Goal: Task Accomplishment & Management: Use online tool/utility

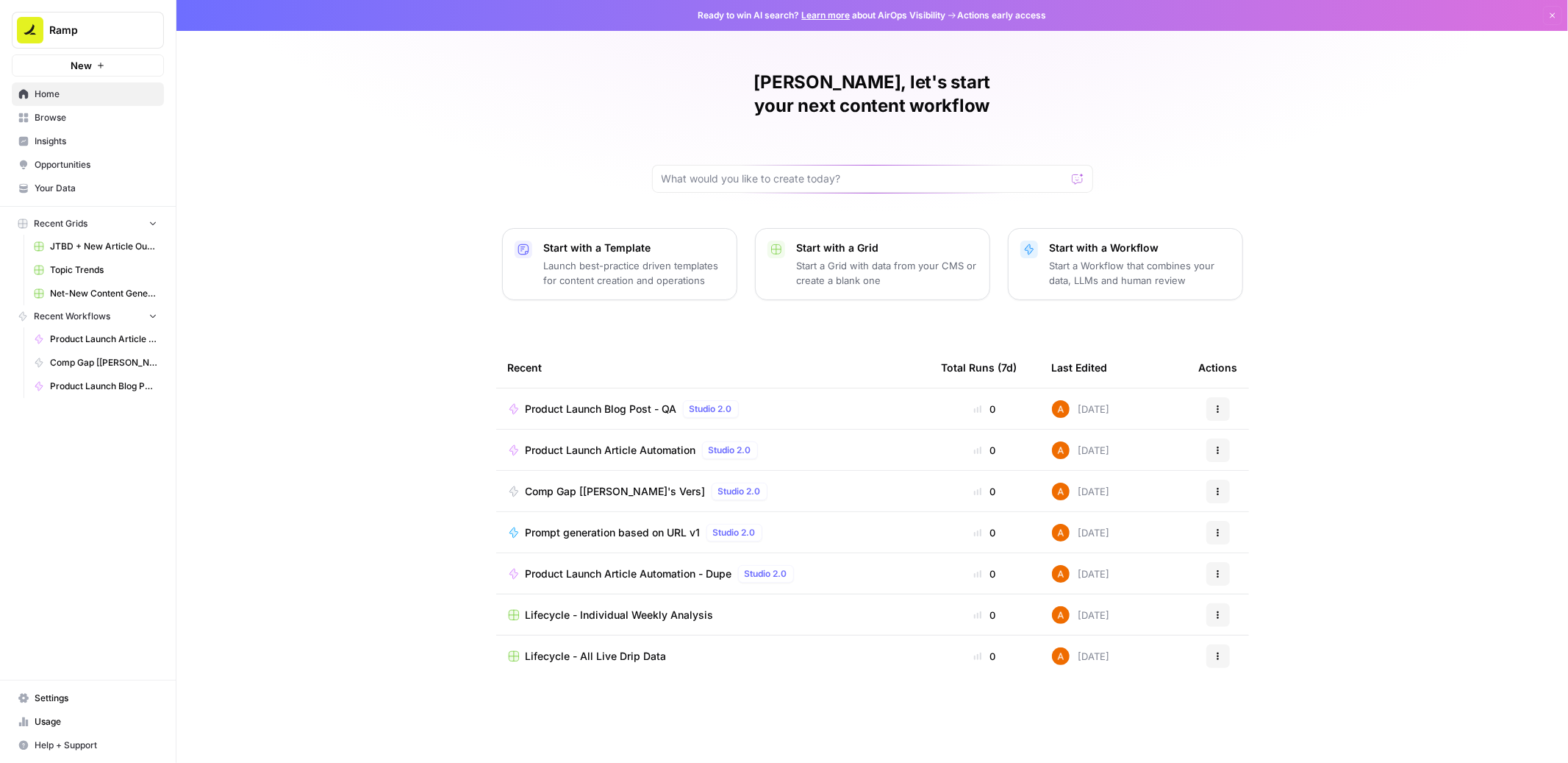
click at [1099, 240] on div "Start with a Workflow Start a Workflow that combines your data, LLMs and human …" at bounding box center [1140, 264] width 181 height 47
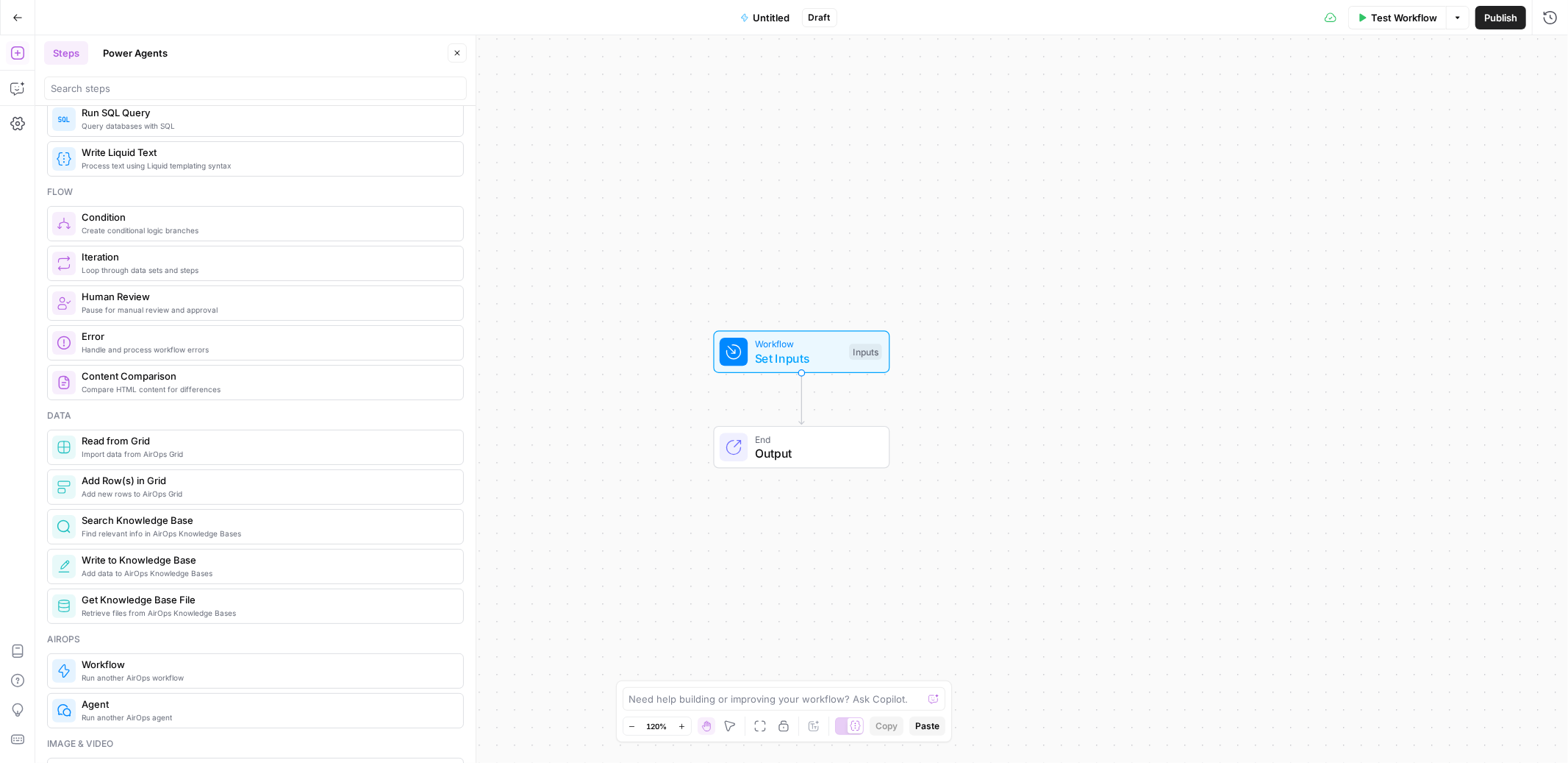
scroll to position [362, 0]
click at [787, 342] on span "Workflow" at bounding box center [798, 343] width 87 height 14
click at [1186, 115] on div "Add Field Options" at bounding box center [1290, 106] width 534 height 35
click at [1183, 103] on button "Add Field" at bounding box center [1277, 99] width 509 height 23
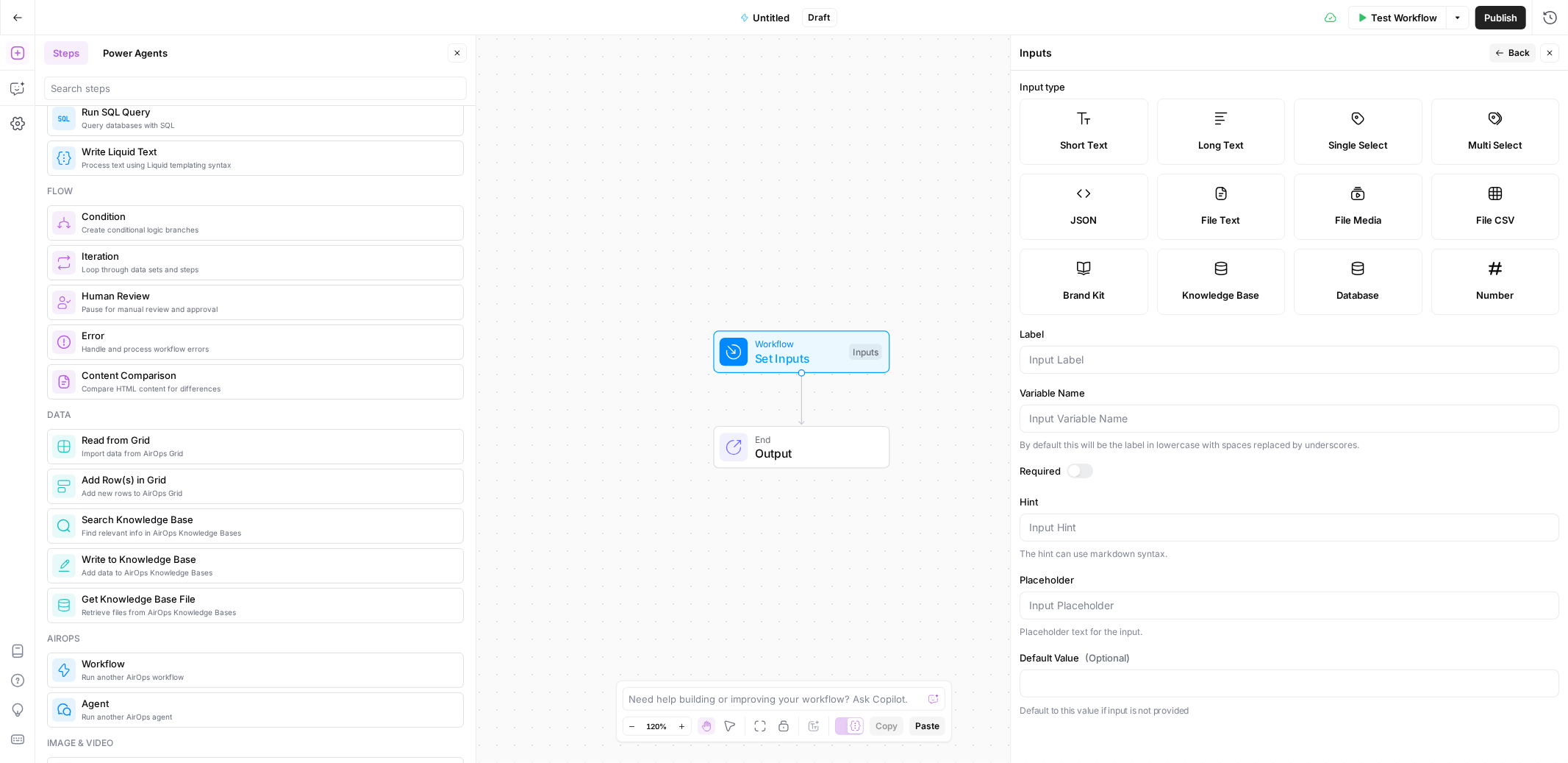
click at [1215, 277] on label "Knowledge Base" at bounding box center [1221, 281] width 129 height 67
click at [197, 606] on span "Get Knowledge Base File" at bounding box center [267, 599] width 370 height 14
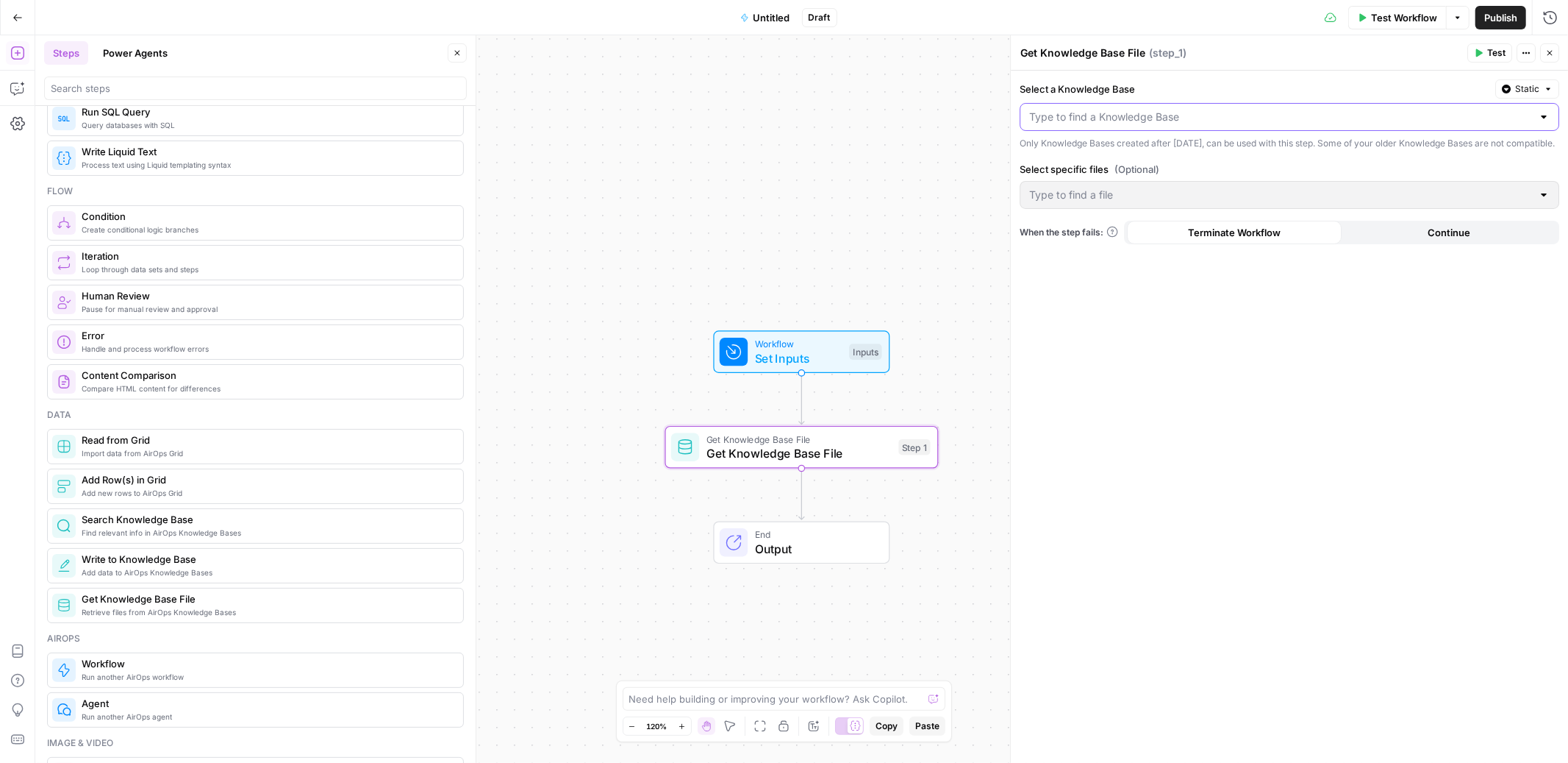
click at [1211, 119] on input "Select a Knowledge Base" at bounding box center [1281, 117] width 503 height 14
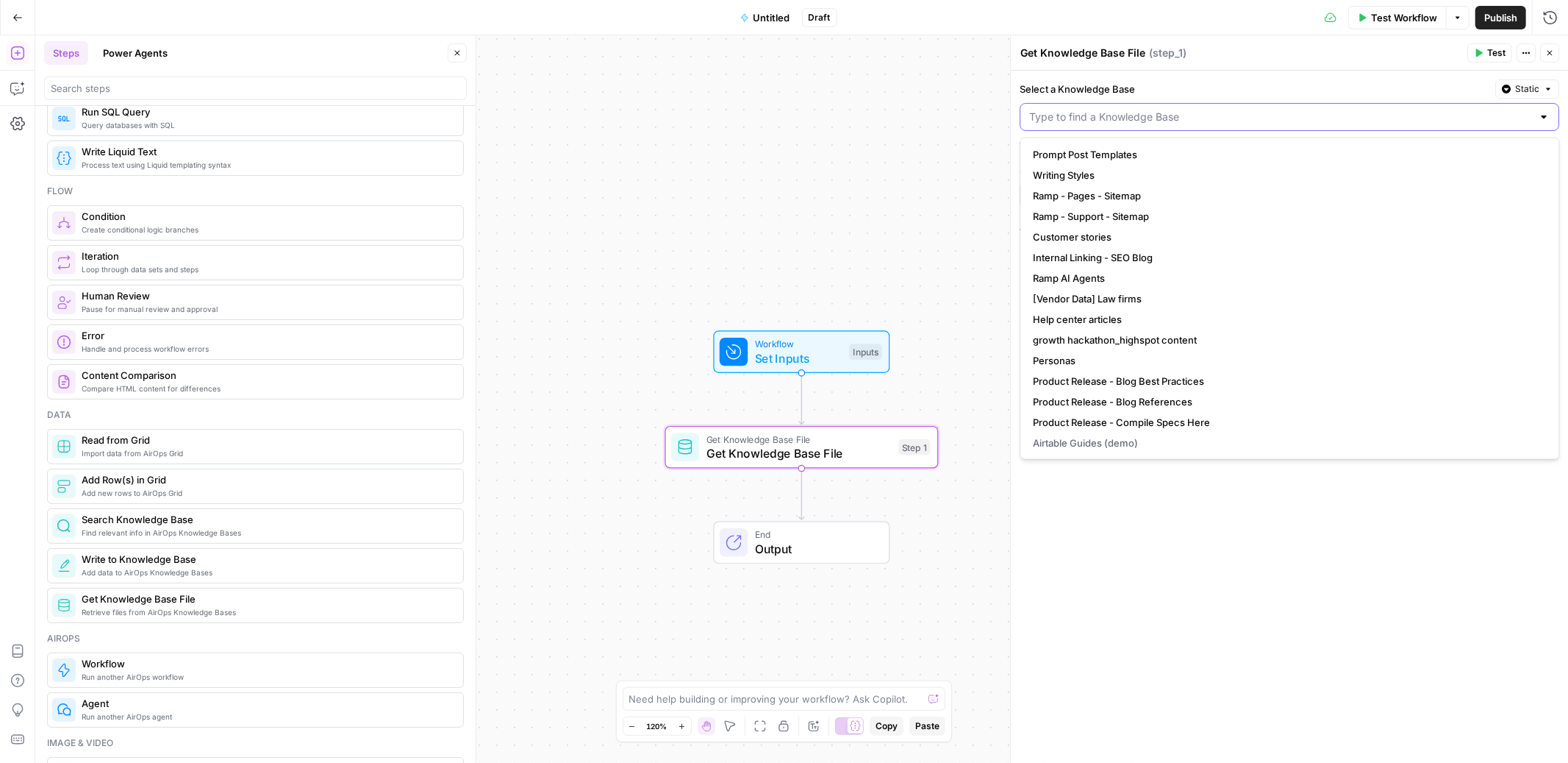
type input "/"
click at [813, 360] on span "Set Inputs" at bounding box center [798, 358] width 87 height 18
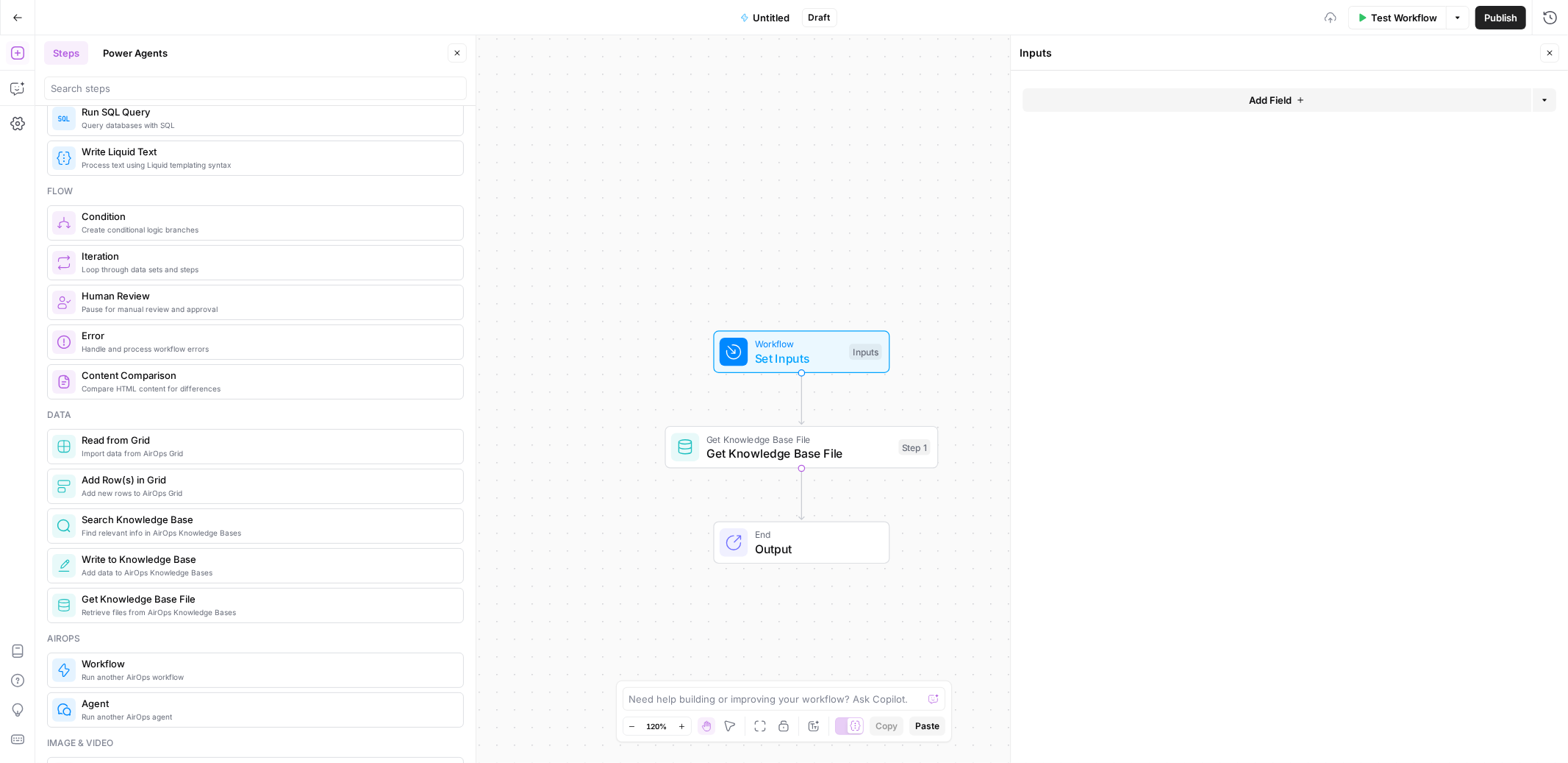
click at [1235, 99] on button "Add Field" at bounding box center [1277, 99] width 509 height 23
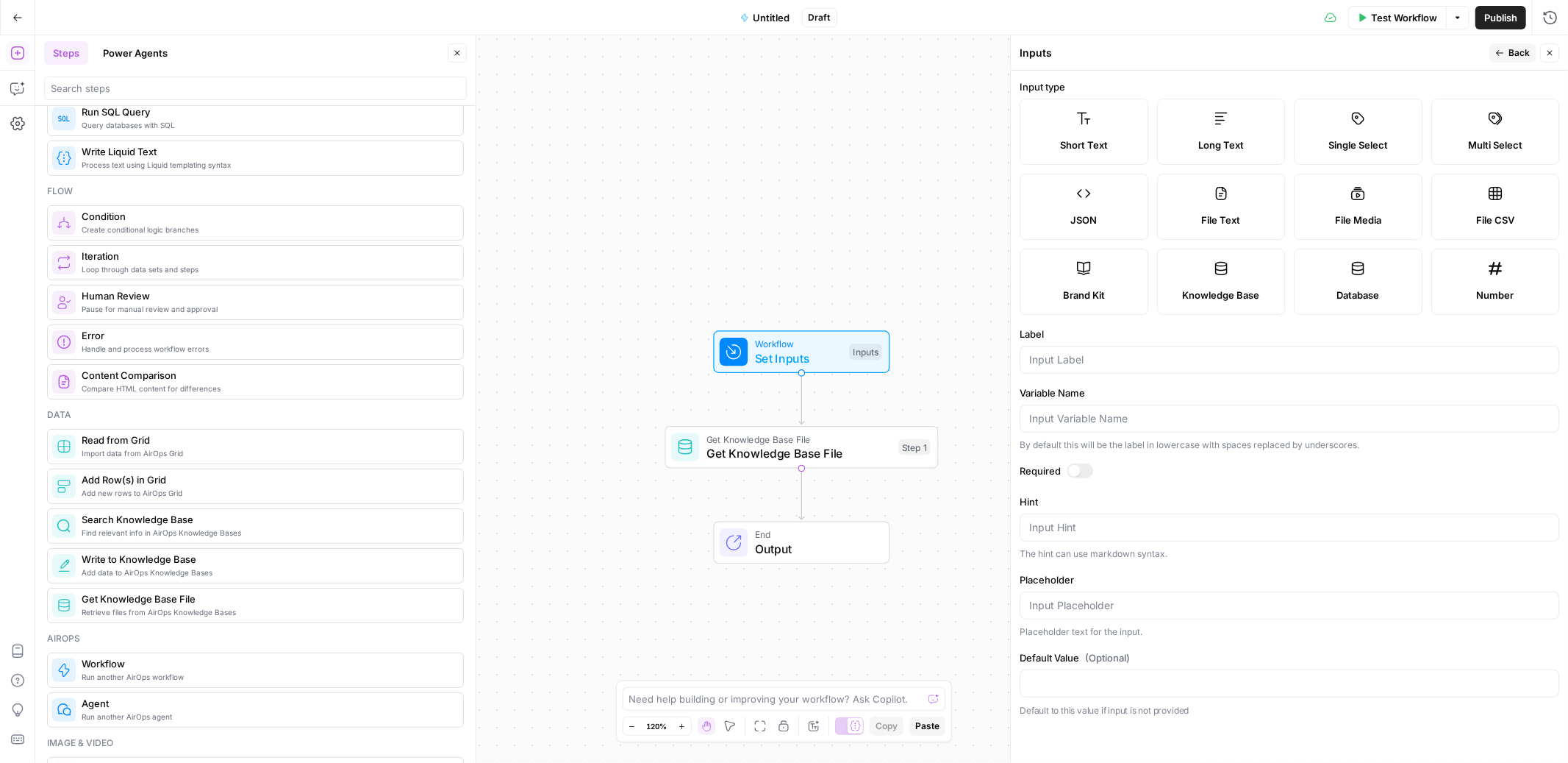
click at [1248, 289] on span "Knowledge Base" at bounding box center [1222, 295] width 77 height 14
click at [1199, 361] on input "Label" at bounding box center [1290, 360] width 521 height 14
type input "knowledge base"
click at [1138, 466] on label "Required" at bounding box center [1290, 470] width 540 height 14
click at [1079, 474] on div at bounding box center [1080, 470] width 26 height 14
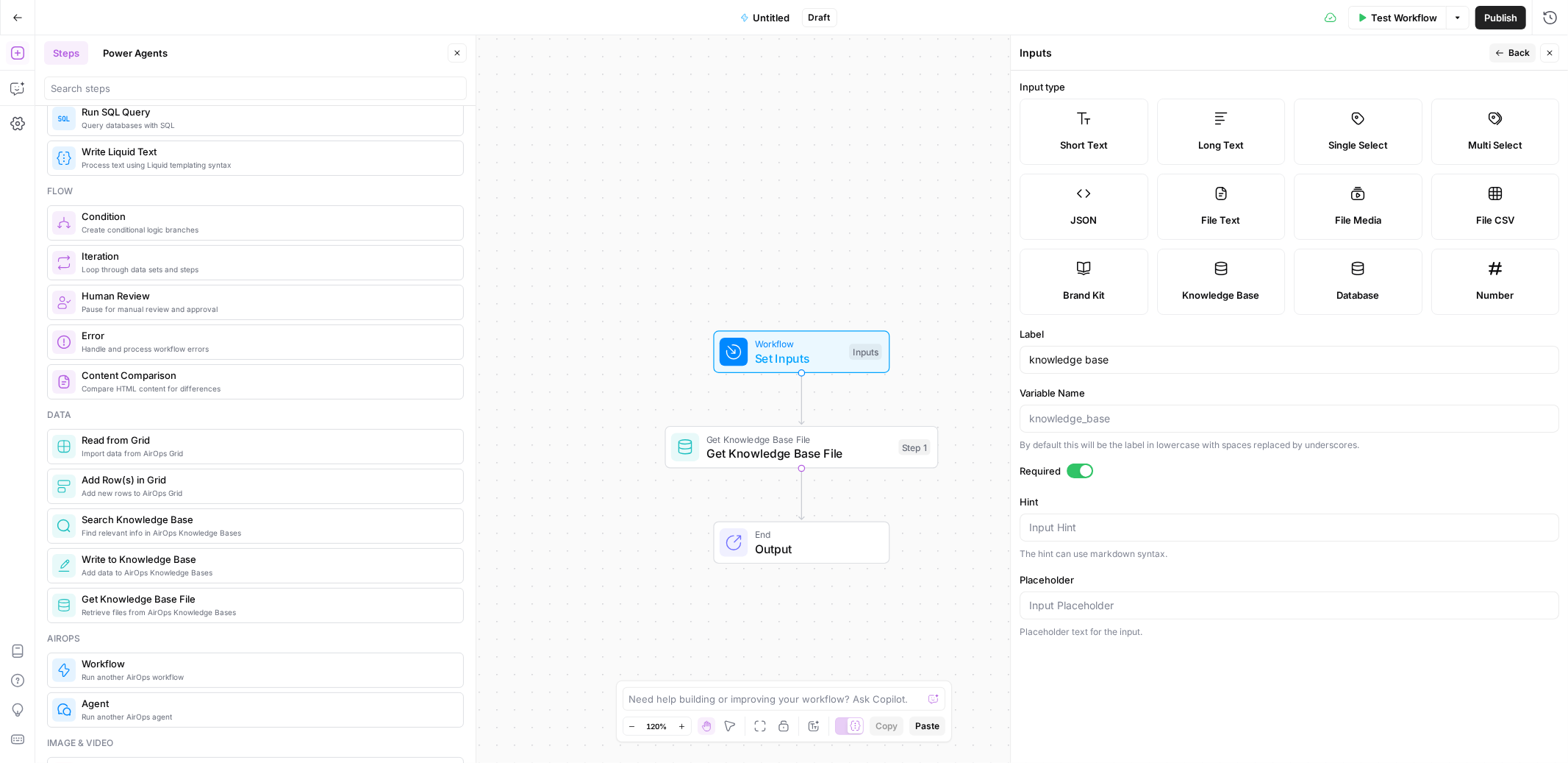
click at [817, 444] on span "Get Knowledge Base File" at bounding box center [799, 453] width 185 height 18
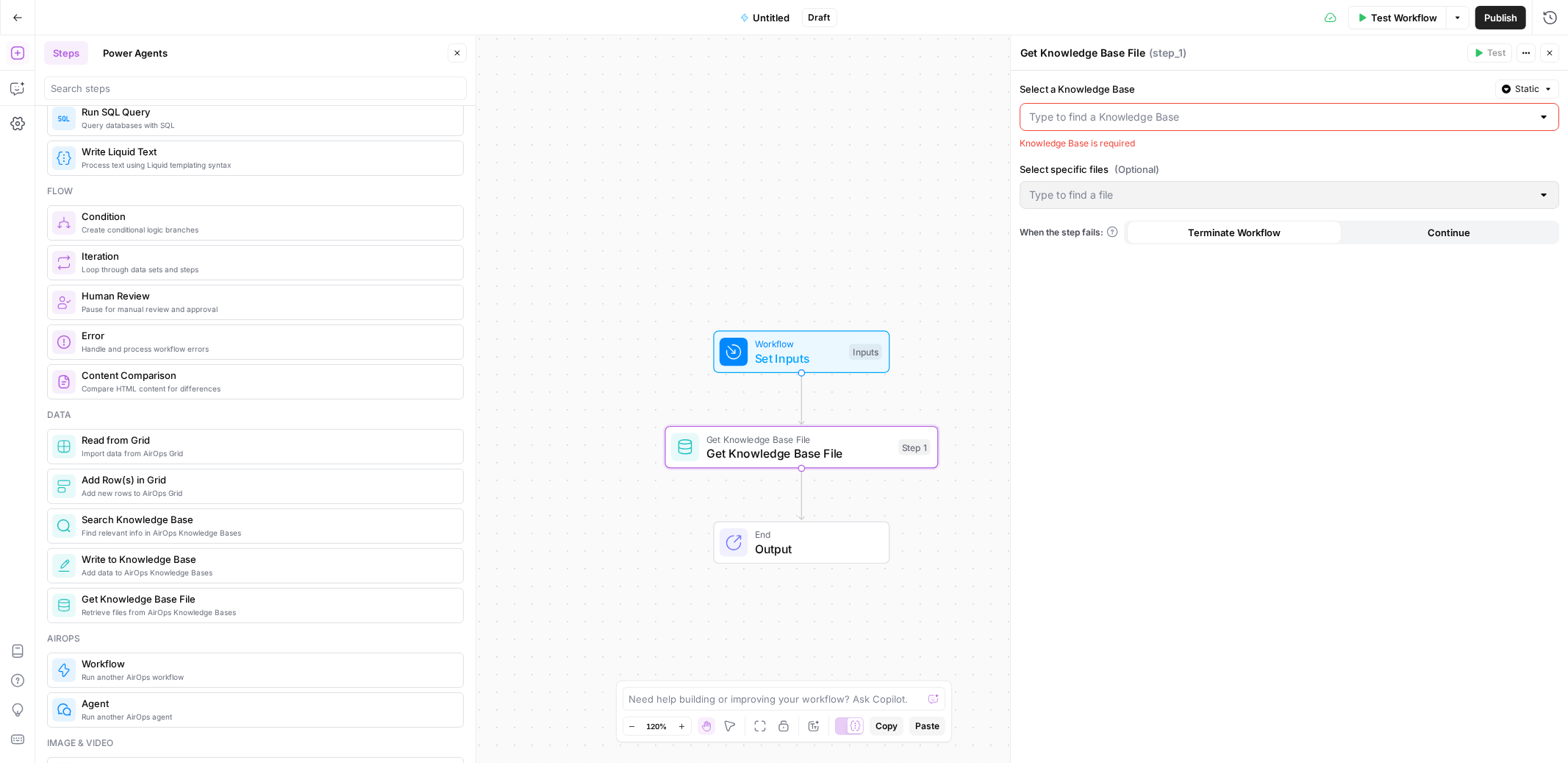
click at [1157, 121] on input "Select a Knowledge Base" at bounding box center [1281, 117] width 503 height 14
type input "/"
click at [1308, 77] on div "Select a Knowledge Base Static Knowledge Base is required Select specific files…" at bounding box center [1290, 417] width 558 height 692
click at [1291, 113] on input "Select a Knowledge Base" at bounding box center [1281, 117] width 503 height 14
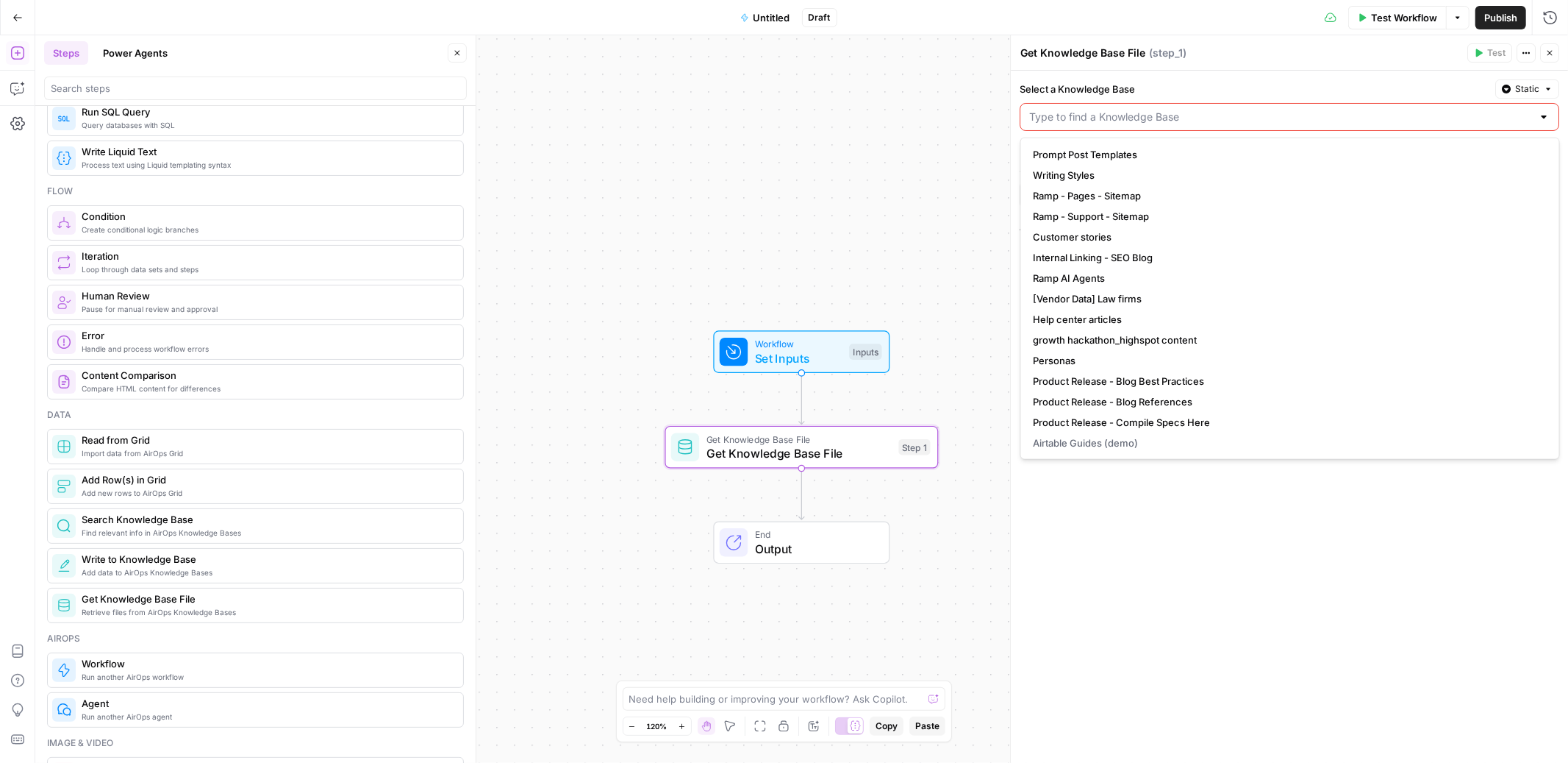
click at [1111, 482] on div "Select a Knowledge Base Static Knowledge Base is required Select specific files…" at bounding box center [1290, 417] width 558 height 692
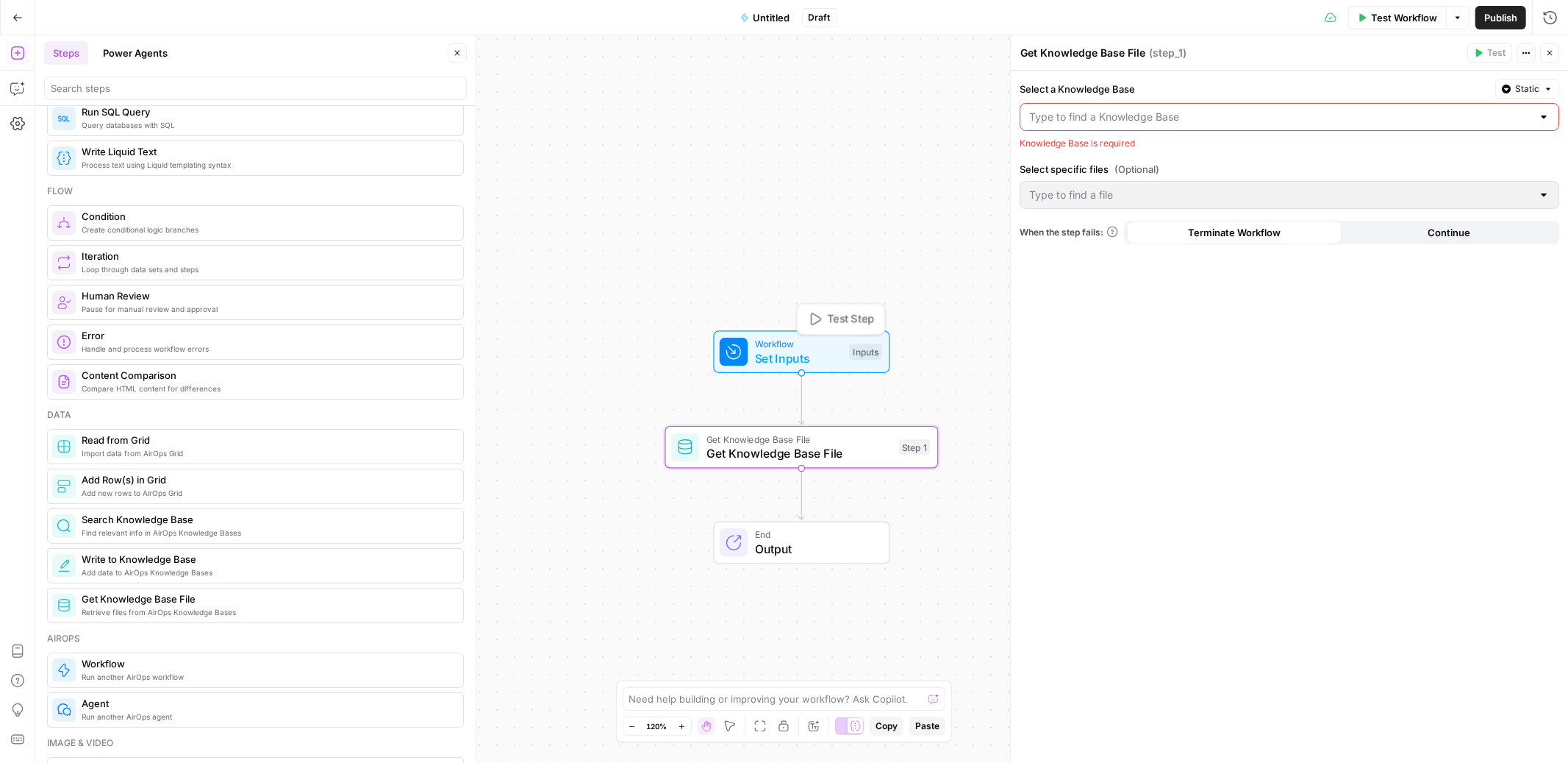
click at [808, 361] on span "Set Inputs" at bounding box center [798, 358] width 87 height 18
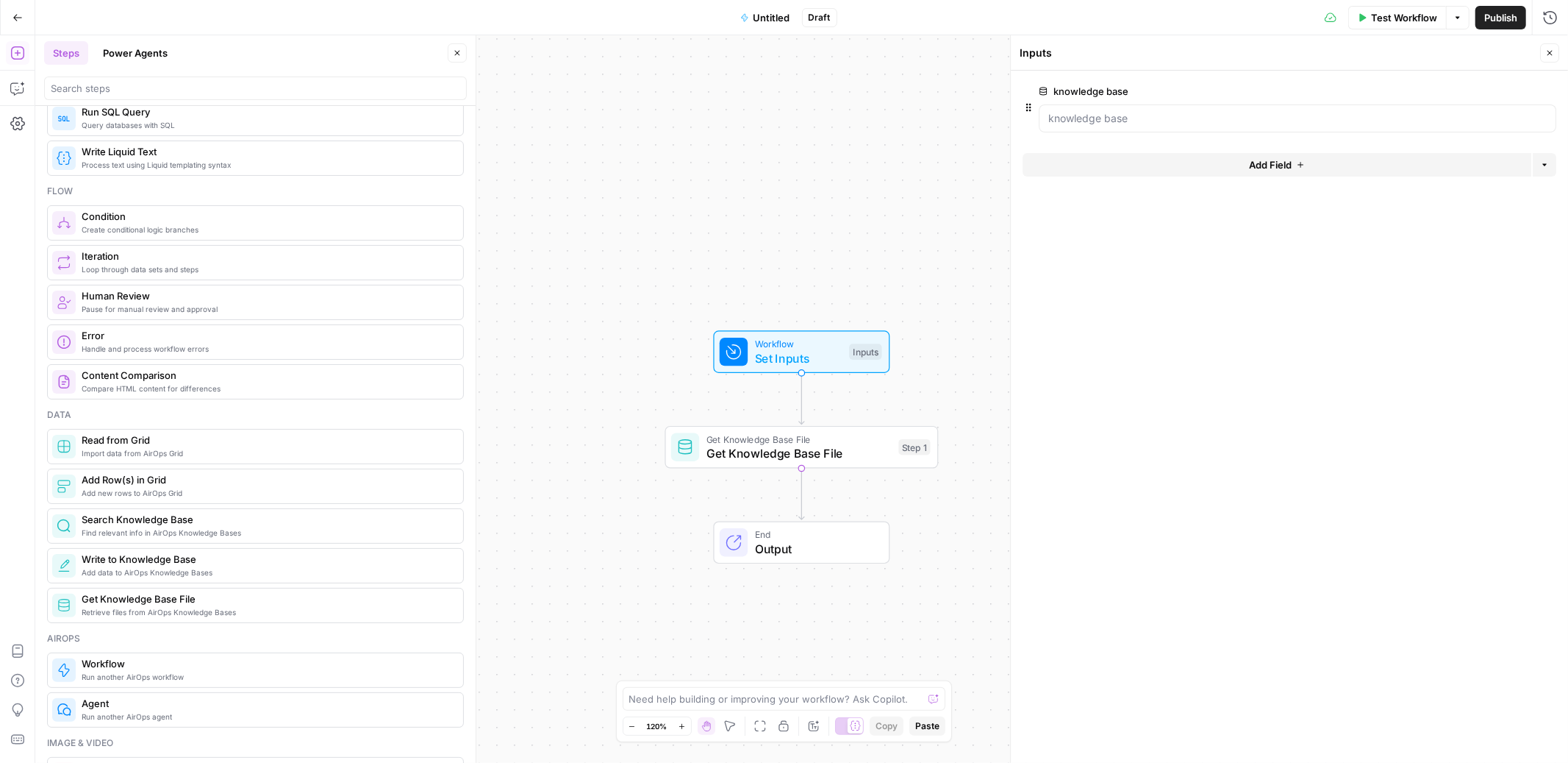
click at [1503, 87] on span "edit field" at bounding box center [1501, 91] width 32 height 12
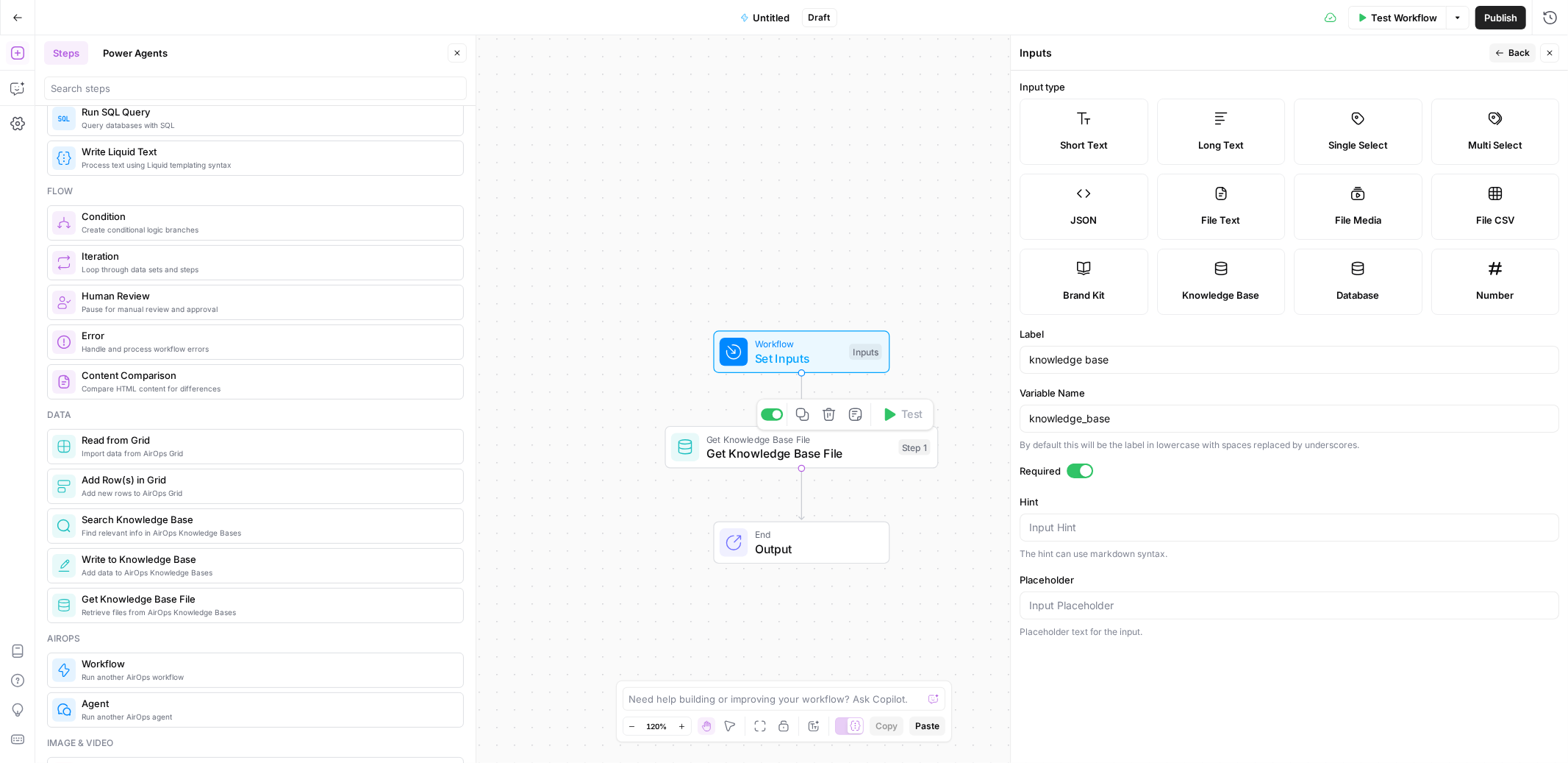
click at [843, 454] on span "Get Knowledge Base File" at bounding box center [799, 453] width 185 height 18
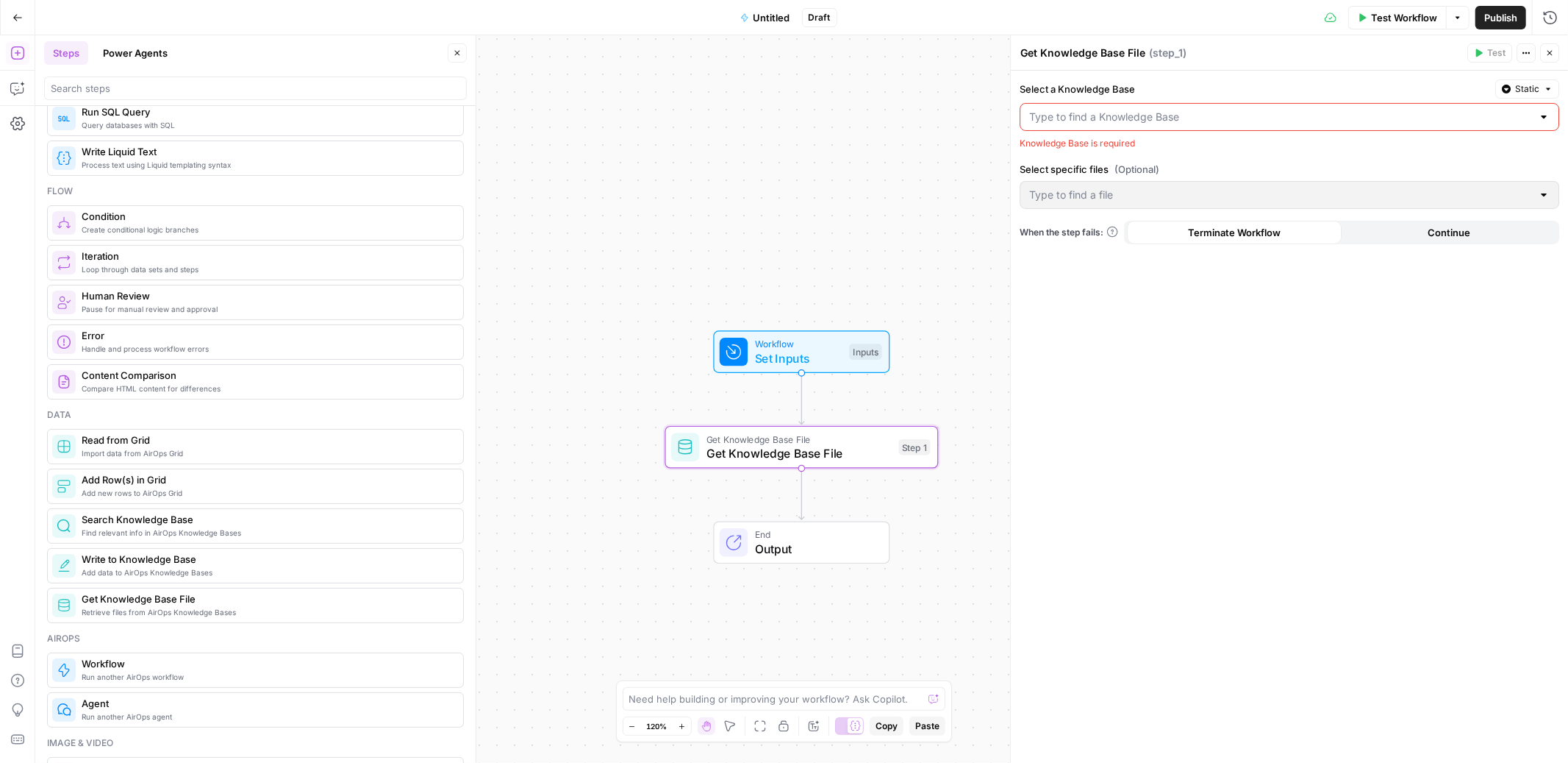
click at [1192, 116] on input "Select a Knowledge Base" at bounding box center [1281, 117] width 503 height 14
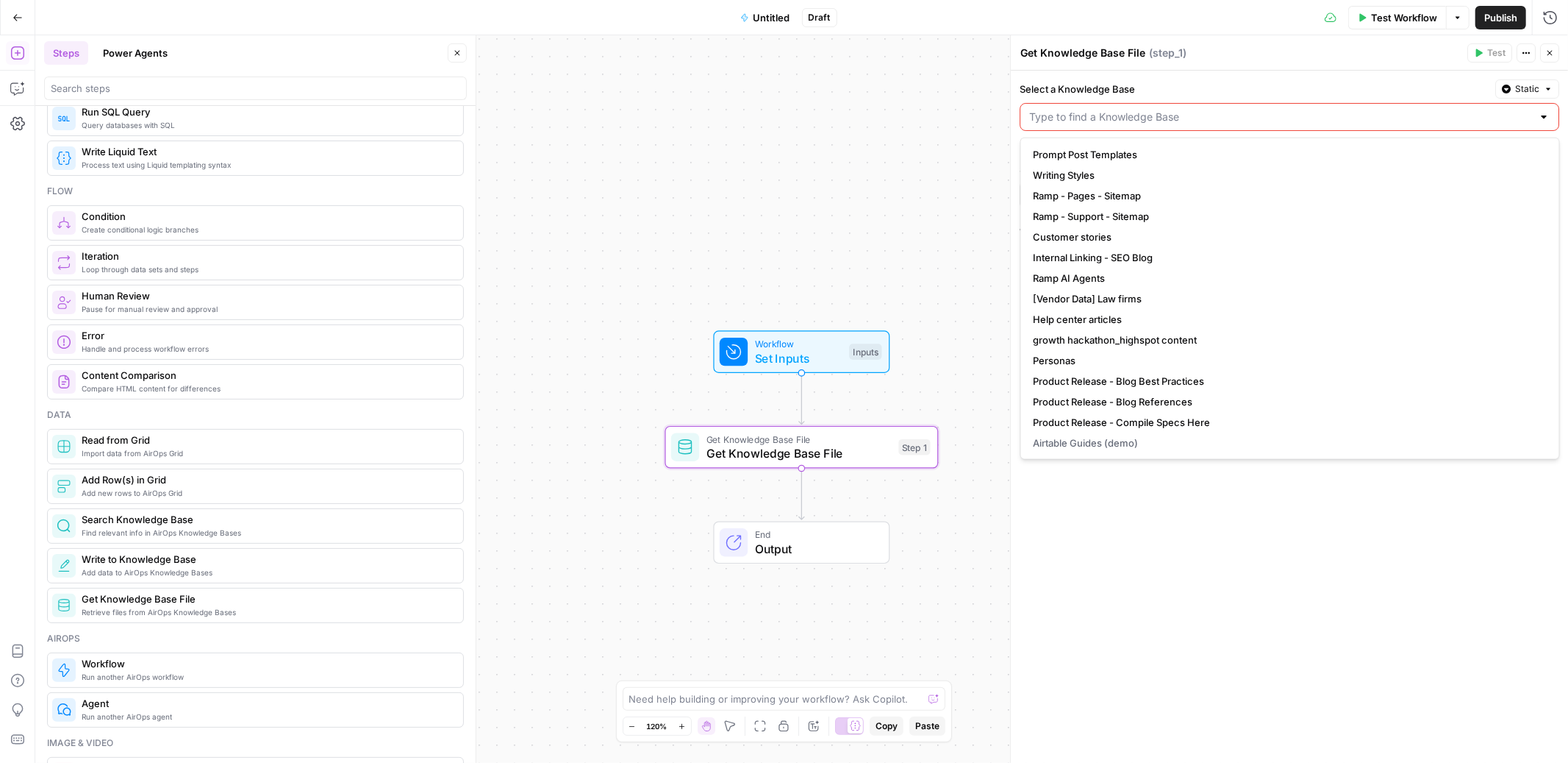
click at [1532, 85] on span "Static" at bounding box center [1527, 89] width 24 height 14
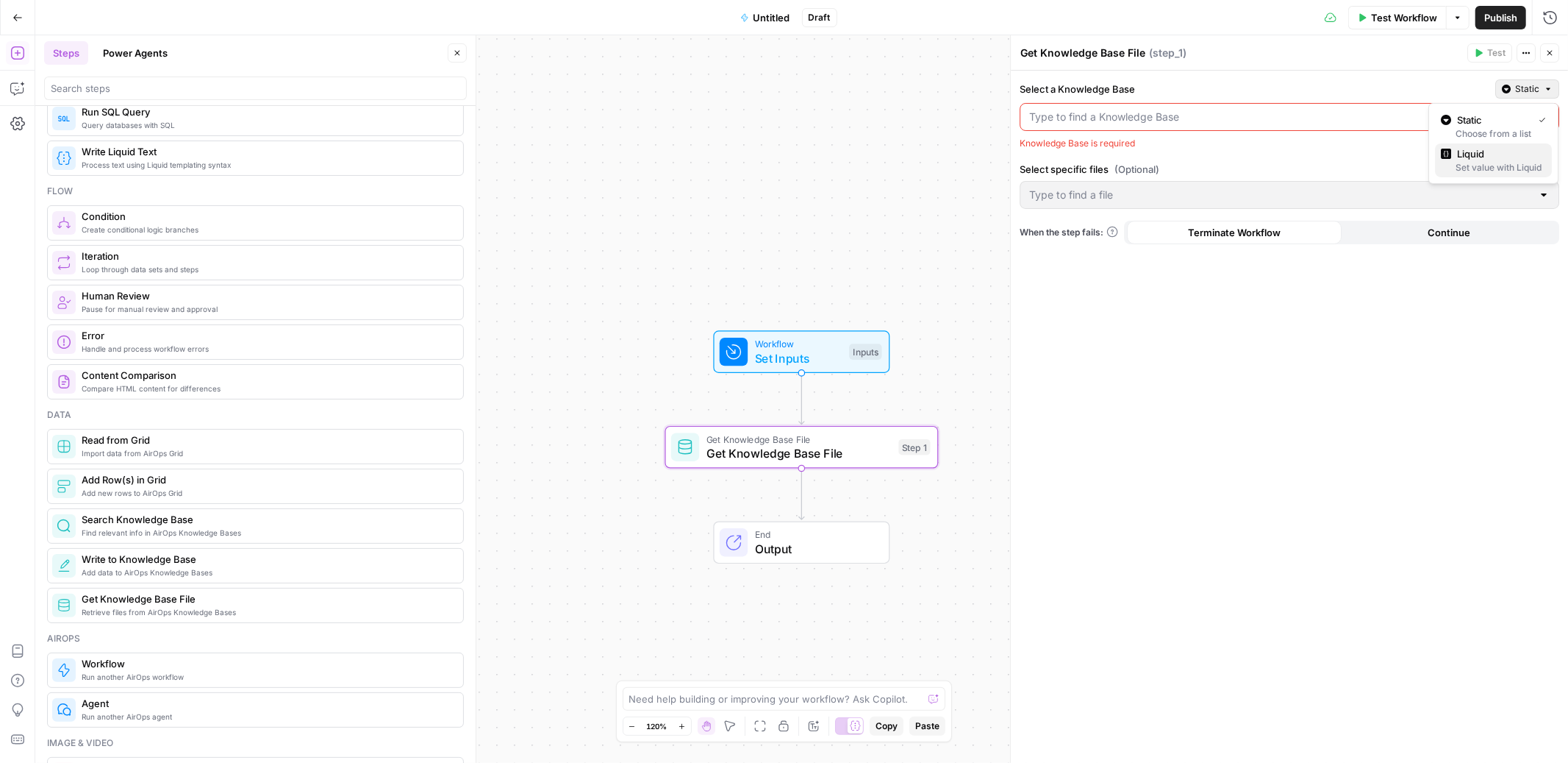
click at [1484, 158] on span "Liquid" at bounding box center [1499, 154] width 83 height 14
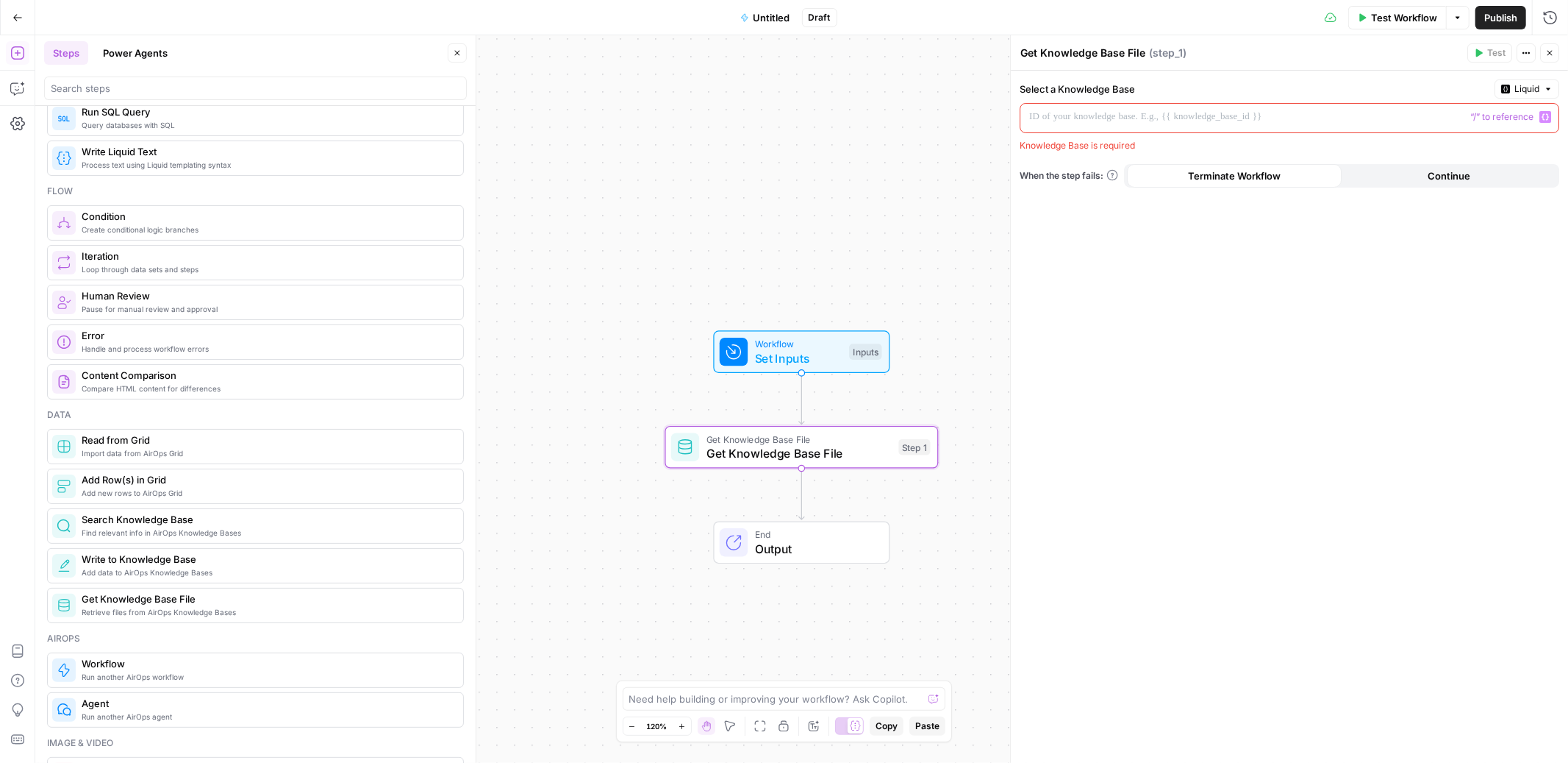
click at [1389, 122] on p at bounding box center [1278, 117] width 497 height 14
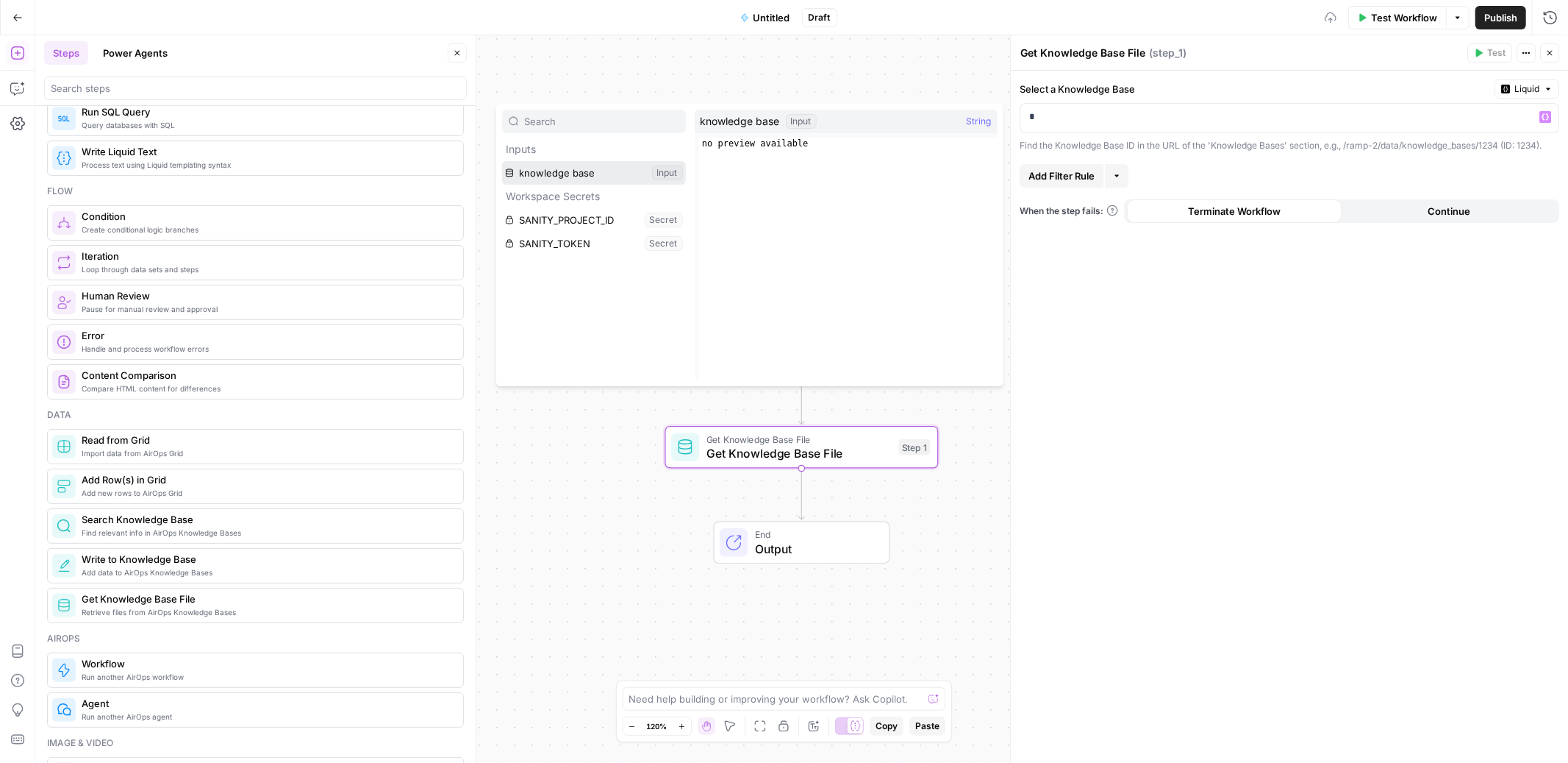
click at [552, 174] on button "Select variable knowledge base" at bounding box center [594, 172] width 183 height 23
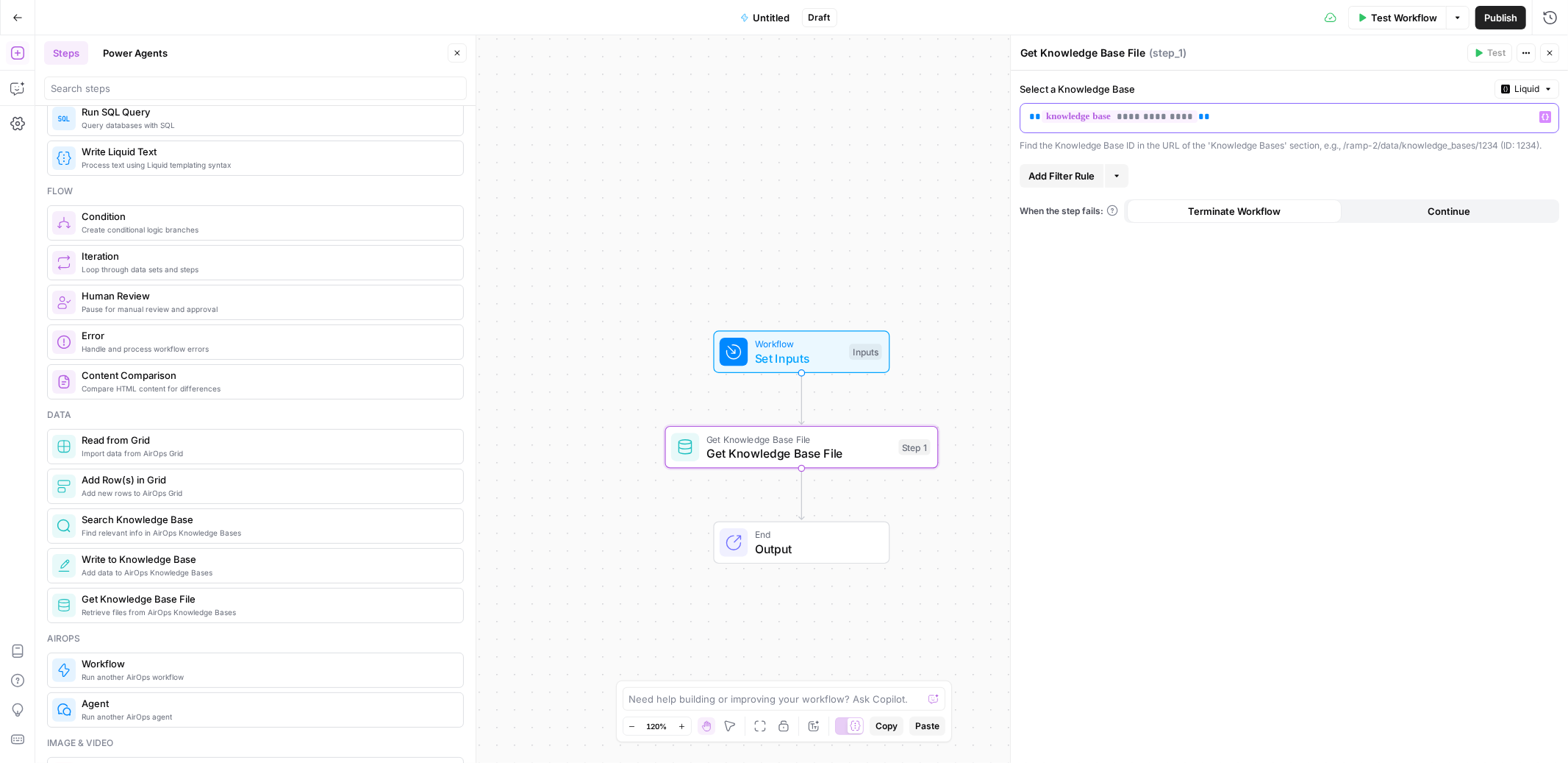
scroll to position [0, 0]
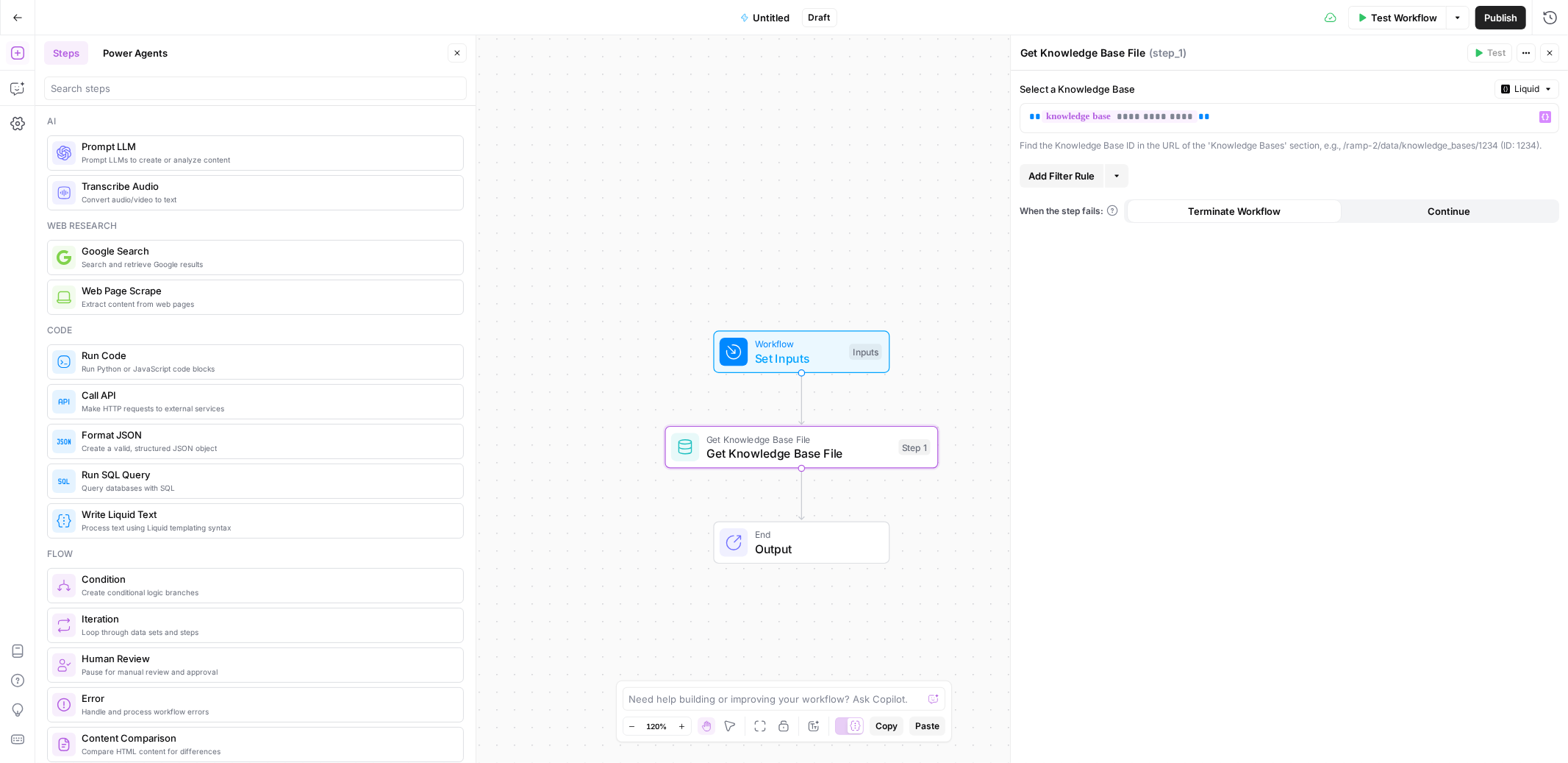
click at [191, 160] on span "Prompt LLMs to create or analyze content" at bounding box center [267, 159] width 370 height 12
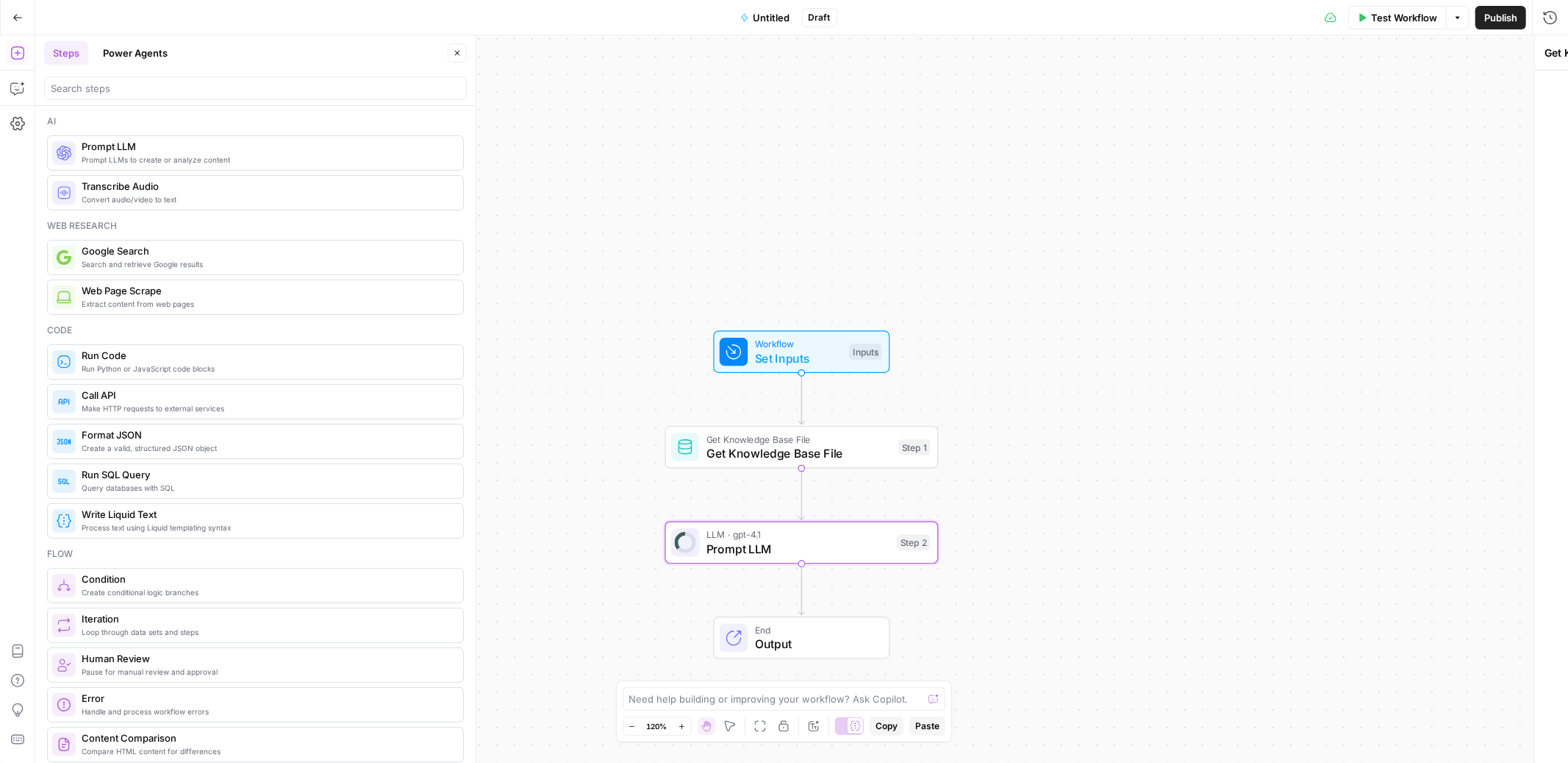
type textarea "Prompt LLM"
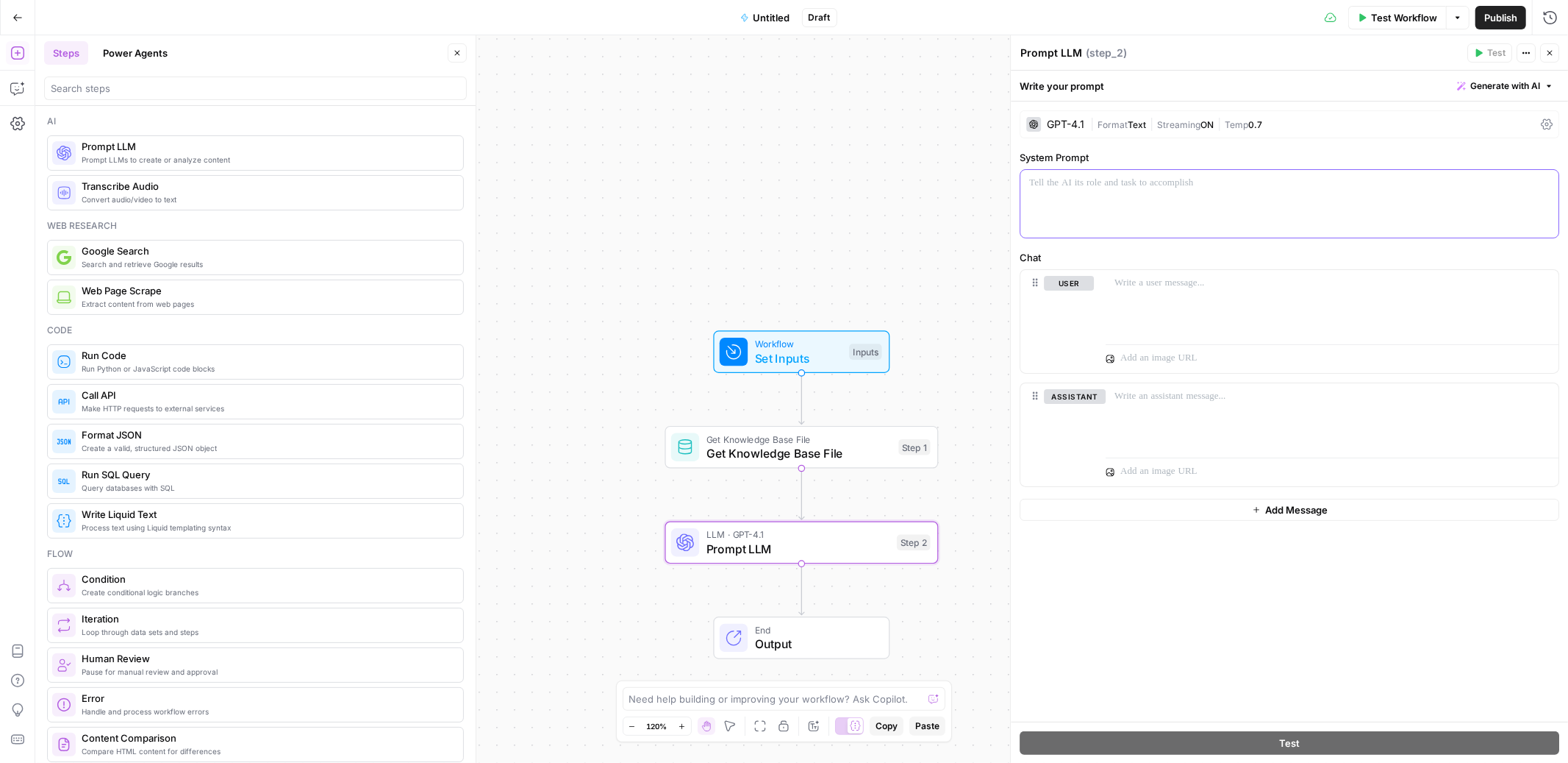
click at [1103, 176] on p at bounding box center [1290, 183] width 521 height 14
paste div
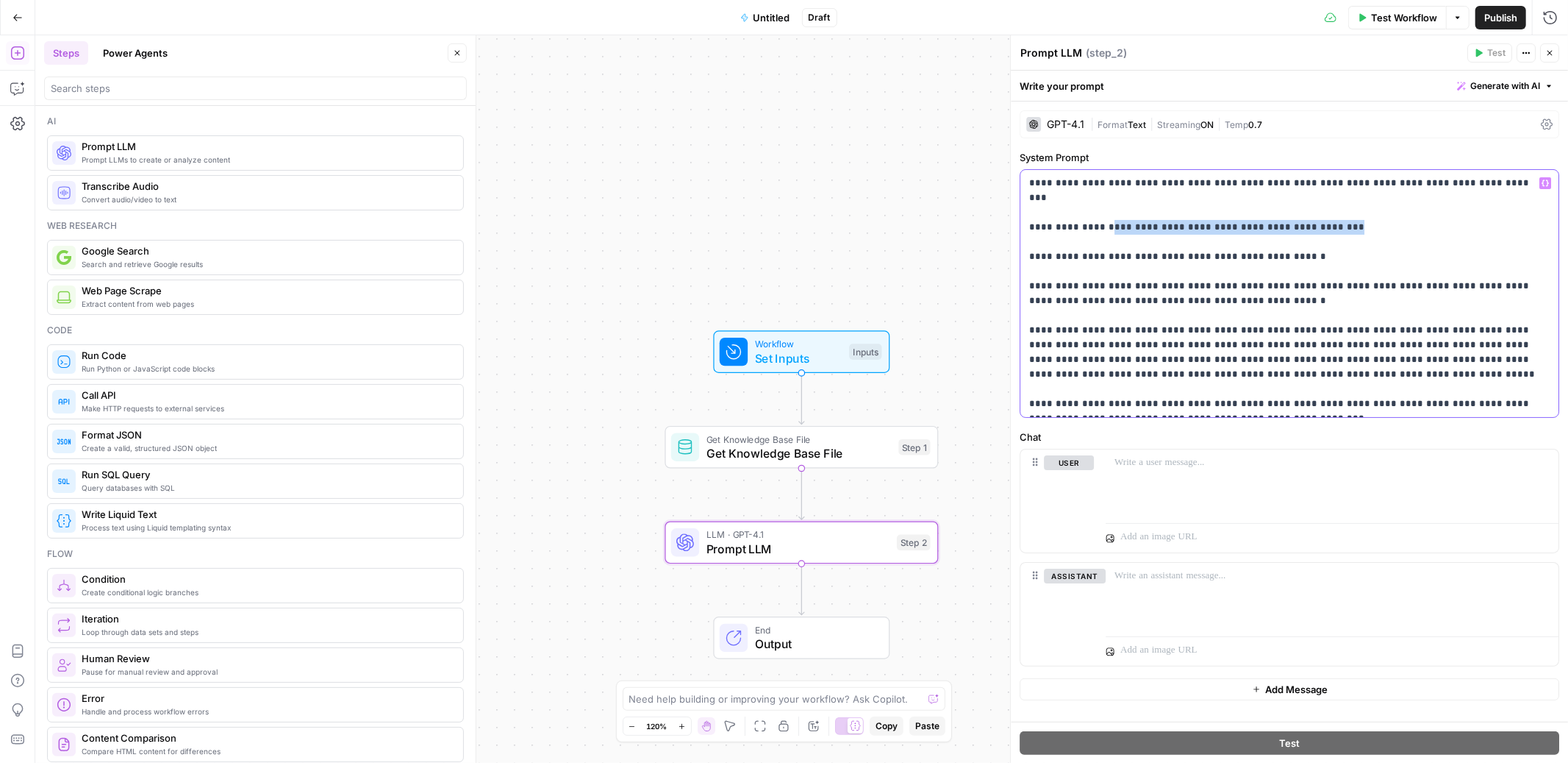
drag, startPoint x: 1391, startPoint y: 214, endPoint x: 1126, endPoint y: 213, distance: 265.0
click at [1126, 213] on p "**********" at bounding box center [1290, 293] width 521 height 236
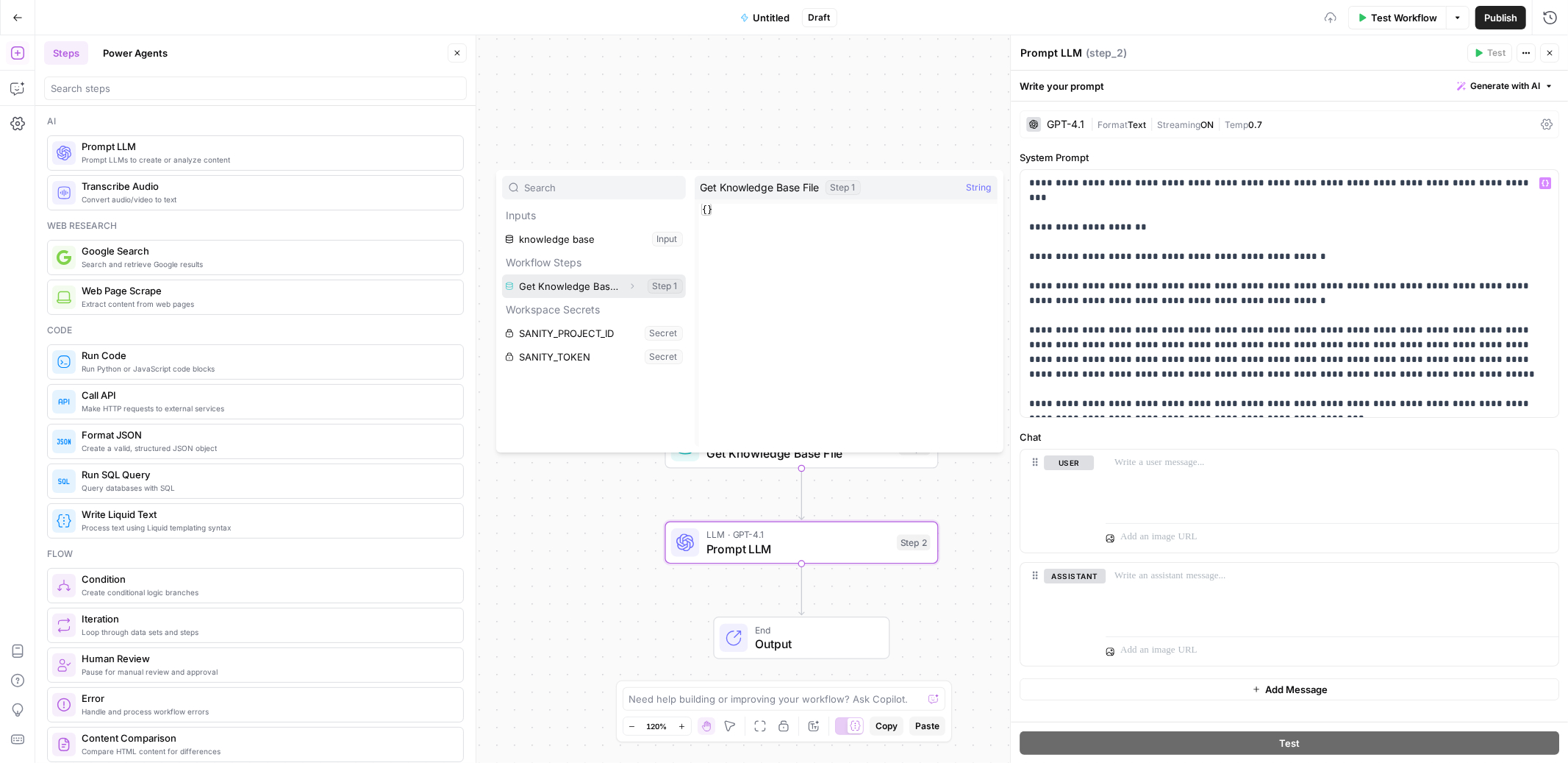
click at [553, 289] on button "Select variable Get Knowledge Base File" at bounding box center [594, 285] width 183 height 23
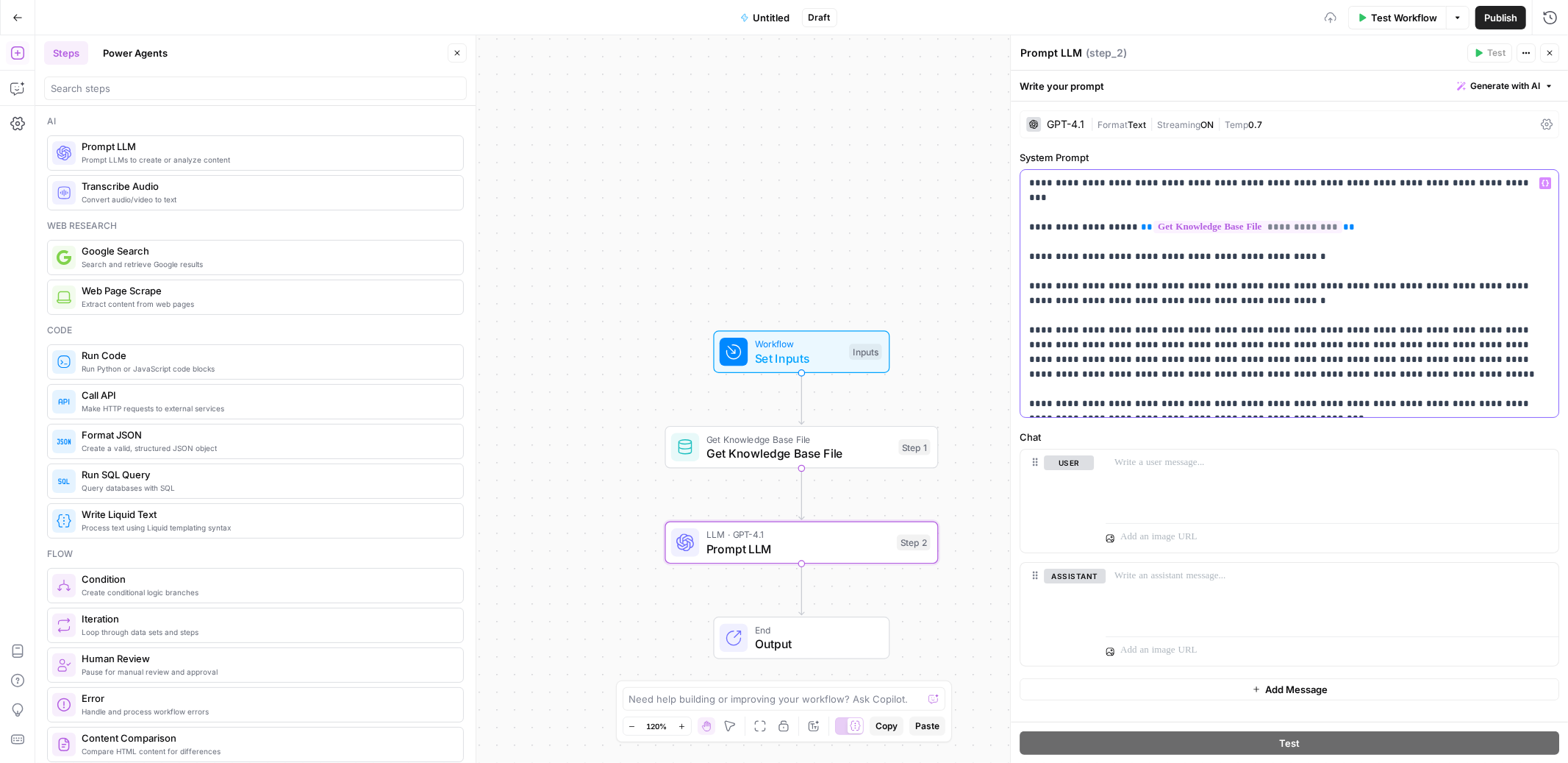
click at [1172, 235] on p "**********" at bounding box center [1290, 293] width 521 height 236
drag, startPoint x: 1351, startPoint y: 240, endPoint x: 1022, endPoint y: 246, distance: 329.1
click at [1022, 246] on div "**********" at bounding box center [1290, 293] width 538 height 247
click at [818, 349] on span "Set Inputs" at bounding box center [798, 358] width 87 height 18
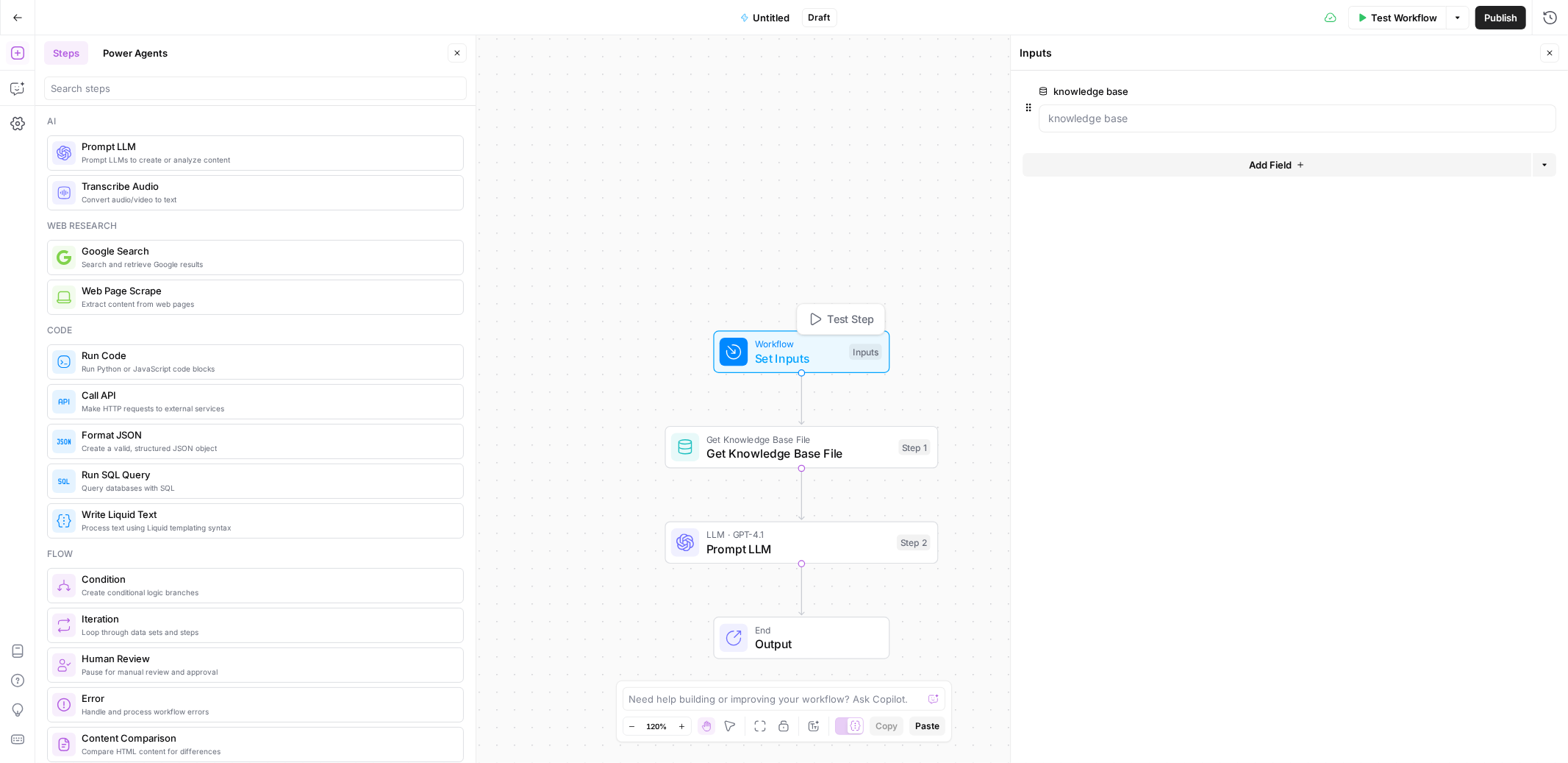
click at [1210, 156] on button "Add Field" at bounding box center [1277, 164] width 509 height 23
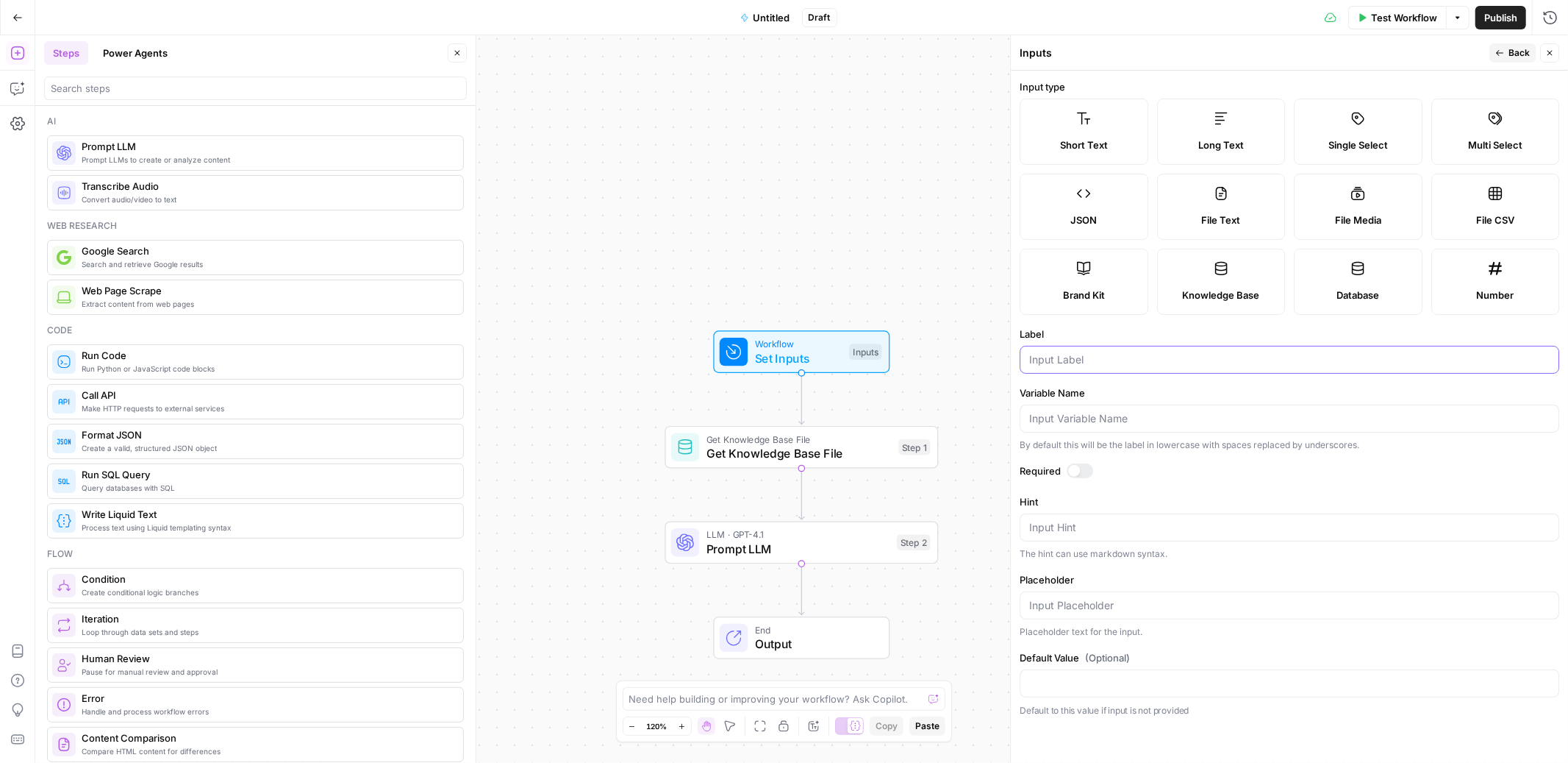
click at [1135, 361] on input "Label" at bounding box center [1290, 360] width 521 height 14
type input "user query"
click at [1077, 472] on div at bounding box center [1074, 470] width 12 height 12
click at [851, 543] on span "Prompt LLM" at bounding box center [798, 549] width 183 height 18
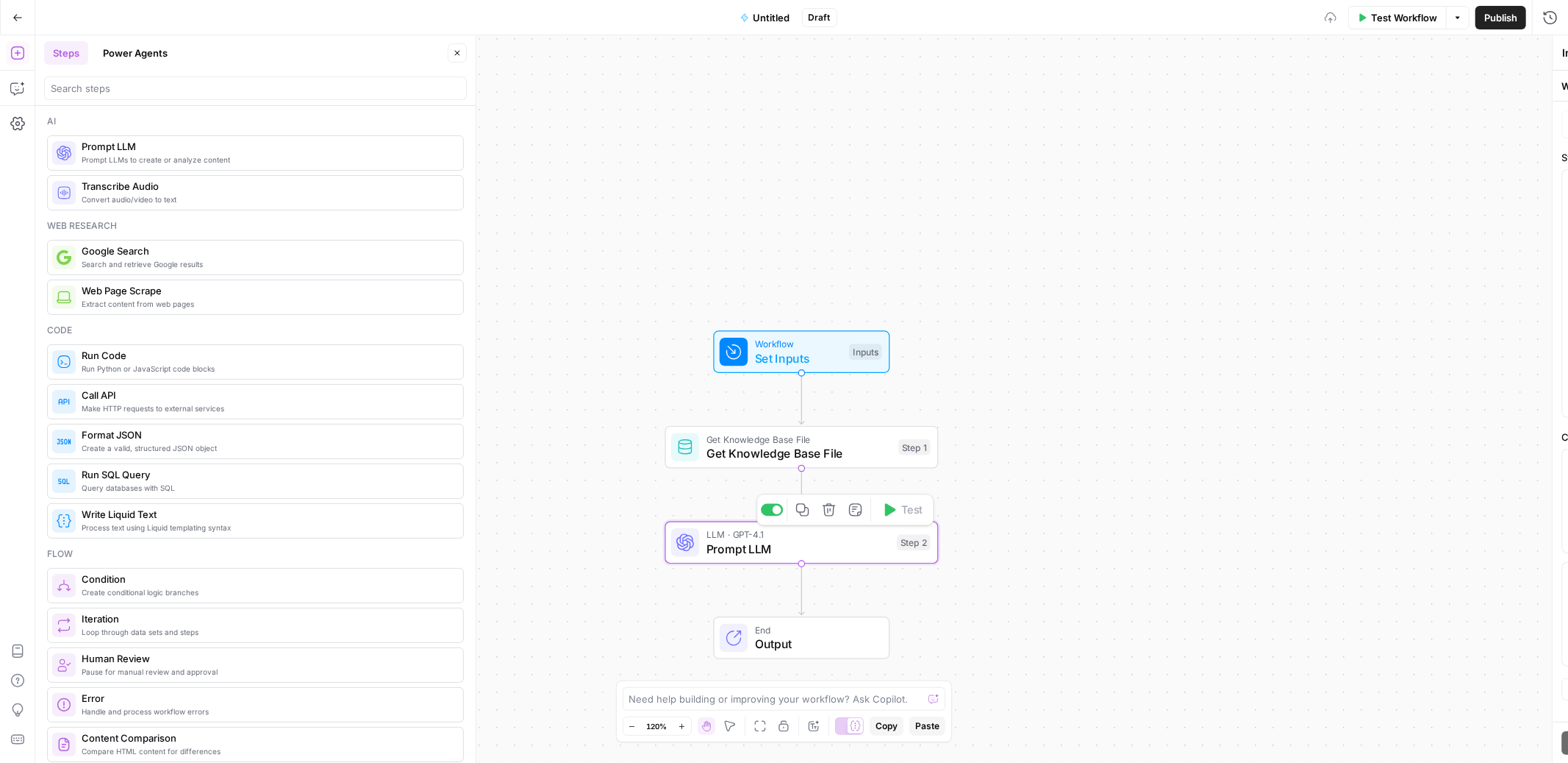
type textarea "Prompt LLM"
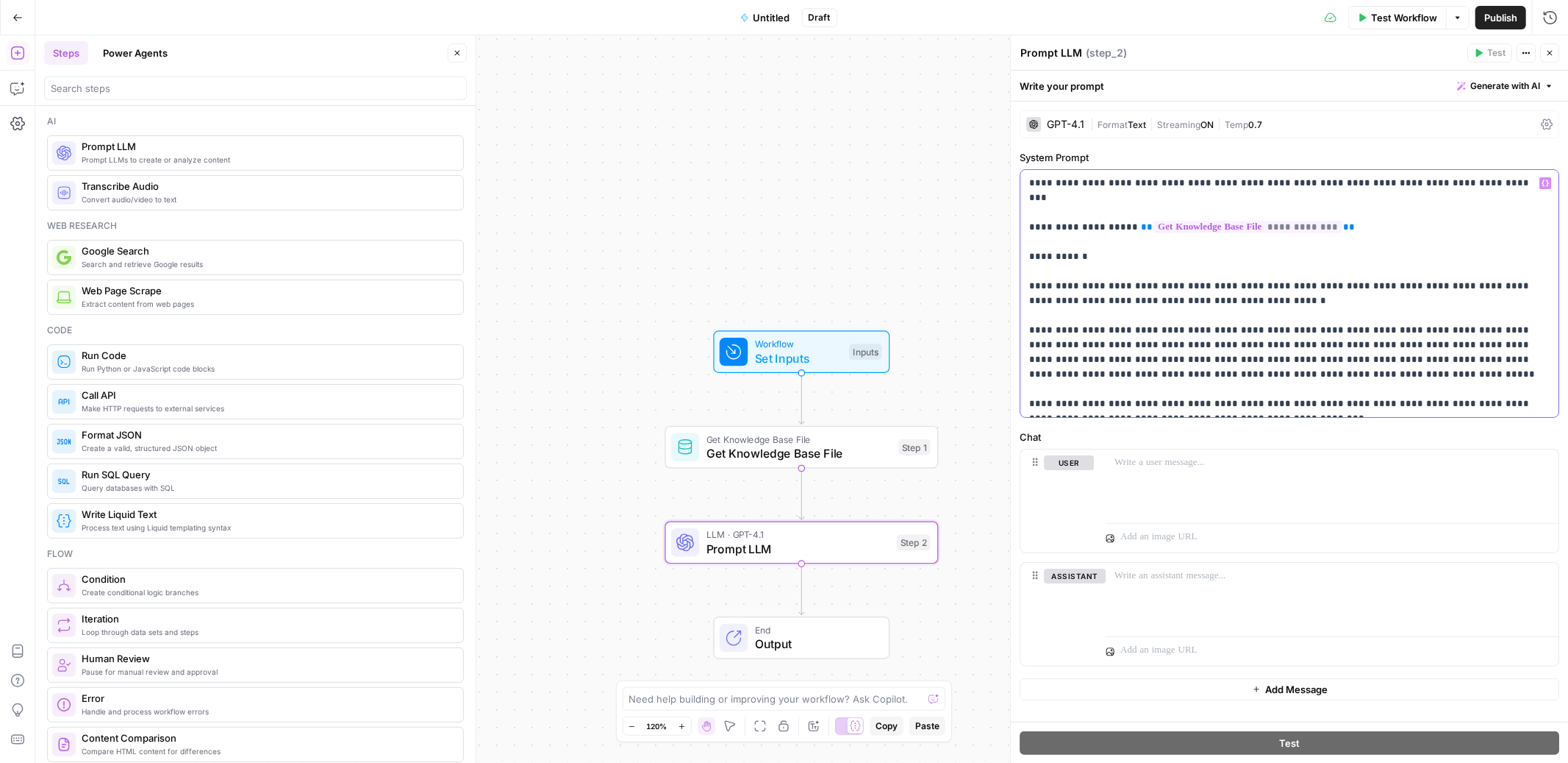
click at [1151, 243] on p "**********" at bounding box center [1290, 293] width 521 height 236
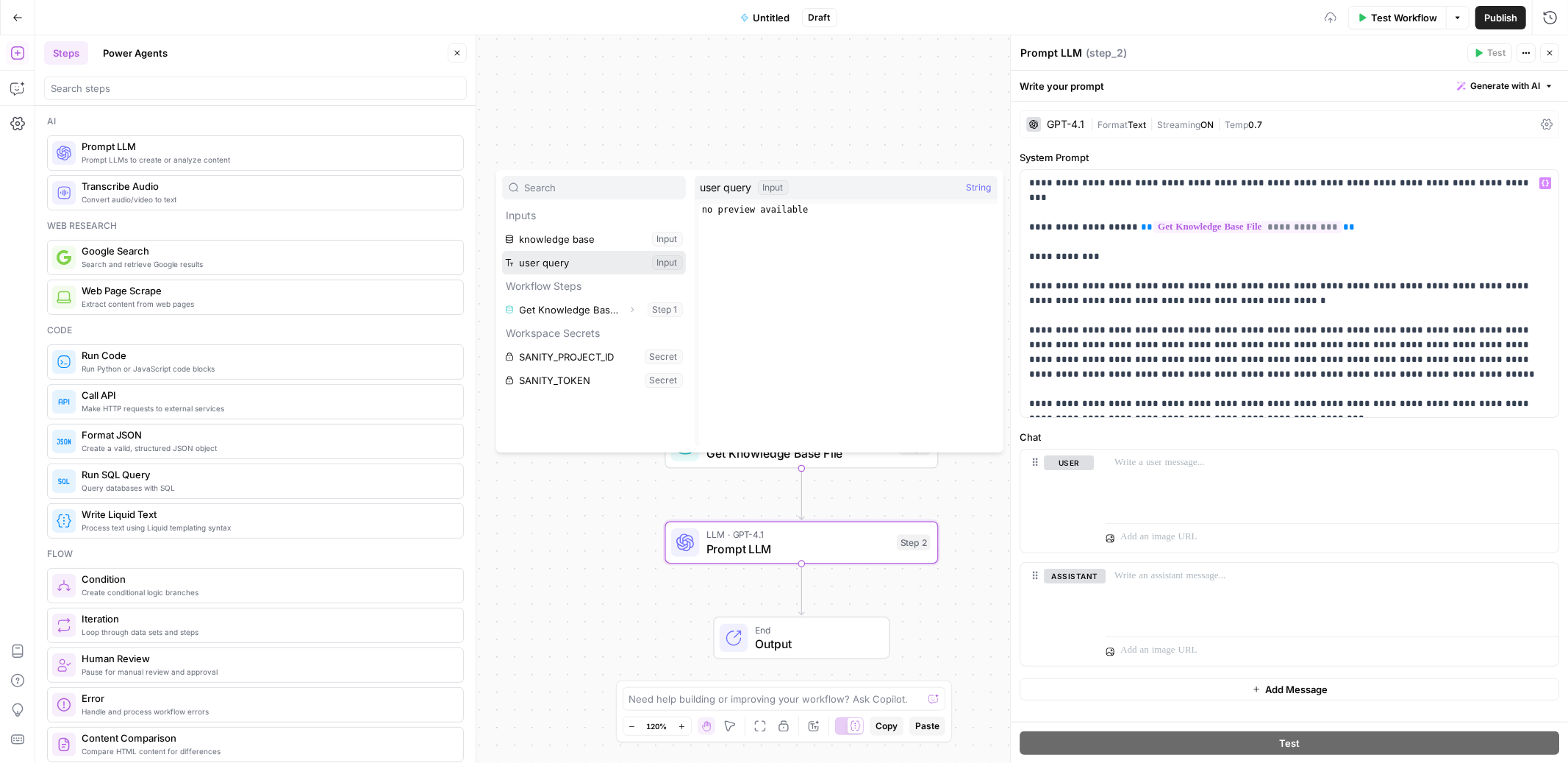
click at [556, 264] on button "Select variable user query" at bounding box center [594, 262] width 183 height 23
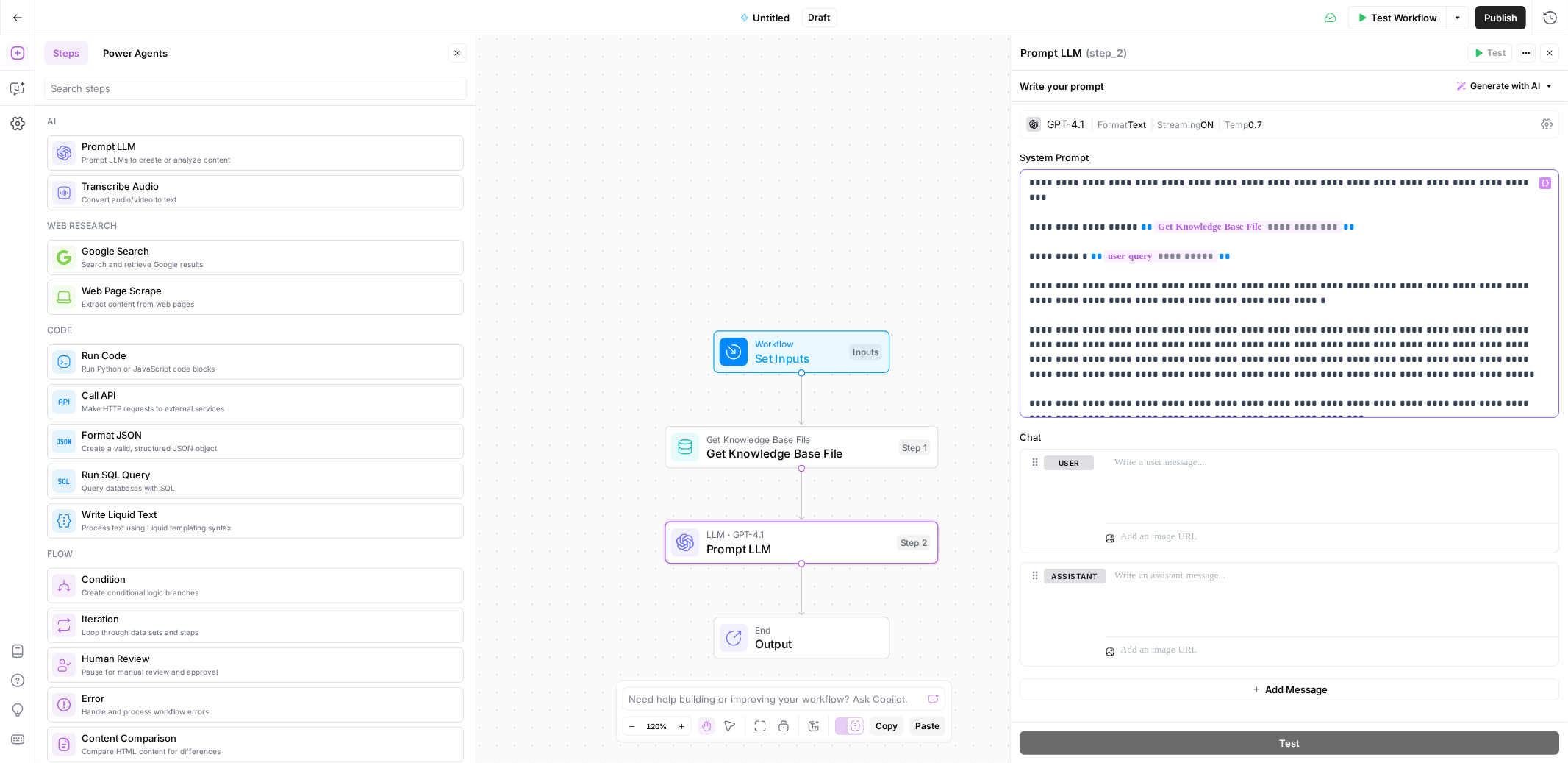
click at [1230, 354] on p "**********" at bounding box center [1290, 293] width 521 height 236
click at [1216, 470] on div at bounding box center [1332, 483] width 453 height 67
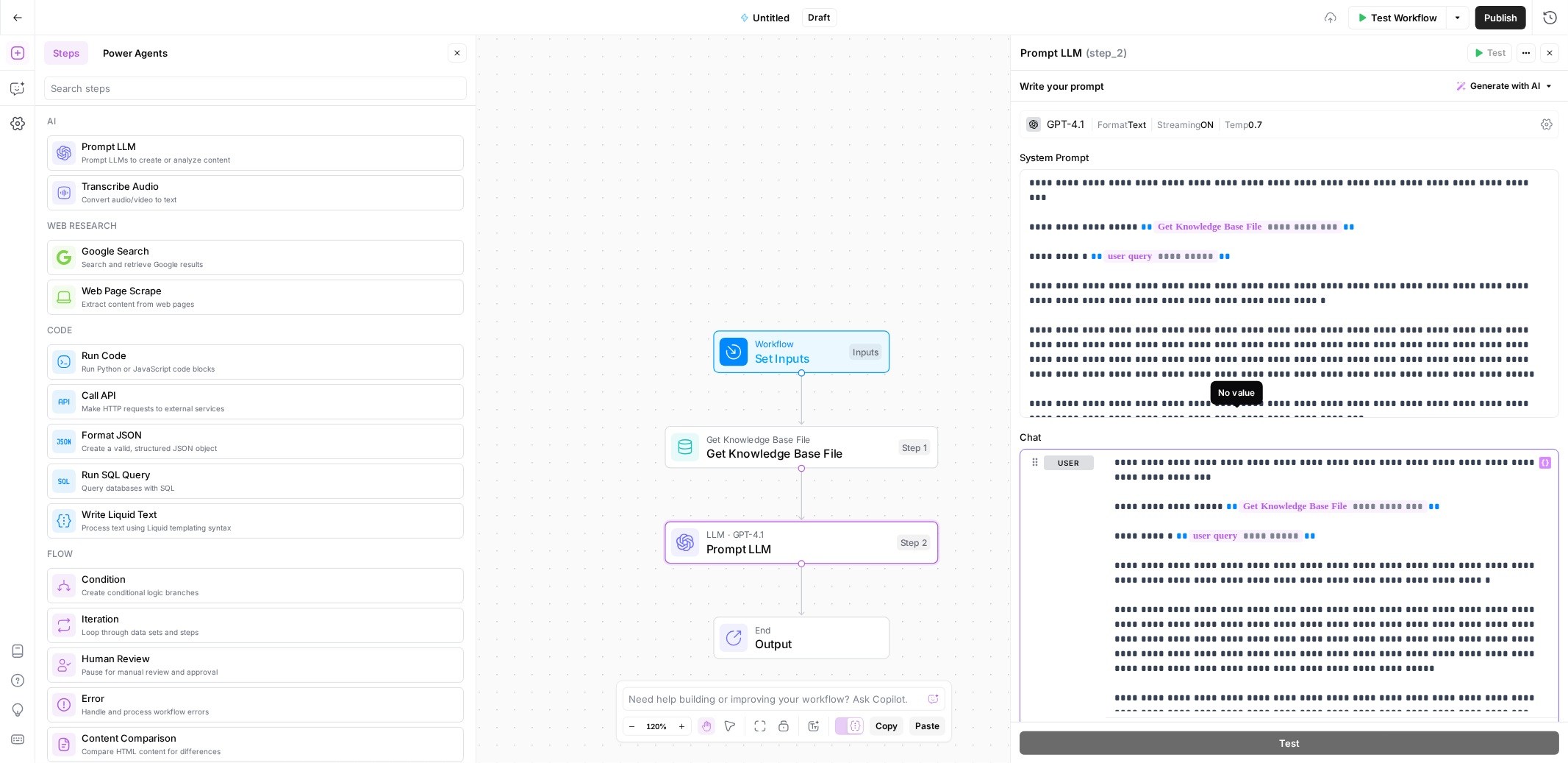
scroll to position [182, 0]
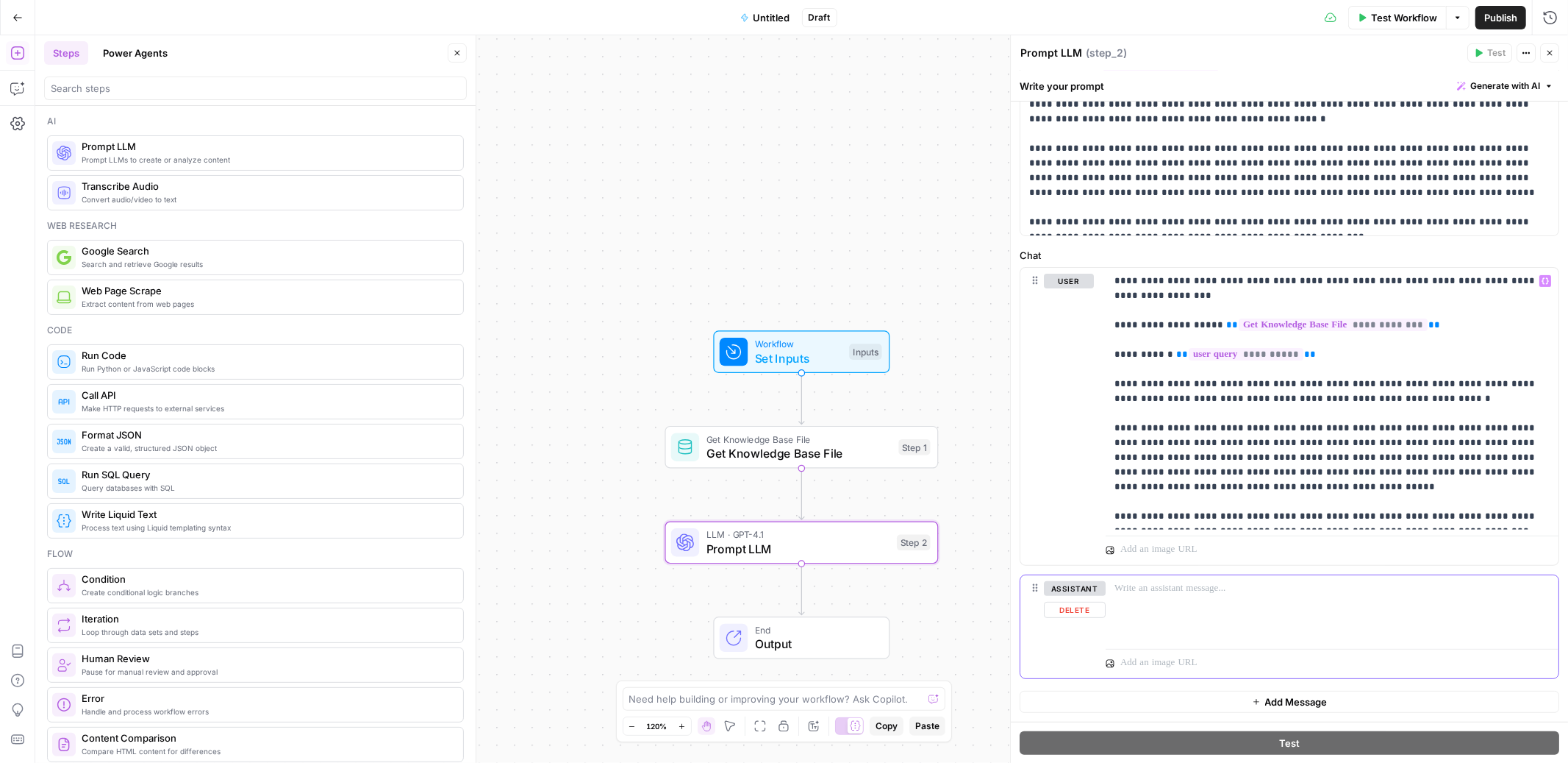
click at [1167, 593] on p at bounding box center [1332, 588] width 435 height 14
click at [1159, 506] on p "**********" at bounding box center [1332, 398] width 435 height 250
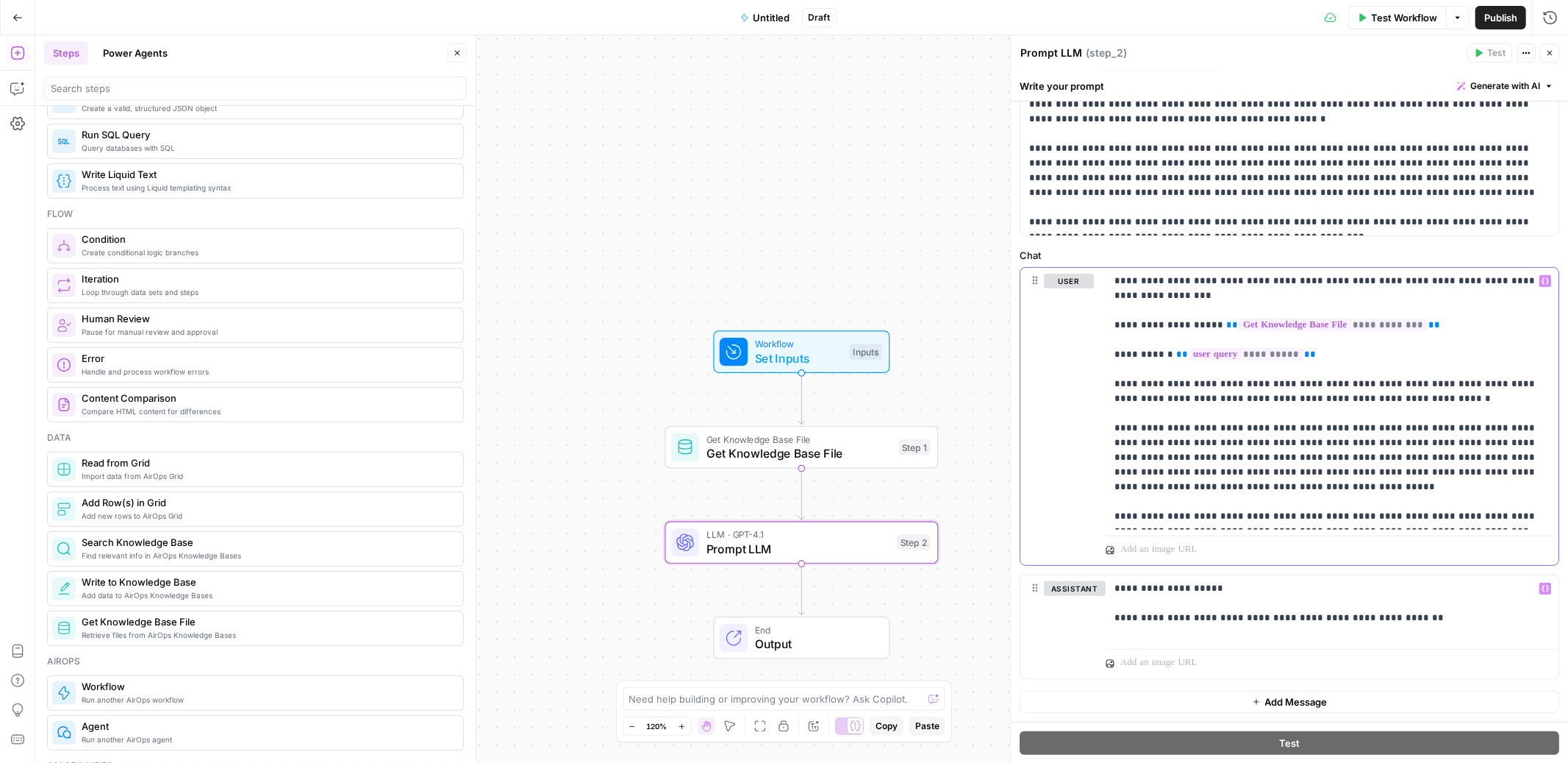
scroll to position [335, 0]
click at [128, 289] on span "Iteration" at bounding box center [267, 283] width 370 height 14
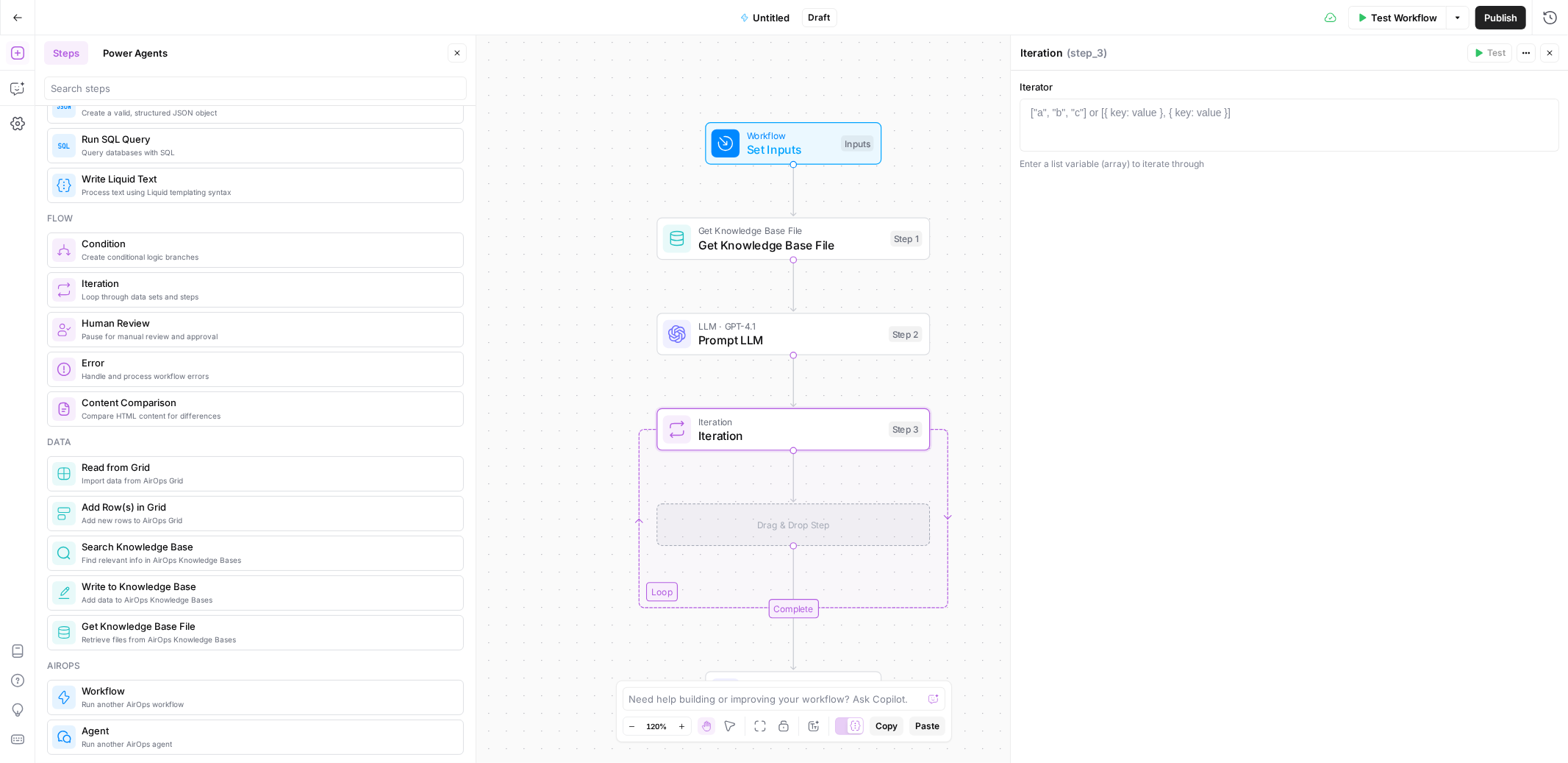
click at [741, 531] on div "Drag & Drop Step" at bounding box center [792, 524] width 273 height 42
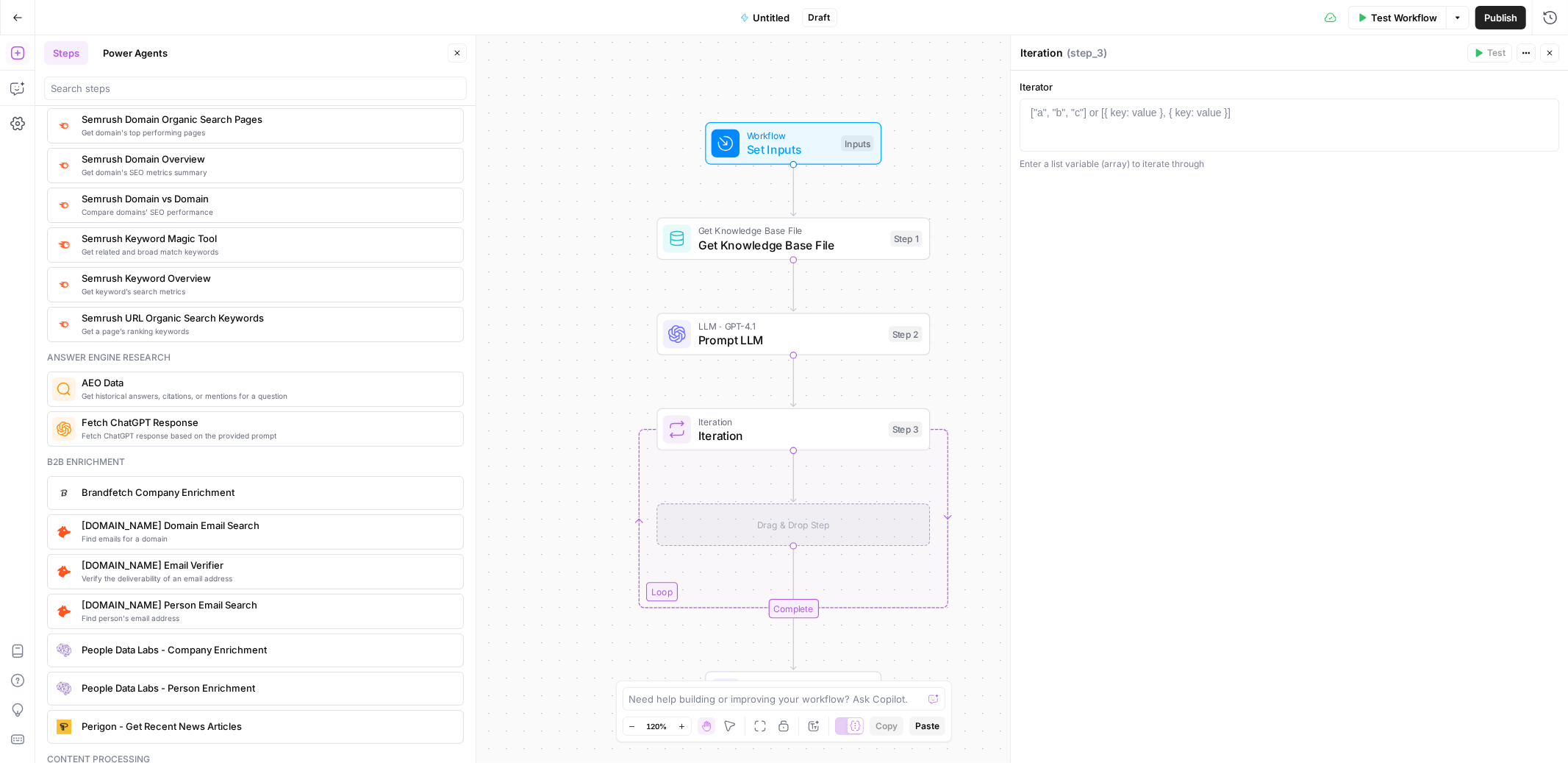
scroll to position [1746, 0]
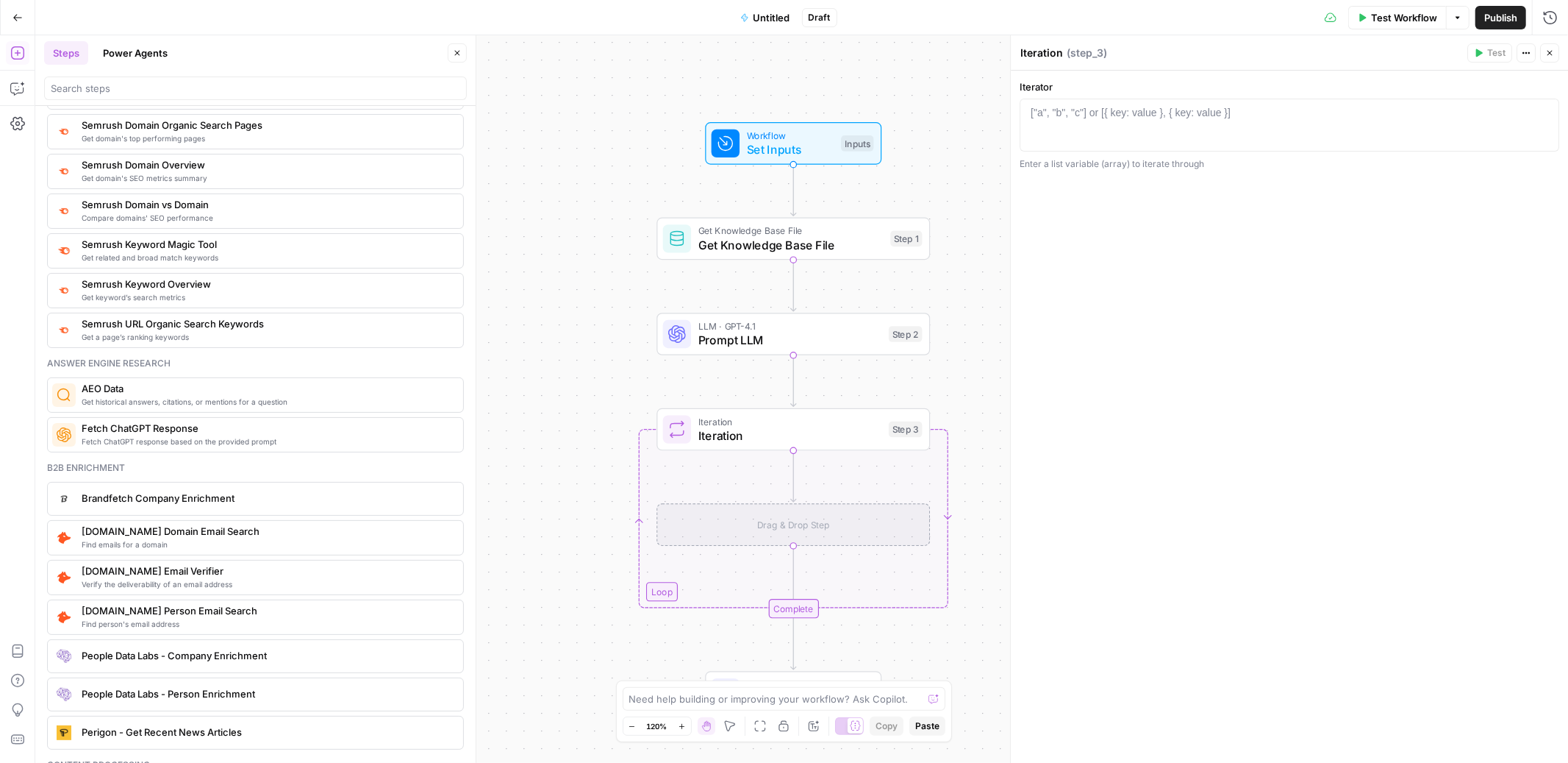
click at [159, 435] on span "Fetch ChatGPT Response" at bounding box center [267, 428] width 370 height 14
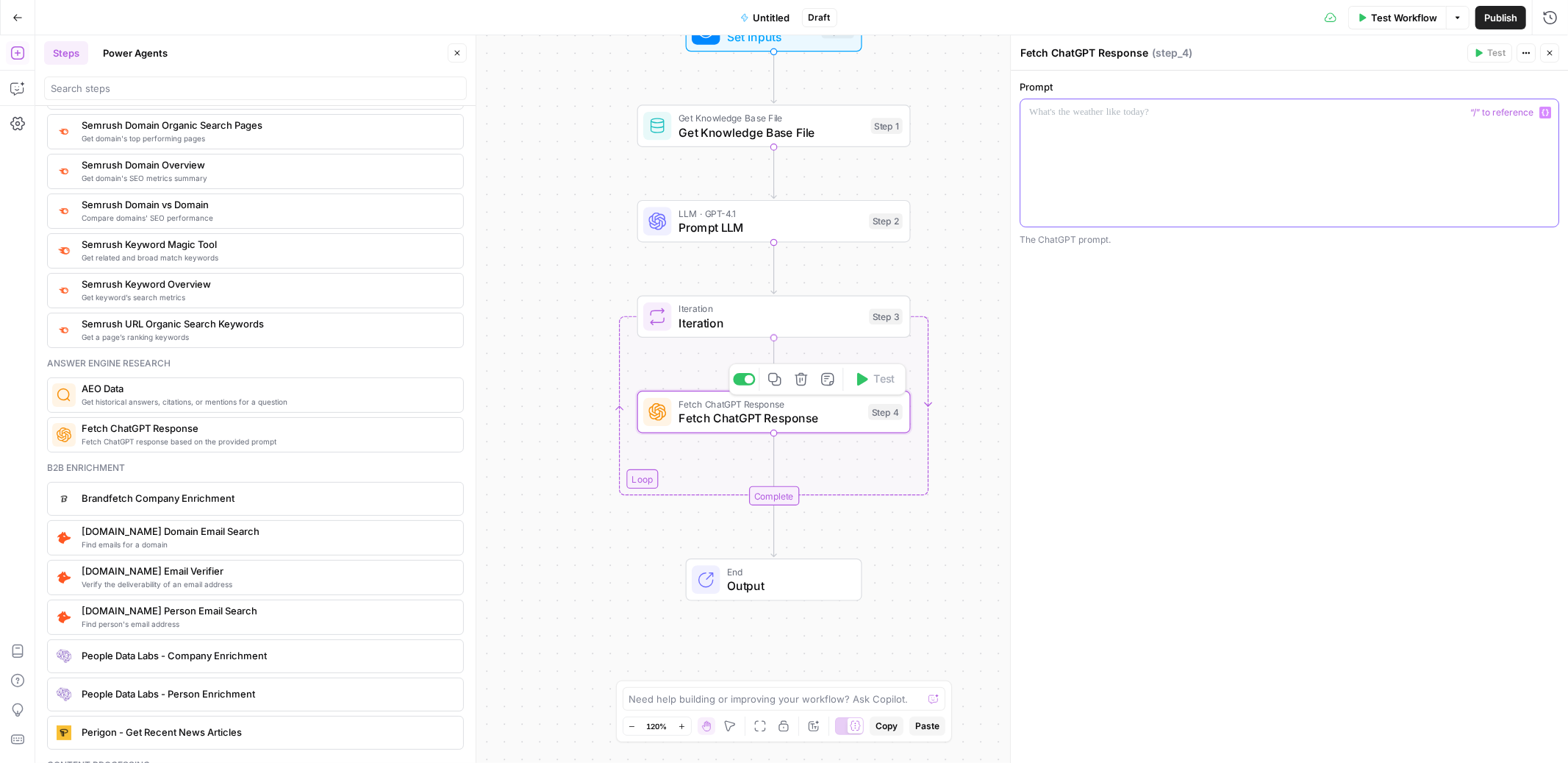
click at [1147, 123] on div at bounding box center [1290, 163] width 538 height 127
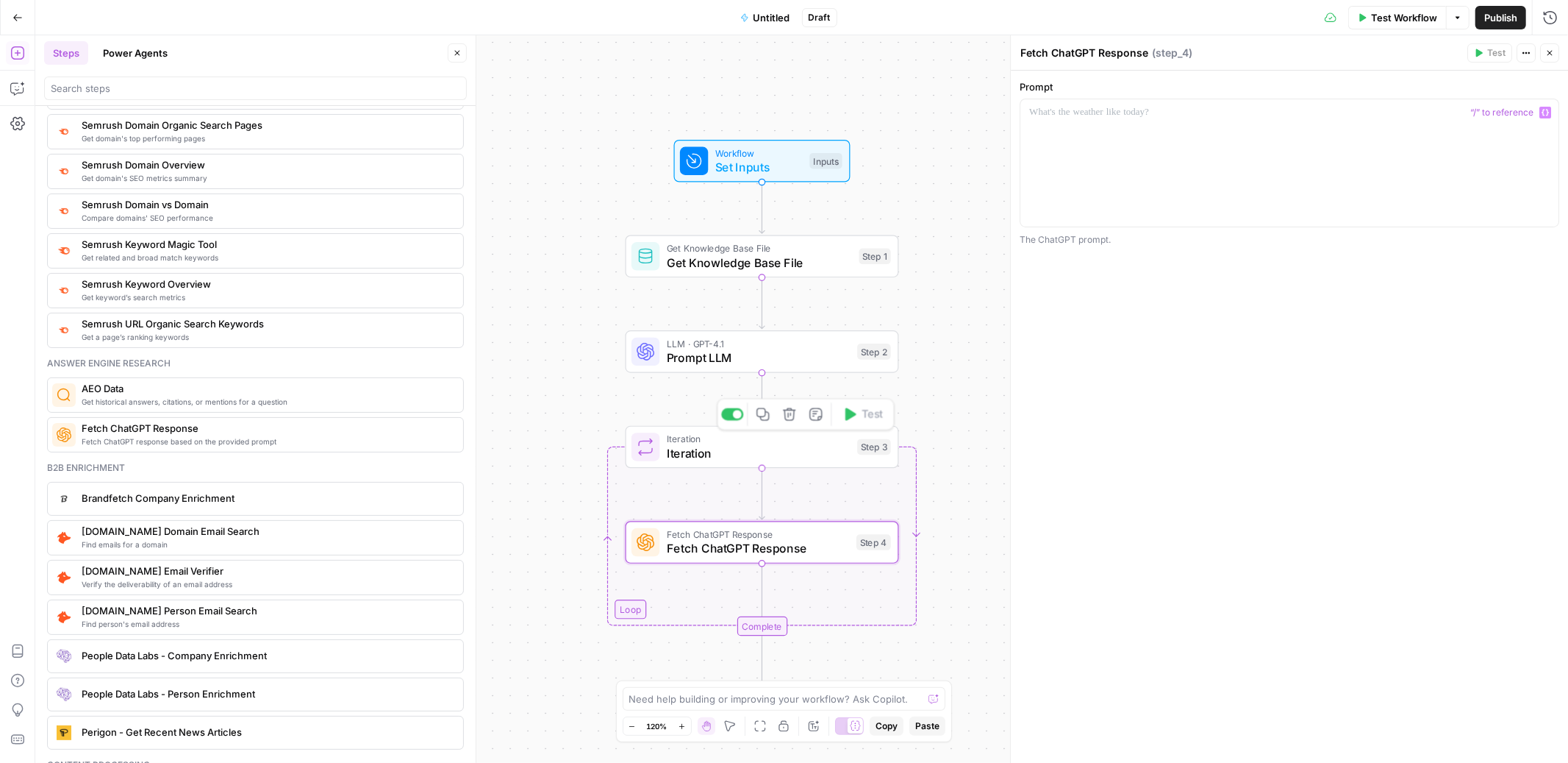
click at [812, 444] on span "Iteration" at bounding box center [758, 453] width 183 height 18
click at [778, 163] on span "Set Inputs" at bounding box center [759, 167] width 87 height 18
click at [1506, 147] on span "edit field" at bounding box center [1501, 150] width 32 height 12
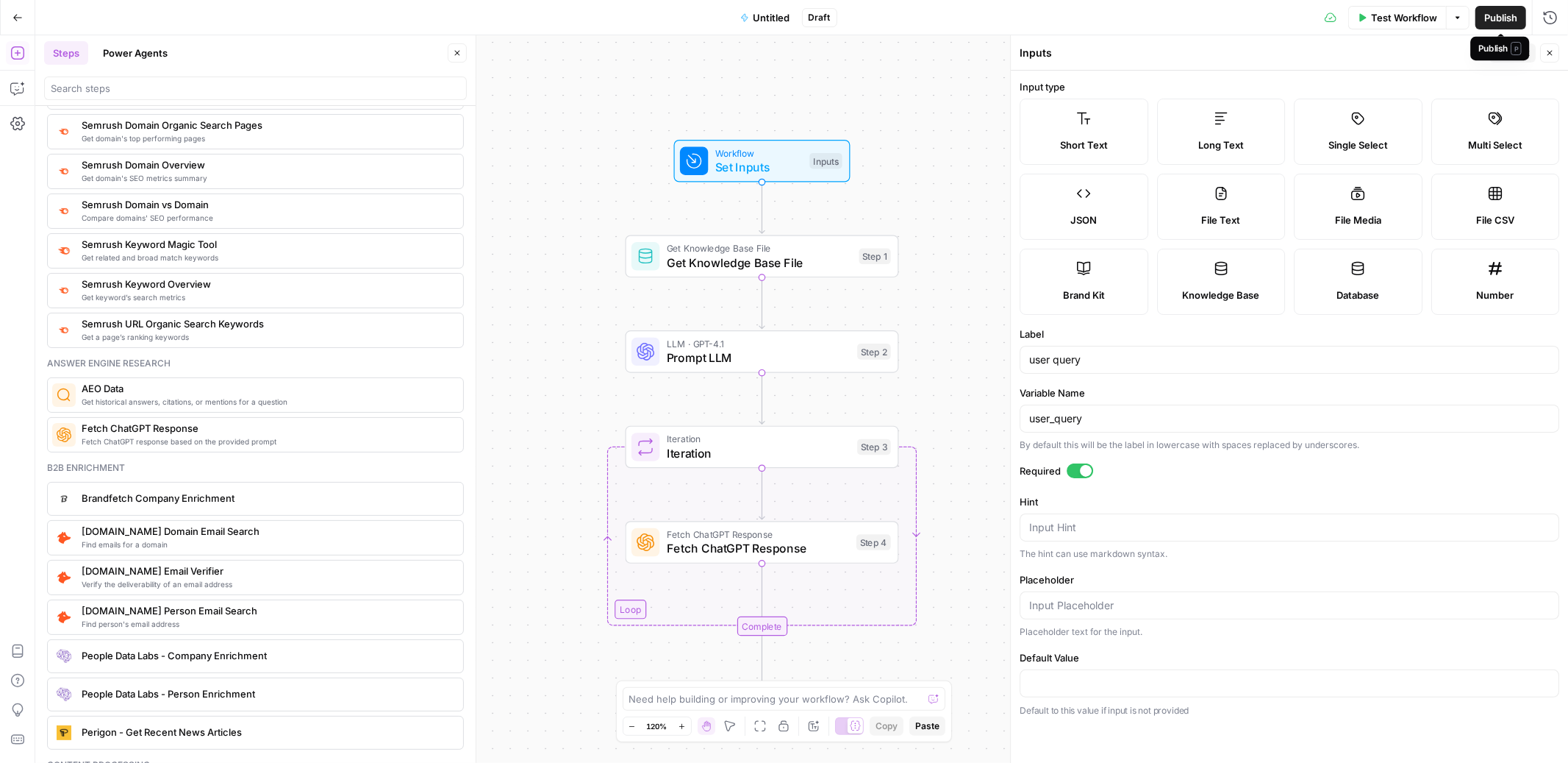
click at [1501, 50] on div "Publish P" at bounding box center [1500, 48] width 43 height 14
click at [1390, 69] on header "Inputs Back Close" at bounding box center [1290, 53] width 558 height 35
click at [1531, 50] on button "Back" at bounding box center [1513, 53] width 46 height 19
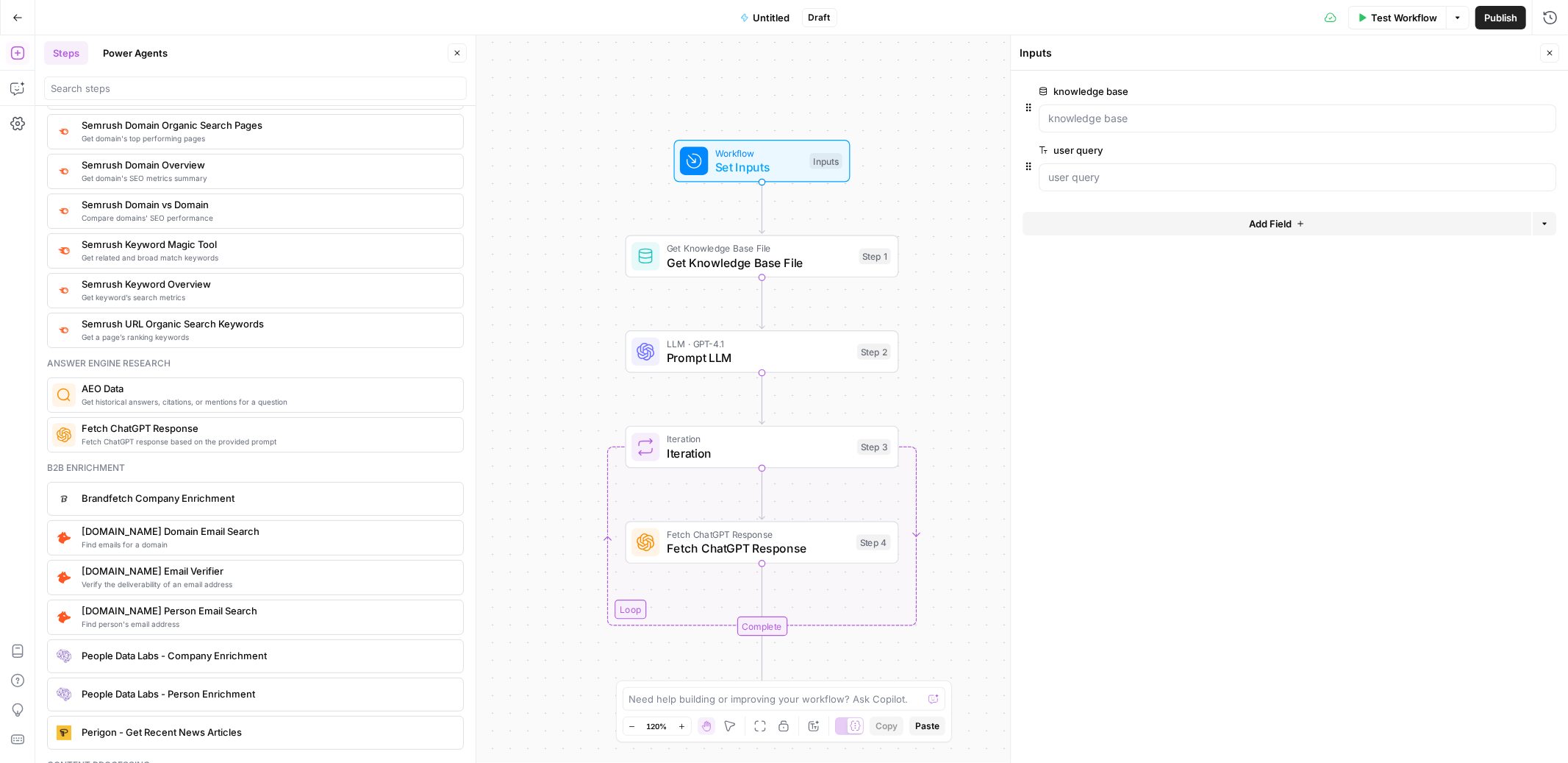
click at [1306, 230] on button "Add Field" at bounding box center [1277, 223] width 509 height 23
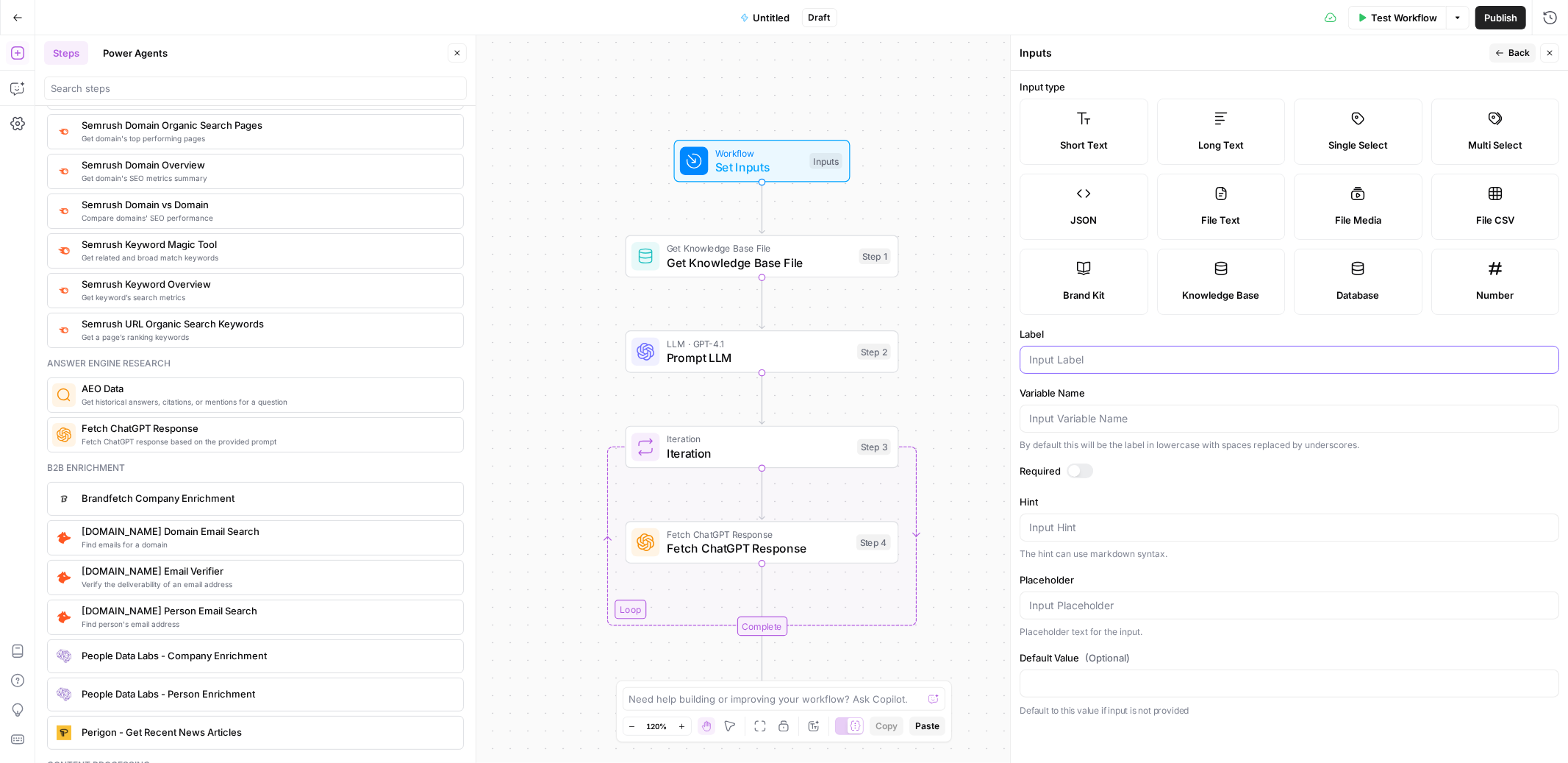
click at [1130, 363] on input "Label" at bounding box center [1290, 360] width 521 height 14
type input "additional"
click at [721, 551] on span "Fetch ChatGPT Response" at bounding box center [758, 549] width 183 height 18
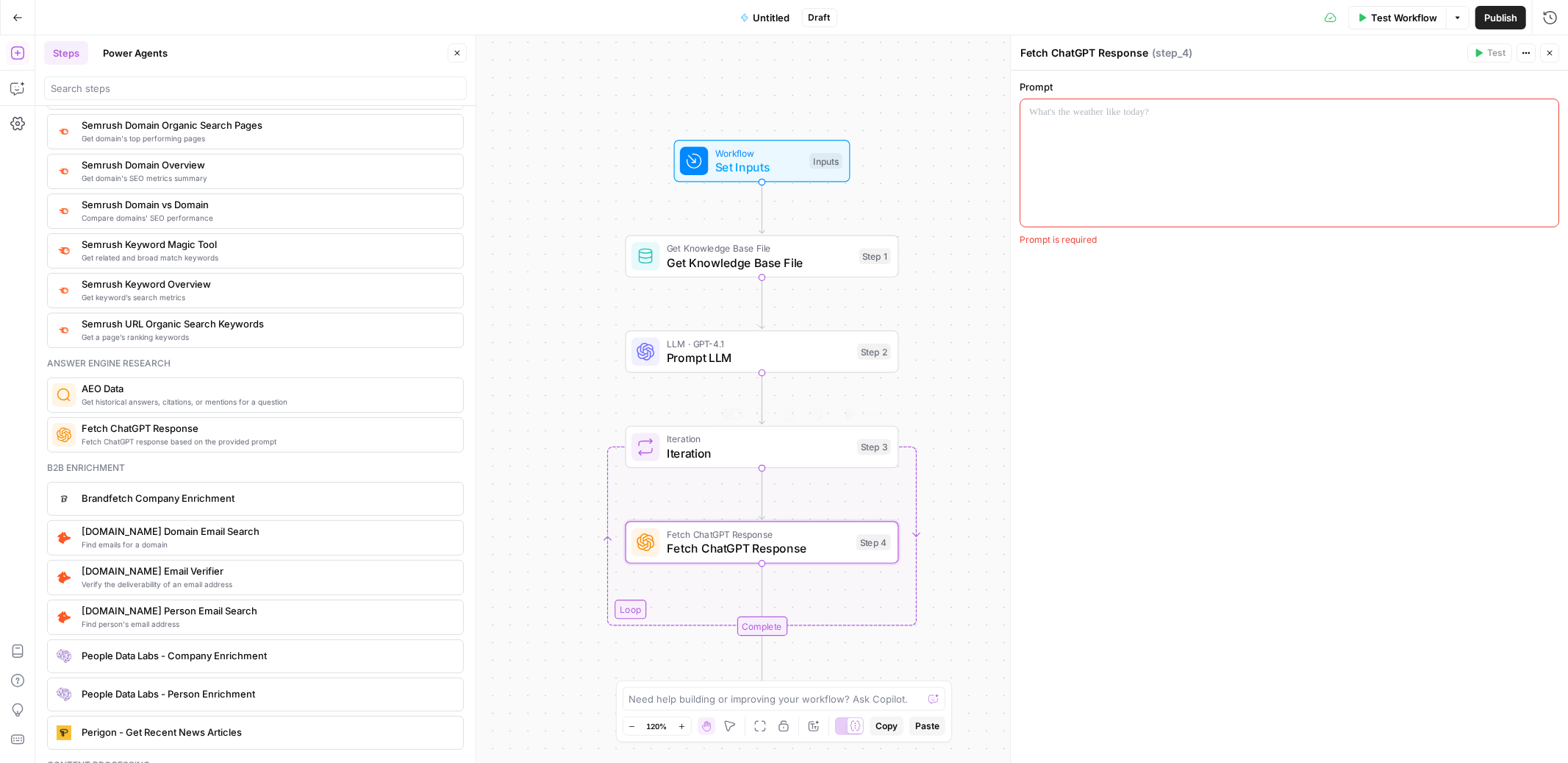
click at [1082, 210] on div at bounding box center [1290, 163] width 538 height 127
click at [456, 54] on icon "button" at bounding box center [458, 53] width 5 height 5
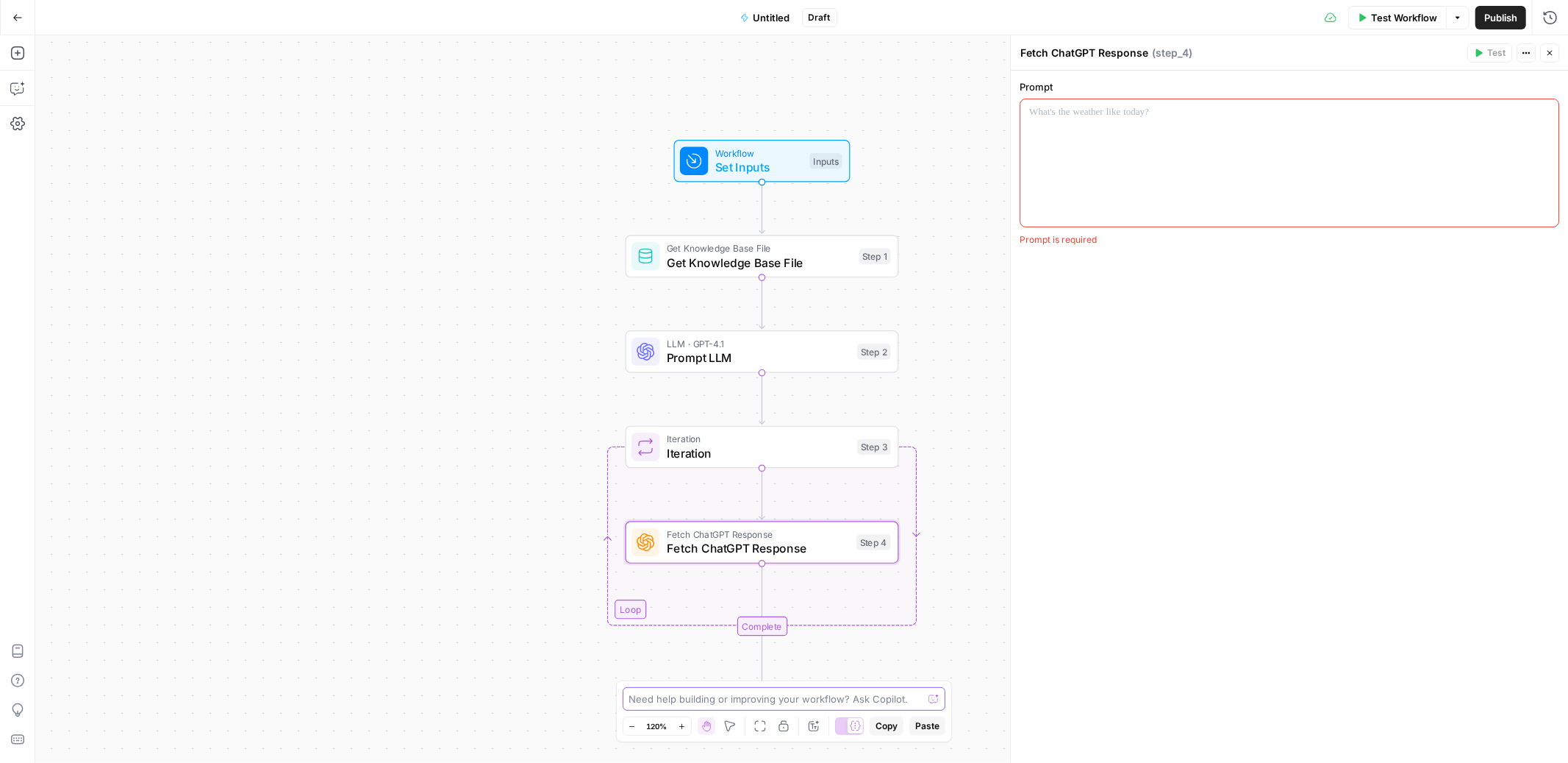
click at [665, 701] on textarea at bounding box center [776, 699] width 294 height 14
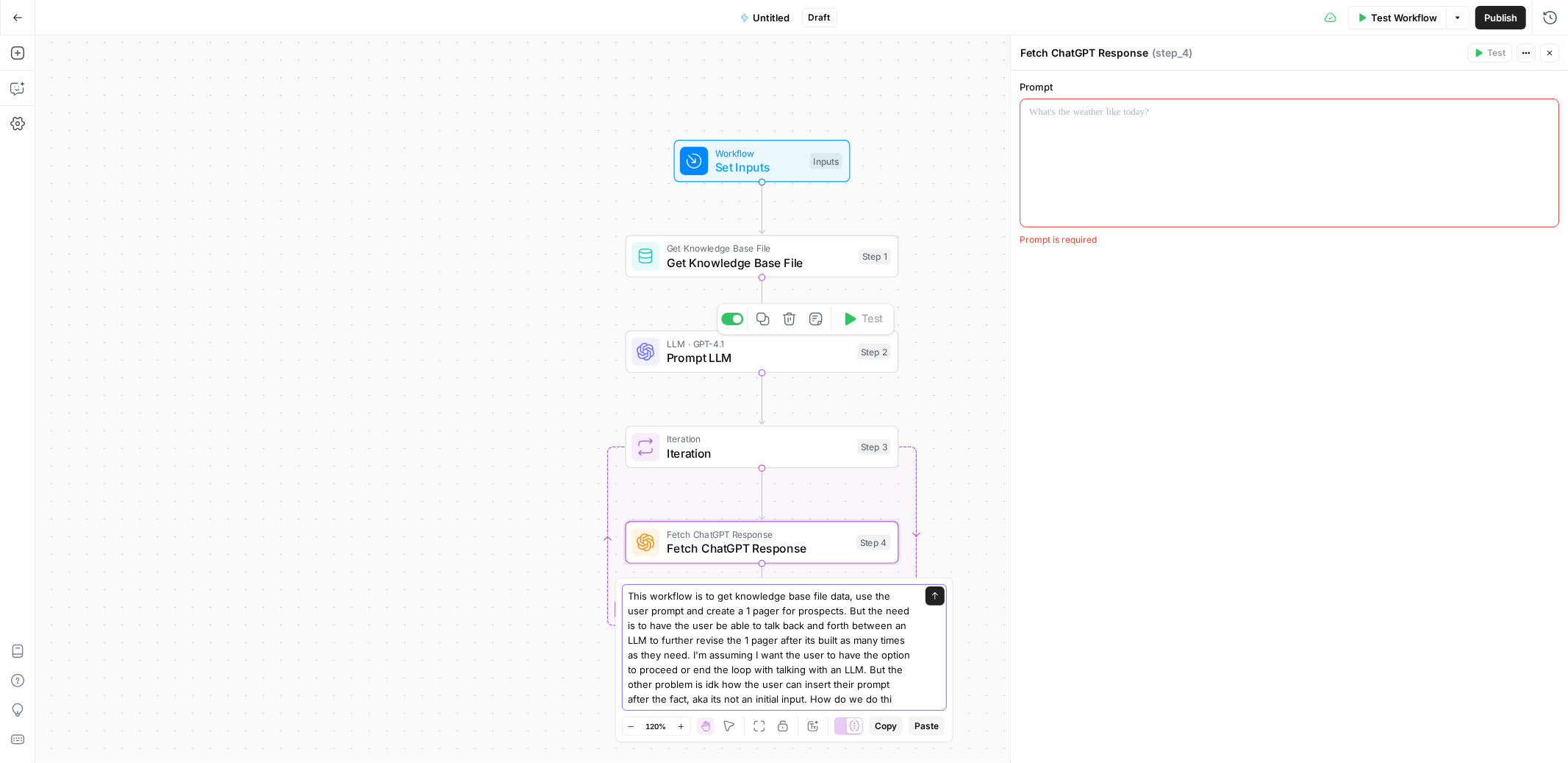
type textarea "This workflow is to get knowledge base file data, use the user prompt and creat…"
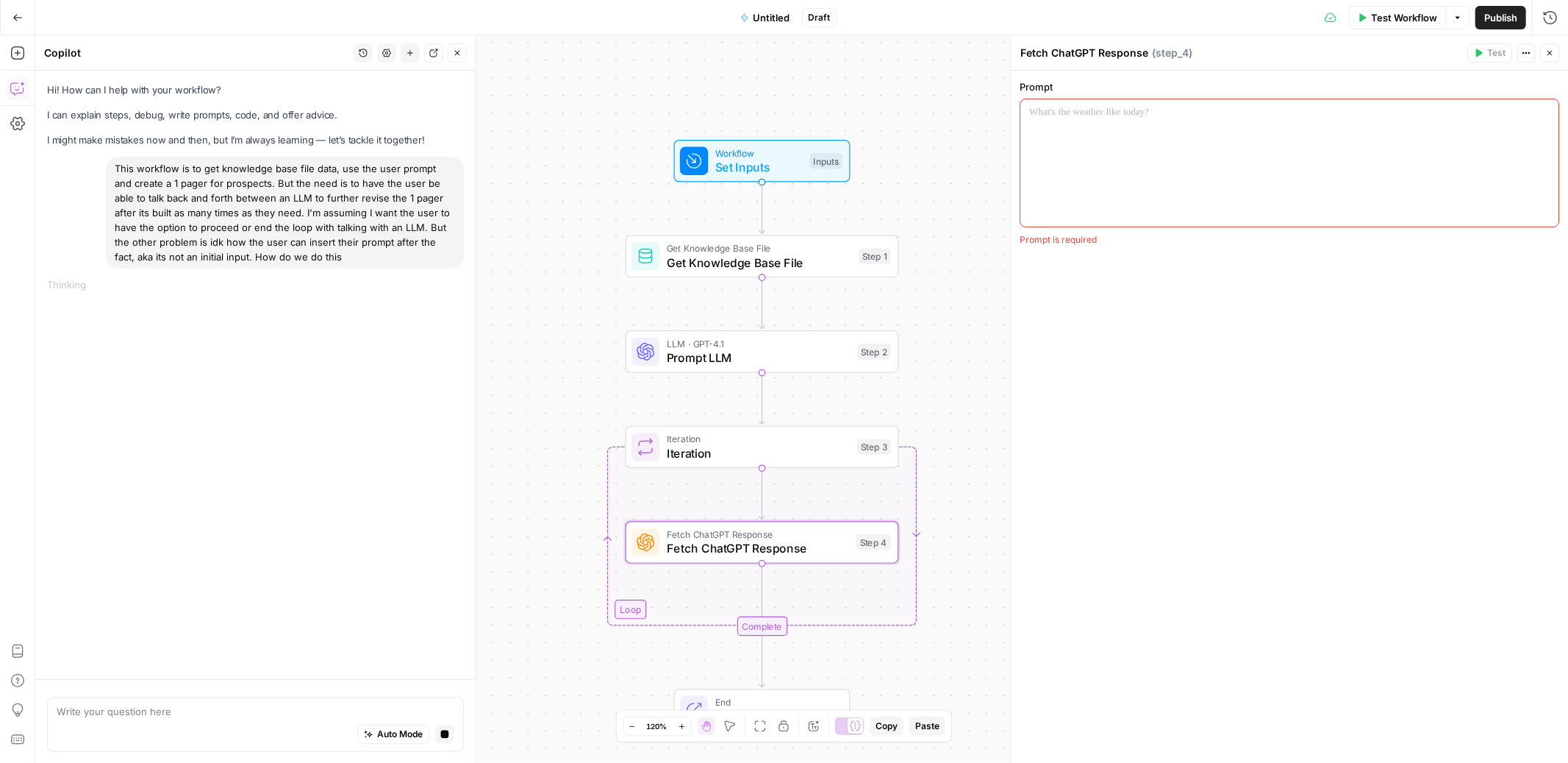
click at [777, 16] on span "Untitled" at bounding box center [772, 18] width 37 height 14
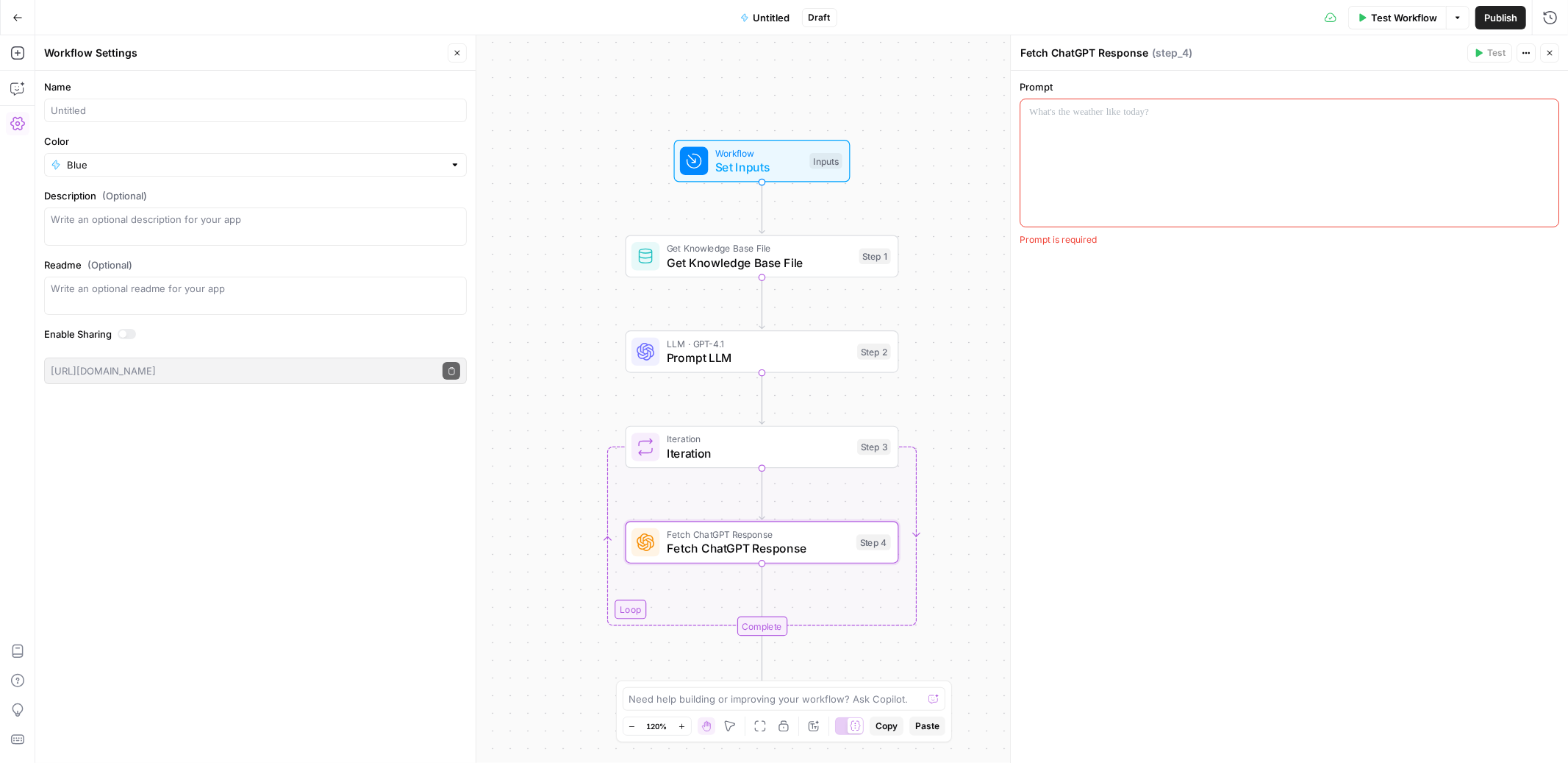
click at [54, 166] on div "Blue" at bounding box center [256, 164] width 423 height 23
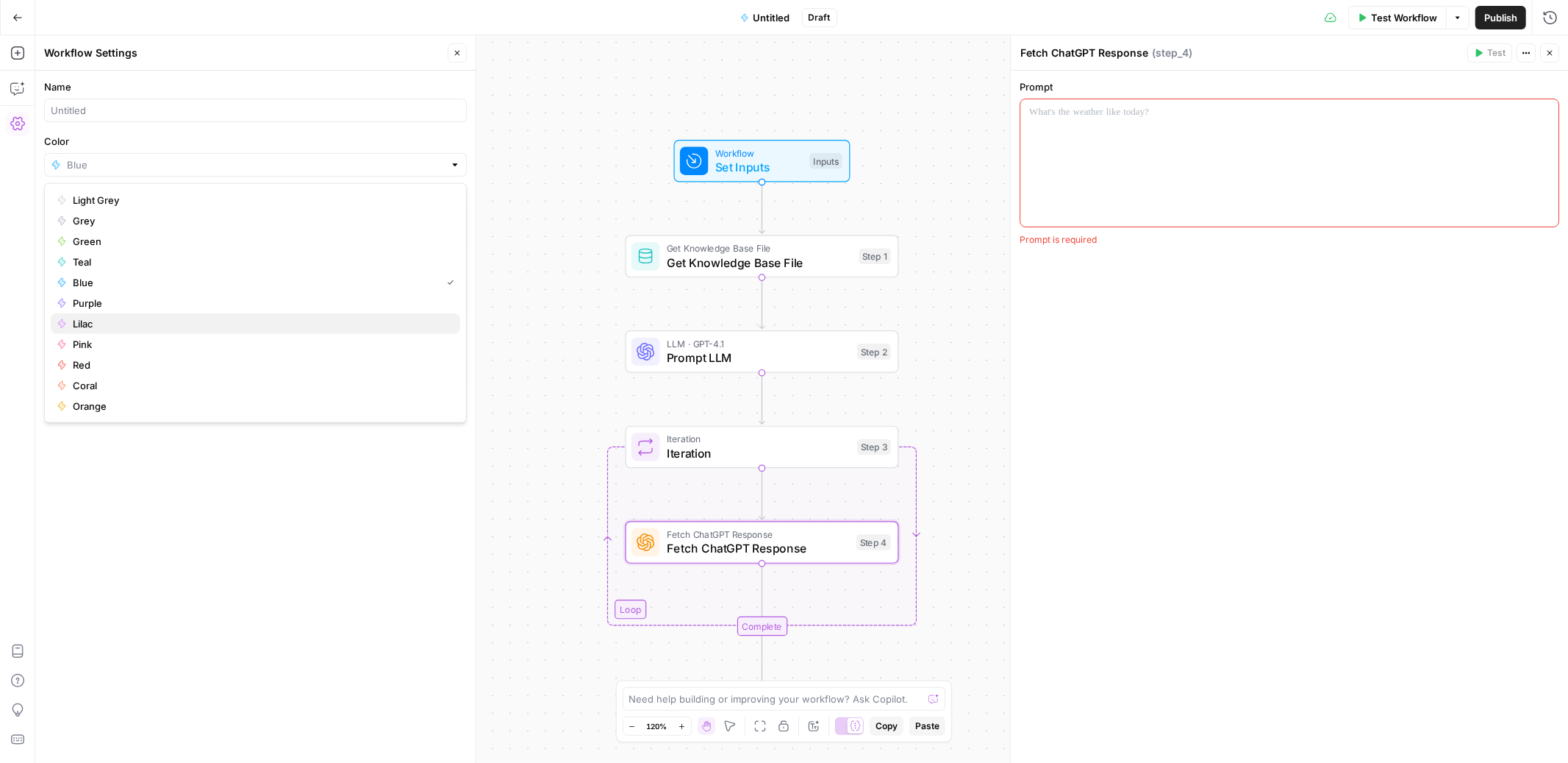
click at [75, 320] on span "Lilac" at bounding box center [260, 324] width 376 height 14
type input "Lilac"
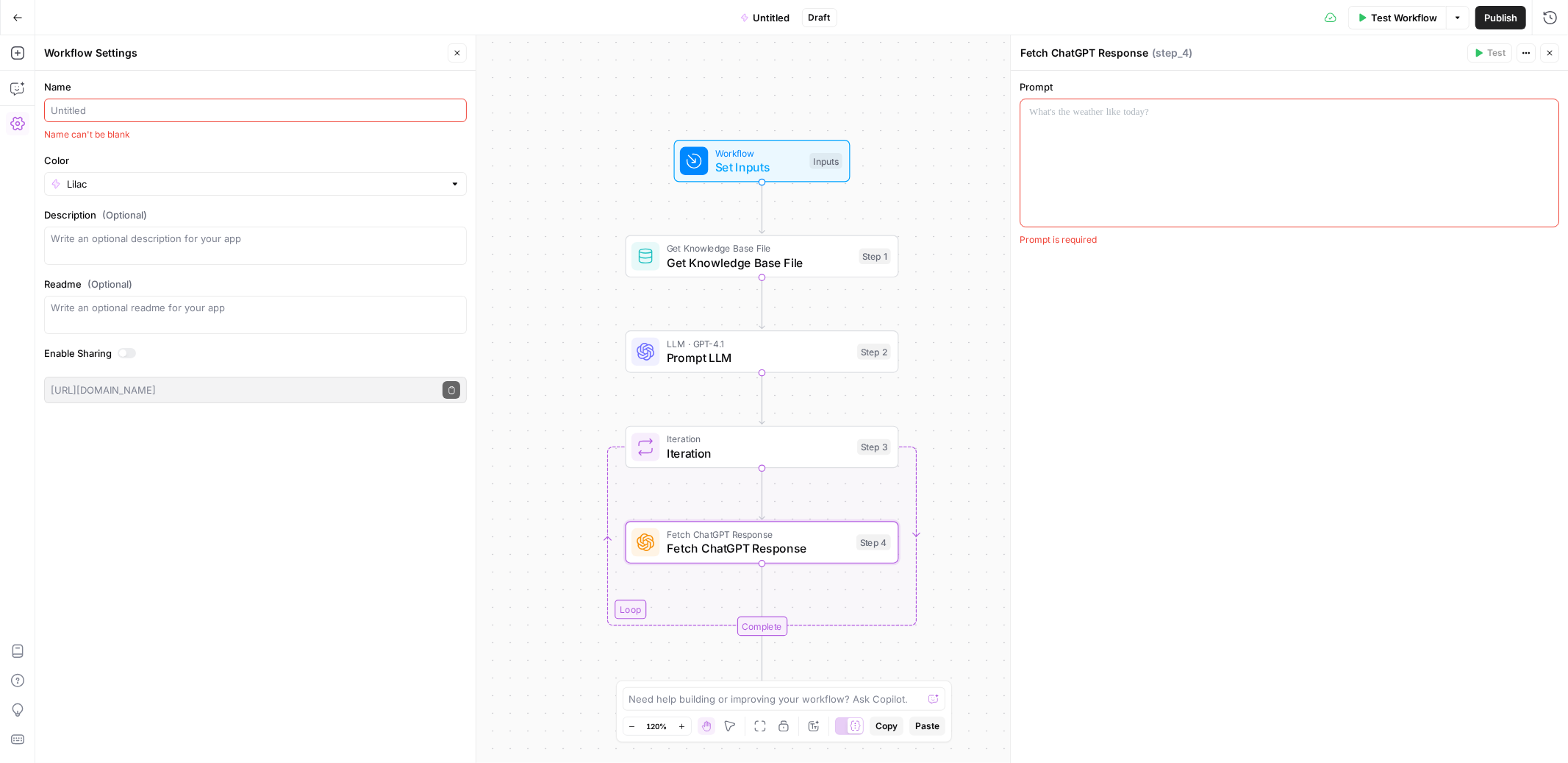
click at [87, 112] on input "Name" at bounding box center [255, 110] width 409 height 14
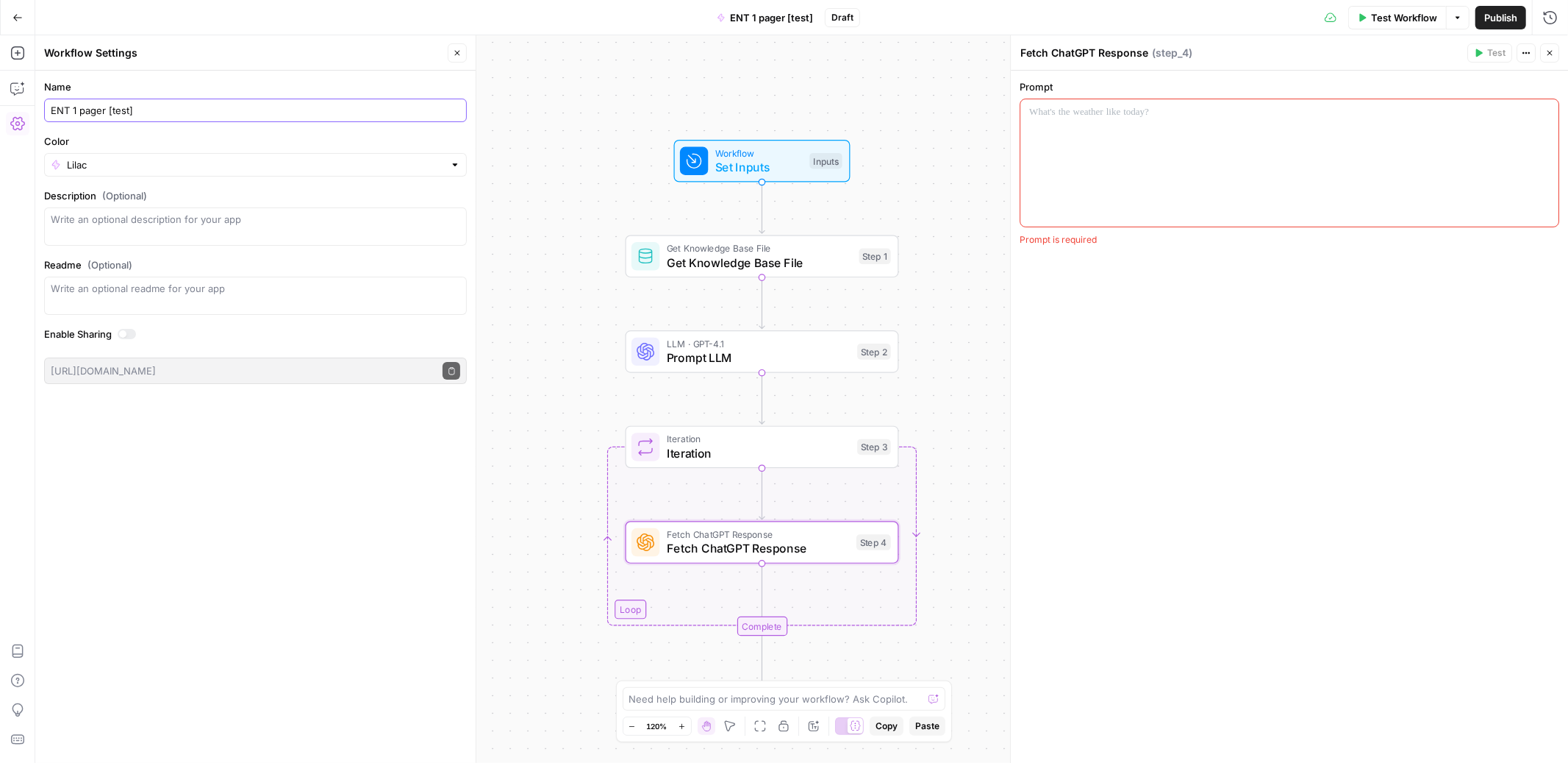
type input "ENT 1 pager [test]"
click at [64, 160] on div "Lilac" at bounding box center [256, 164] width 423 height 23
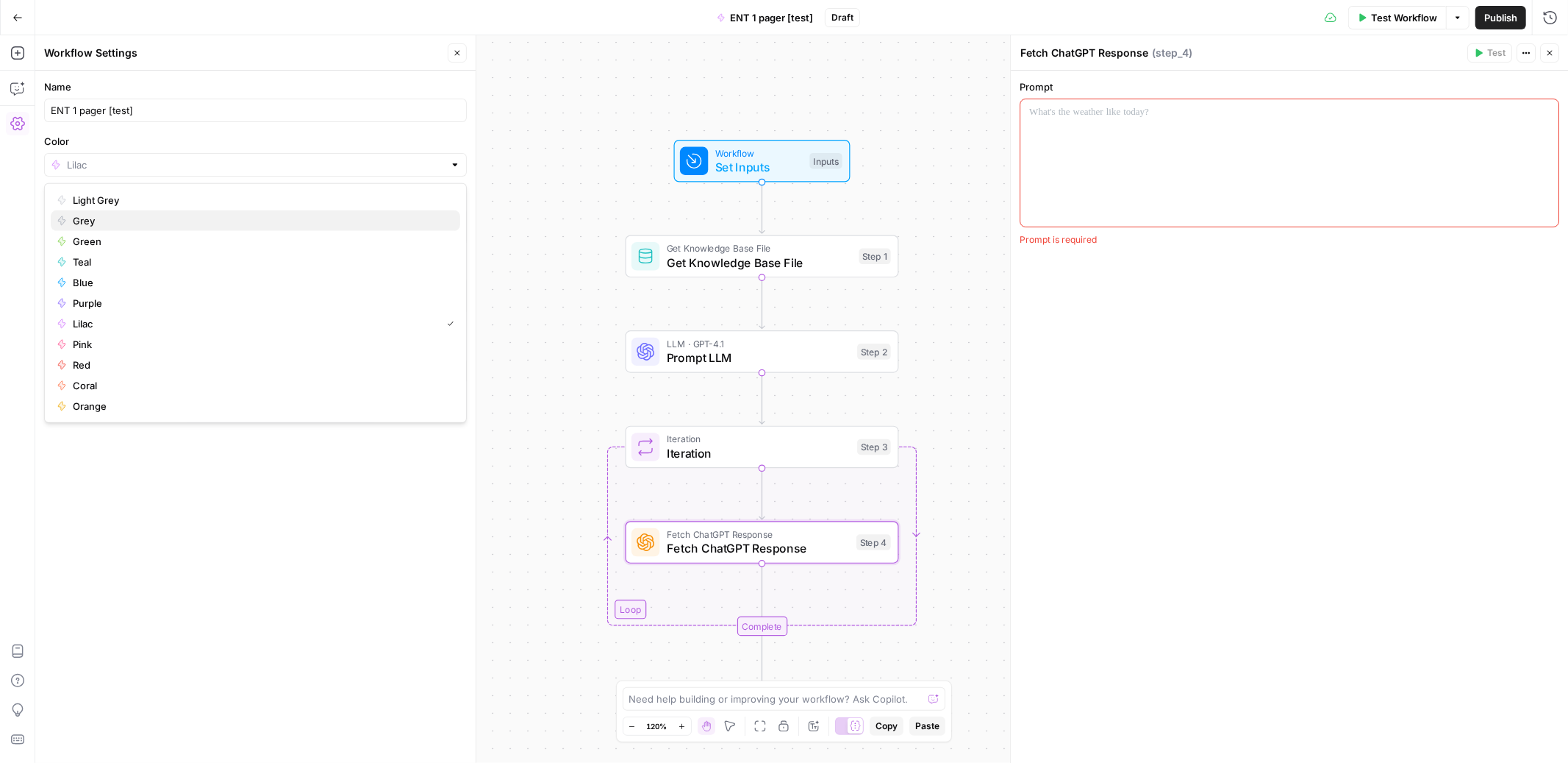
click at [71, 223] on div "Grey" at bounding box center [256, 220] width 397 height 14
type input "Grey"
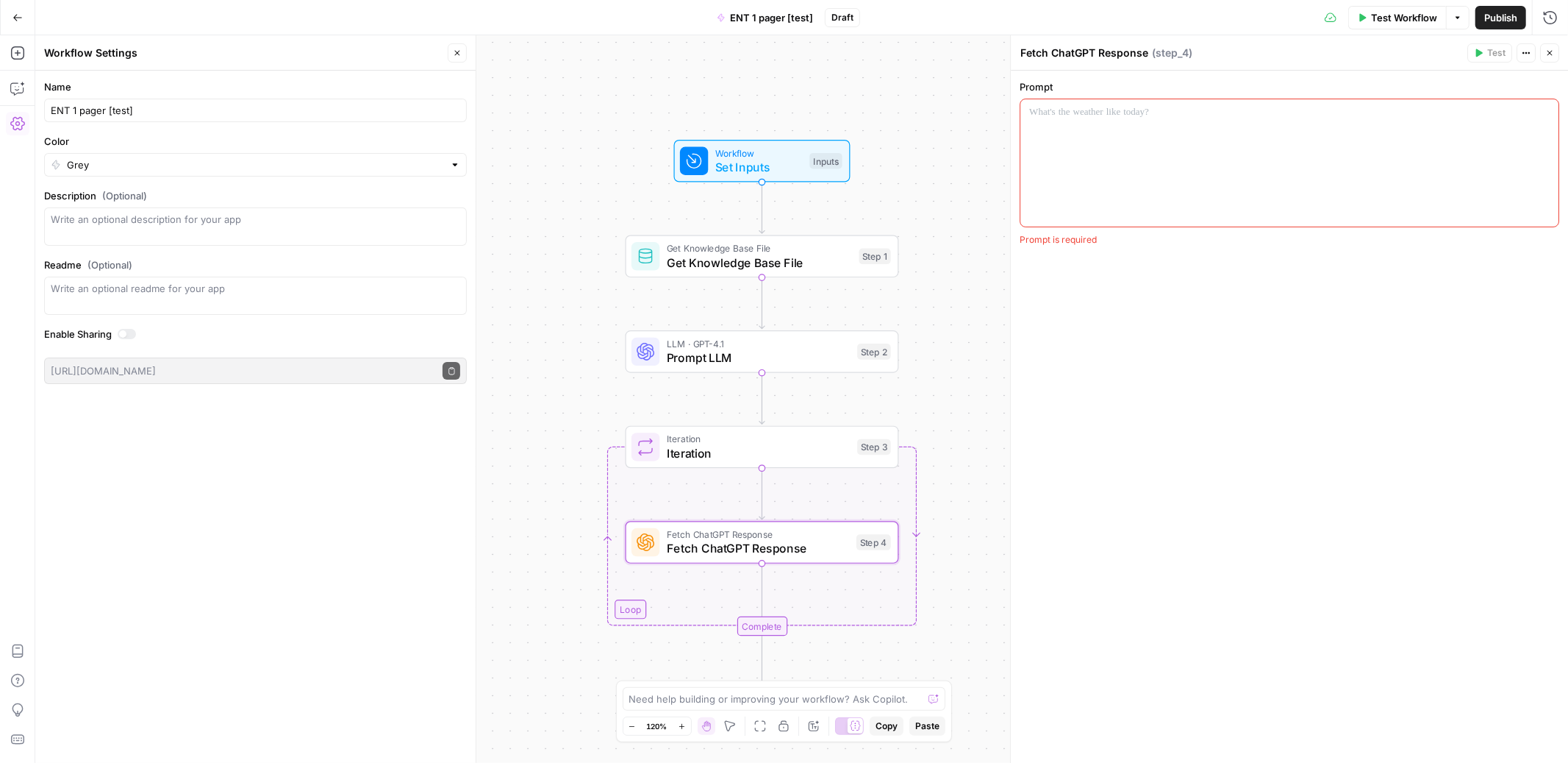
click at [449, 47] on button "Close" at bounding box center [458, 53] width 19 height 19
click at [14, 91] on icon "button" at bounding box center [18, 88] width 14 height 14
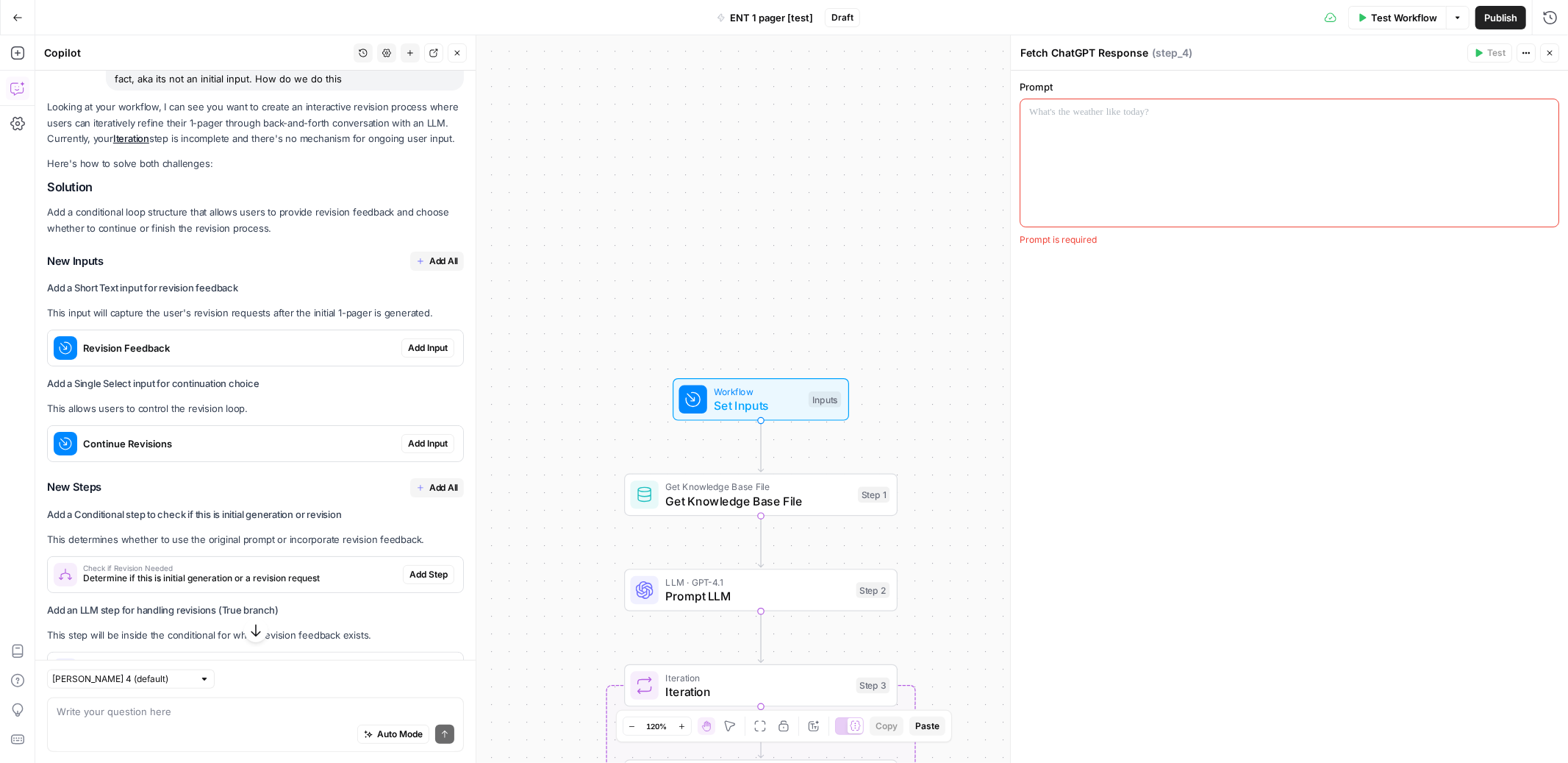
scroll to position [155, 0]
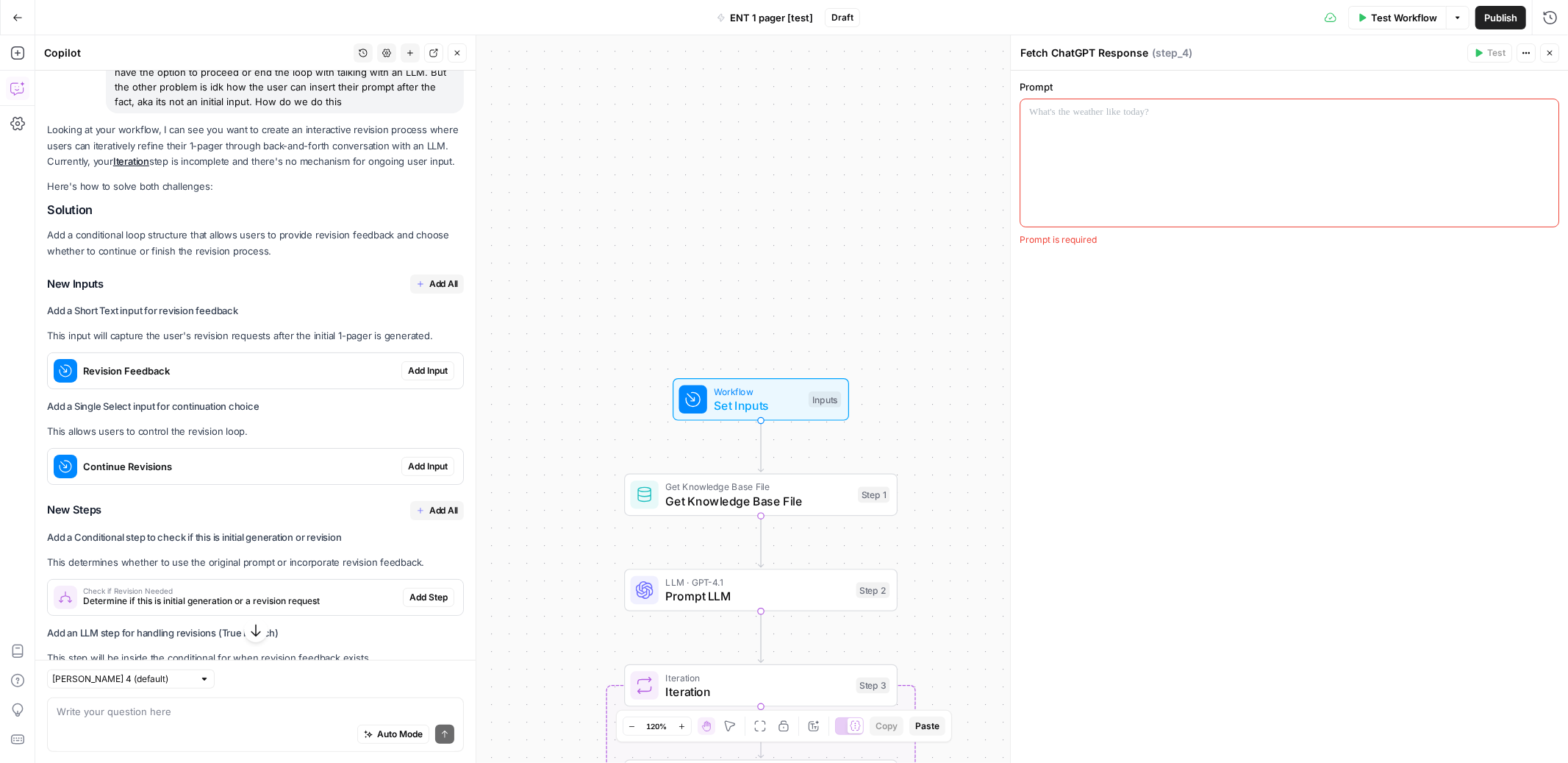
click at [435, 284] on span "Add All" at bounding box center [444, 284] width 29 height 14
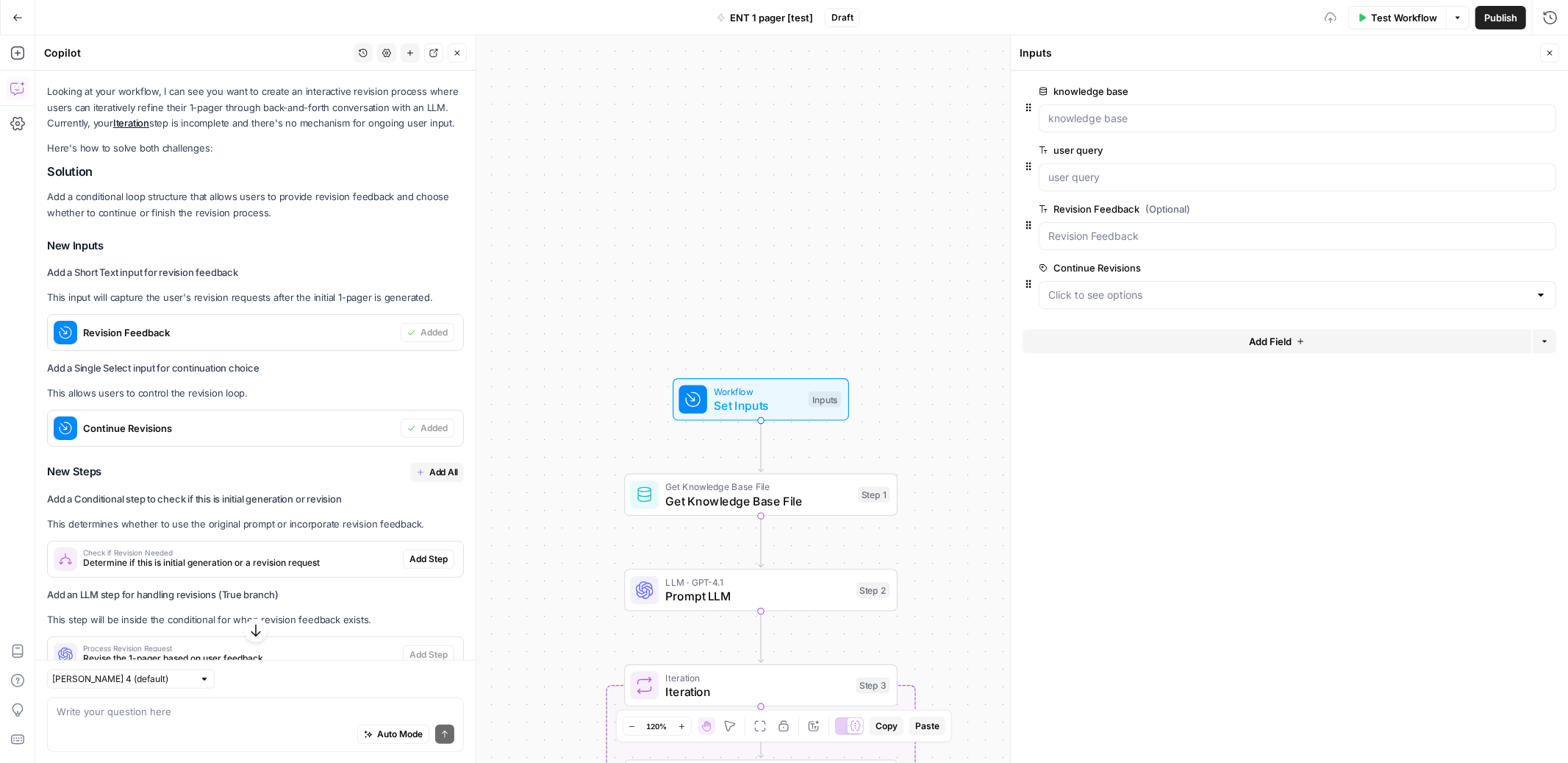
scroll to position [236, 0]
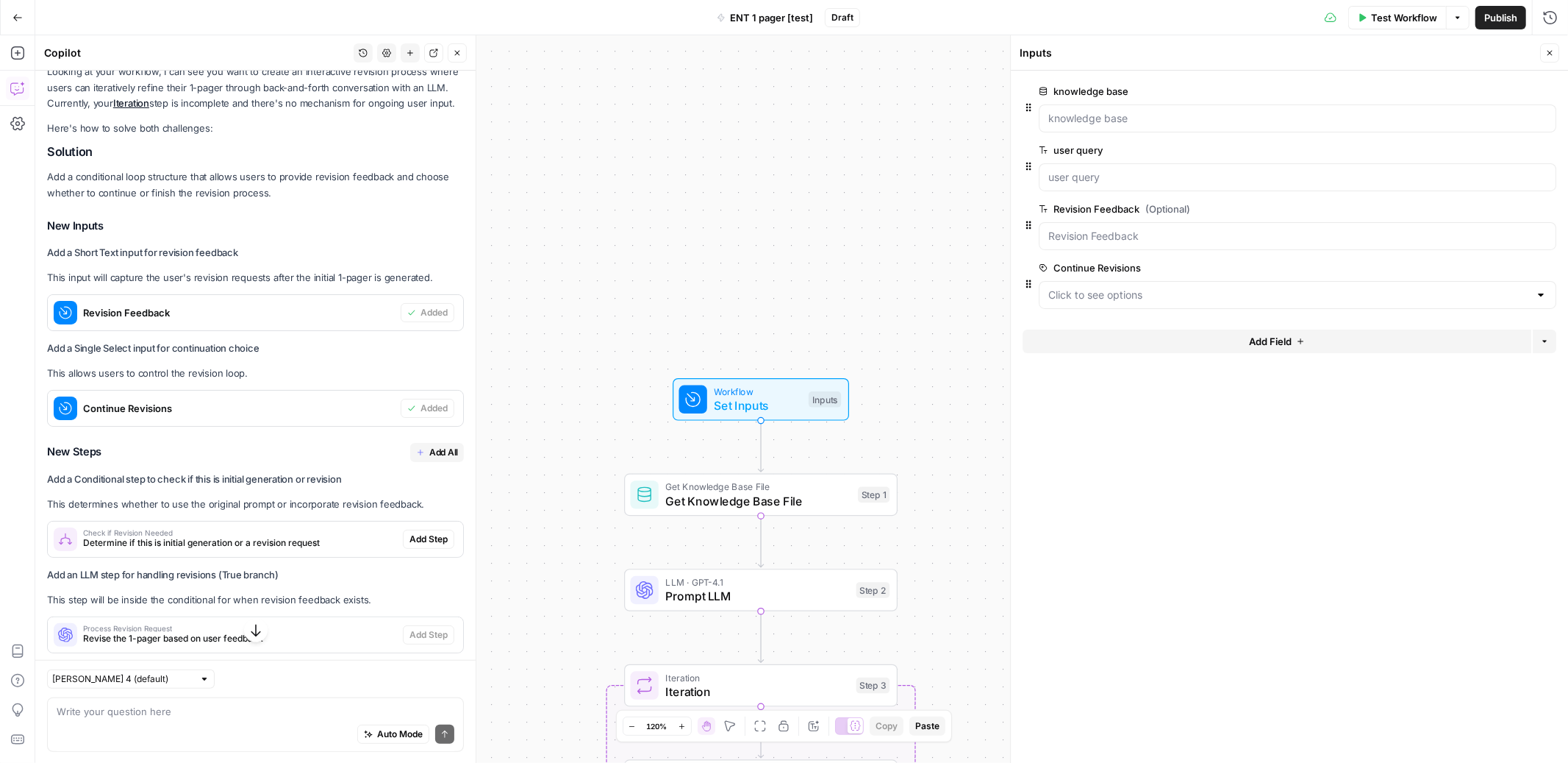
click at [429, 446] on span "Add All" at bounding box center [444, 452] width 29 height 14
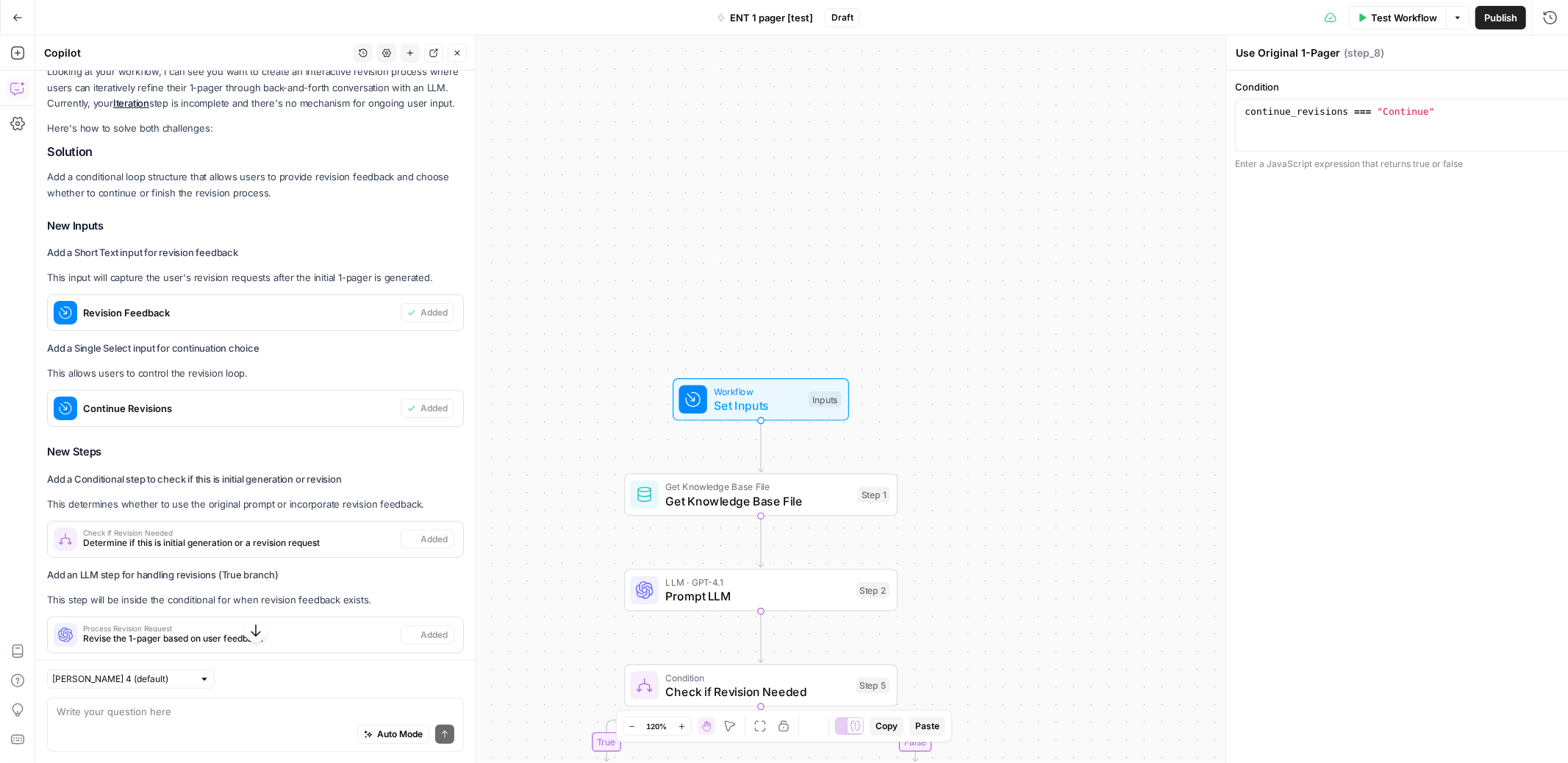
type textarea "Check Continue Revisions"
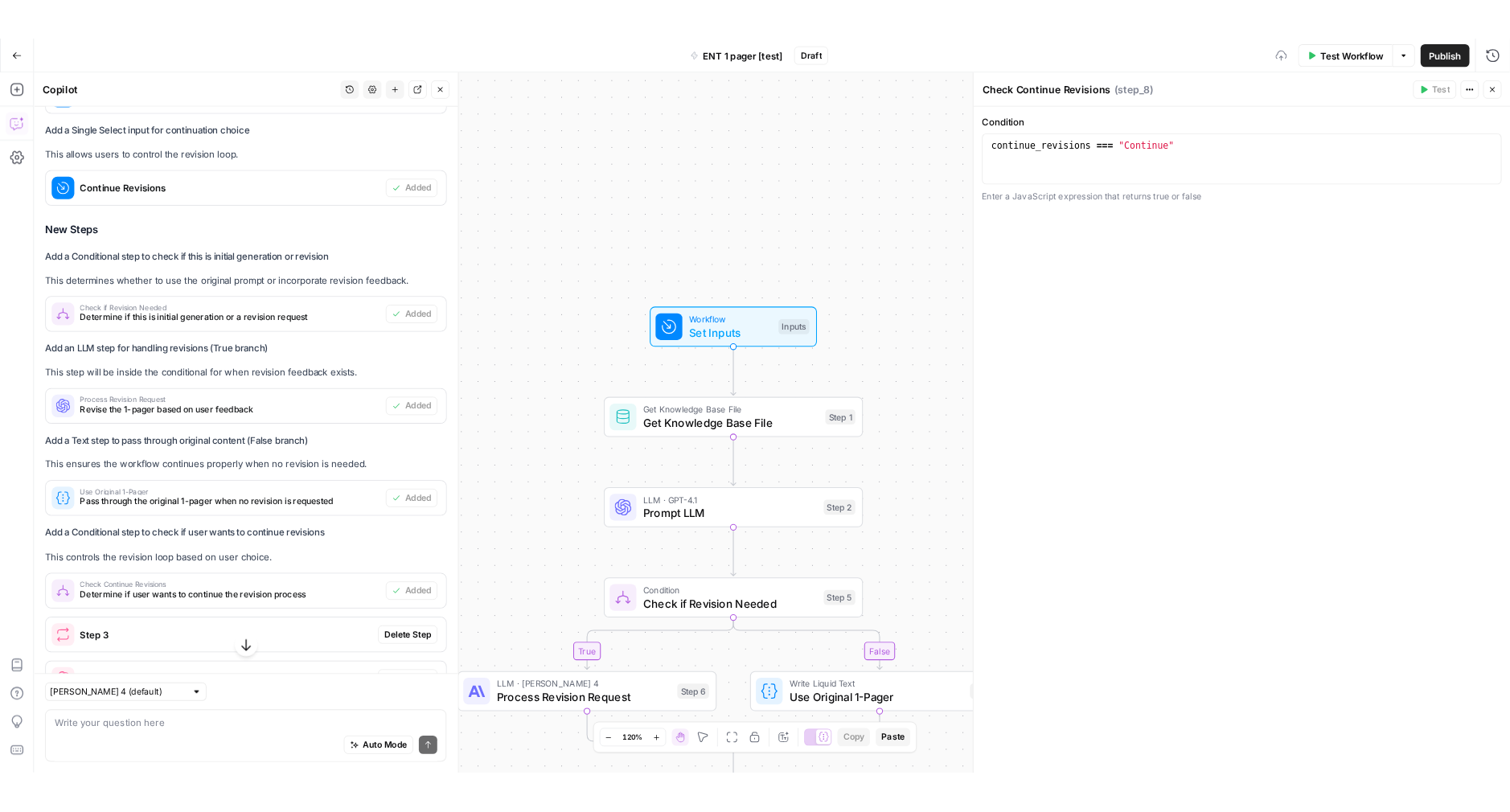
scroll to position [816, 0]
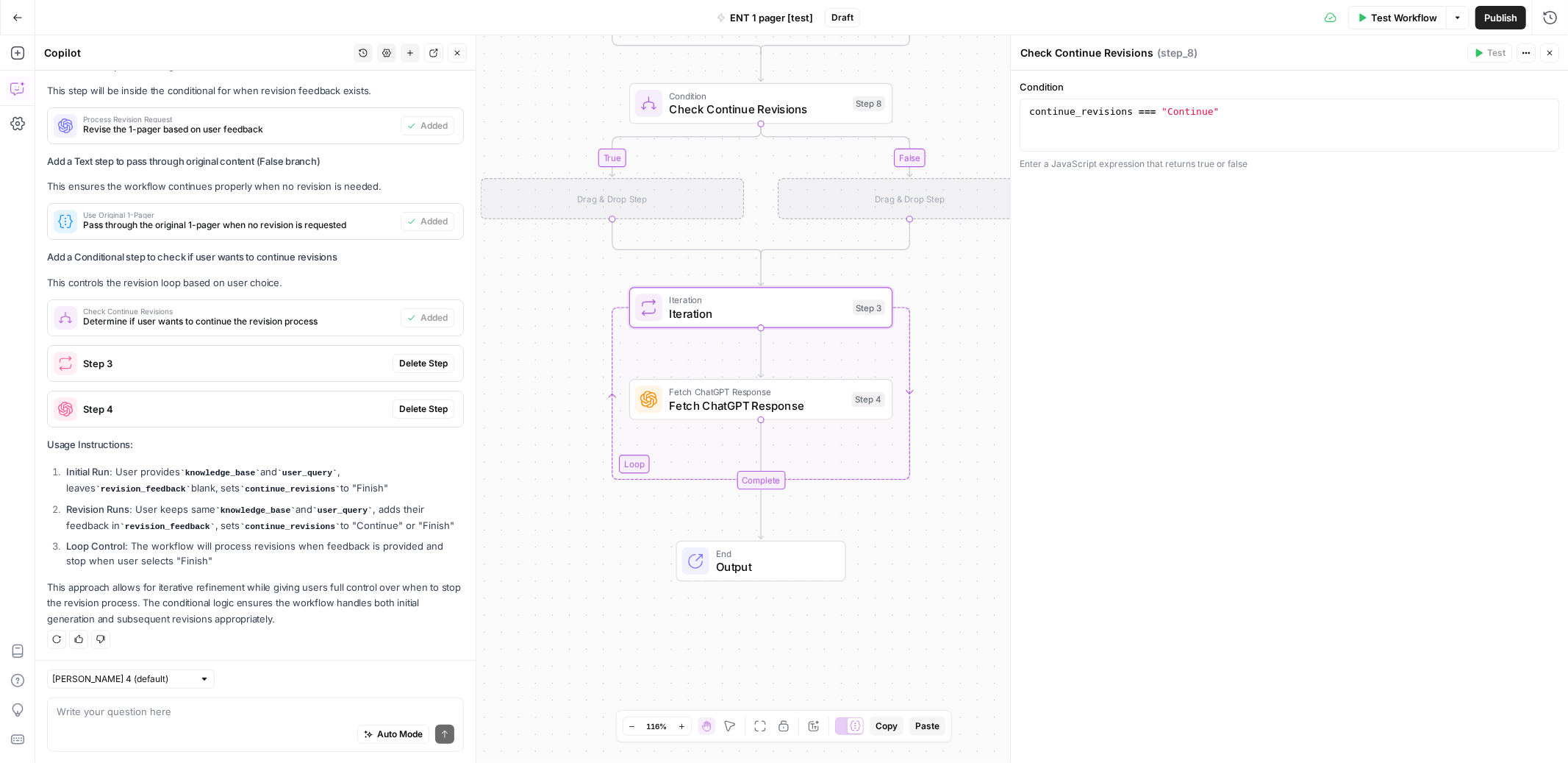
click at [429, 357] on span "Delete Step" at bounding box center [423, 363] width 49 height 14
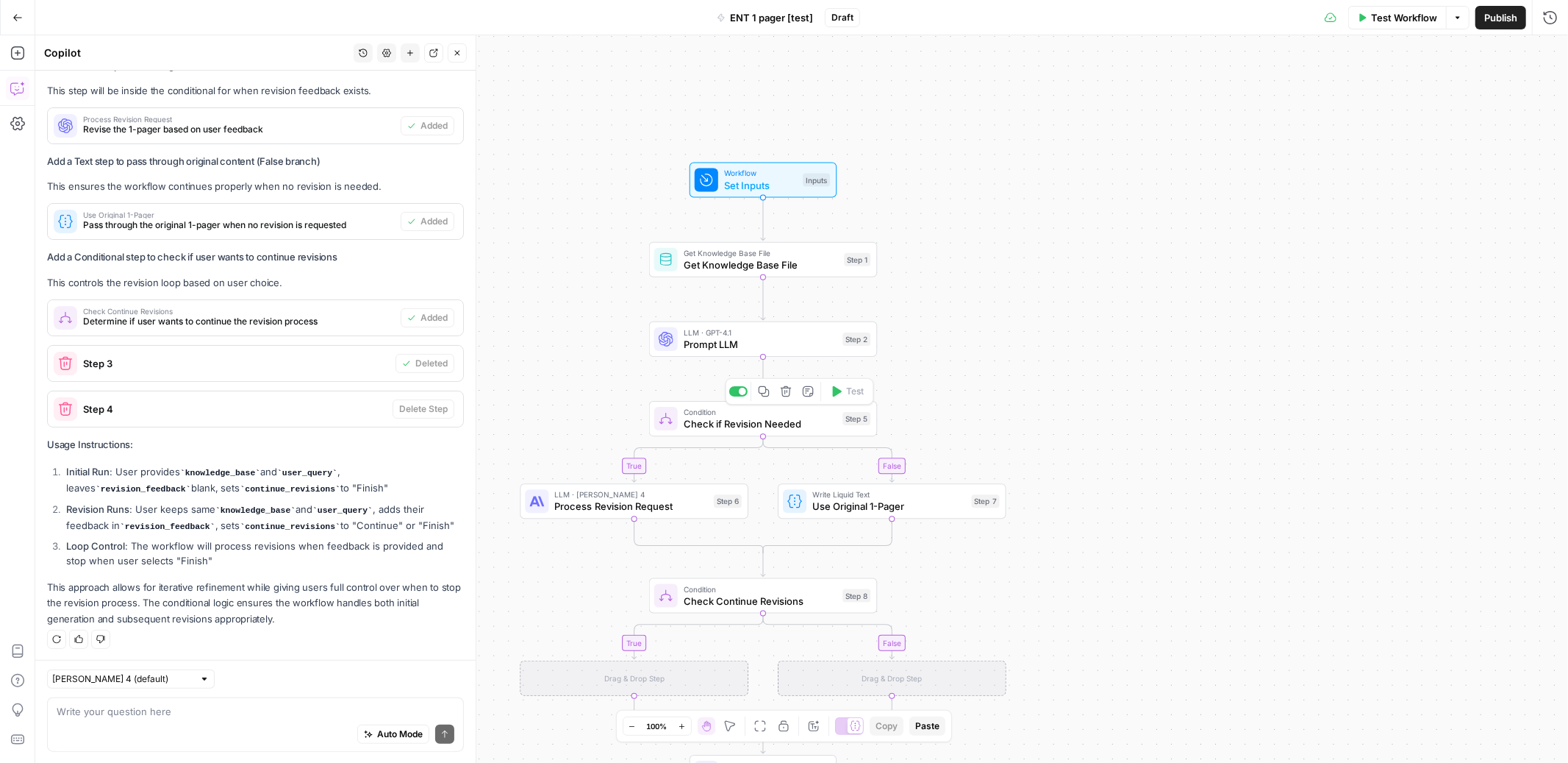
click at [712, 423] on span "Check if Revision Needed" at bounding box center [760, 423] width 153 height 14
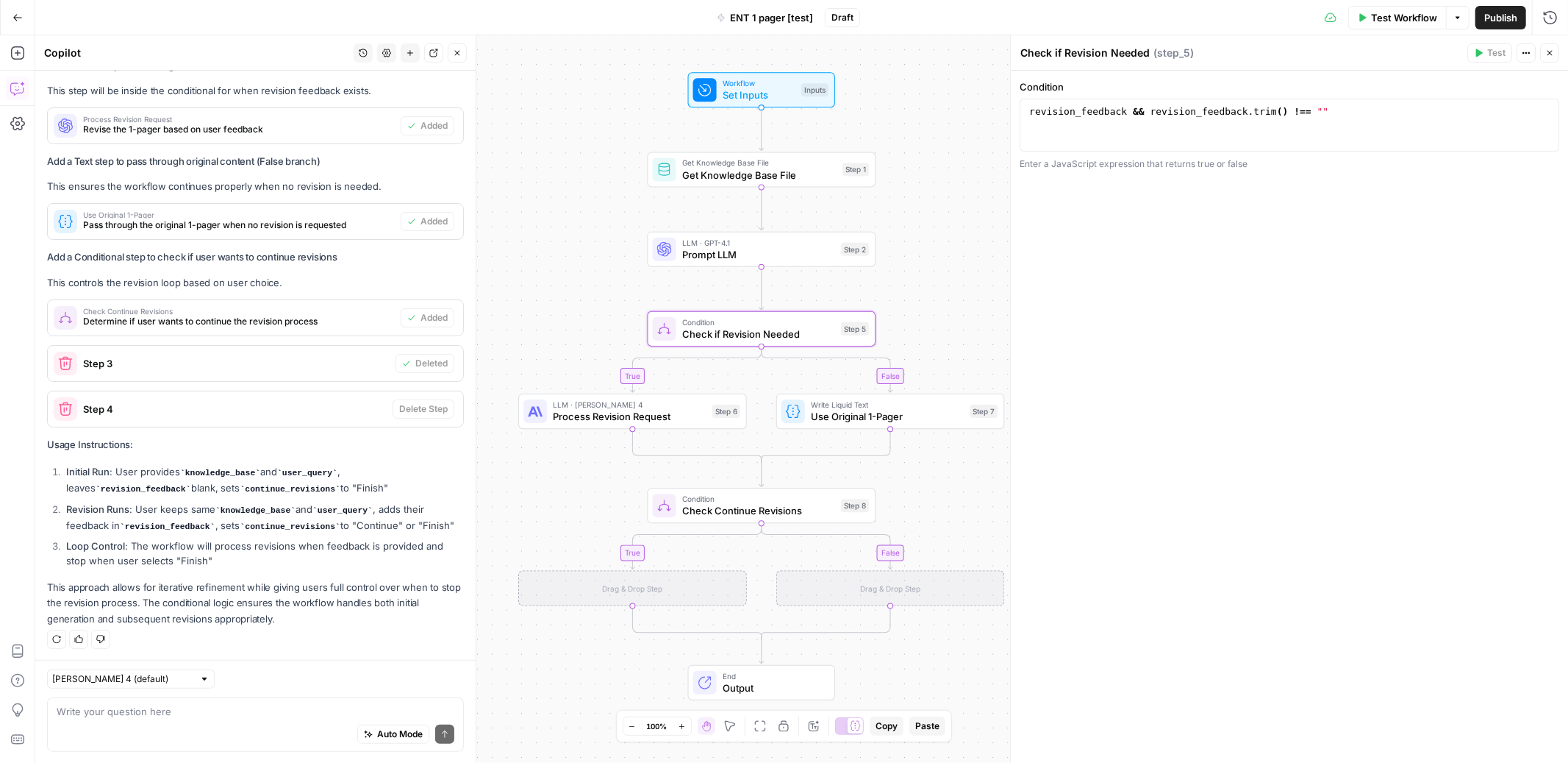
click at [1387, 18] on span "Test Workflow" at bounding box center [1404, 18] width 67 height 14
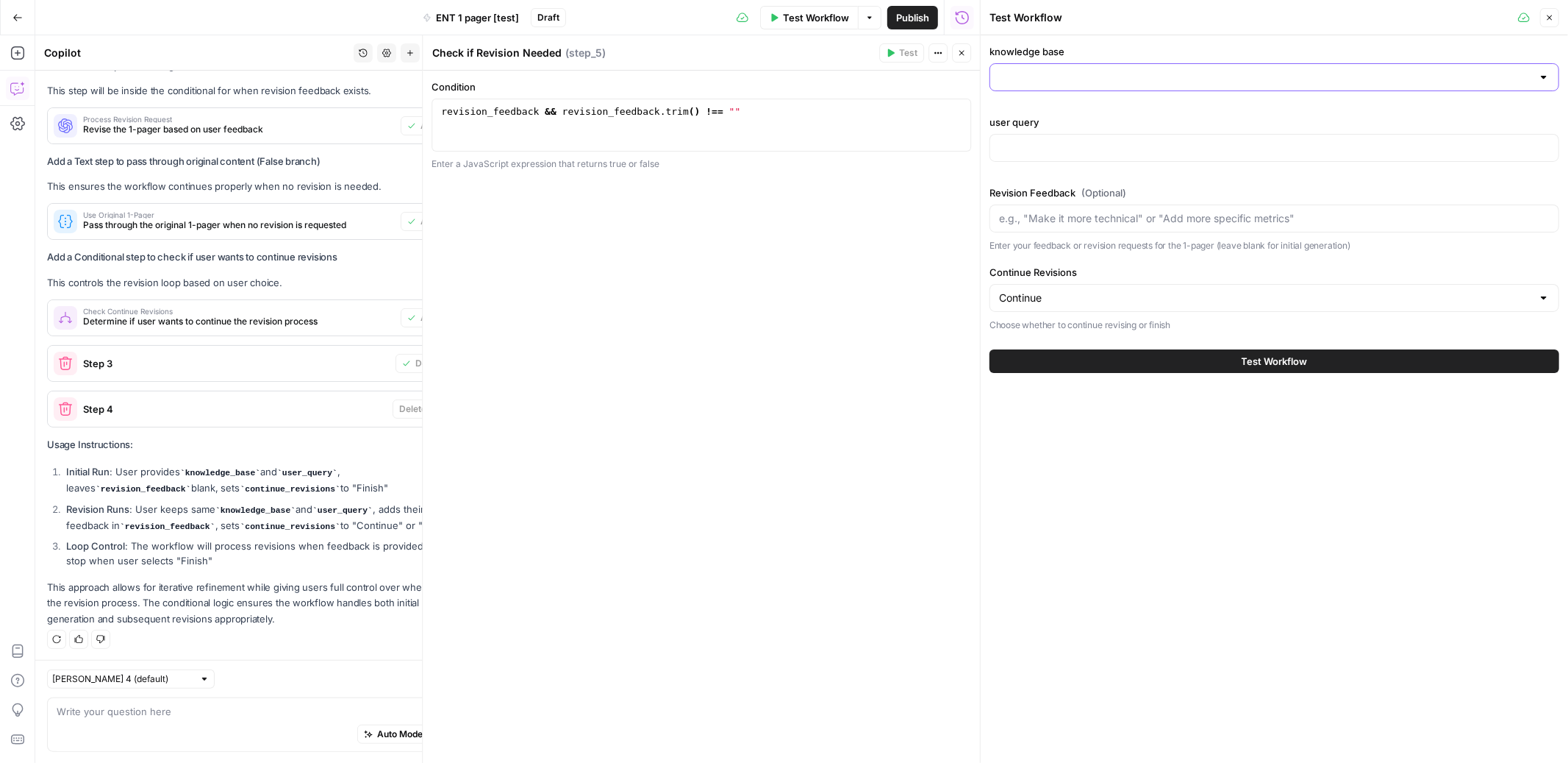
click at [1268, 79] on input "knowledge base" at bounding box center [1265, 77] width 533 height 14
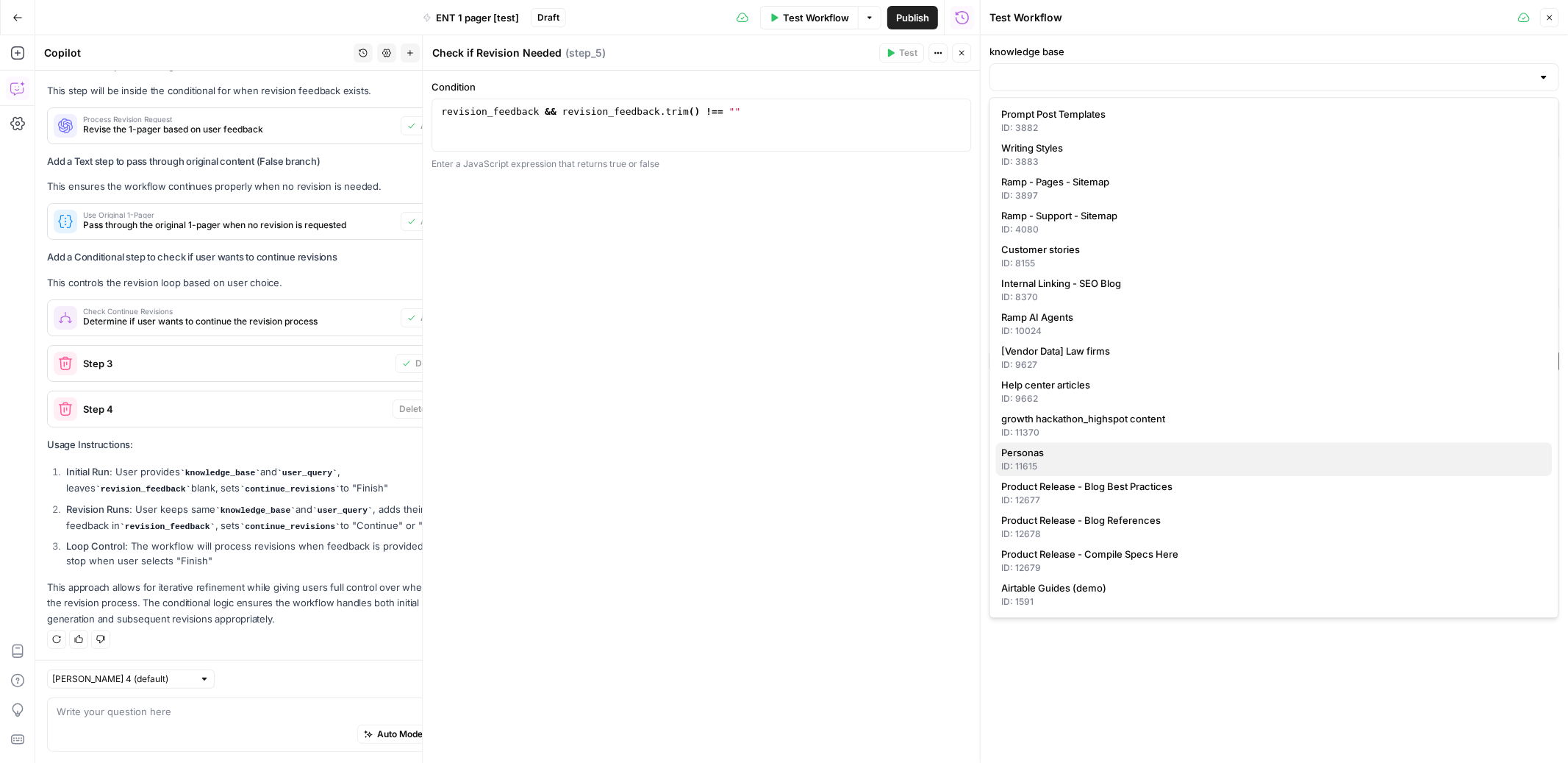
click at [1129, 454] on span "Personas" at bounding box center [1272, 452] width 539 height 14
type input "Personas"
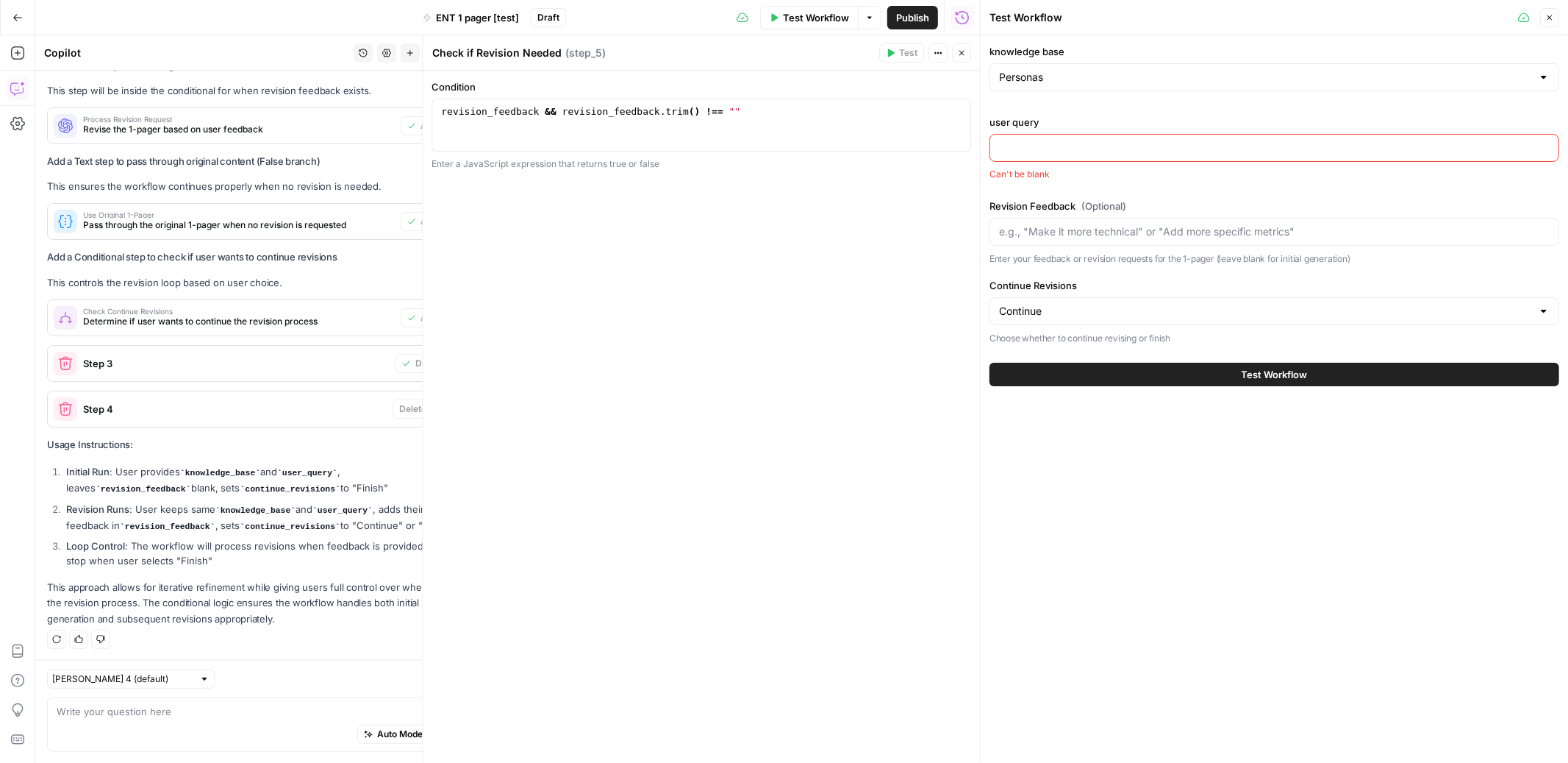
click at [1114, 145] on input "user query" at bounding box center [1274, 147] width 550 height 14
click at [1097, 302] on div "Continue" at bounding box center [1274, 311] width 570 height 28
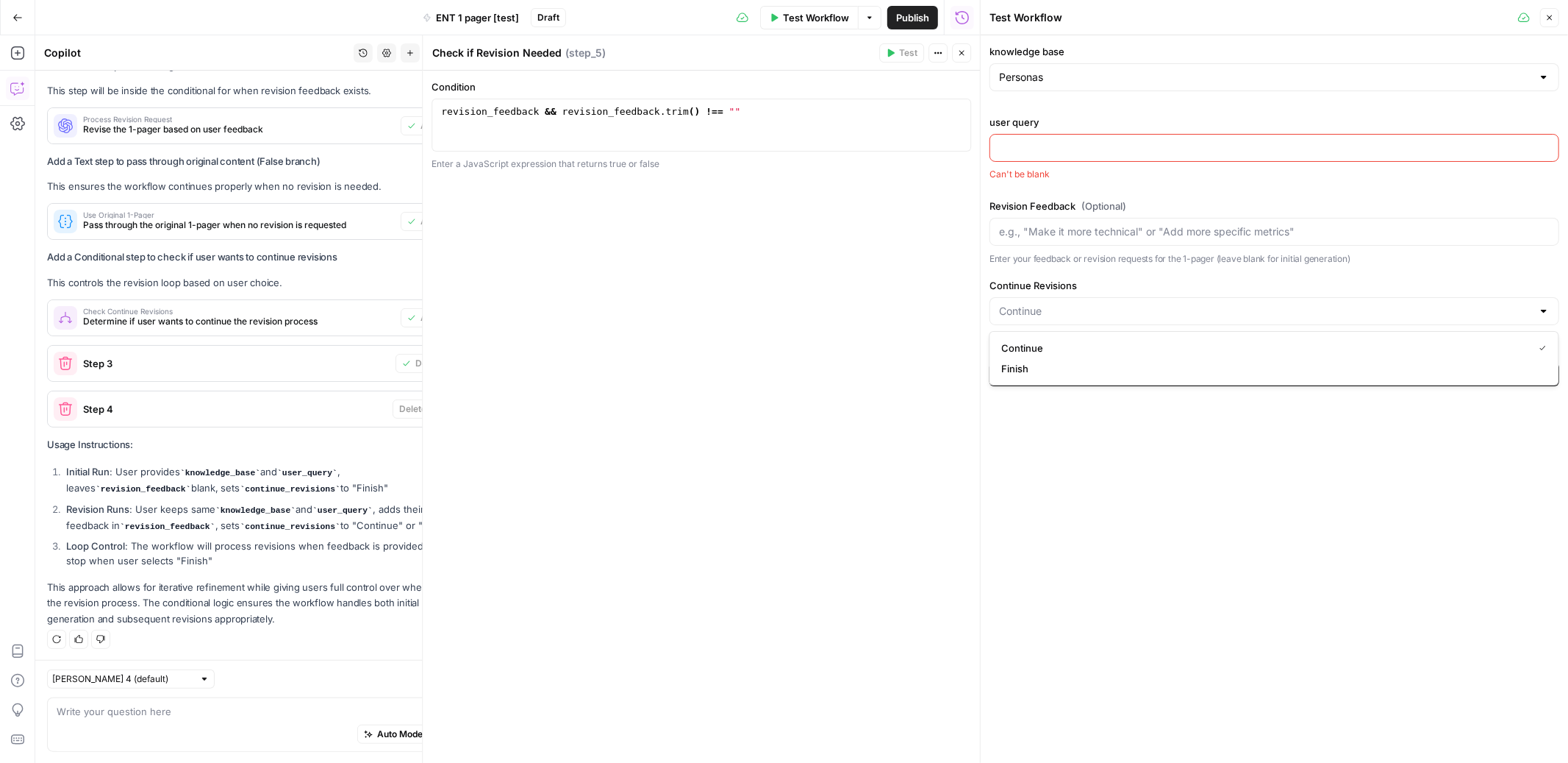
type input "Continue"
click at [1096, 270] on div "Revision Feedback (Optional) Enter your feedback or revision requests for the 1…" at bounding box center [1274, 272] width 570 height 147
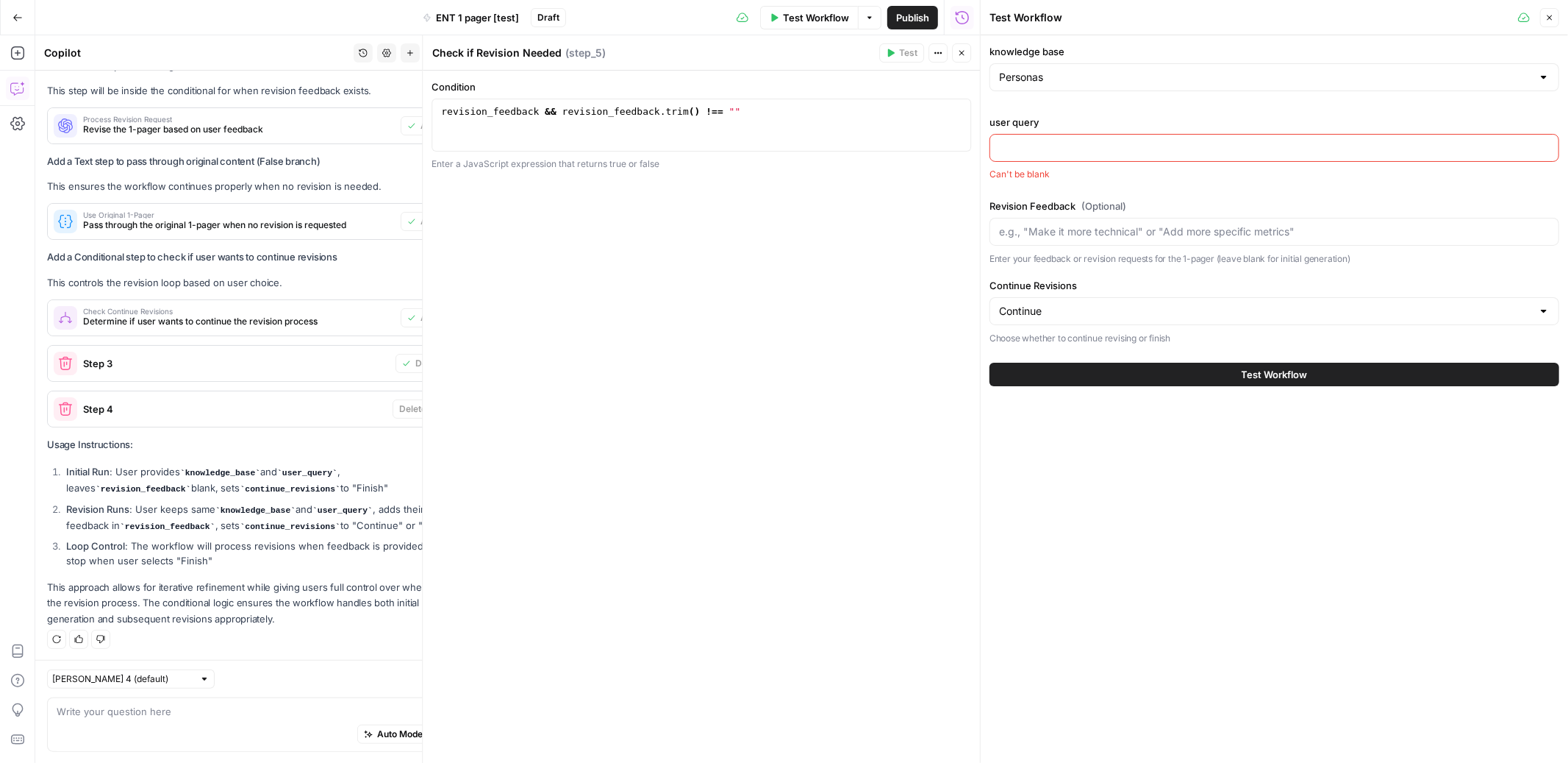
click at [1130, 148] on input "user query" at bounding box center [1274, 147] width 550 height 14
click at [1133, 150] on input "user query" at bounding box center [1274, 147] width 550 height 14
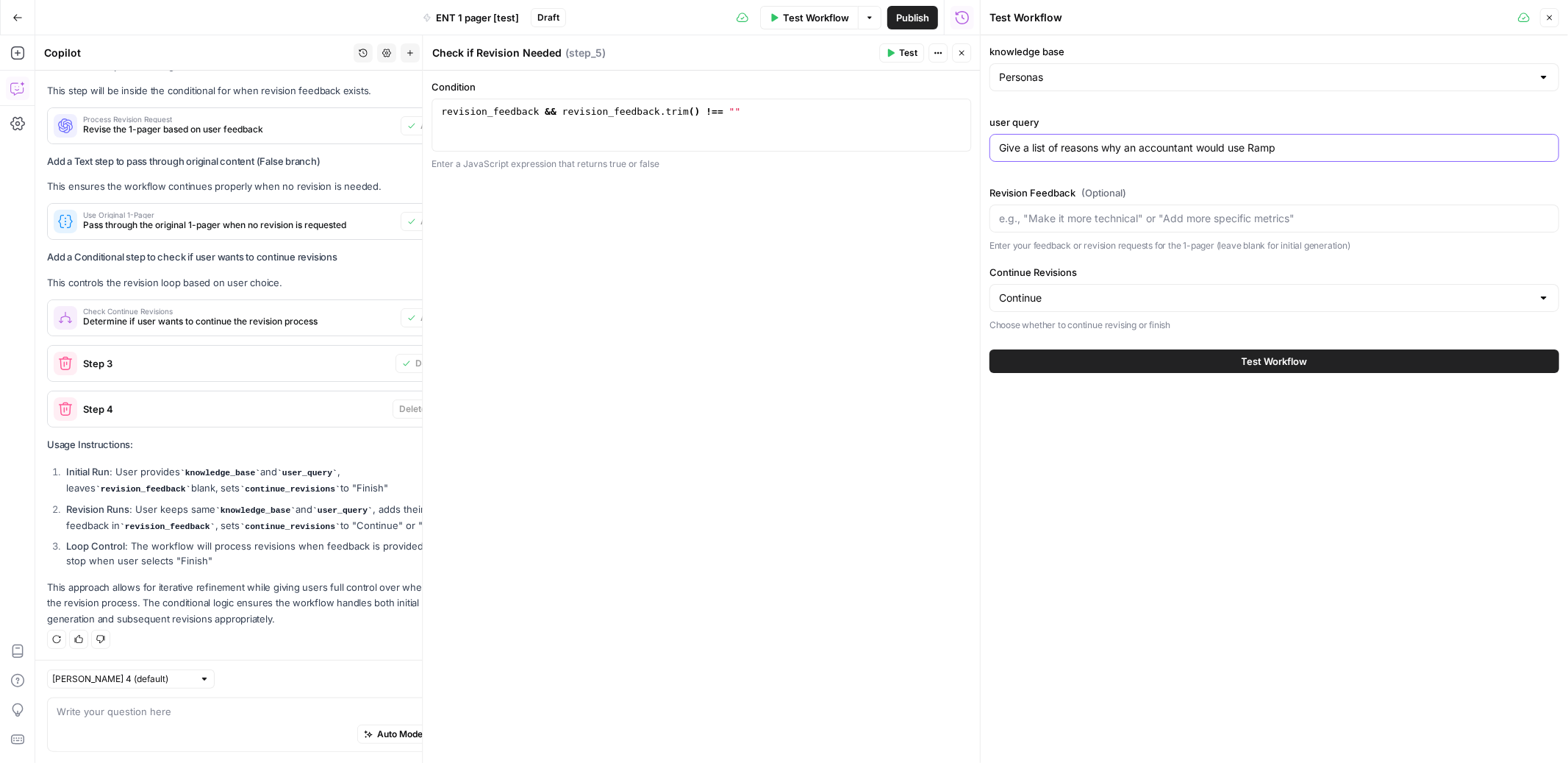
type input "Give a list of reasons why an accountant would use Ramp"
click at [1182, 357] on button "Test Workflow" at bounding box center [1274, 361] width 570 height 23
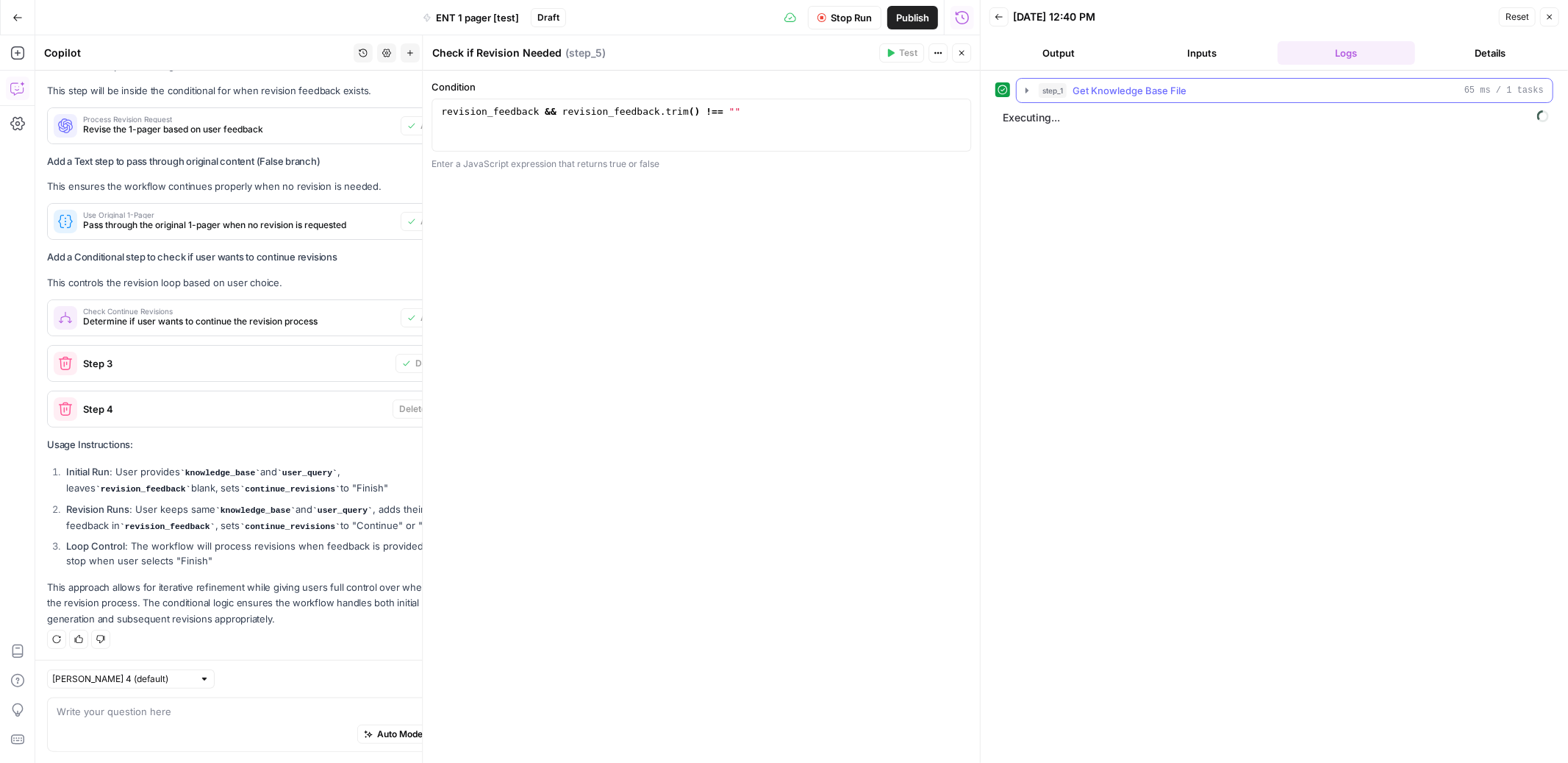
click at [1030, 88] on icon "button" at bounding box center [1027, 91] width 12 height 12
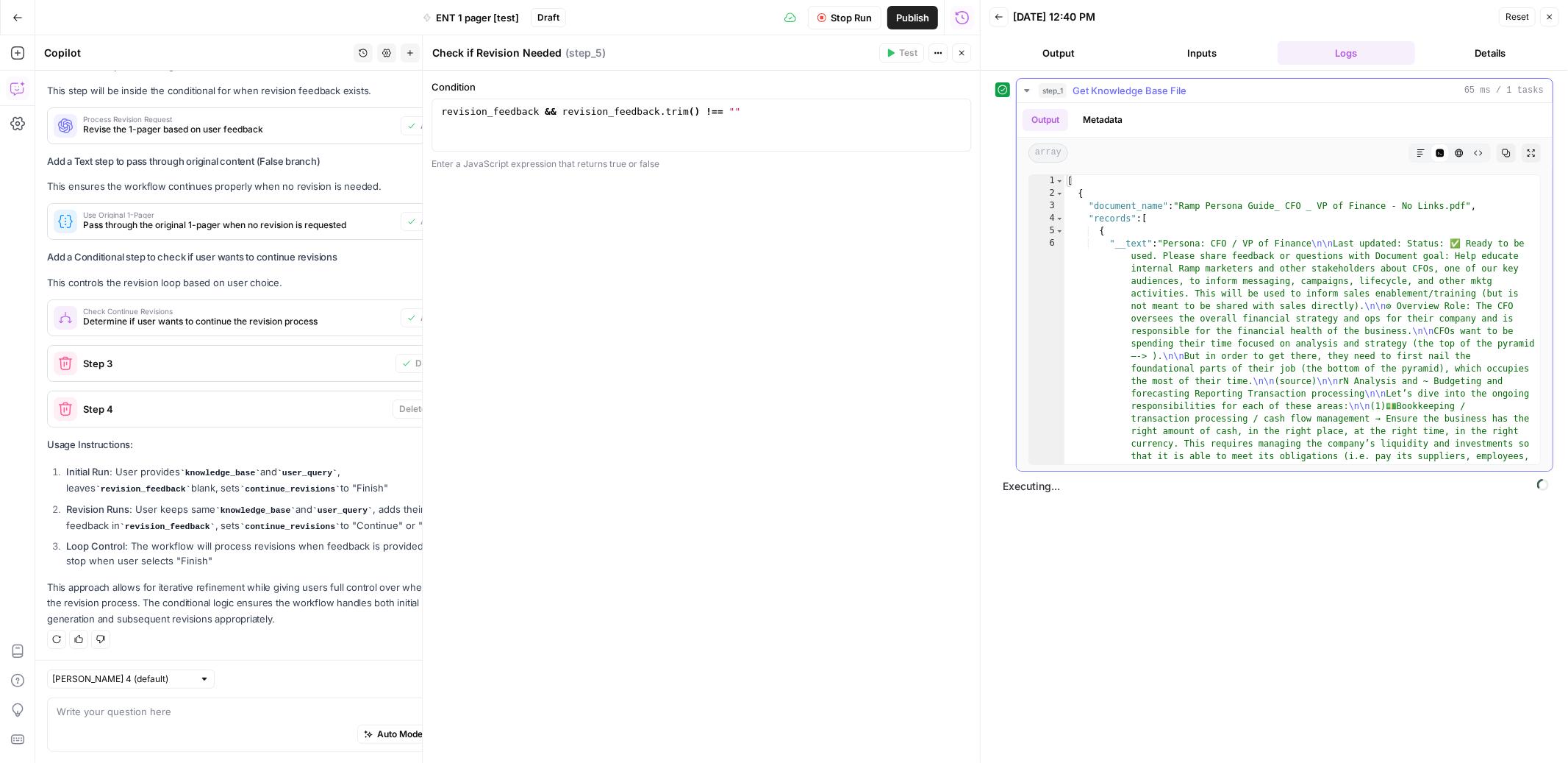
click at [1030, 88] on icon "button" at bounding box center [1027, 91] width 12 height 12
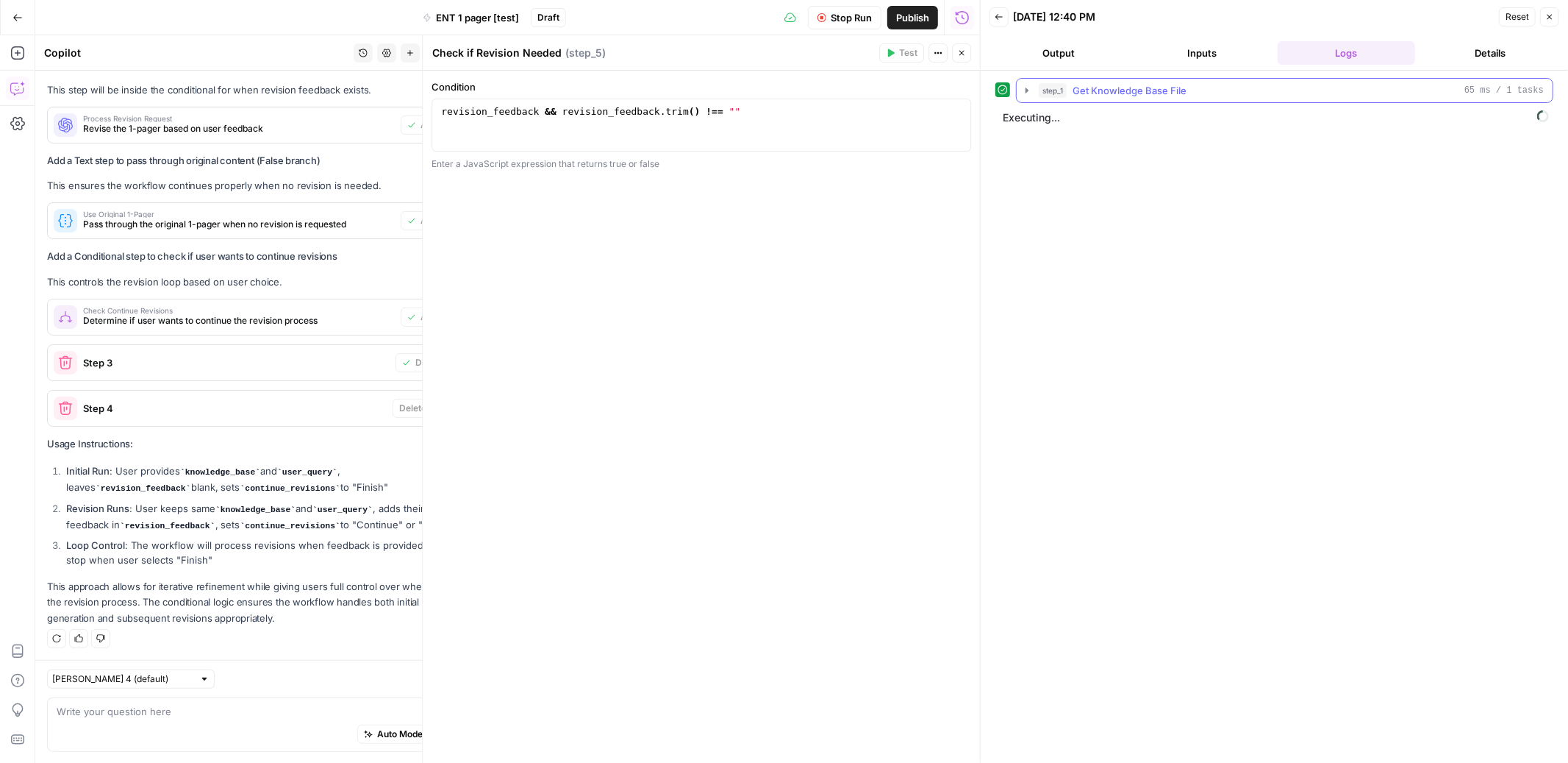
scroll to position [746, 0]
click at [957, 57] on icon "button" at bounding box center [961, 53] width 9 height 9
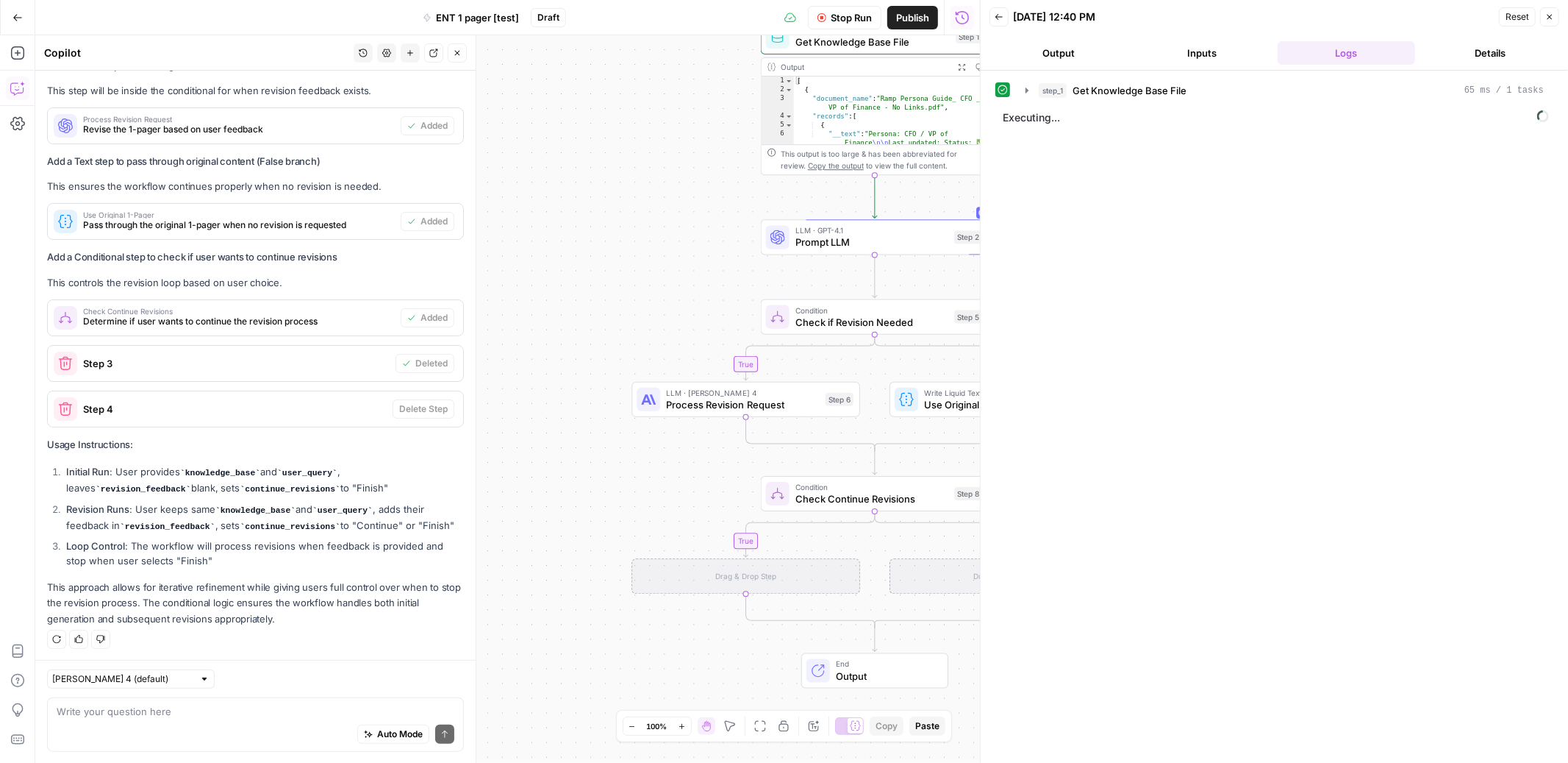
click at [1057, 58] on button "Output" at bounding box center [1058, 52] width 139 height 23
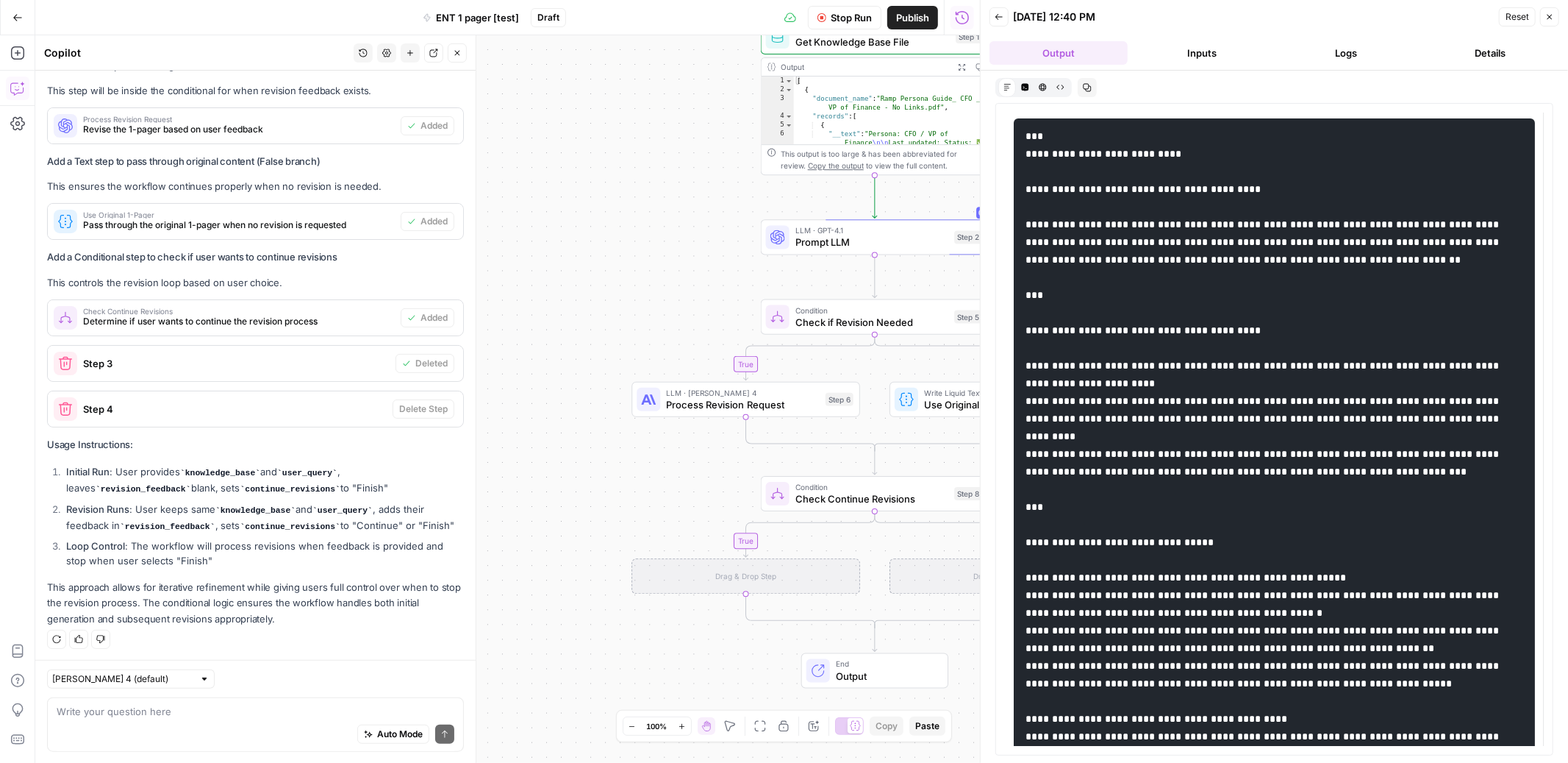
click at [1346, 58] on button "Logs" at bounding box center [1347, 52] width 139 height 23
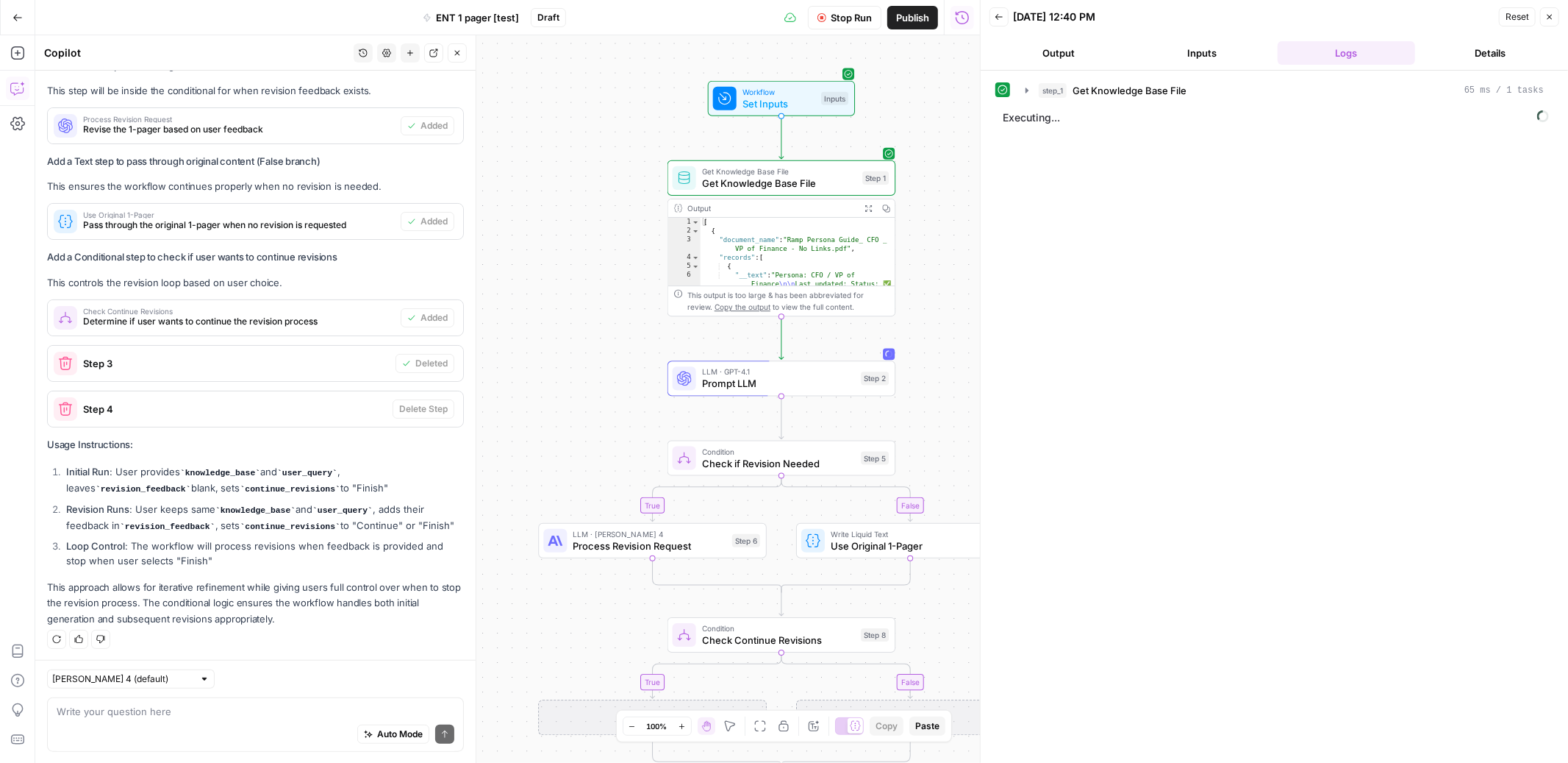
drag, startPoint x: 660, startPoint y: 204, endPoint x: 567, endPoint y: 345, distance: 168.9
click at [567, 345] on div "true false true false Workflow Set Inputs Inputs Get Knowledge Base File Get Kn…" at bounding box center [507, 399] width 945 height 728
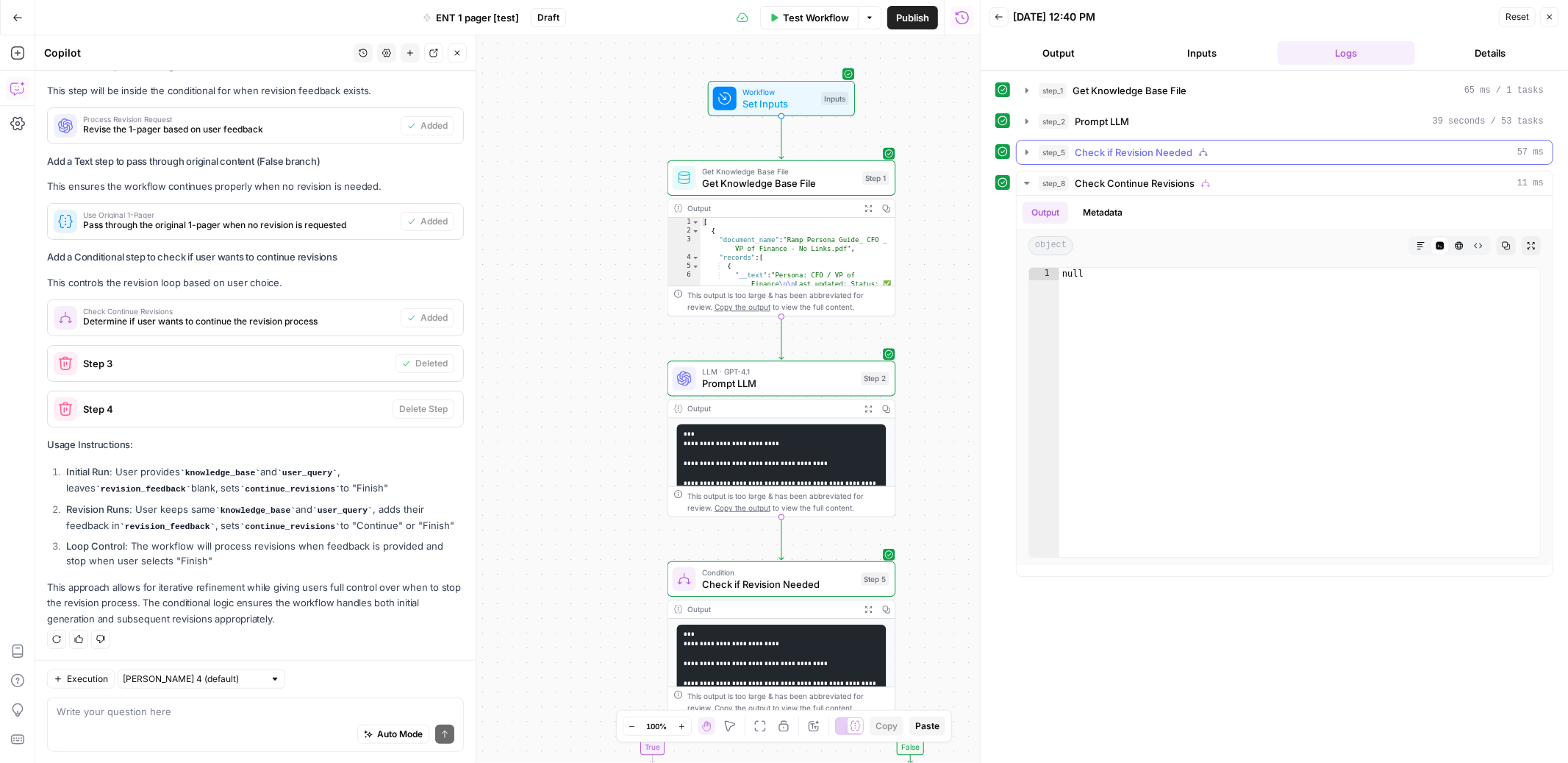
click at [1031, 154] on icon "button" at bounding box center [1027, 152] width 12 height 12
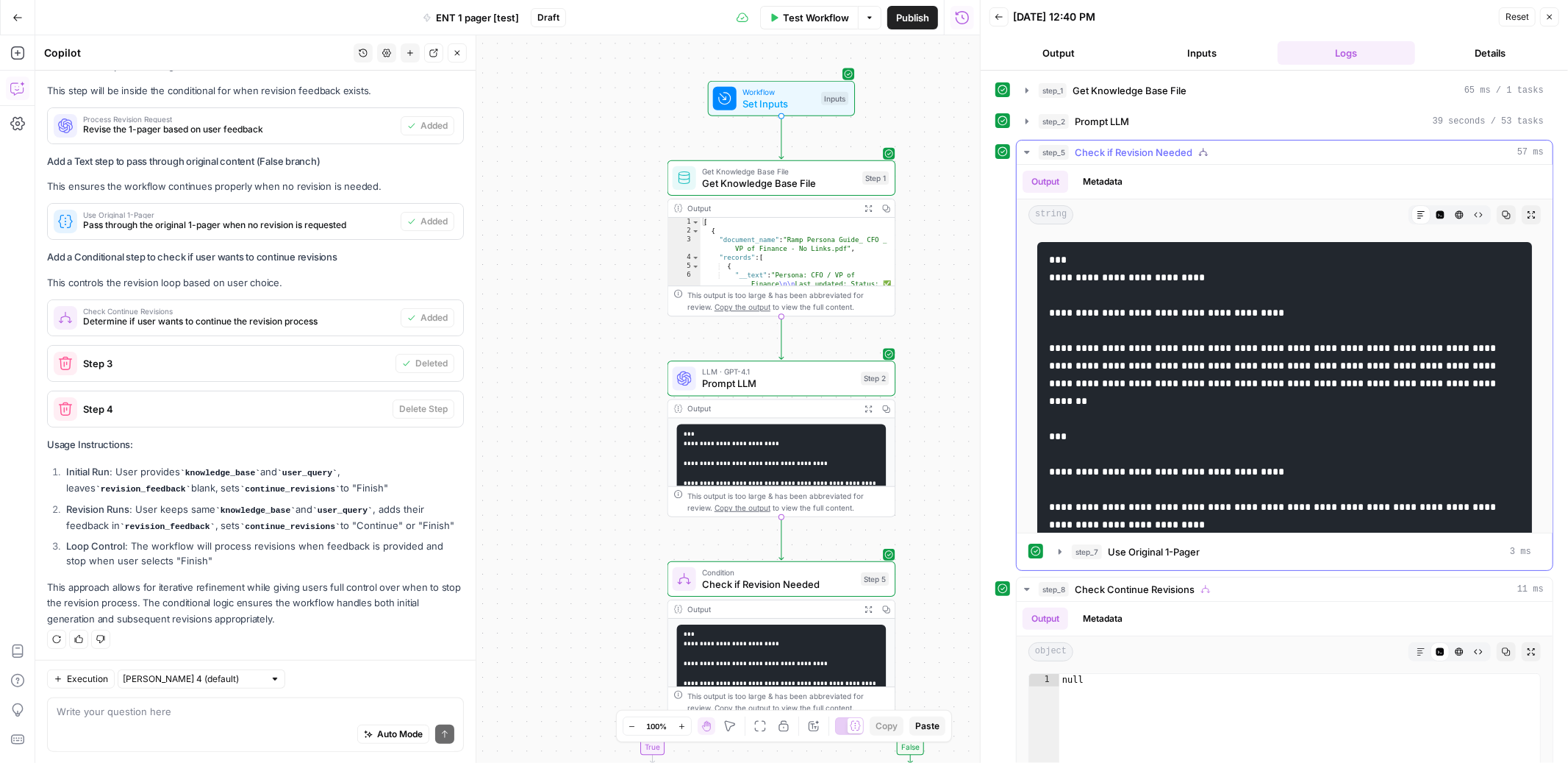
click at [1031, 154] on icon "button" at bounding box center [1027, 152] width 12 height 12
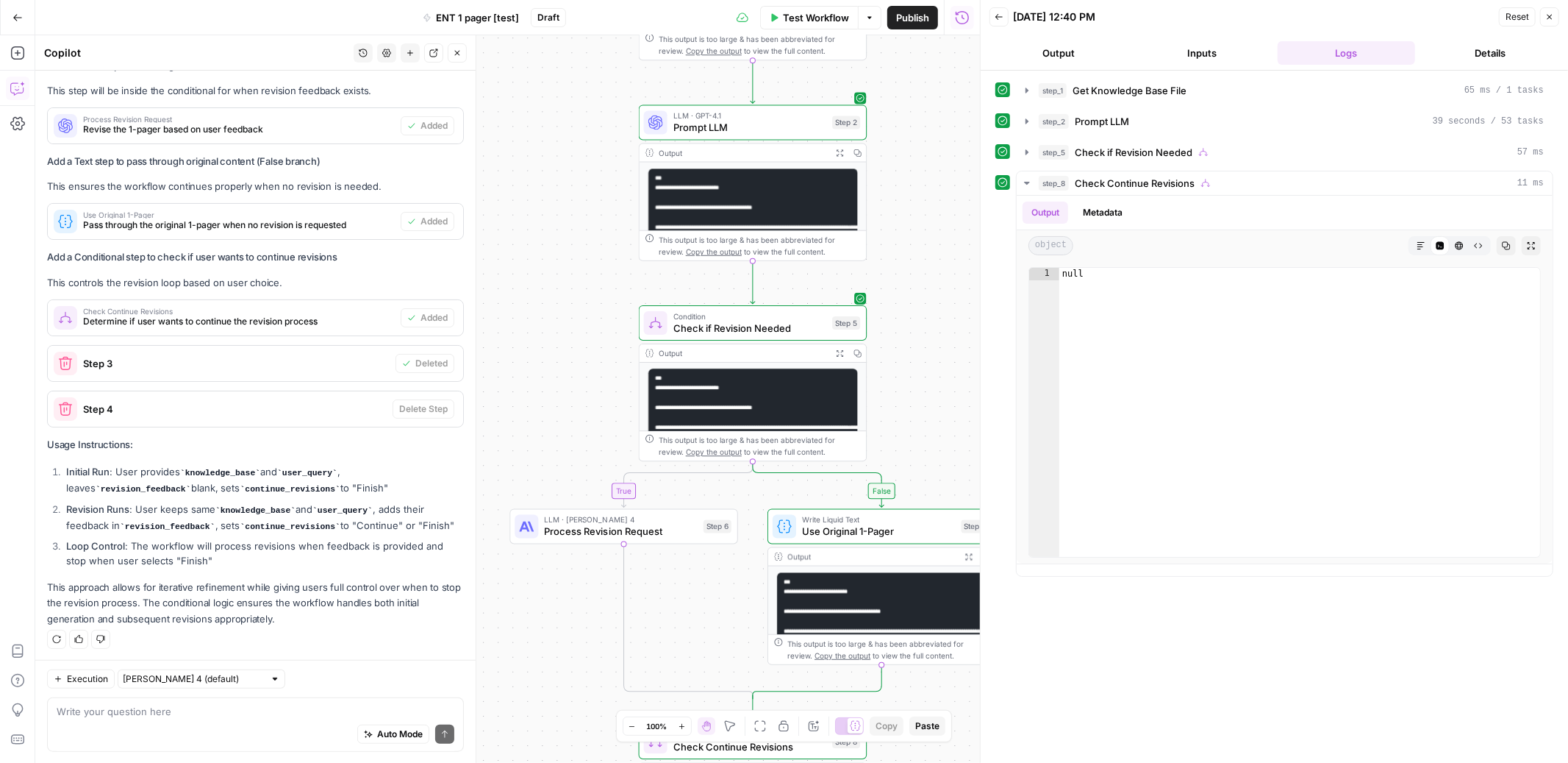
drag, startPoint x: 942, startPoint y: 434, endPoint x: 913, endPoint y: 179, distance: 256.6
click at [913, 179] on div "true false true false Workflow Set Inputs Inputs Get Knowledge Base File Get Kn…" at bounding box center [507, 399] width 945 height 728
click at [1028, 151] on icon "button" at bounding box center [1027, 152] width 12 height 12
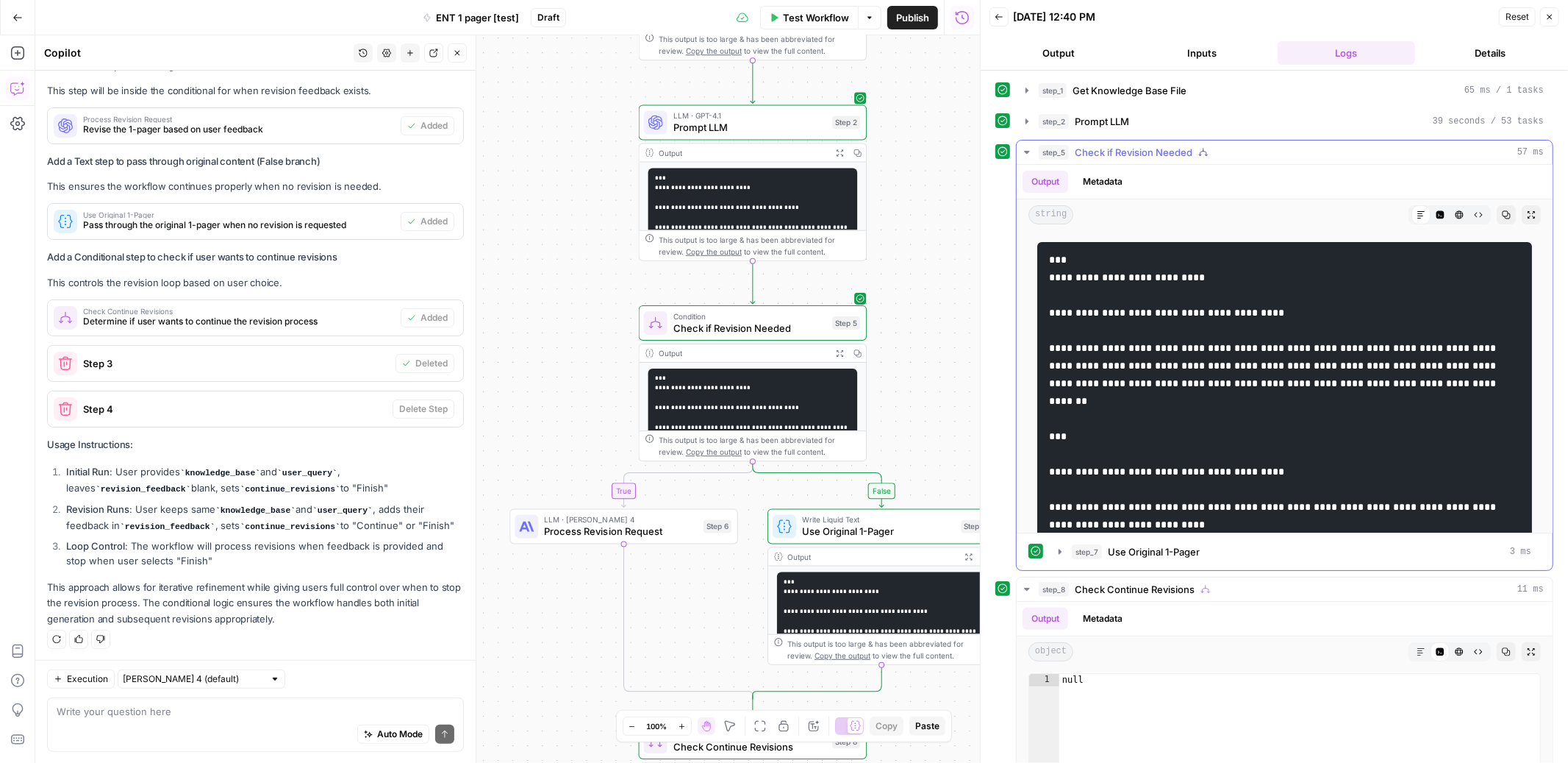
click at [1459, 216] on icon "button" at bounding box center [1460, 215] width 8 height 8
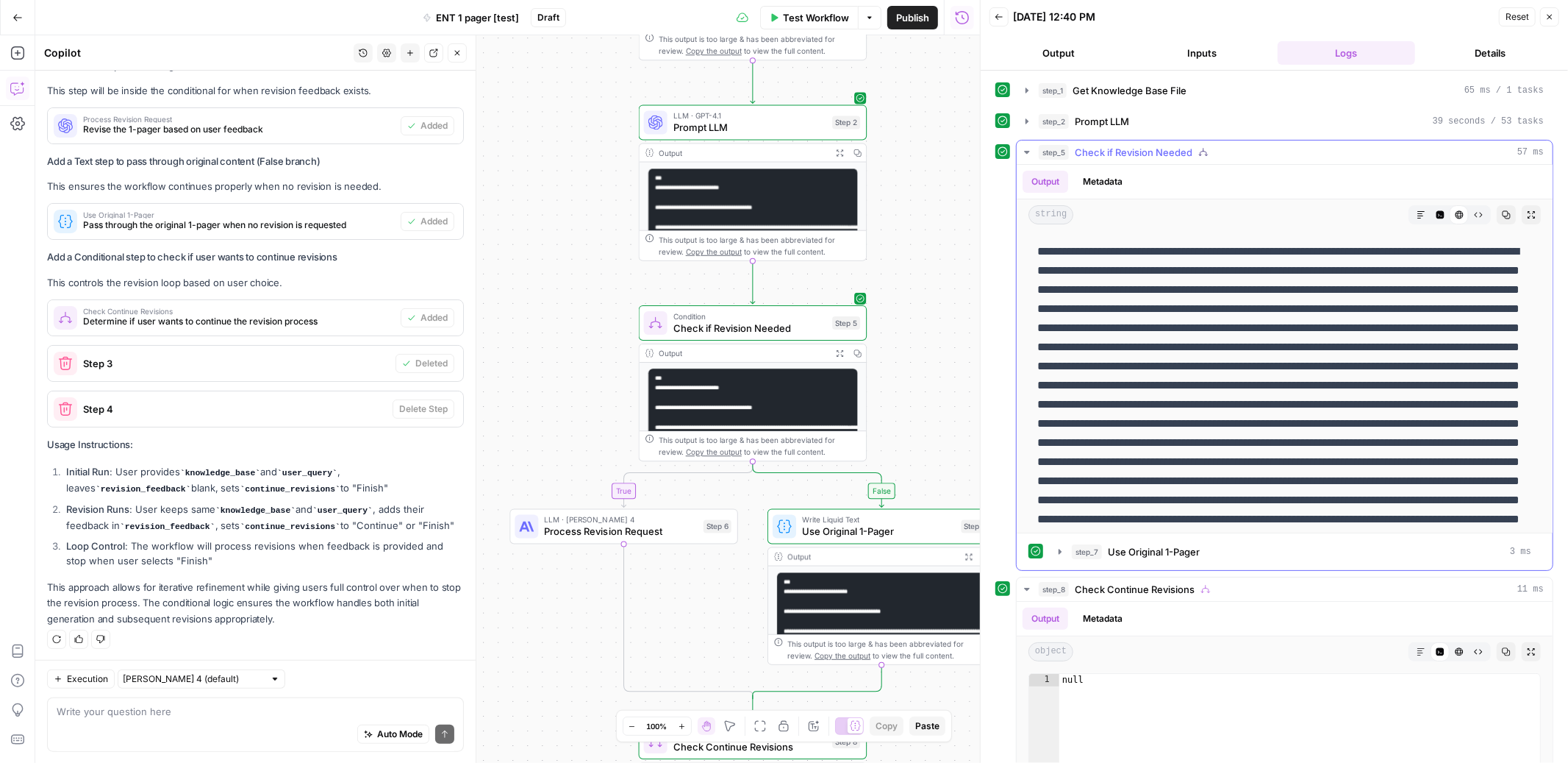
click at [1438, 214] on icon "button" at bounding box center [1441, 215] width 8 height 8
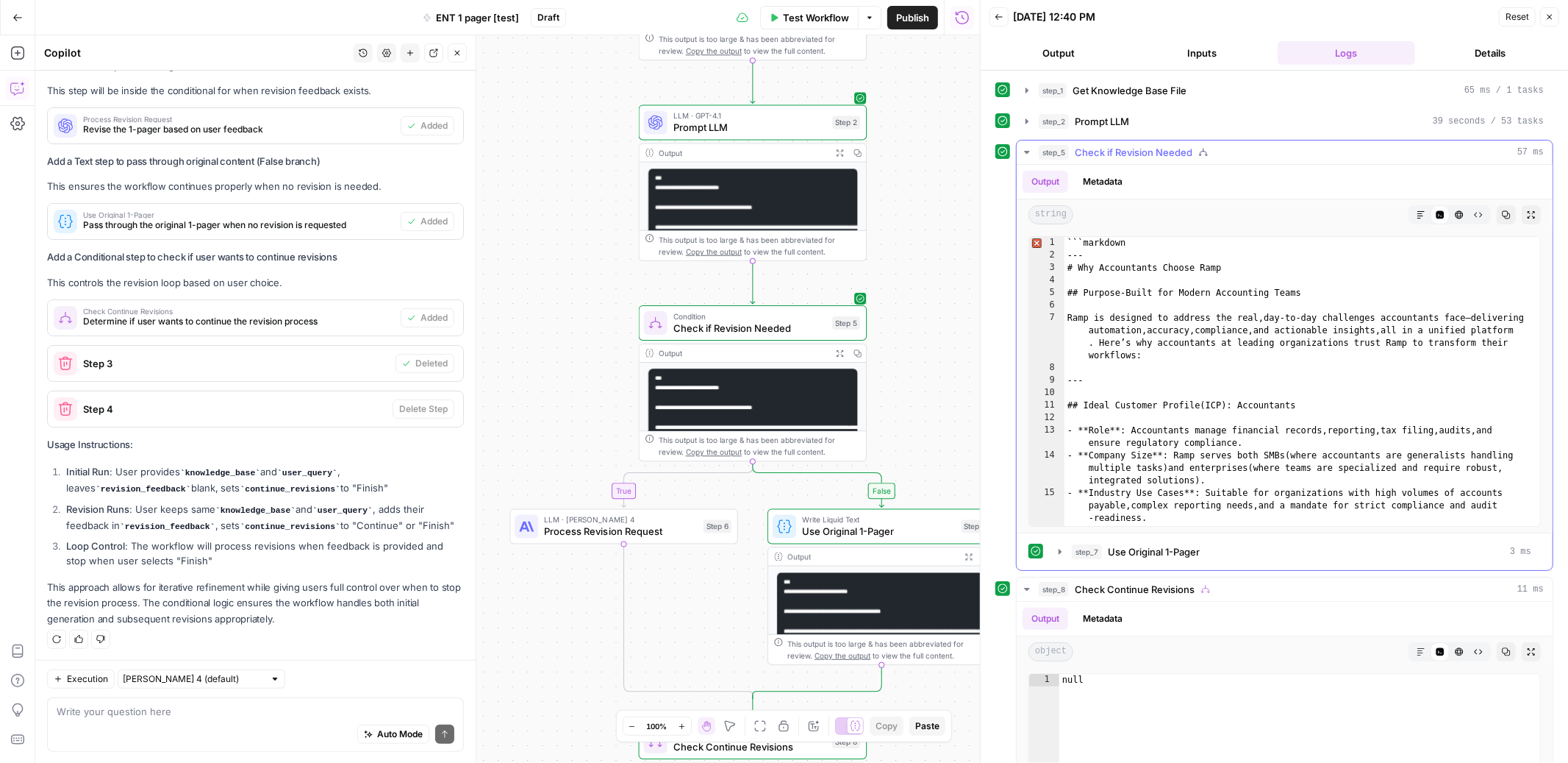
click at [1426, 214] on button "Markdown" at bounding box center [1421, 215] width 19 height 19
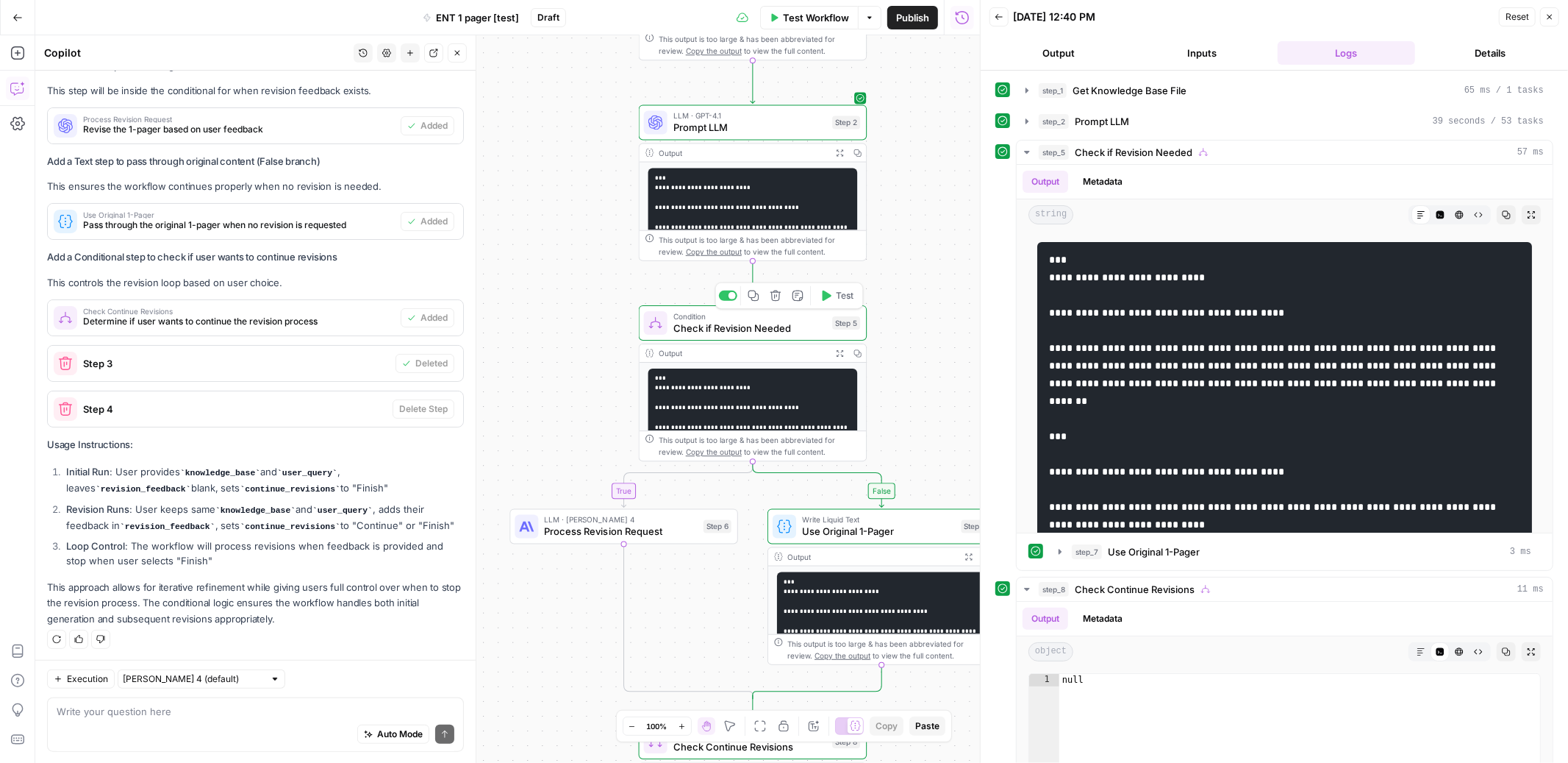
click at [790, 319] on span "Condition" at bounding box center [750, 316] width 153 height 12
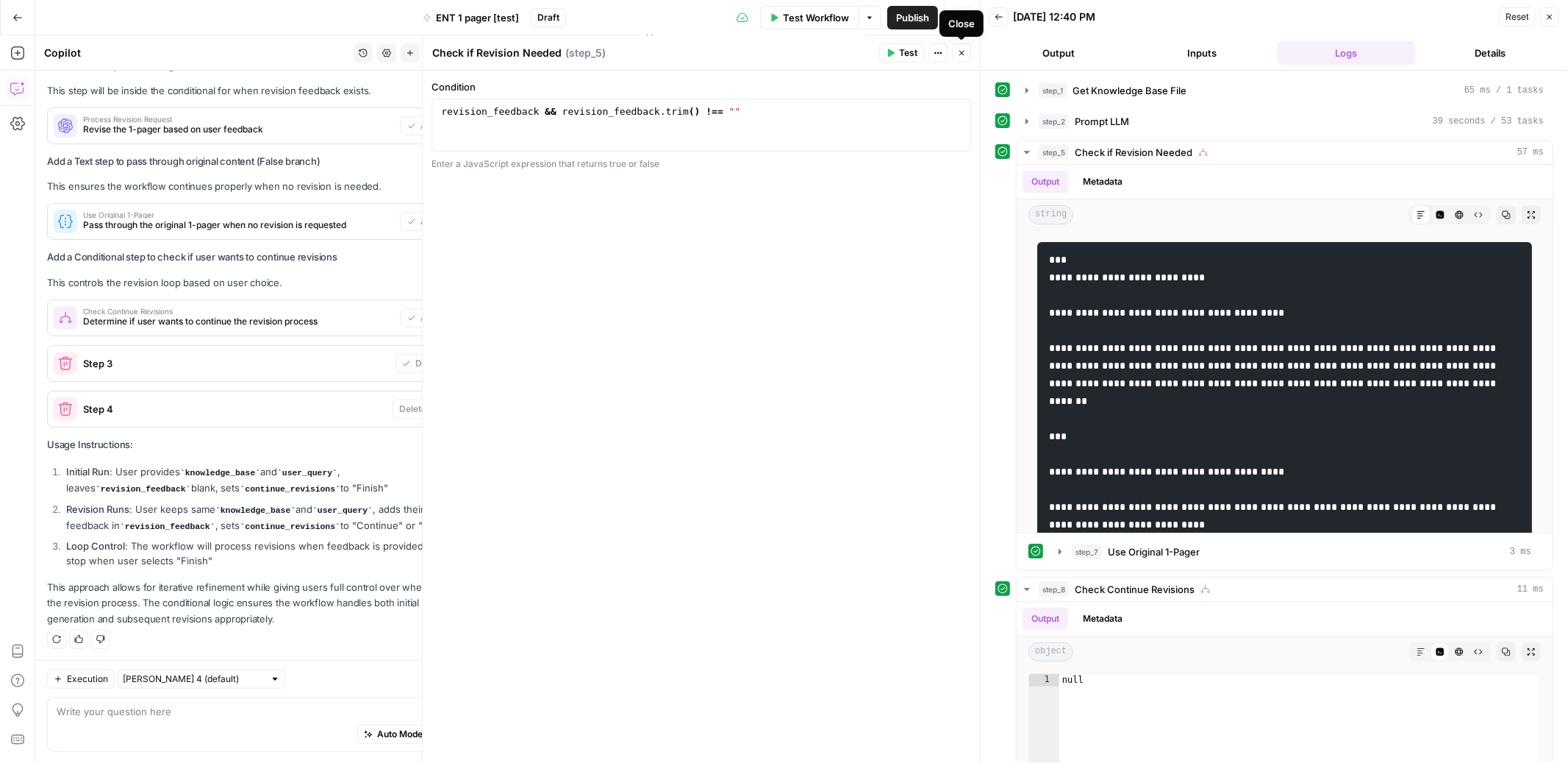
click at [965, 47] on button "Close" at bounding box center [961, 53] width 19 height 19
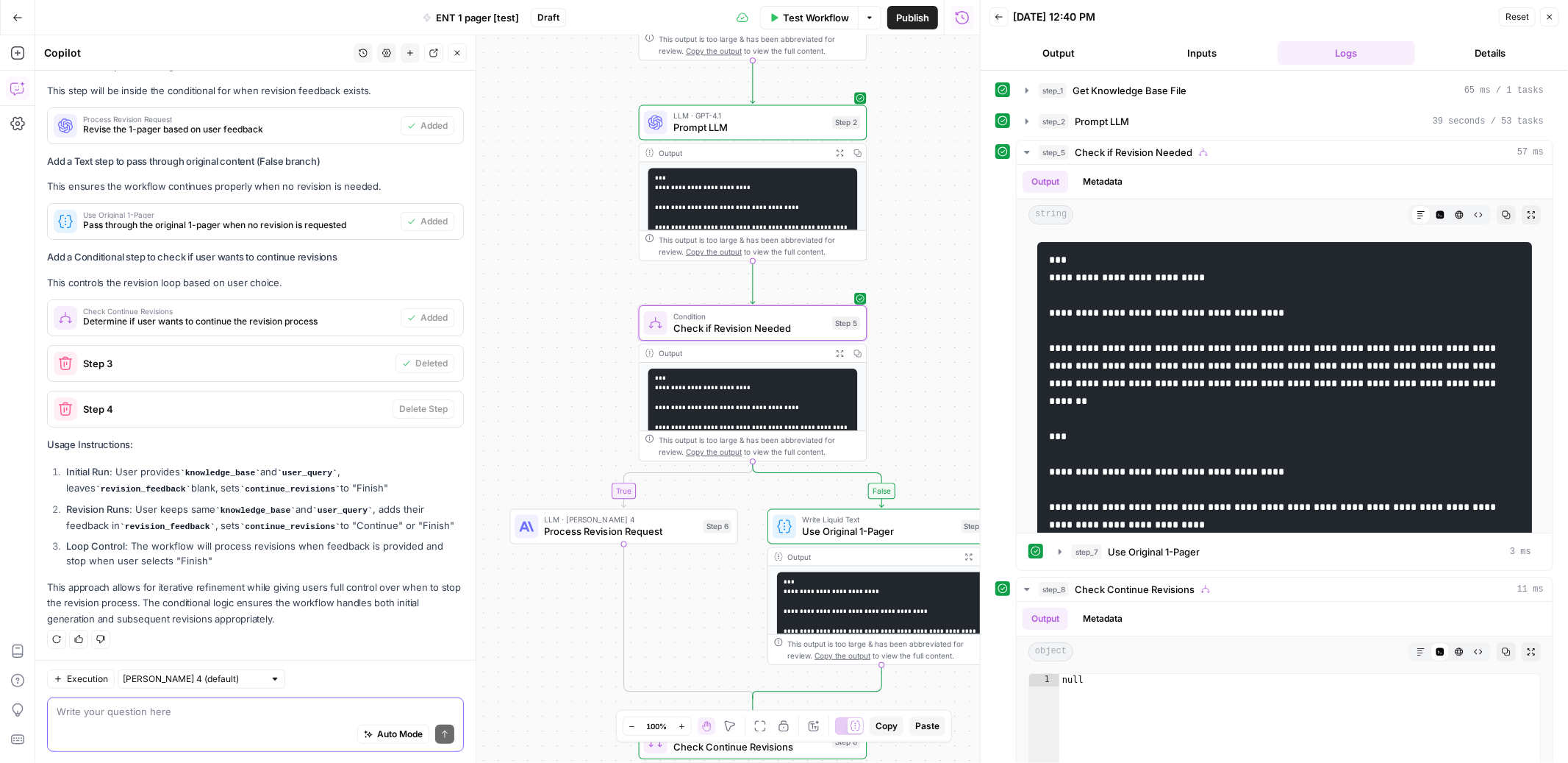
click at [208, 704] on textarea at bounding box center [256, 711] width 397 height 14
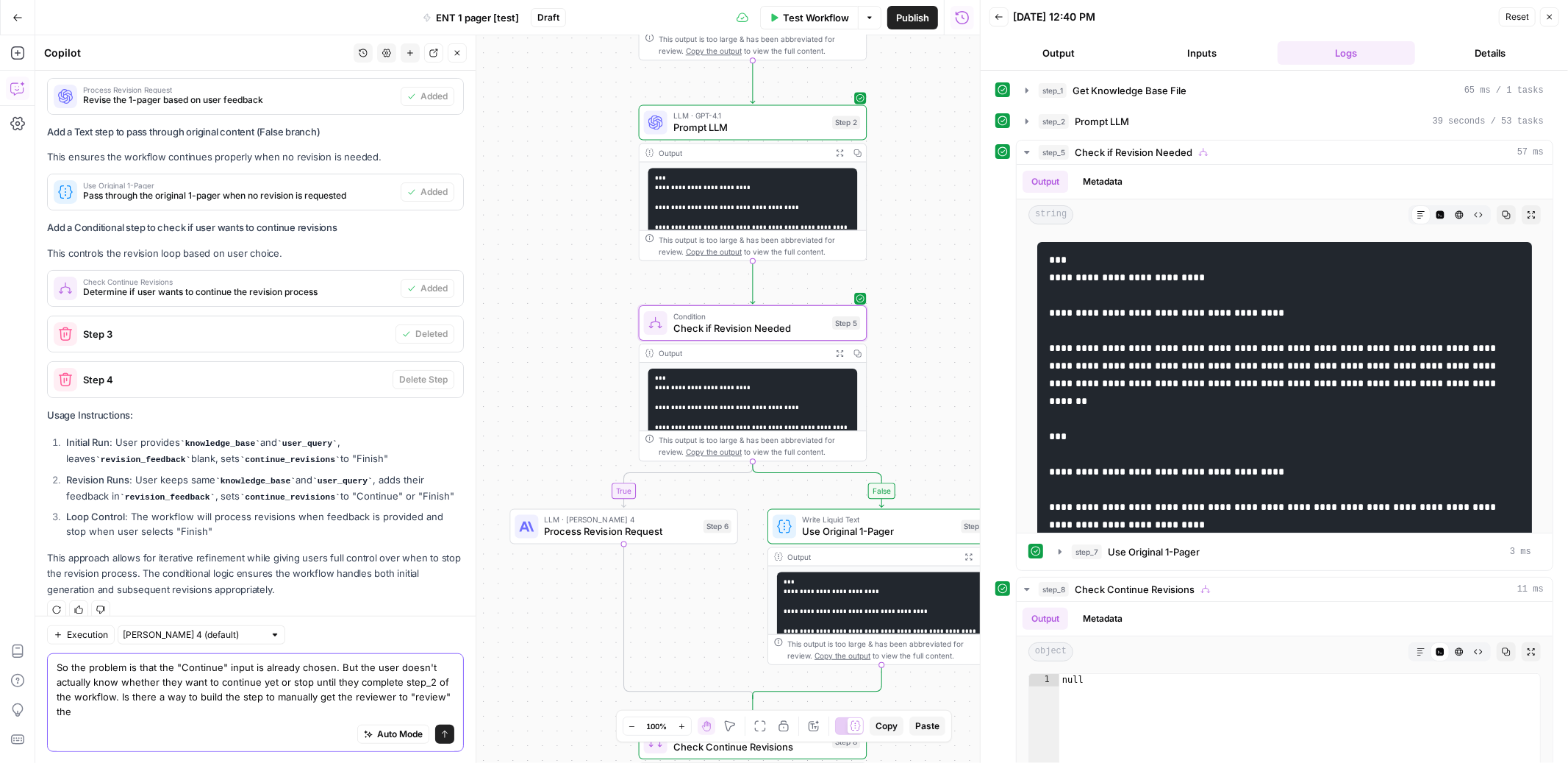
scroll to position [790, 0]
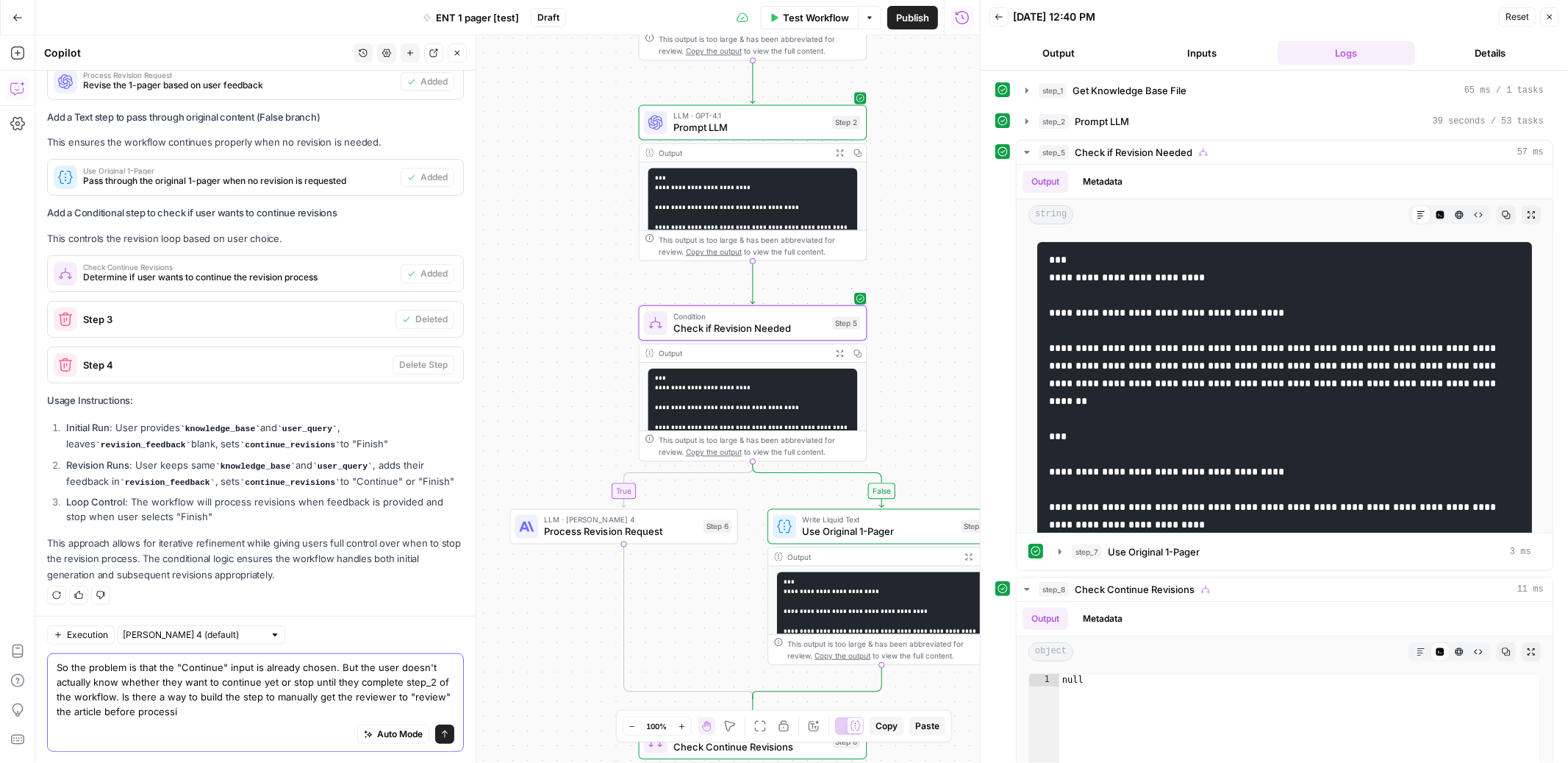
drag, startPoint x: 195, startPoint y: 712, endPoint x: 107, endPoint y: 717, distance: 88.1
click at [107, 717] on textarea "So the problem is that the "Continue" input is already chosen. But the user doe…" at bounding box center [256, 688] width 397 height 59
type textarea "So the problem is that the "Continue" input is already chosen. But the user doe…"
click at [447, 732] on icon "submit" at bounding box center [445, 733] width 6 height 7
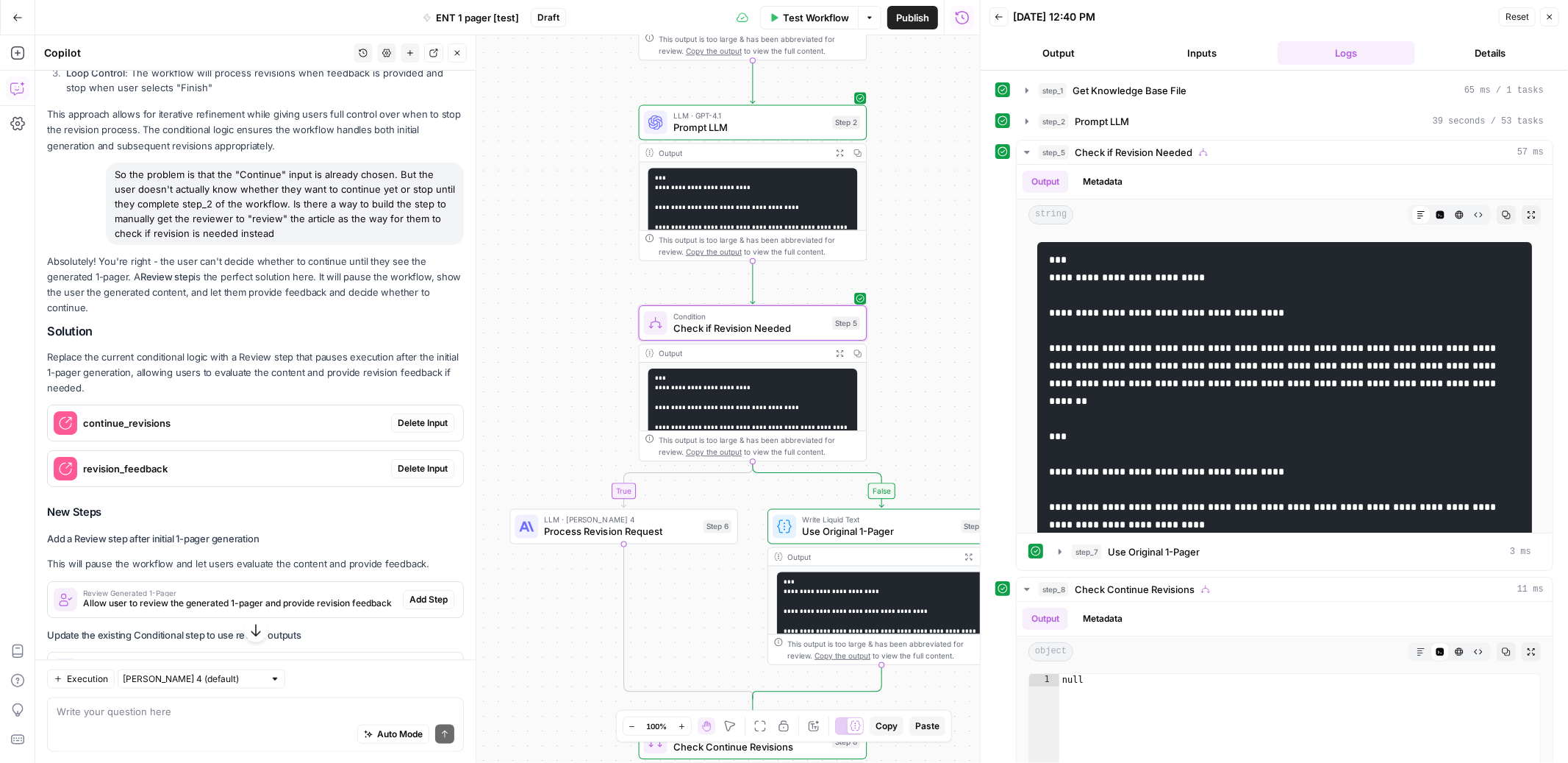
scroll to position [1217, 0]
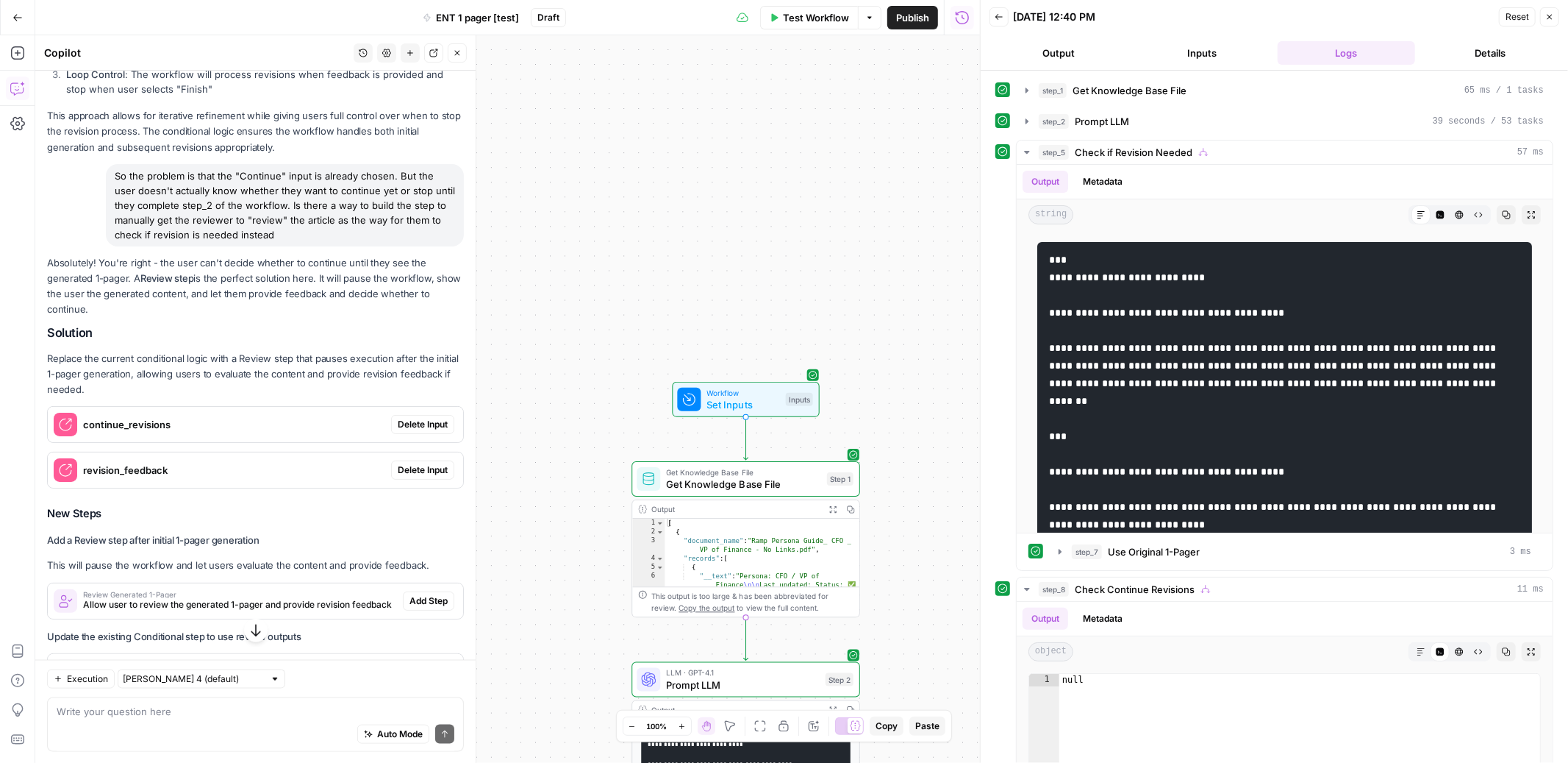
click at [427, 418] on span "Delete Input" at bounding box center [422, 424] width 50 height 14
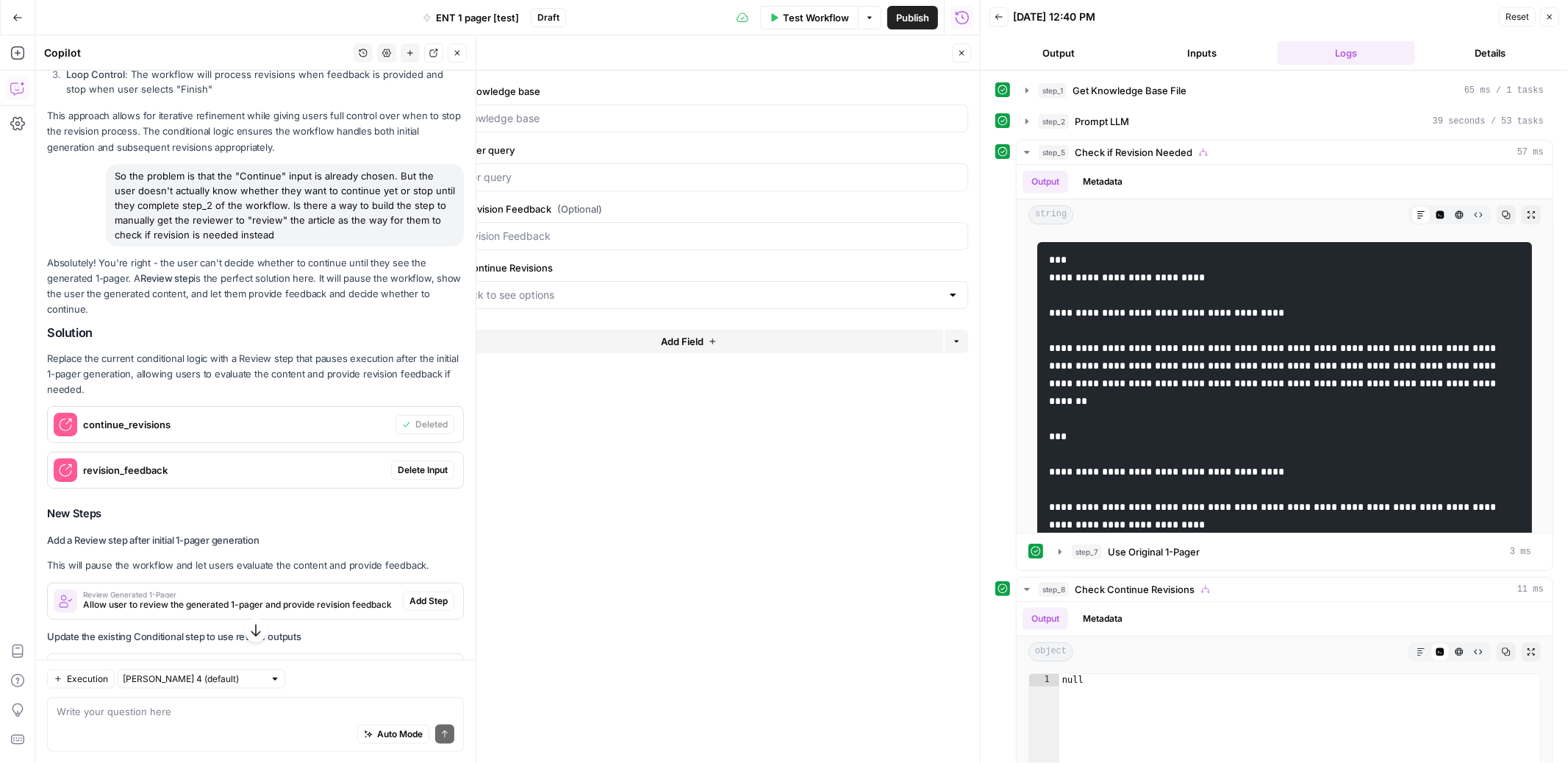
click at [417, 463] on span "Delete Input" at bounding box center [422, 470] width 50 height 14
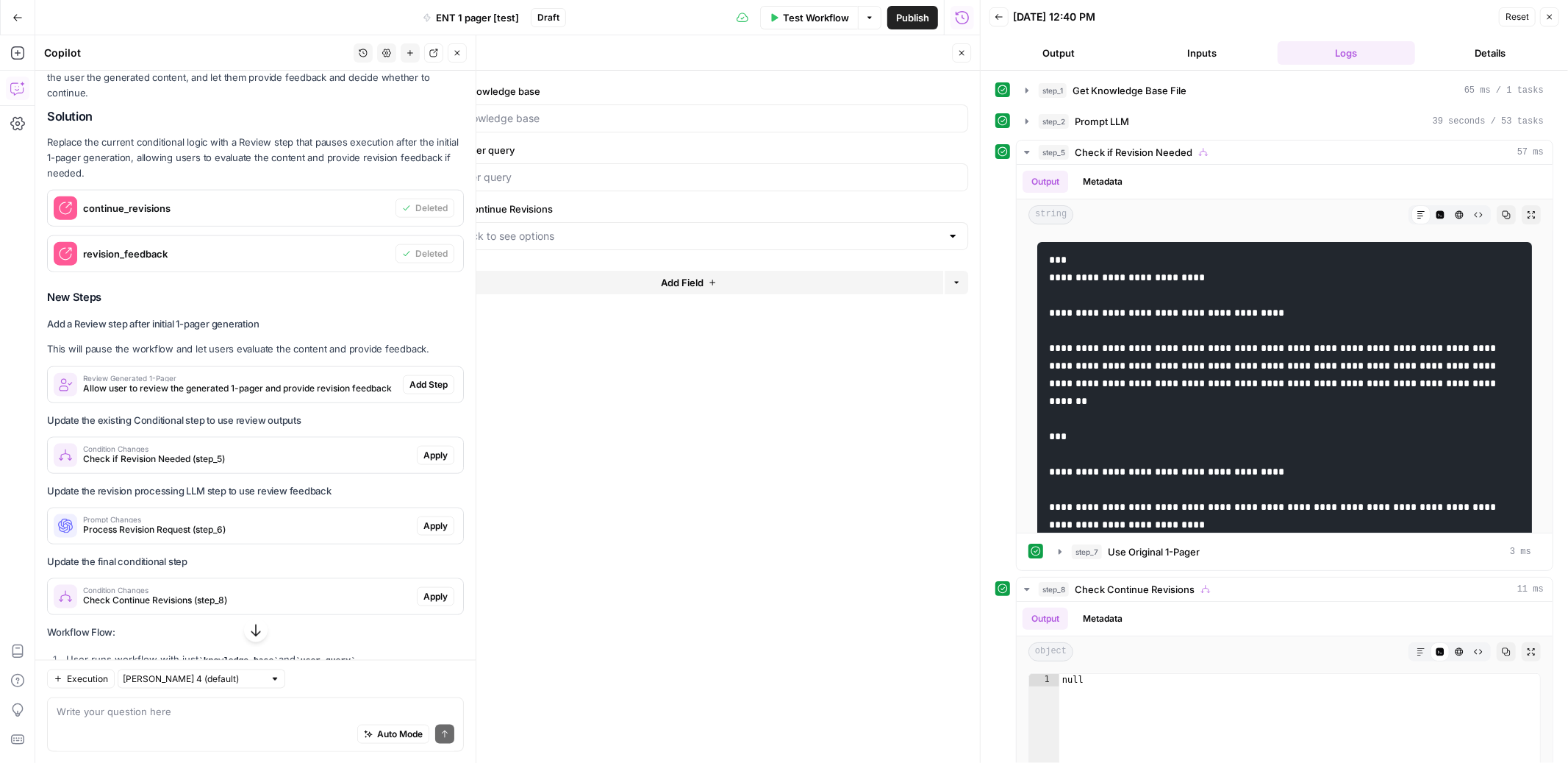
scroll to position [1464, 0]
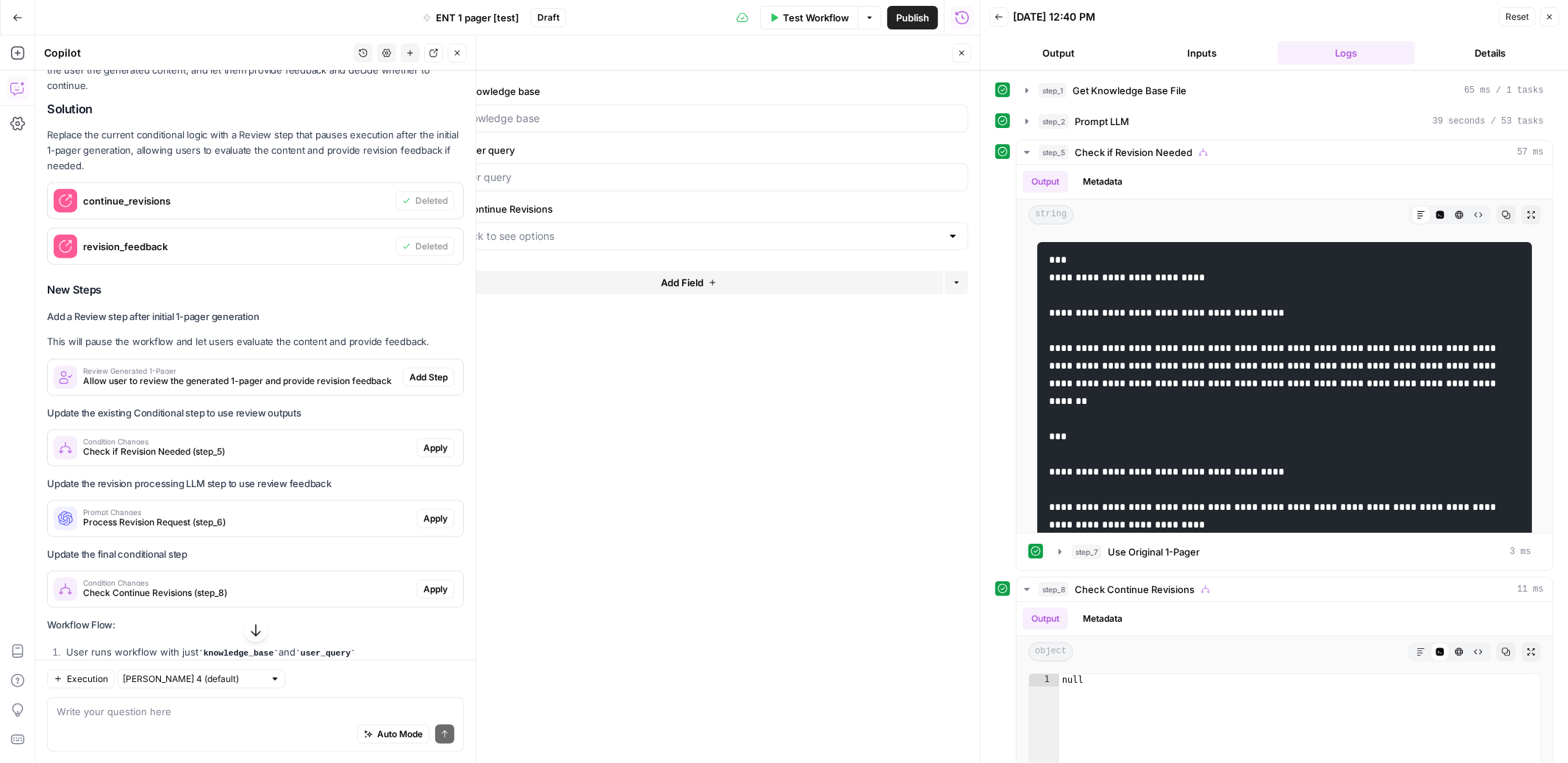
click at [435, 371] on span "Add Step" at bounding box center [429, 377] width 38 height 14
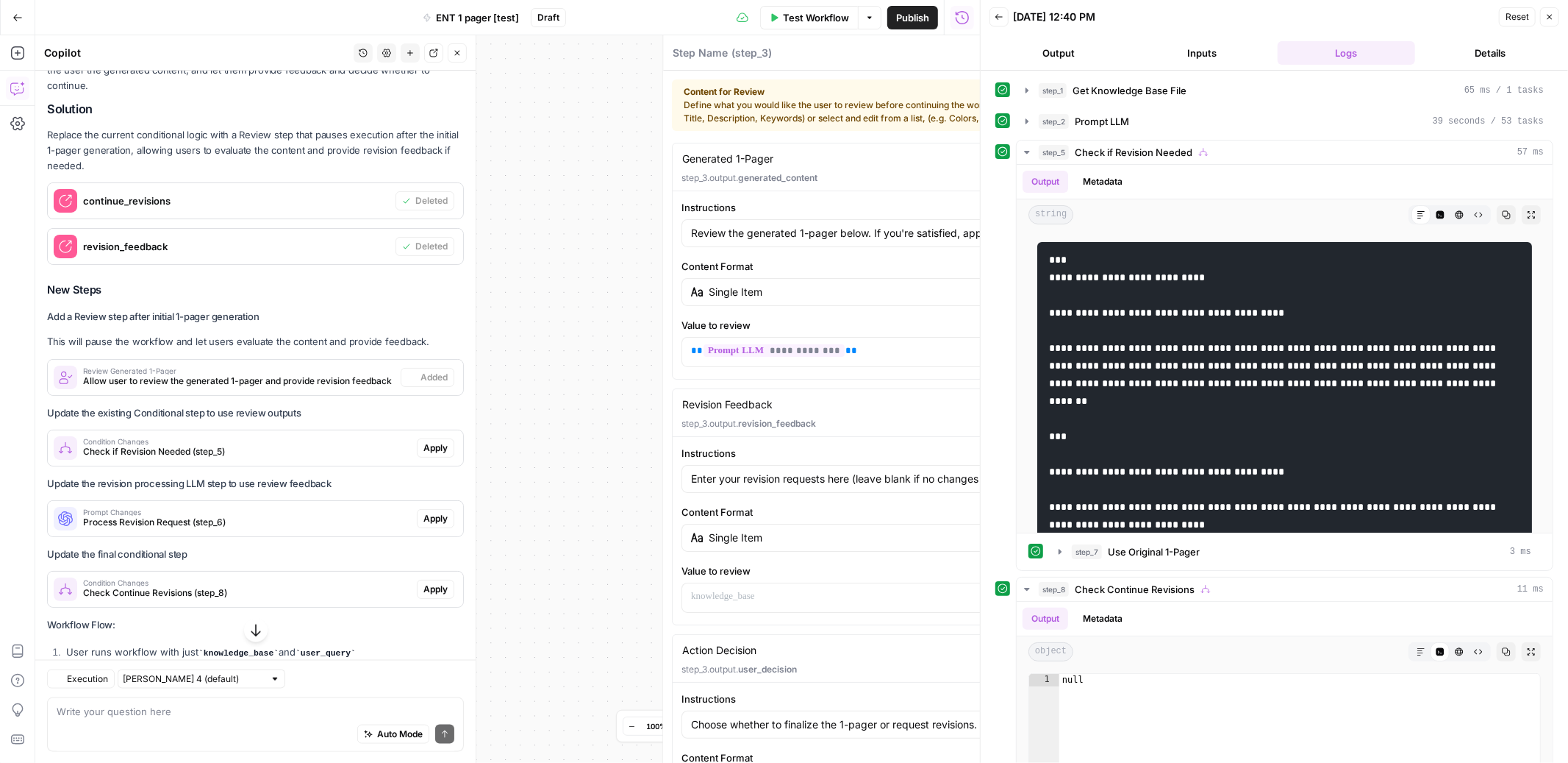
type textarea "Review Generated 1-Pager"
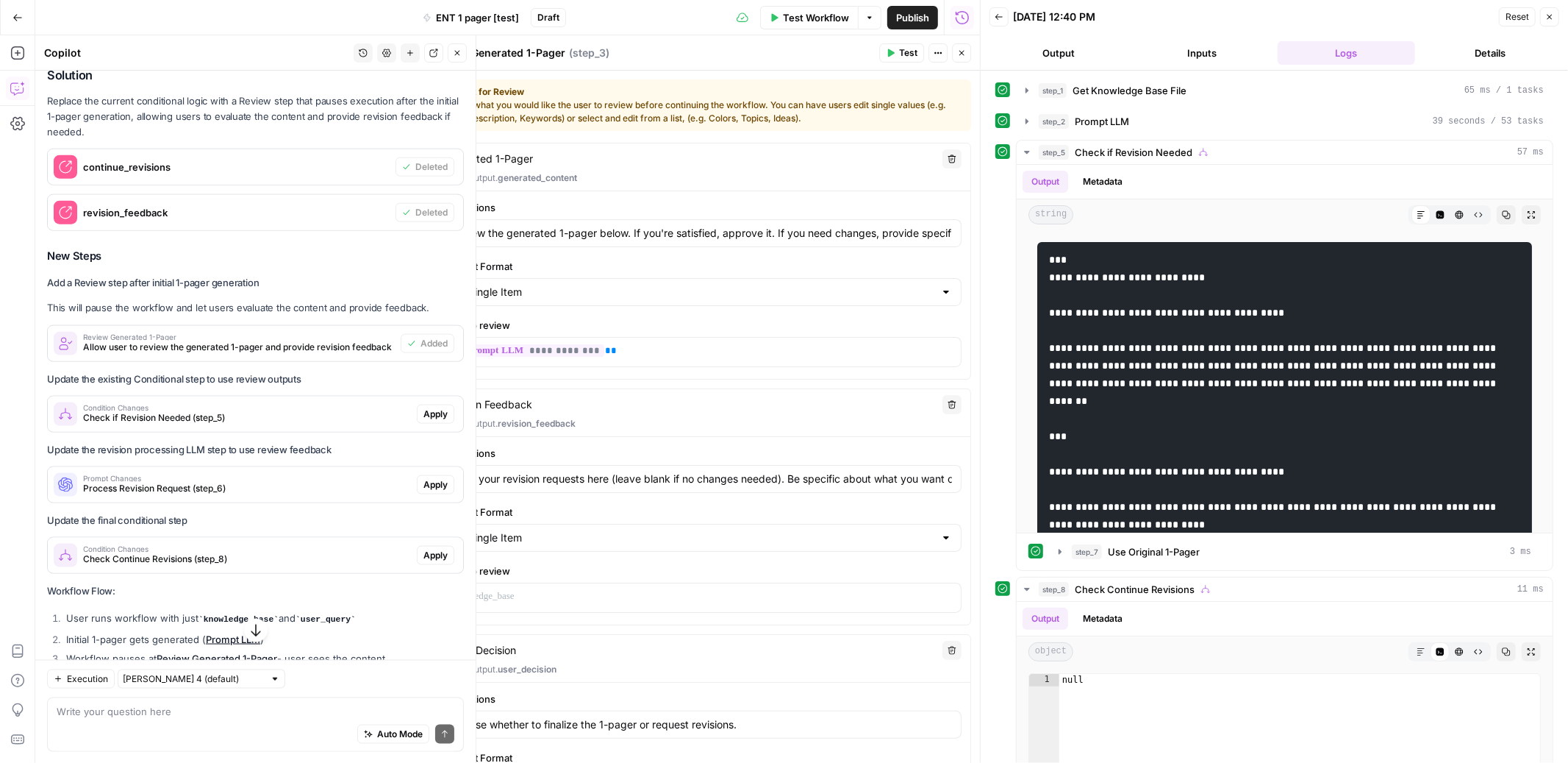
scroll to position [1504, 0]
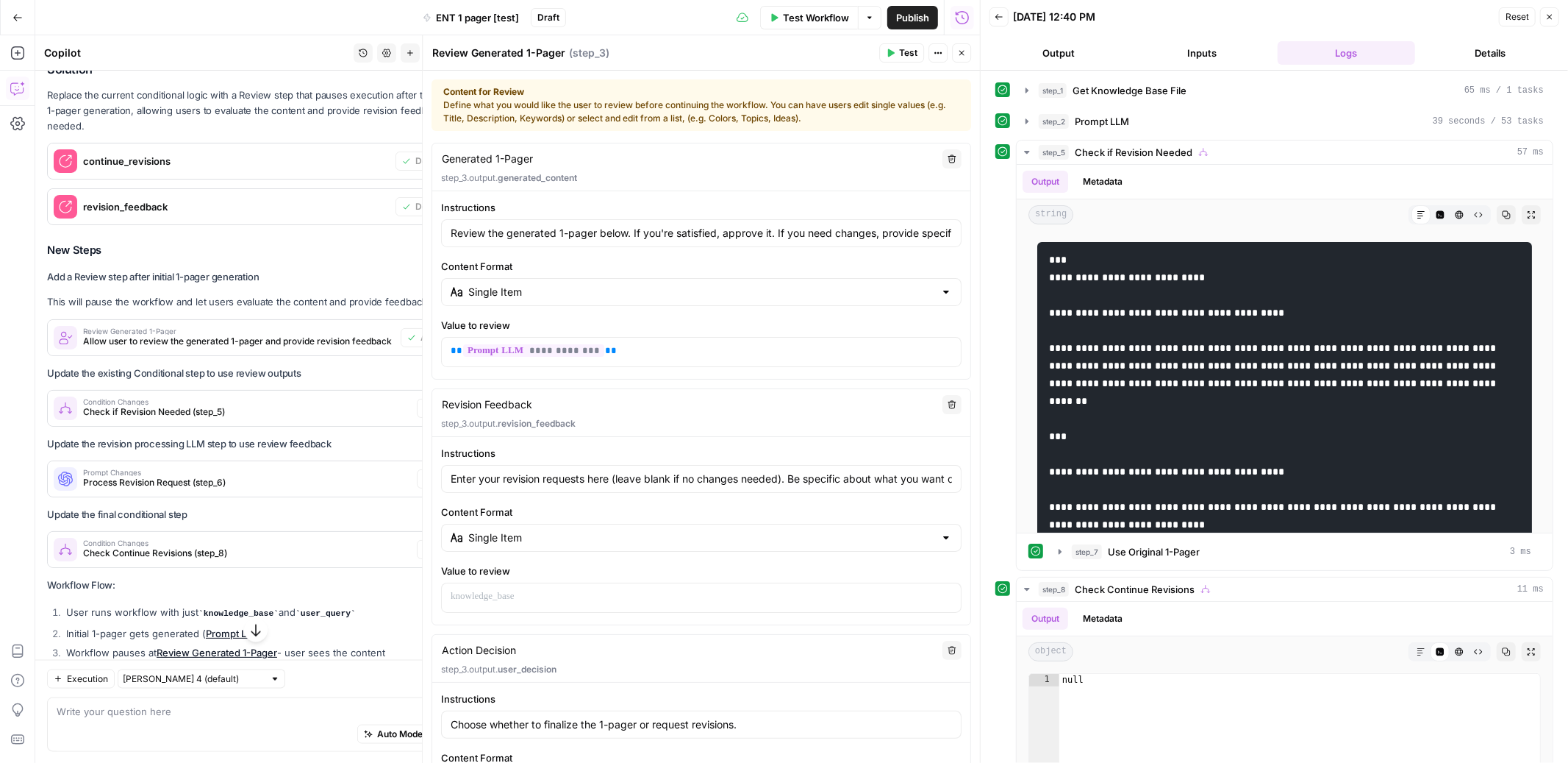
click at [964, 56] on icon "button" at bounding box center [961, 53] width 9 height 9
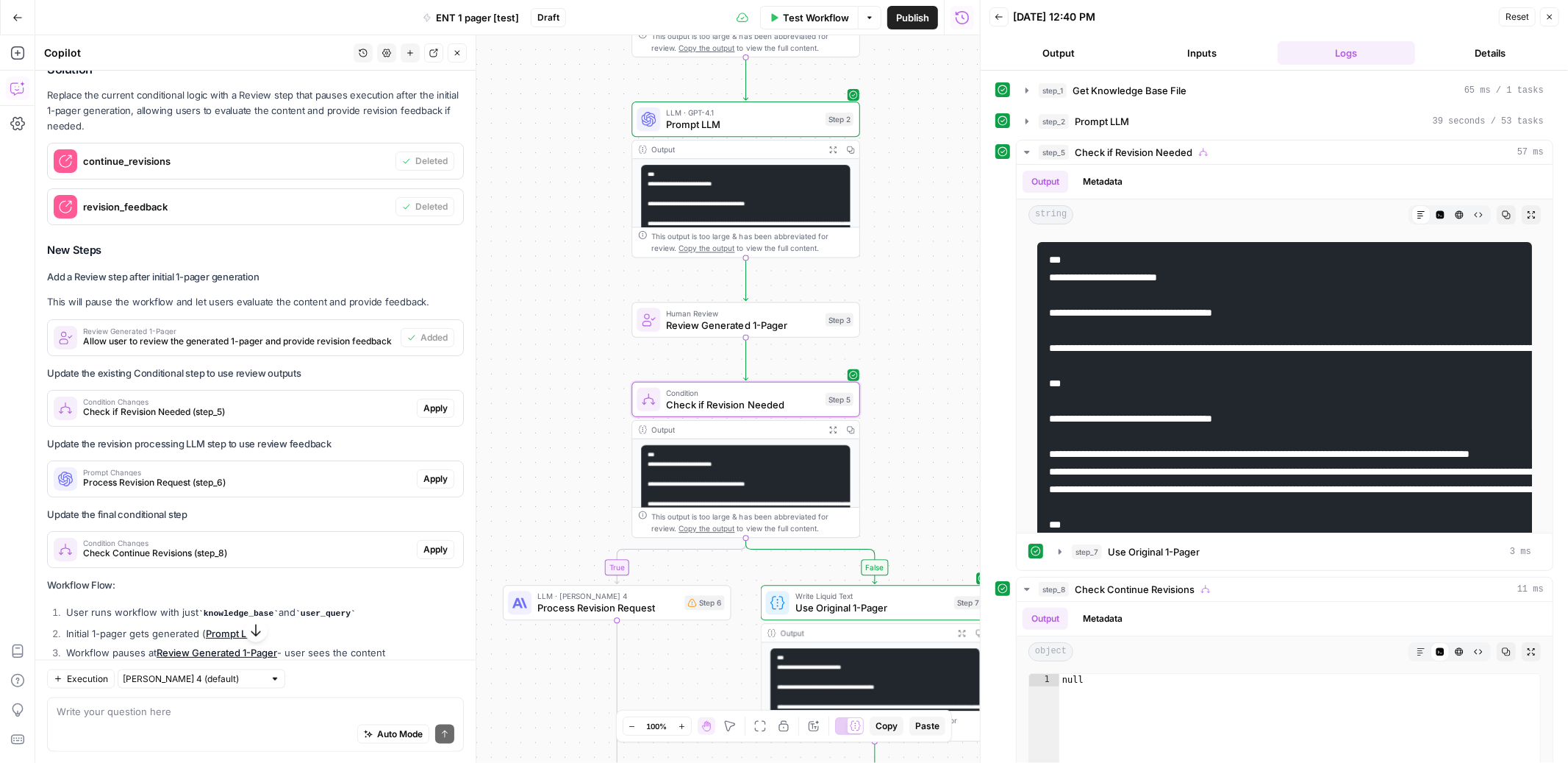
click at [439, 402] on span "Apply" at bounding box center [436, 408] width 24 height 14
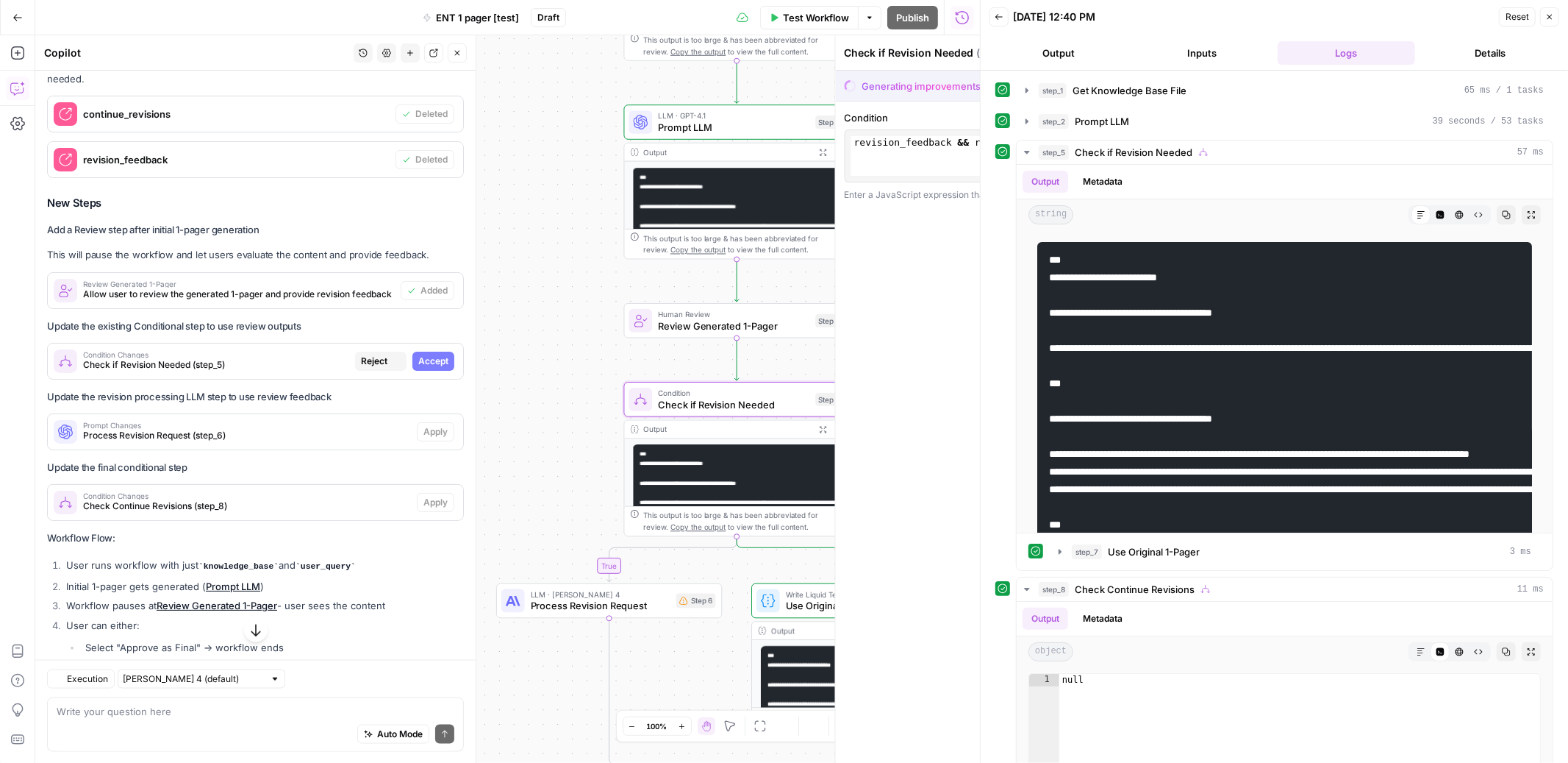
scroll to position [1457, 0]
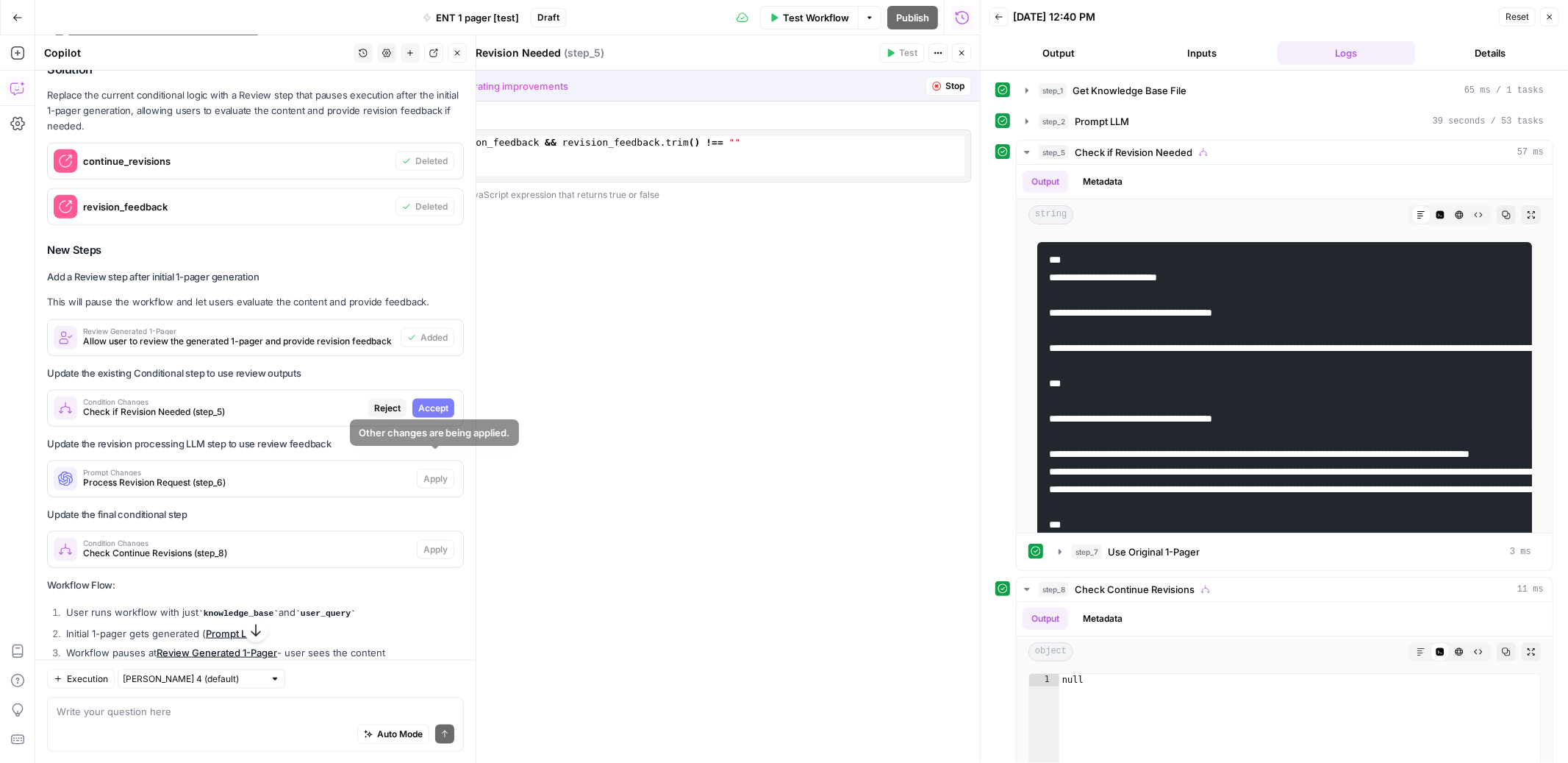
click at [433, 402] on span "Accept" at bounding box center [433, 408] width 30 height 14
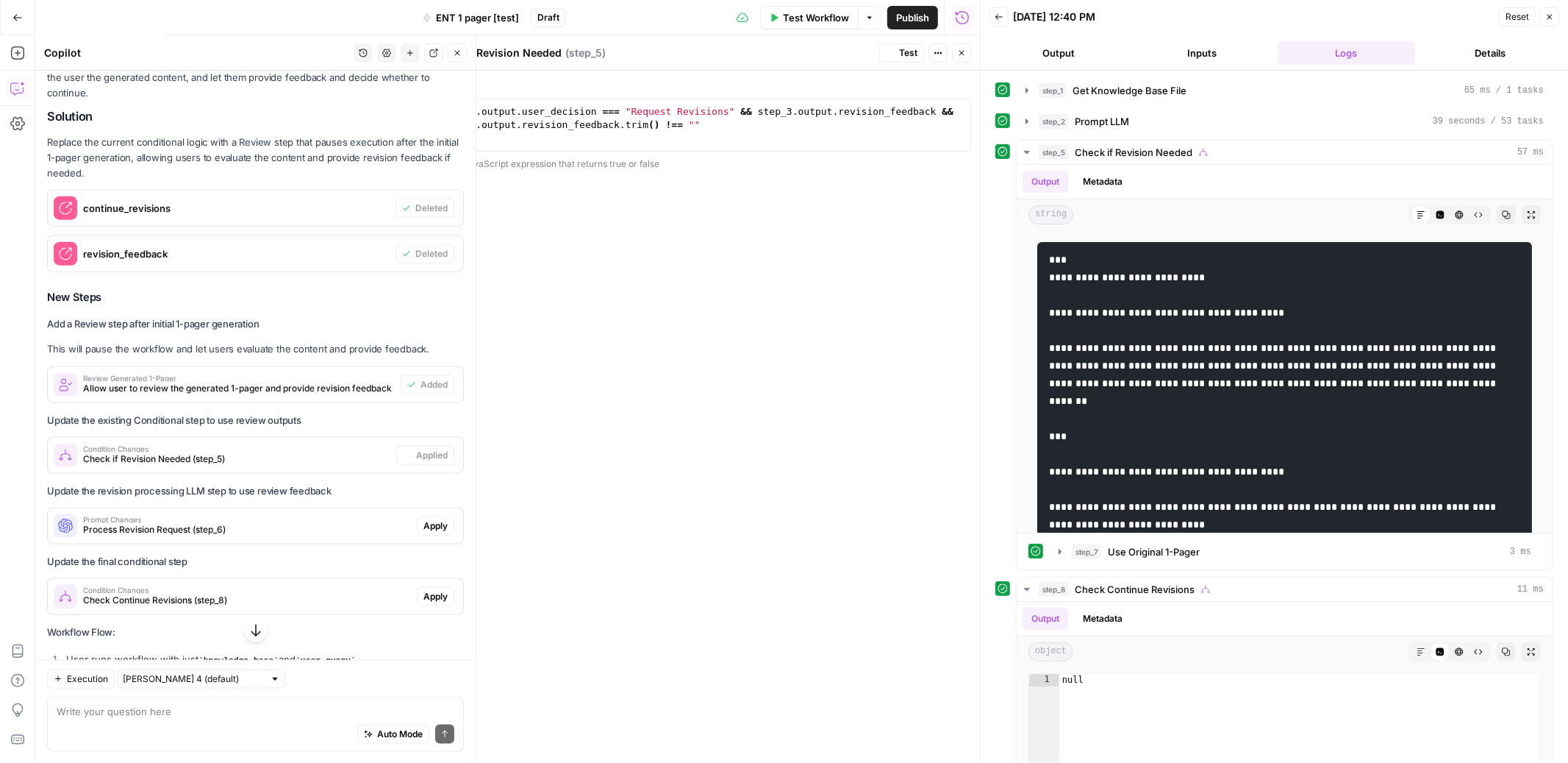
scroll to position [1504, 0]
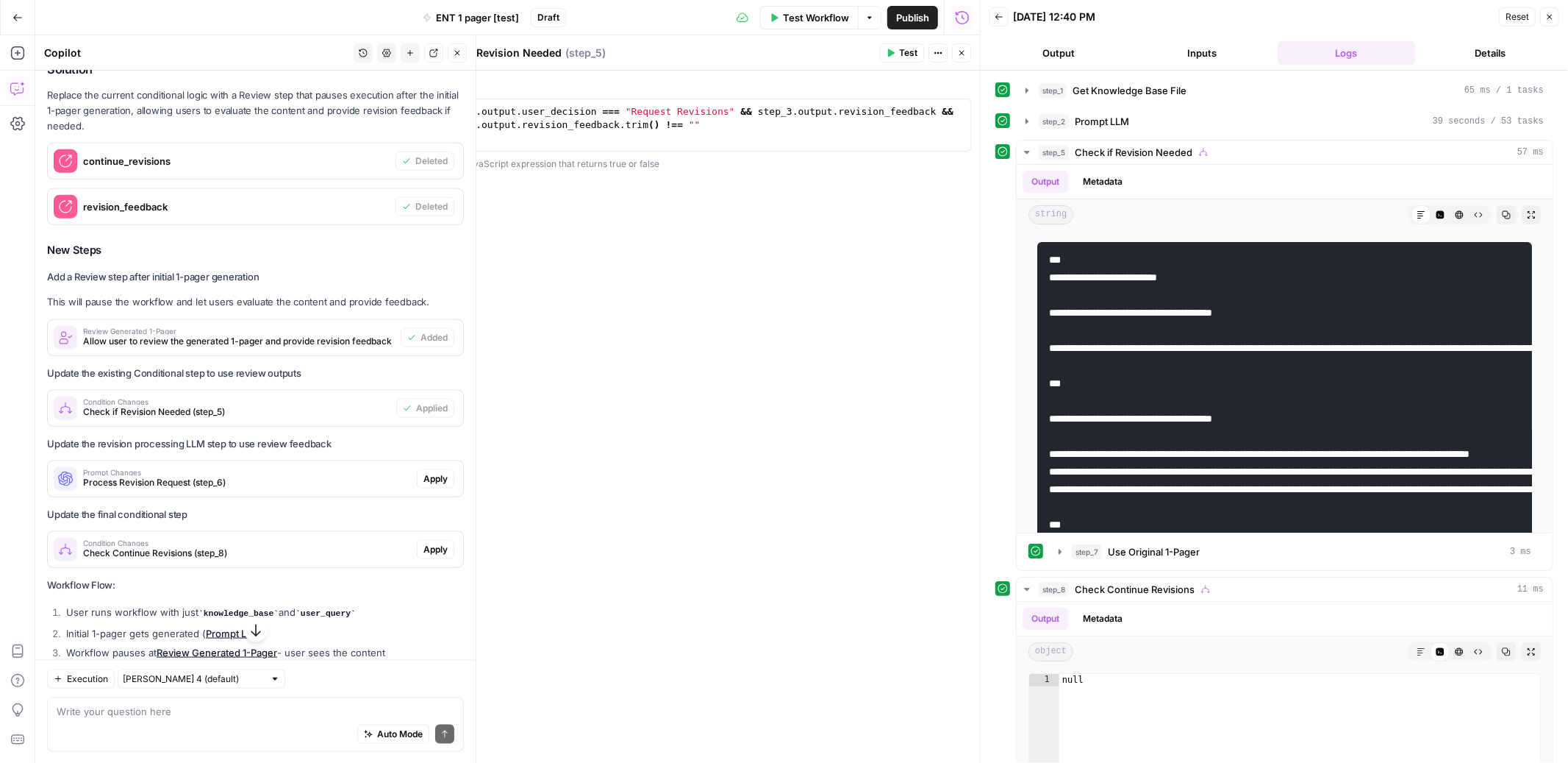
click at [437, 472] on span "Apply" at bounding box center [436, 478] width 24 height 14
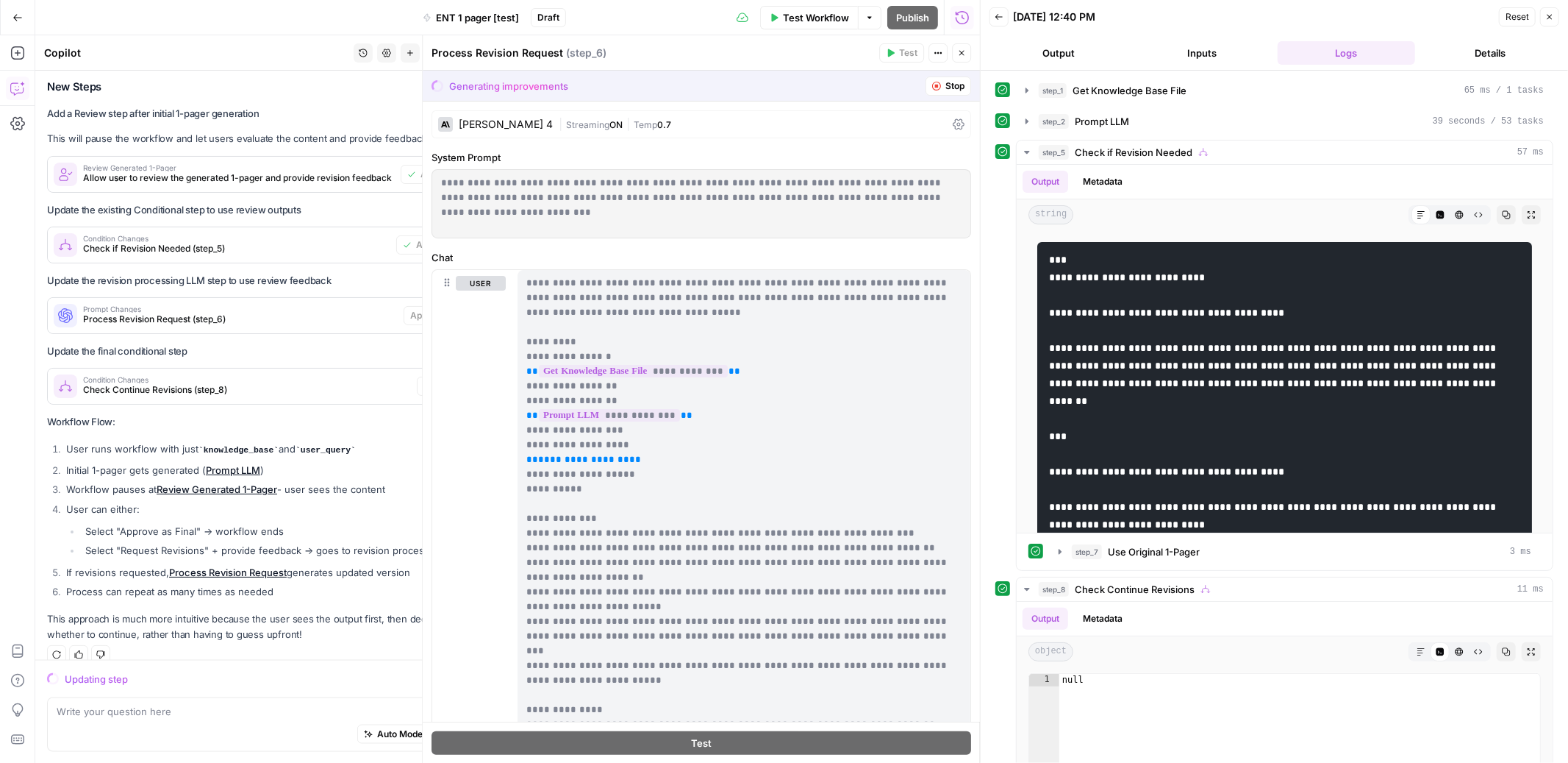
scroll to position [1621, 0]
click at [957, 87] on span "Stop" at bounding box center [955, 86] width 19 height 14
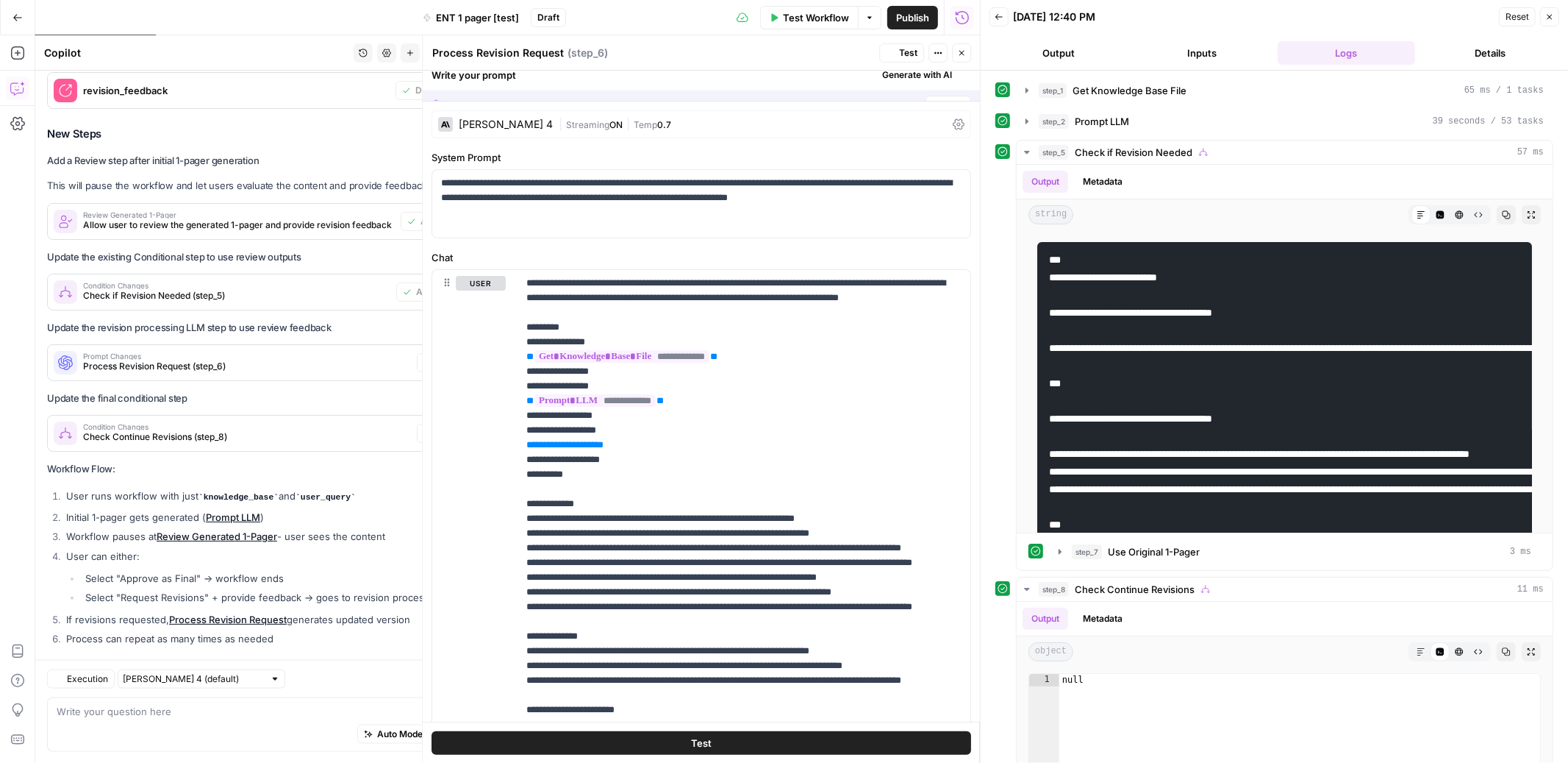
scroll to position [1667, 0]
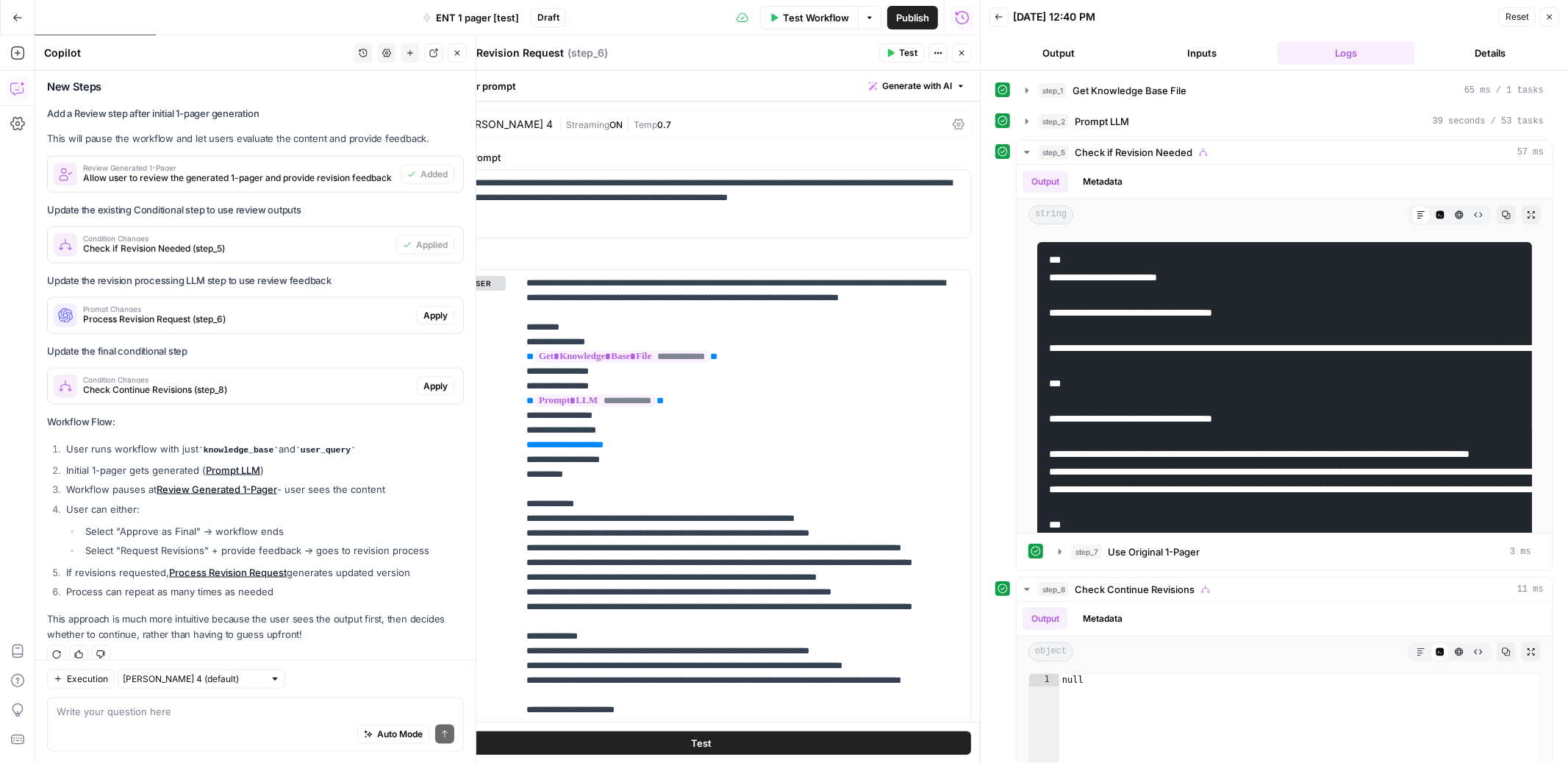
click at [431, 380] on span "Apply" at bounding box center [436, 386] width 24 height 14
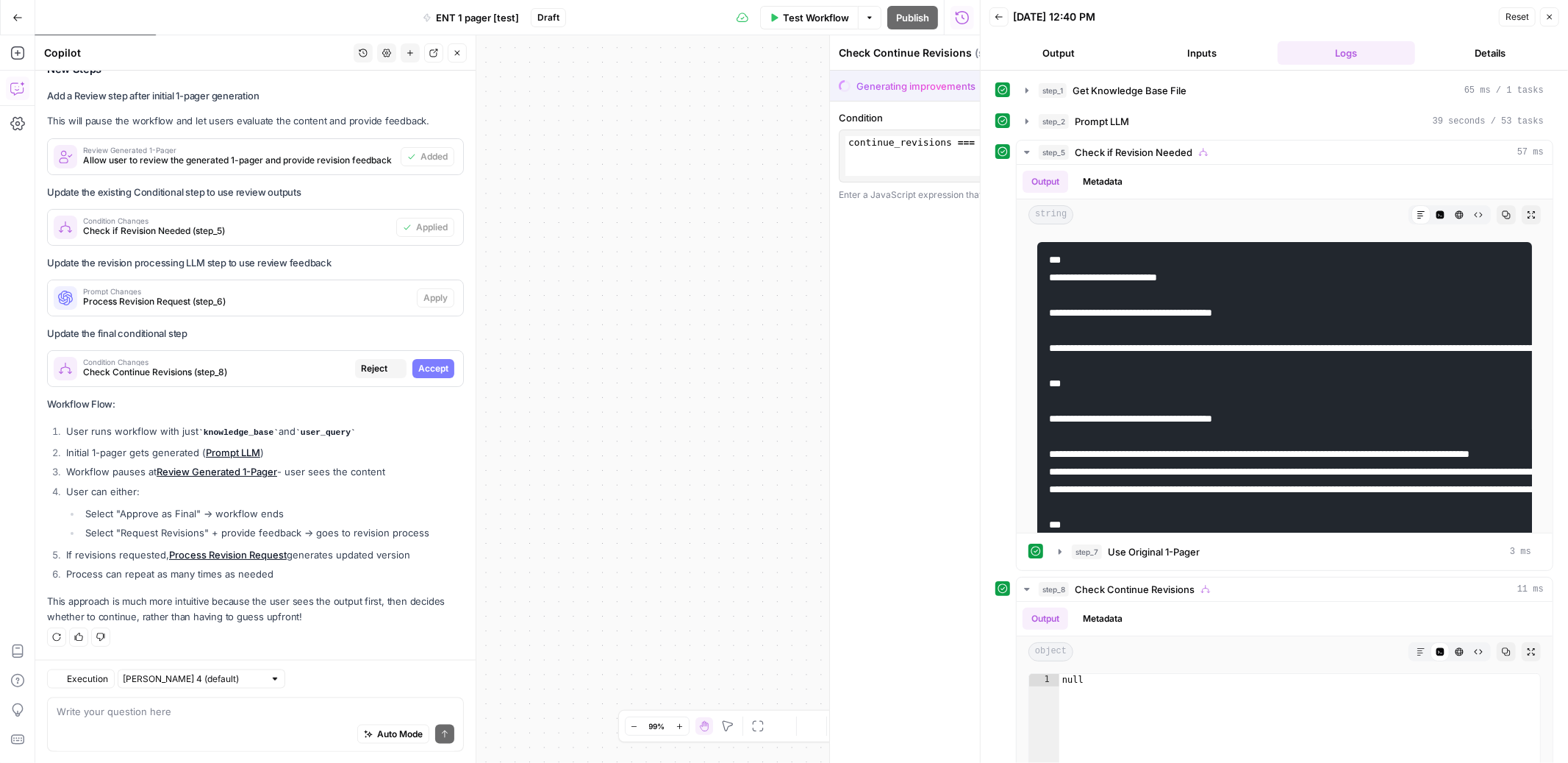
scroll to position [1621, 0]
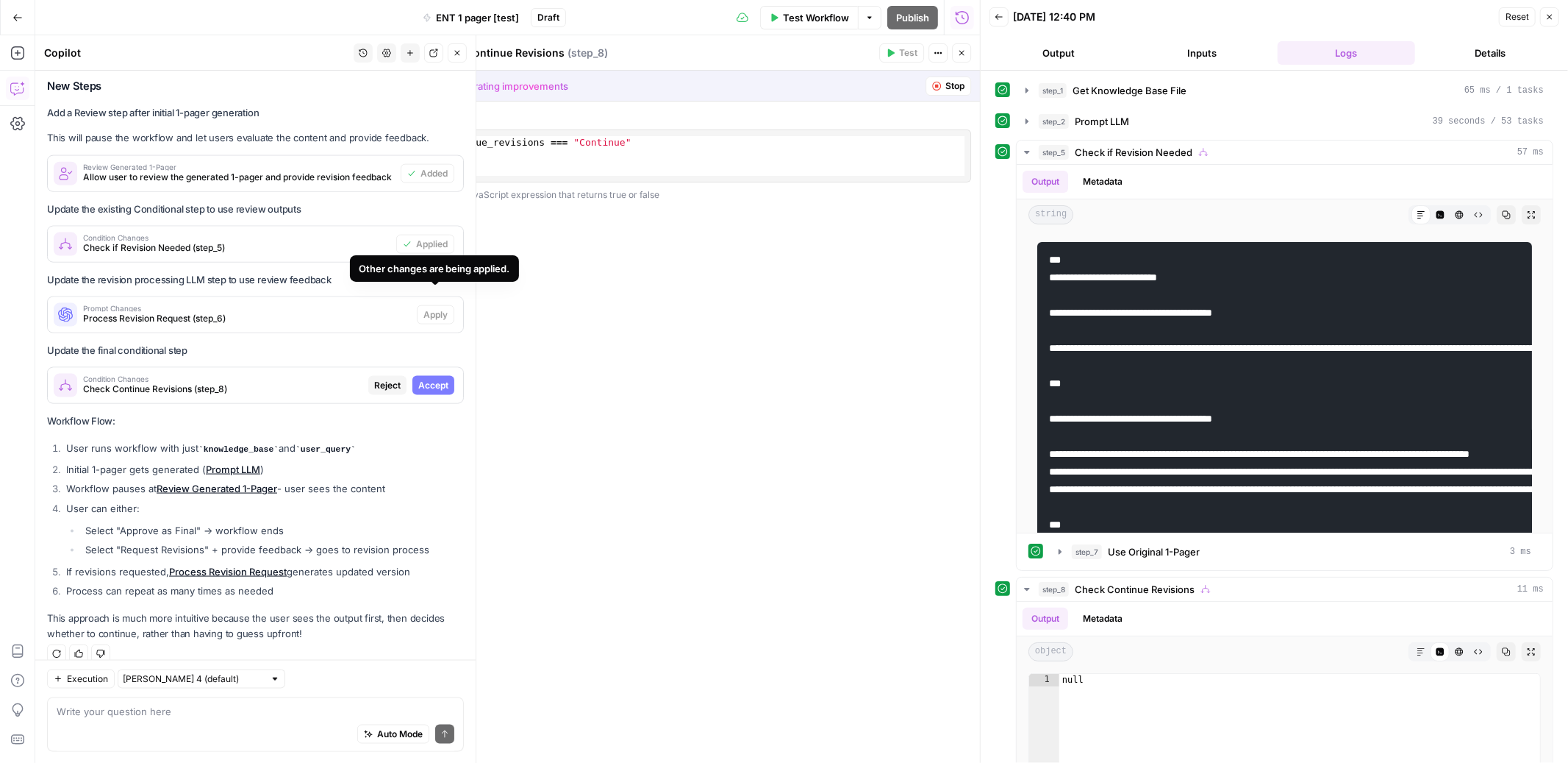
click at [441, 379] on span "Accept" at bounding box center [433, 386] width 30 height 14
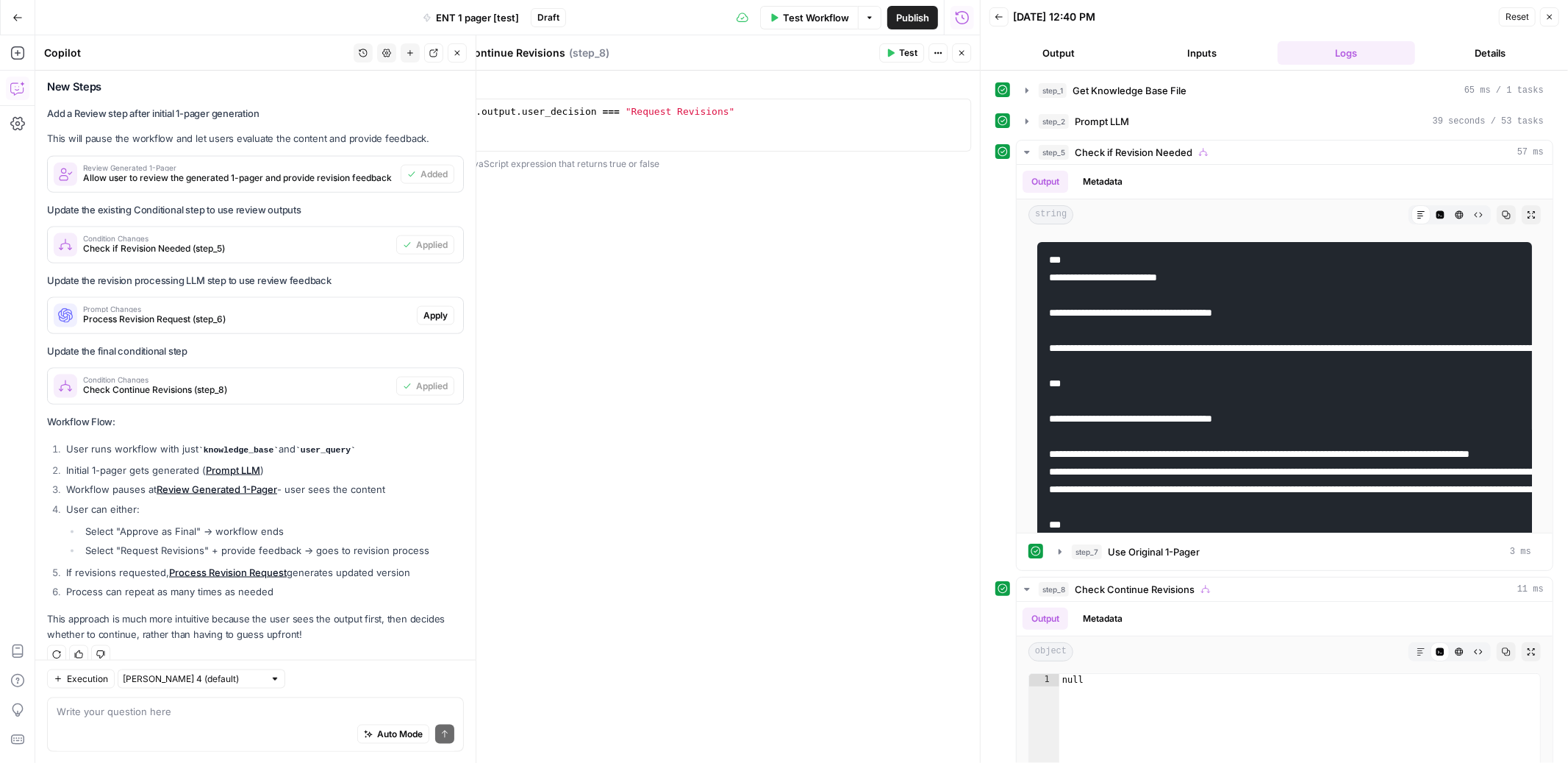
click at [432, 309] on span "Apply" at bounding box center [436, 315] width 24 height 14
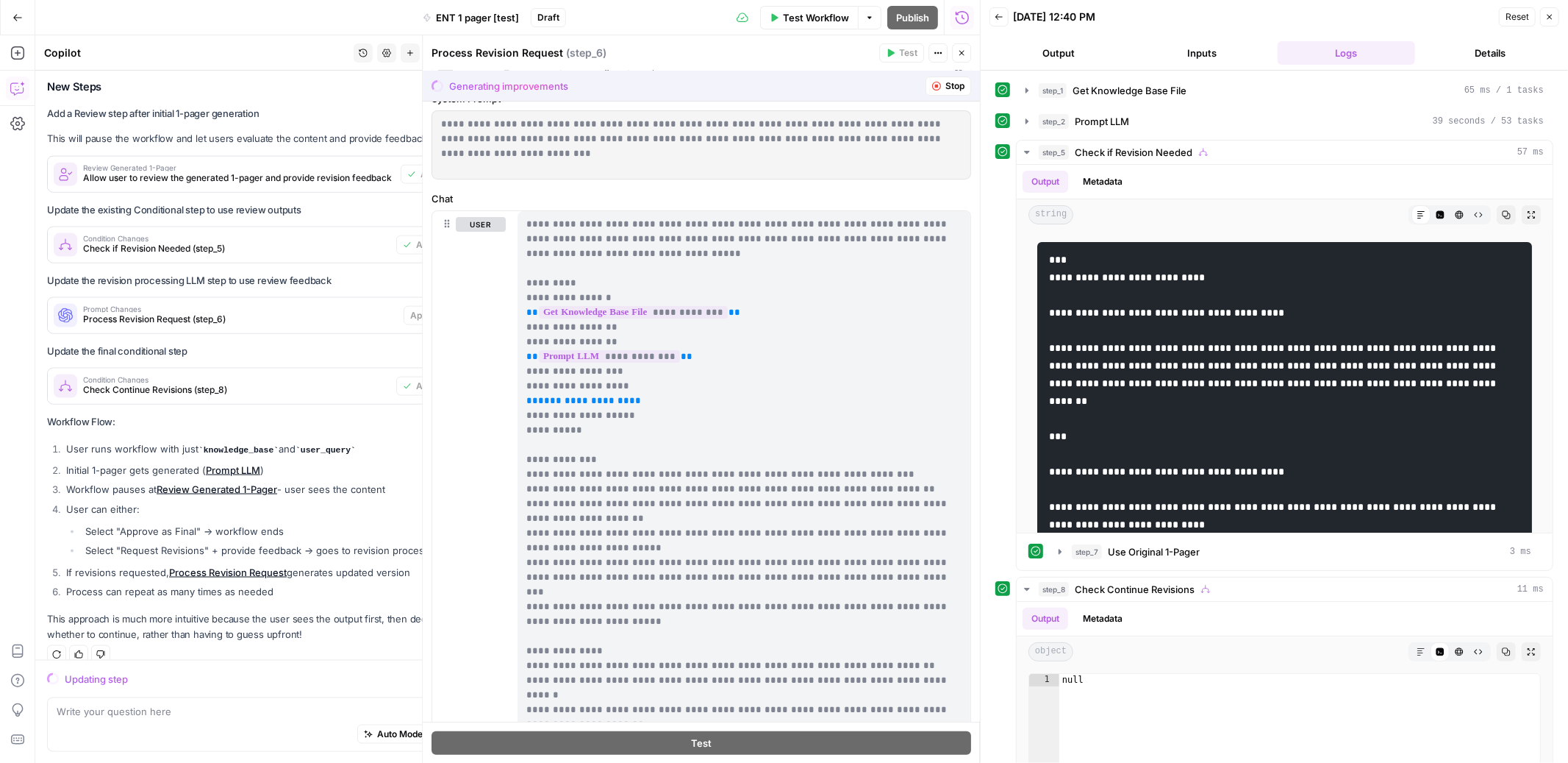
scroll to position [0, 0]
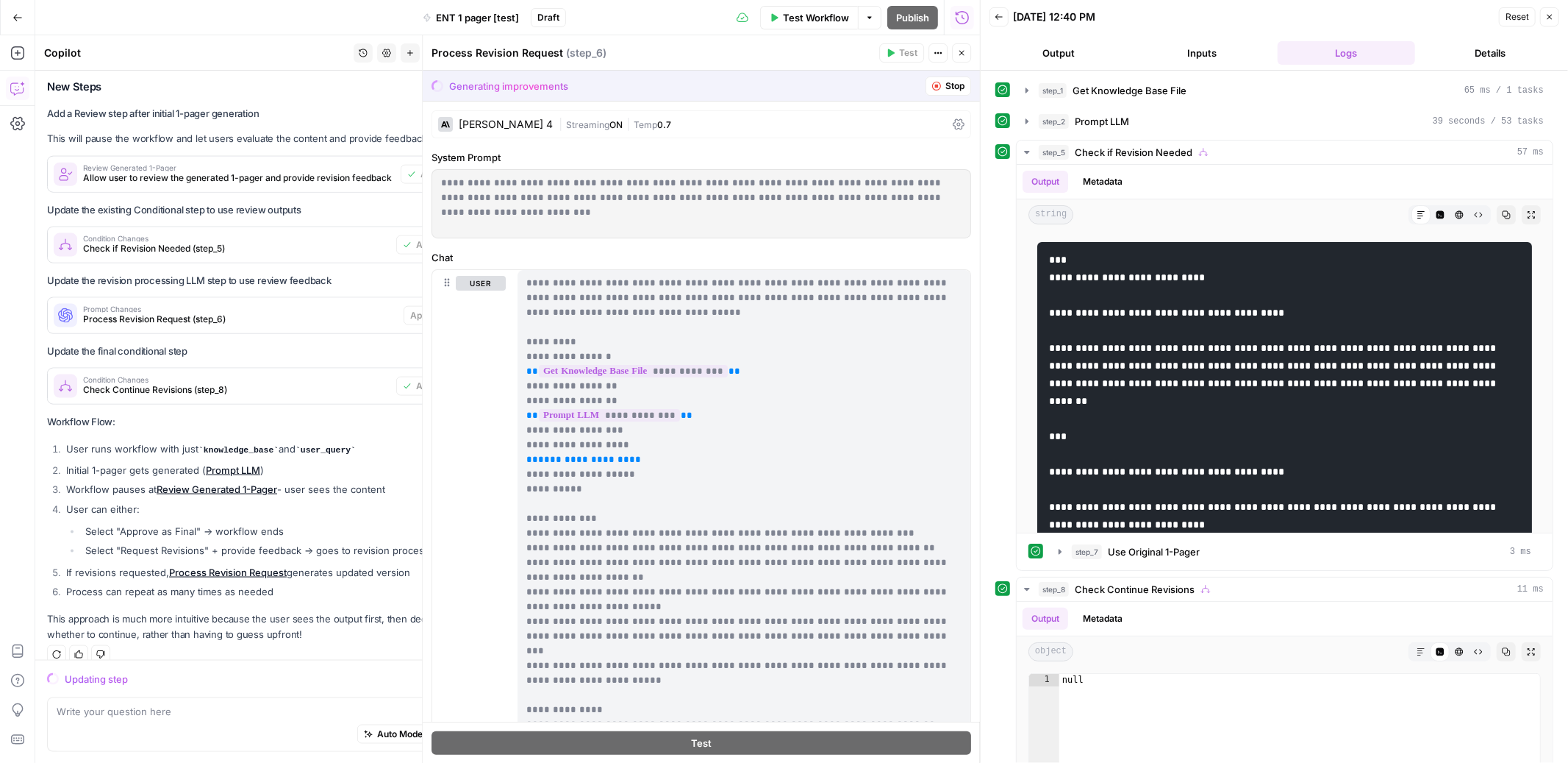
click at [942, 88] on button "Stop" at bounding box center [948, 86] width 46 height 19
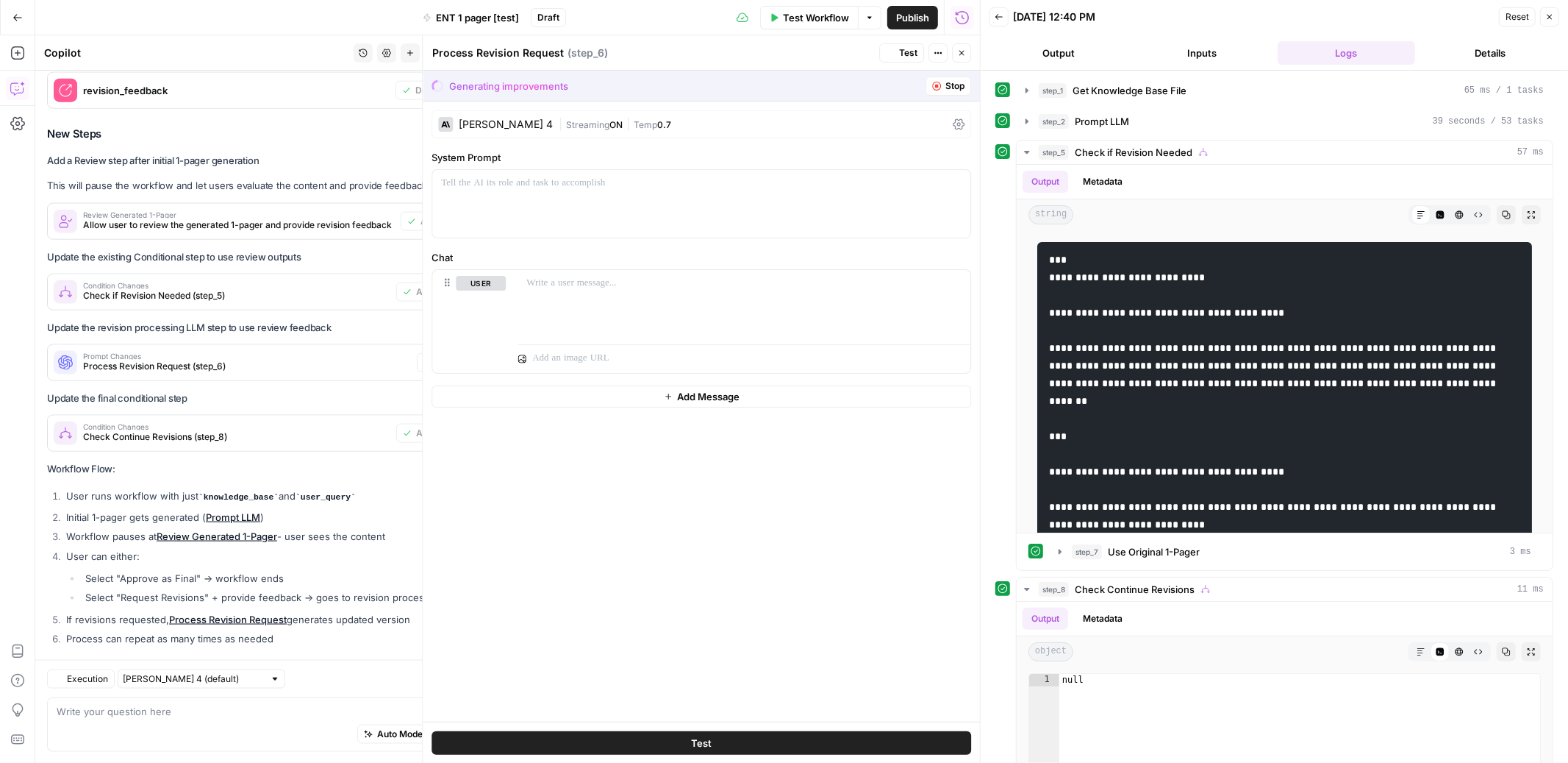
scroll to position [1667, 0]
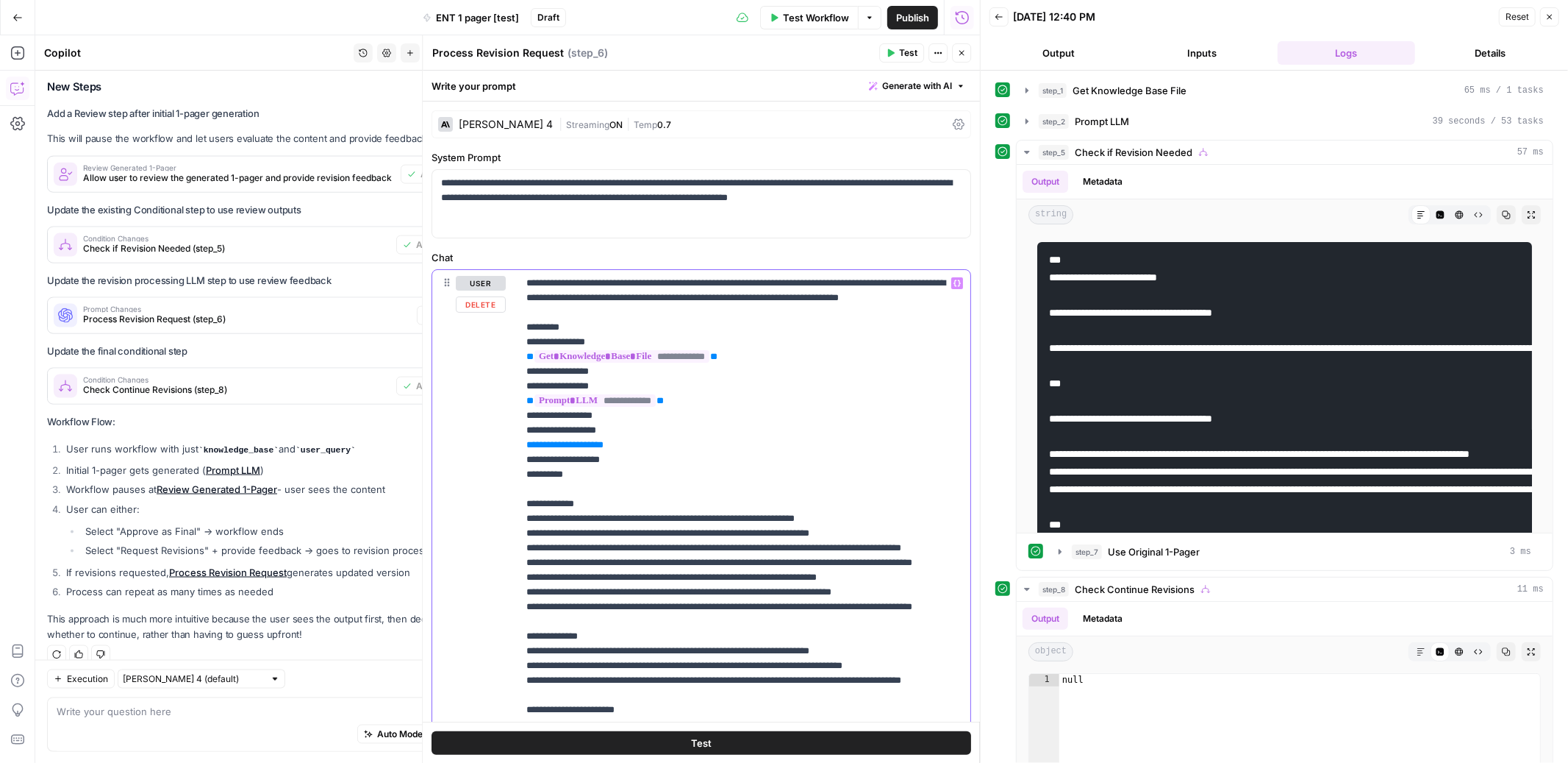
click at [648, 451] on p "**********" at bounding box center [744, 533] width 435 height 515
click at [625, 380] on p "**********" at bounding box center [744, 533] width 435 height 515
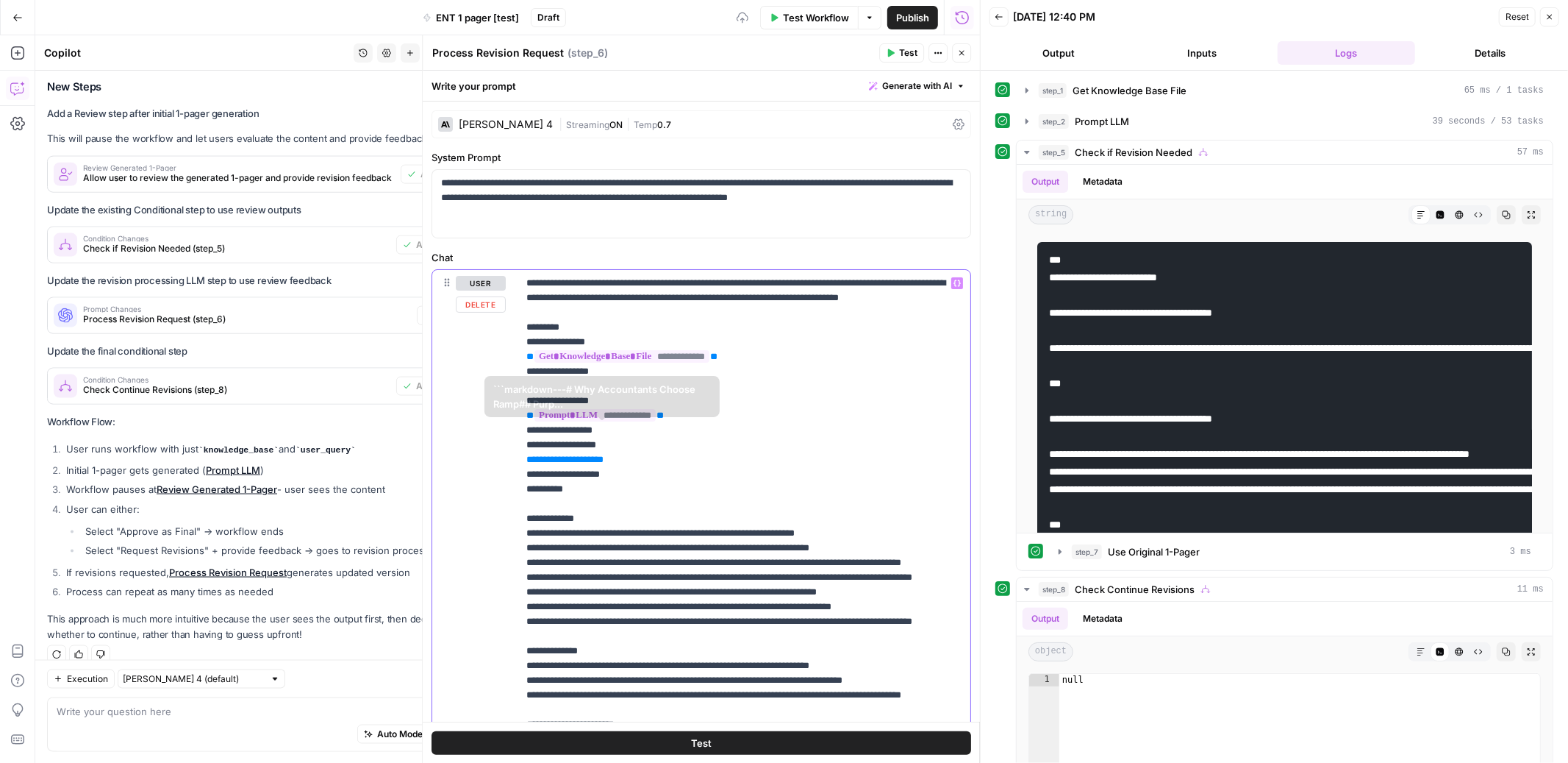
click at [659, 442] on p "**********" at bounding box center [744, 540] width 435 height 530
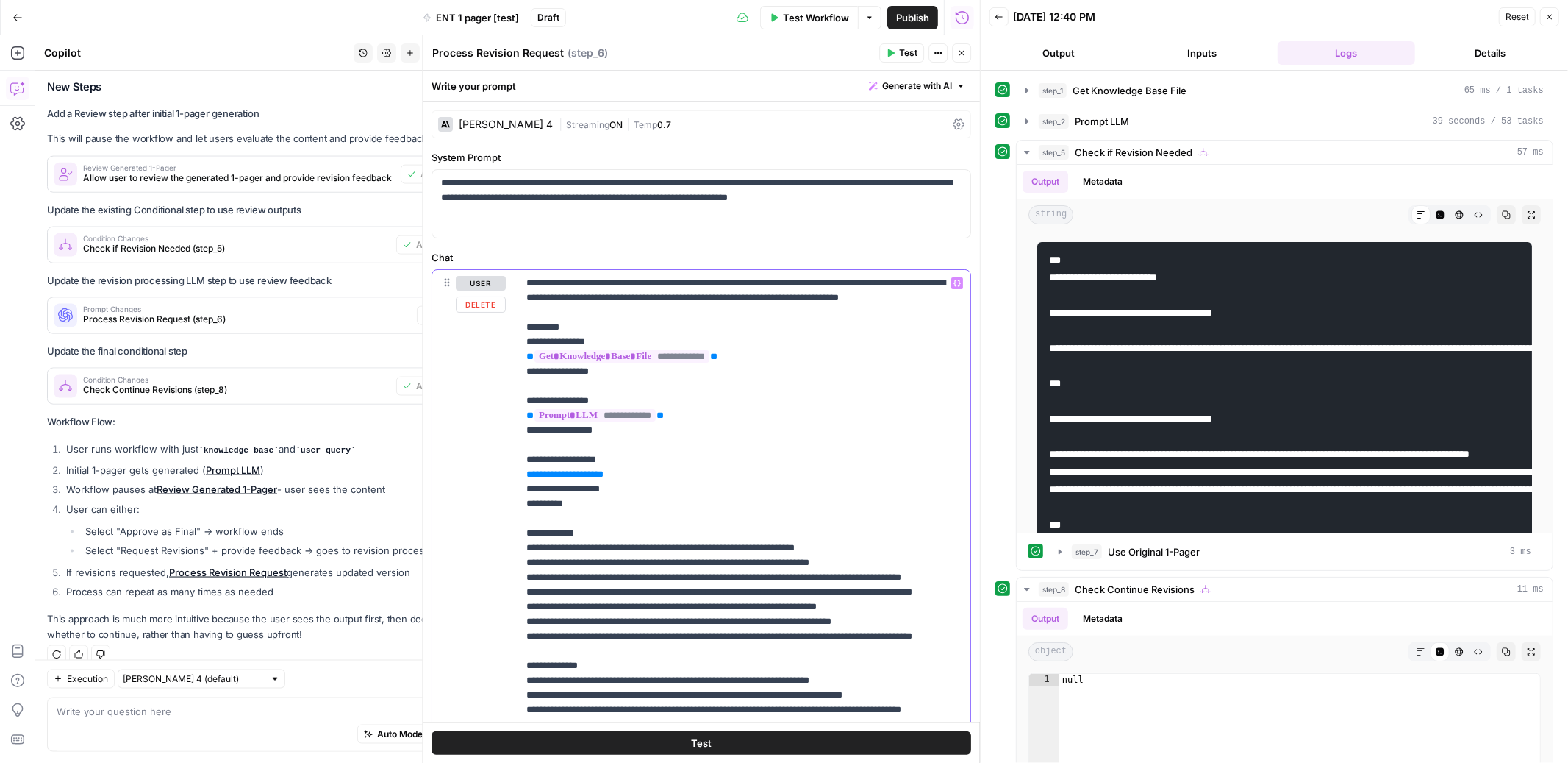
click at [658, 489] on p "**********" at bounding box center [744, 547] width 435 height 544
click at [962, 60] on button "Close" at bounding box center [961, 53] width 19 height 19
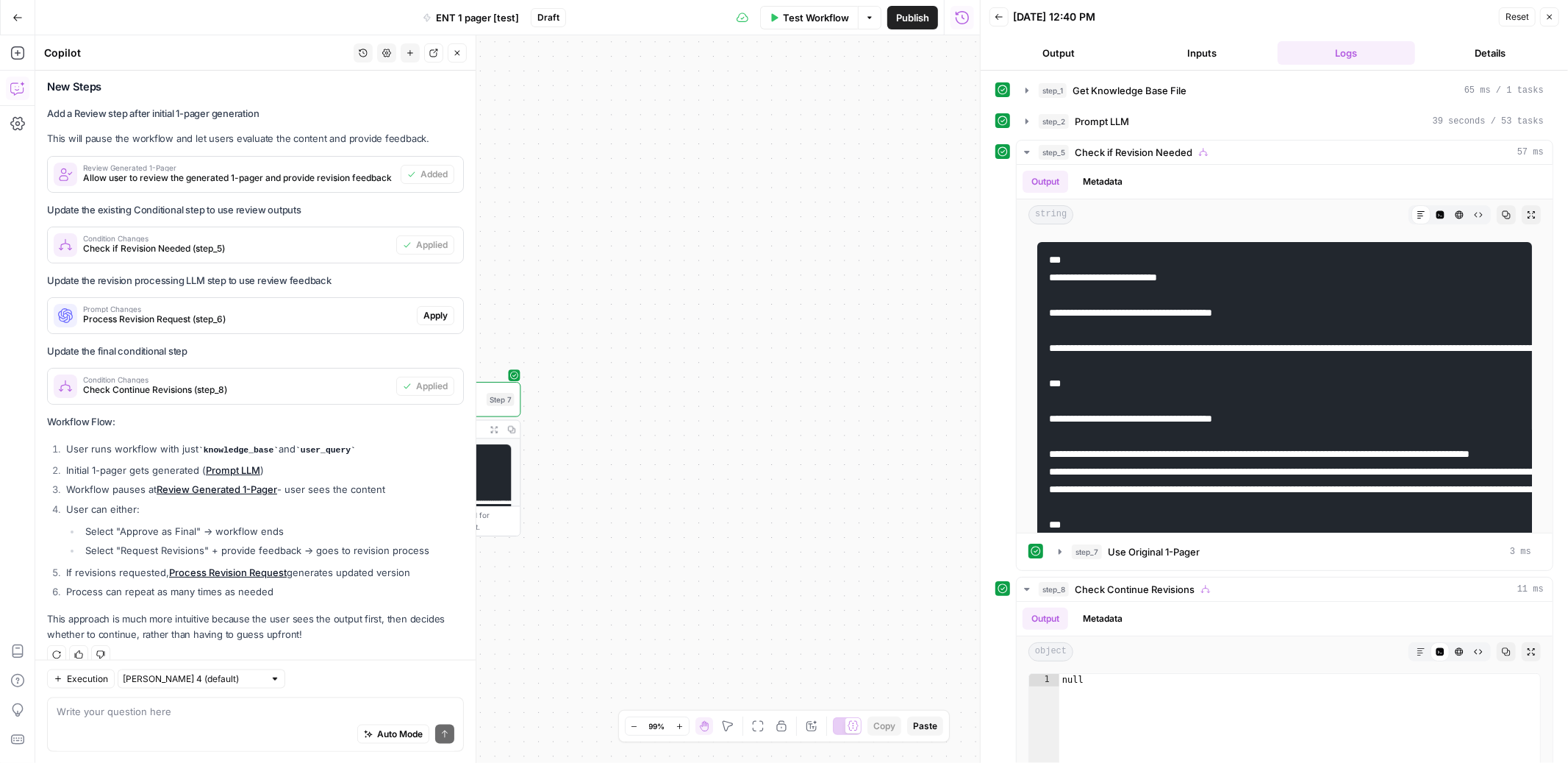
drag, startPoint x: 651, startPoint y: 297, endPoint x: 889, endPoint y: 297, distance: 238.0
click at [889, 297] on div "true false true false Workflow Set Inputs Inputs Get Knowledge Base File Get Kn…" at bounding box center [507, 399] width 945 height 728
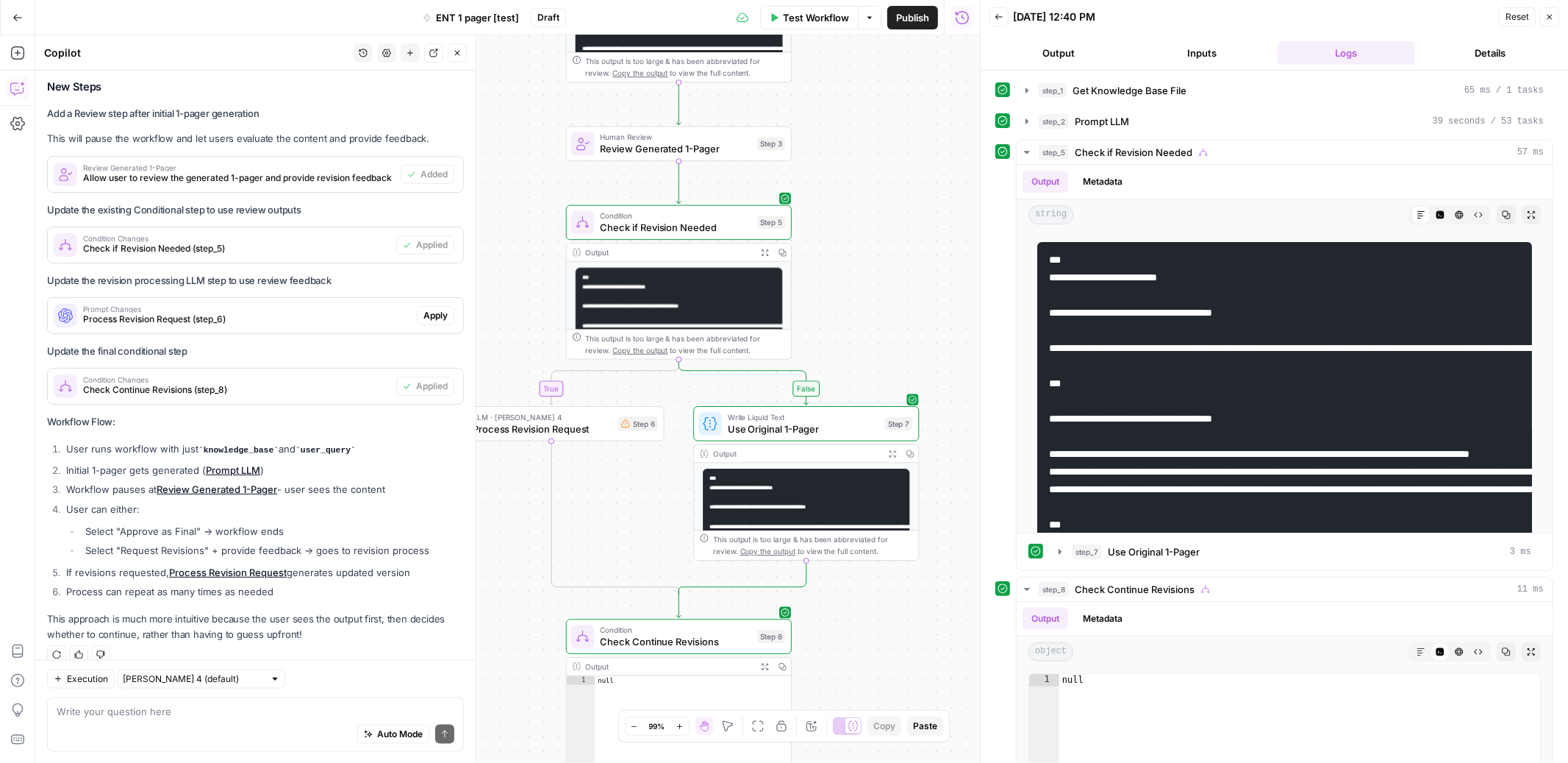
drag, startPoint x: 695, startPoint y: 331, endPoint x: 957, endPoint y: 354, distance: 263.0
click at [957, 354] on div "true false true false Workflow Set Inputs Inputs Get Knowledge Base File Get Kn…" at bounding box center [507, 399] width 945 height 728
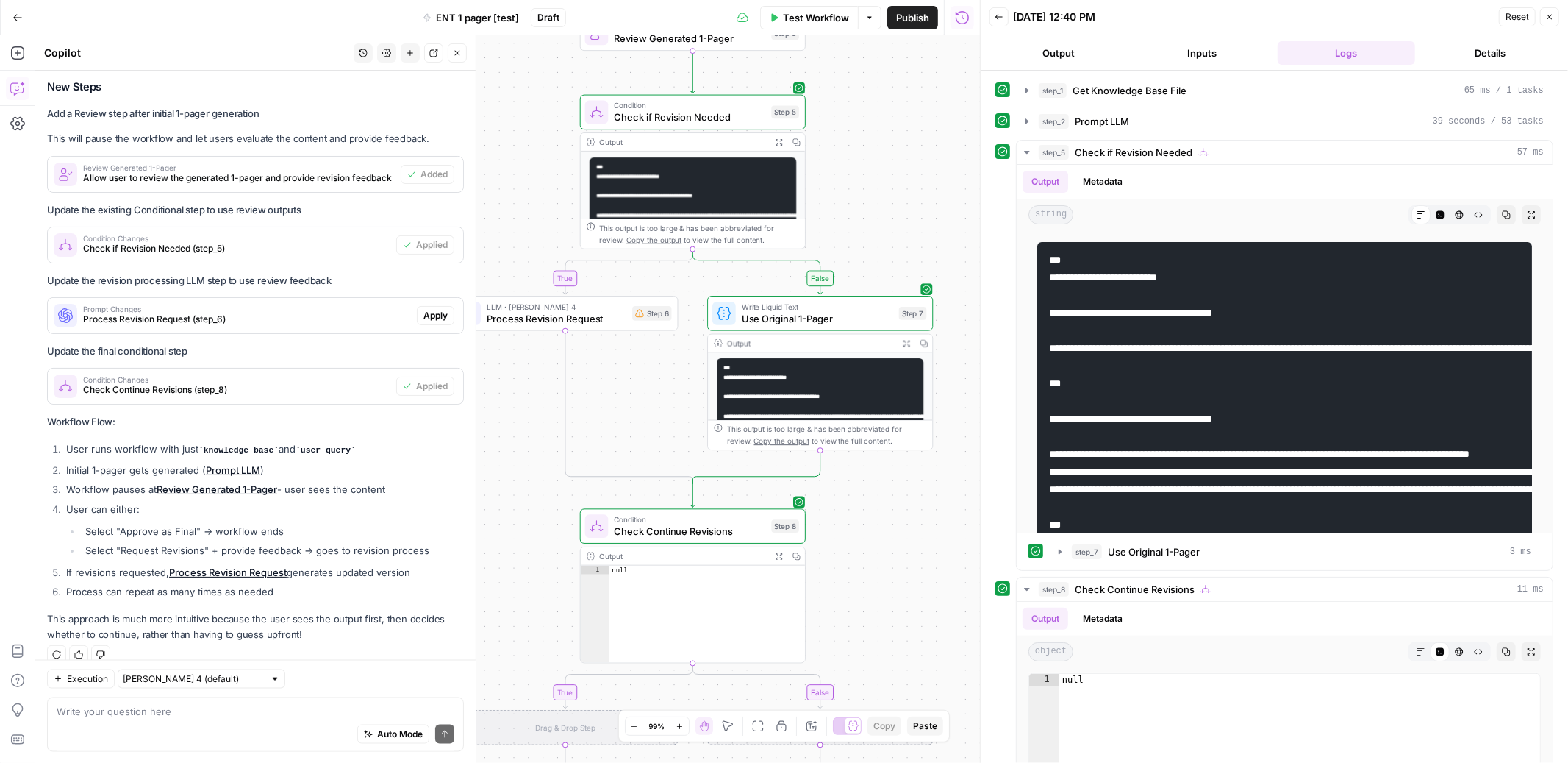
drag, startPoint x: 898, startPoint y: 329, endPoint x: 911, endPoint y: 220, distance: 109.8
click at [911, 220] on div "true false true false Workflow Set Inputs Inputs Get Knowledge Base File Get Kn…" at bounding box center [507, 399] width 945 height 728
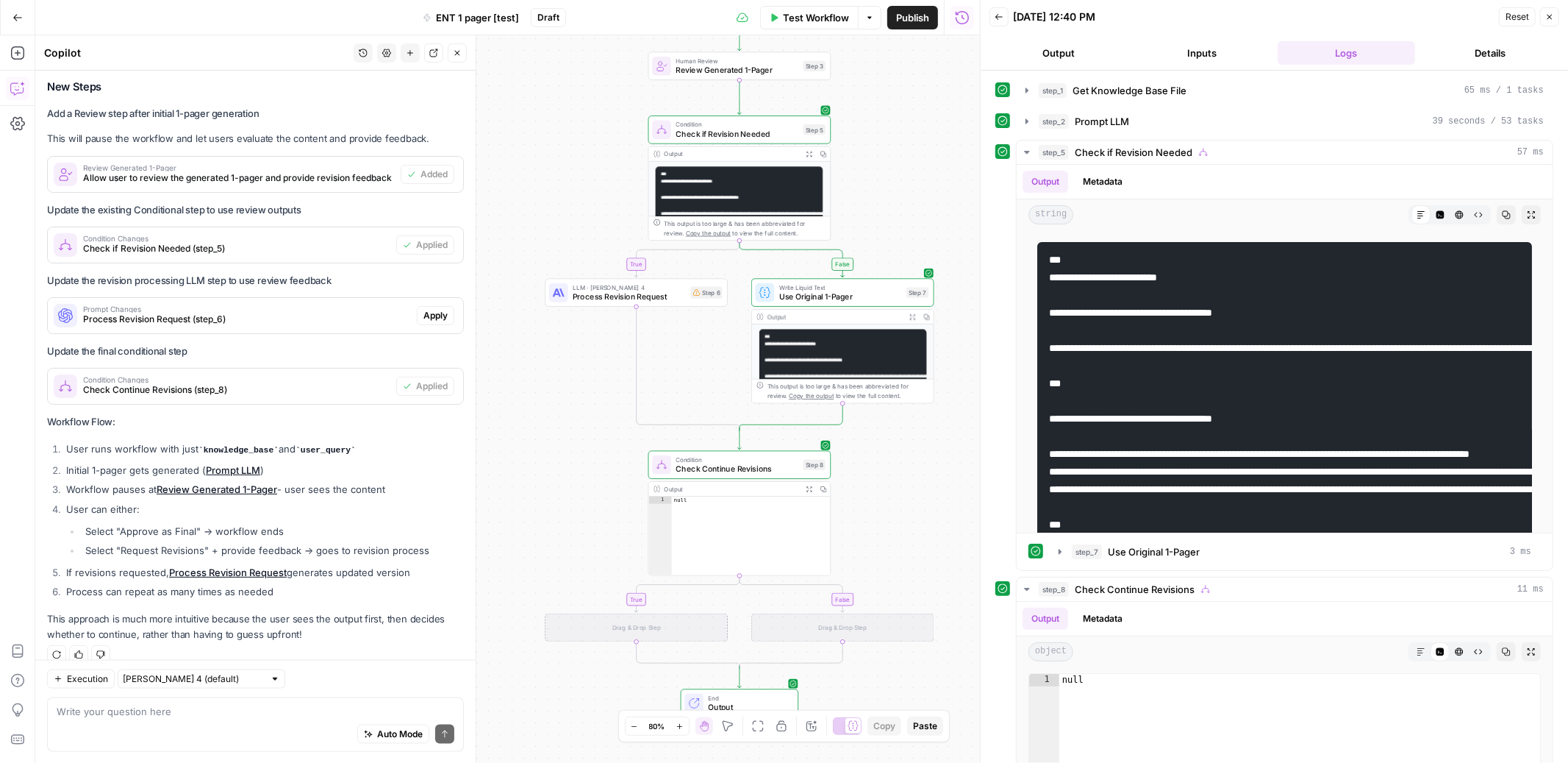
drag, startPoint x: 710, startPoint y: 345, endPoint x: 719, endPoint y: 345, distance: 9.0
click at [716, 344] on div "true false true false Workflow Set Inputs Inputs Get Knowledge Base File Get Kn…" at bounding box center [507, 399] width 945 height 728
click at [661, 294] on span "Process Revision Request" at bounding box center [630, 297] width 113 height 12
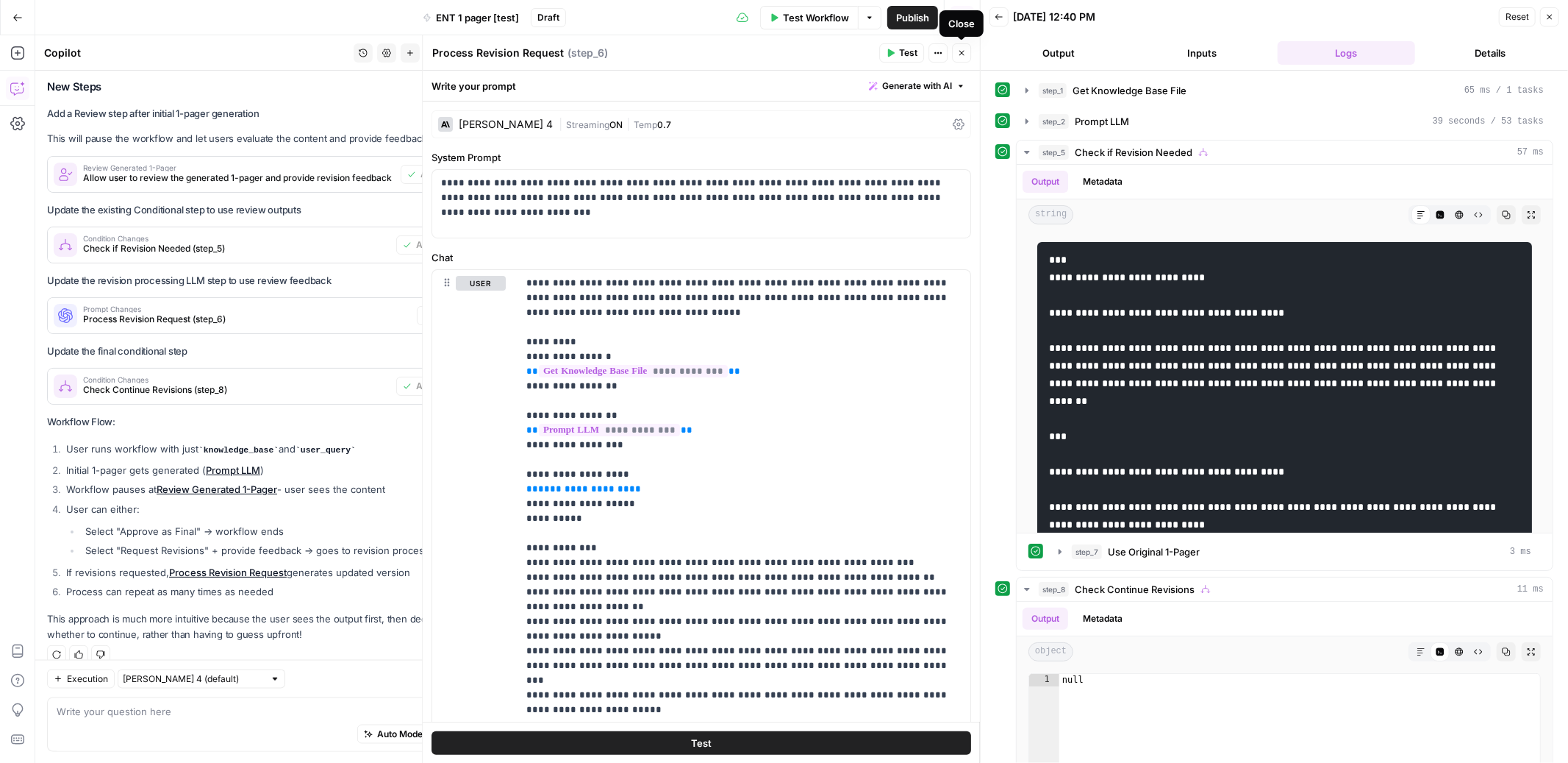
click at [968, 54] on button "Close" at bounding box center [961, 53] width 19 height 19
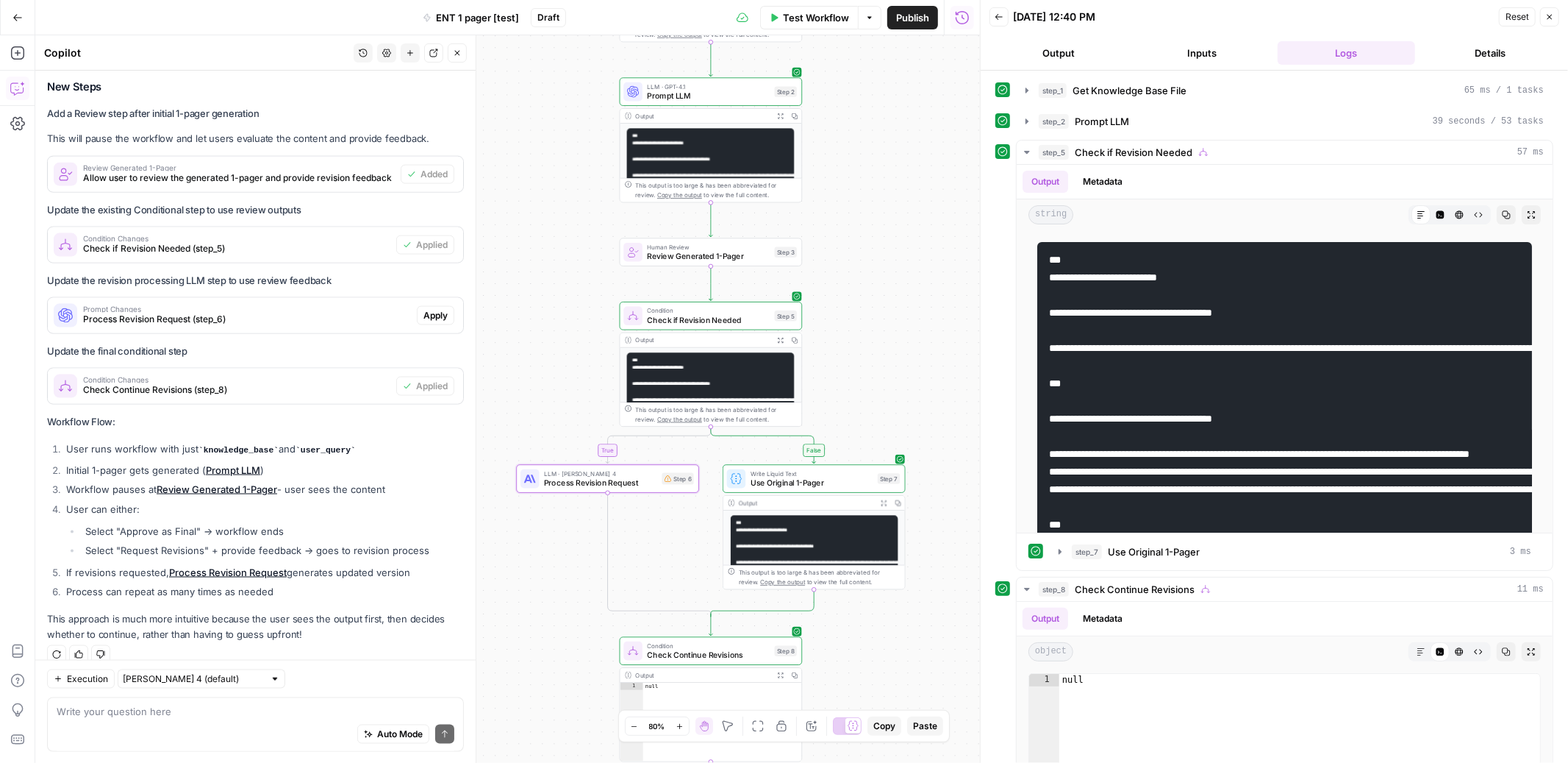
drag, startPoint x: 893, startPoint y: 190, endPoint x: 864, endPoint y: 374, distance: 186.3
click at [864, 374] on div "true false true false Workflow Set Inputs Inputs Get Knowledge Base File Get Kn…" at bounding box center [507, 399] width 945 height 728
click at [776, 228] on button "Test" at bounding box center [779, 230] width 37 height 15
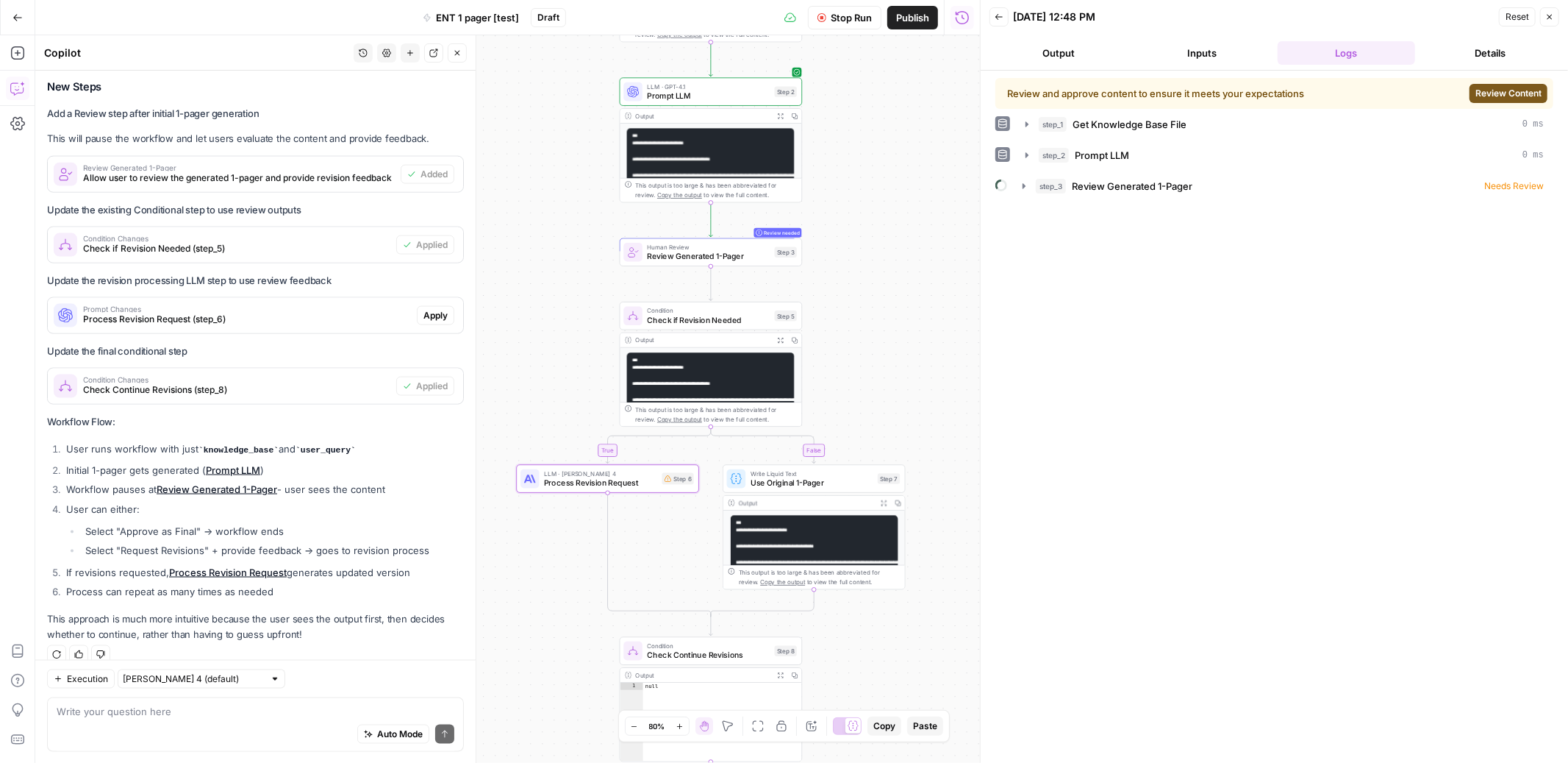
click at [1481, 89] on span "Review Content" at bounding box center [1509, 93] width 67 height 14
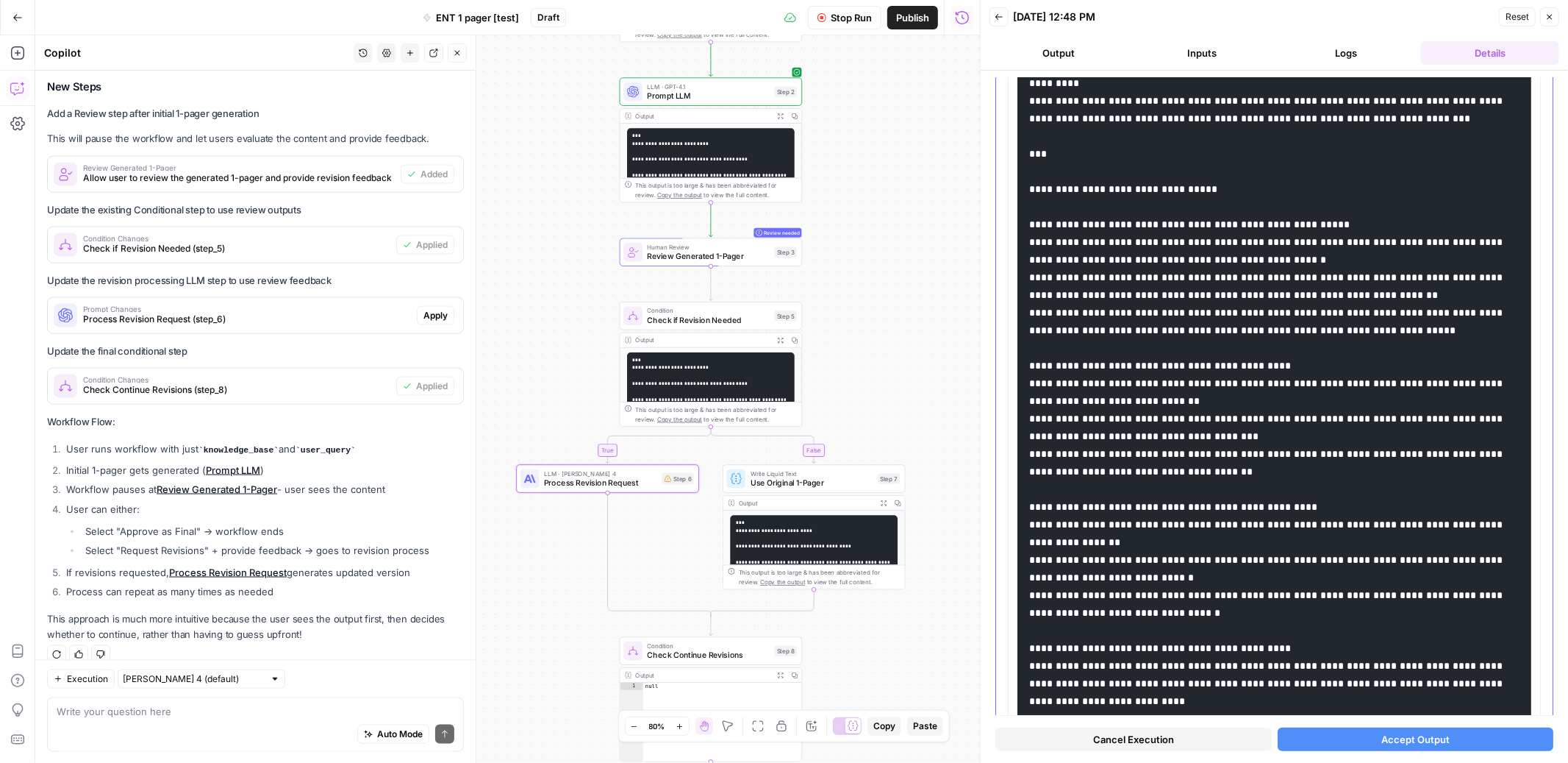
scroll to position [649, 0]
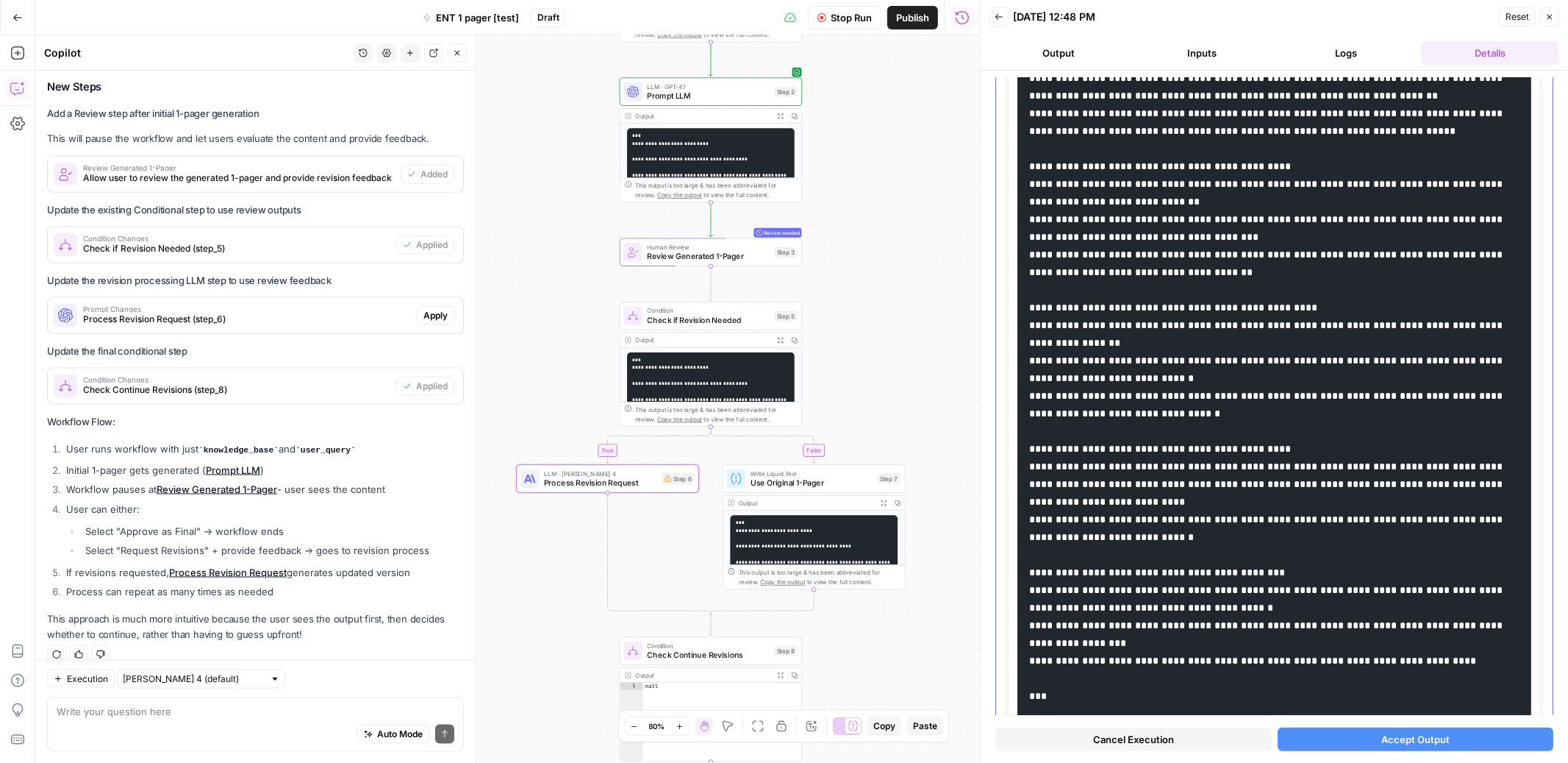
click at [1235, 396] on code at bounding box center [1268, 590] width 477 height 2023
click at [1253, 407] on pre at bounding box center [1274, 590] width 514 height 2048
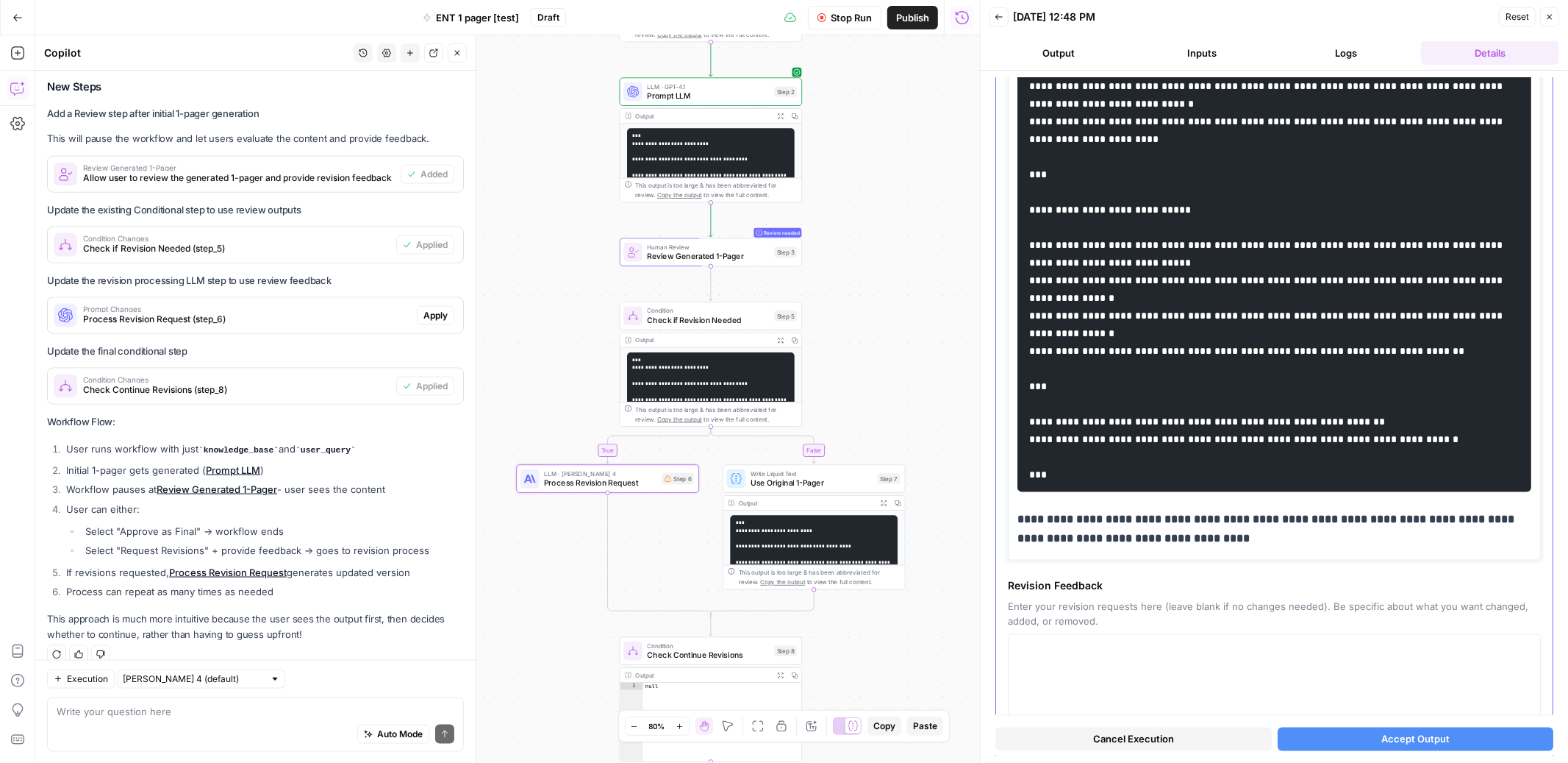
scroll to position [2202, 0]
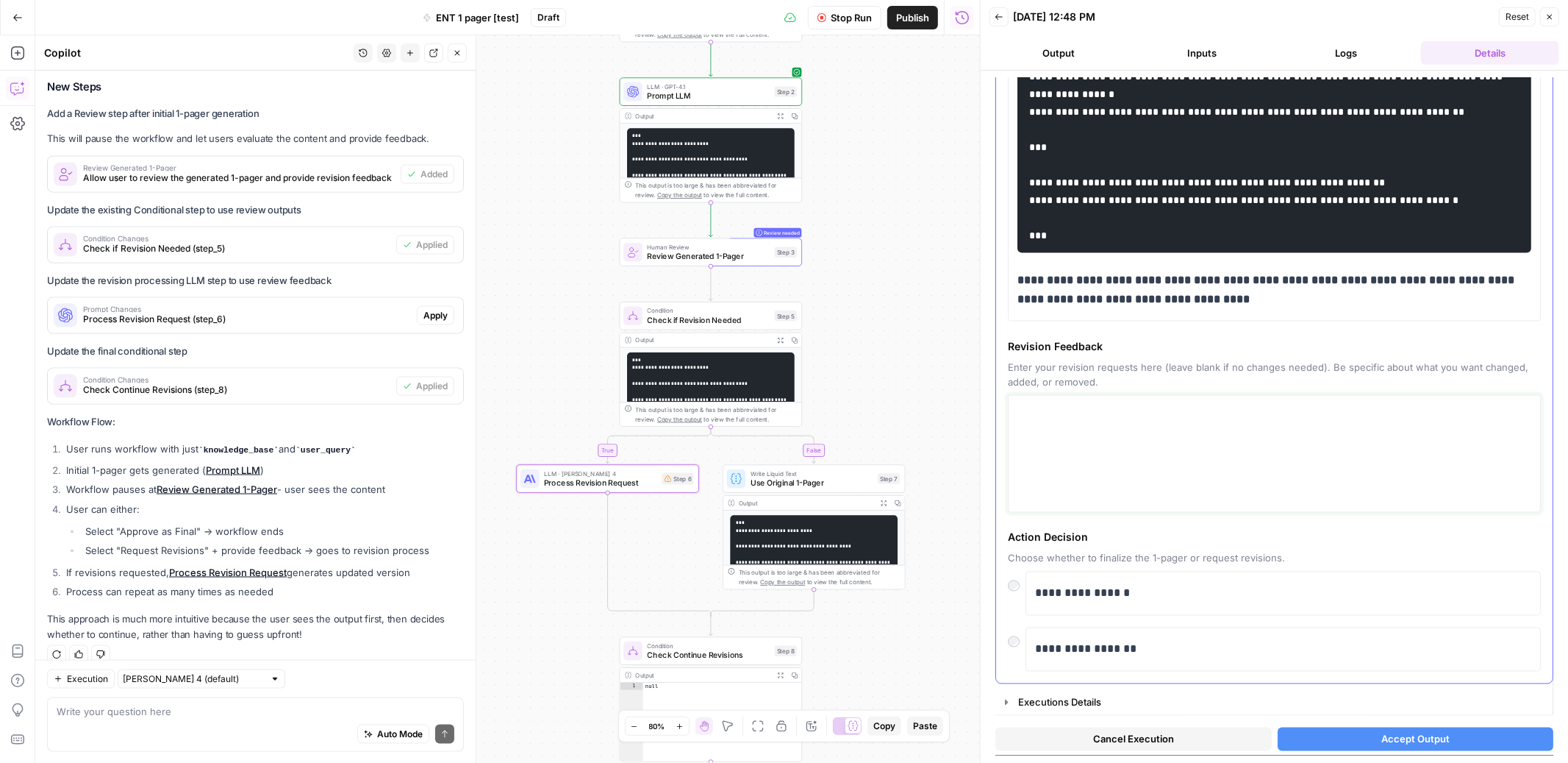
click at [1119, 430] on textarea at bounding box center [1274, 454] width 514 height 104
click at [1102, 434] on textarea at bounding box center [1274, 454] width 514 height 104
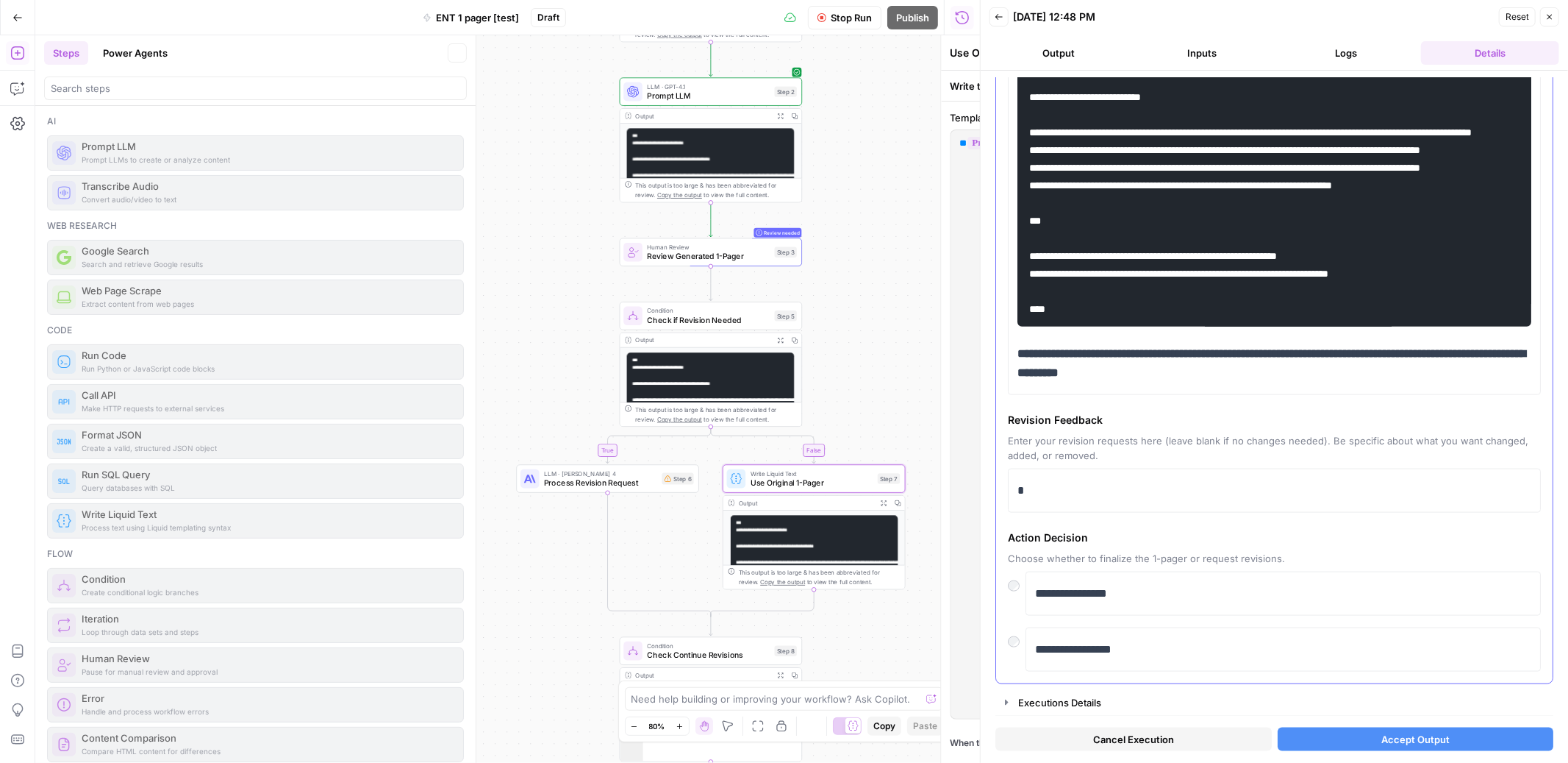
scroll to position [0, 0]
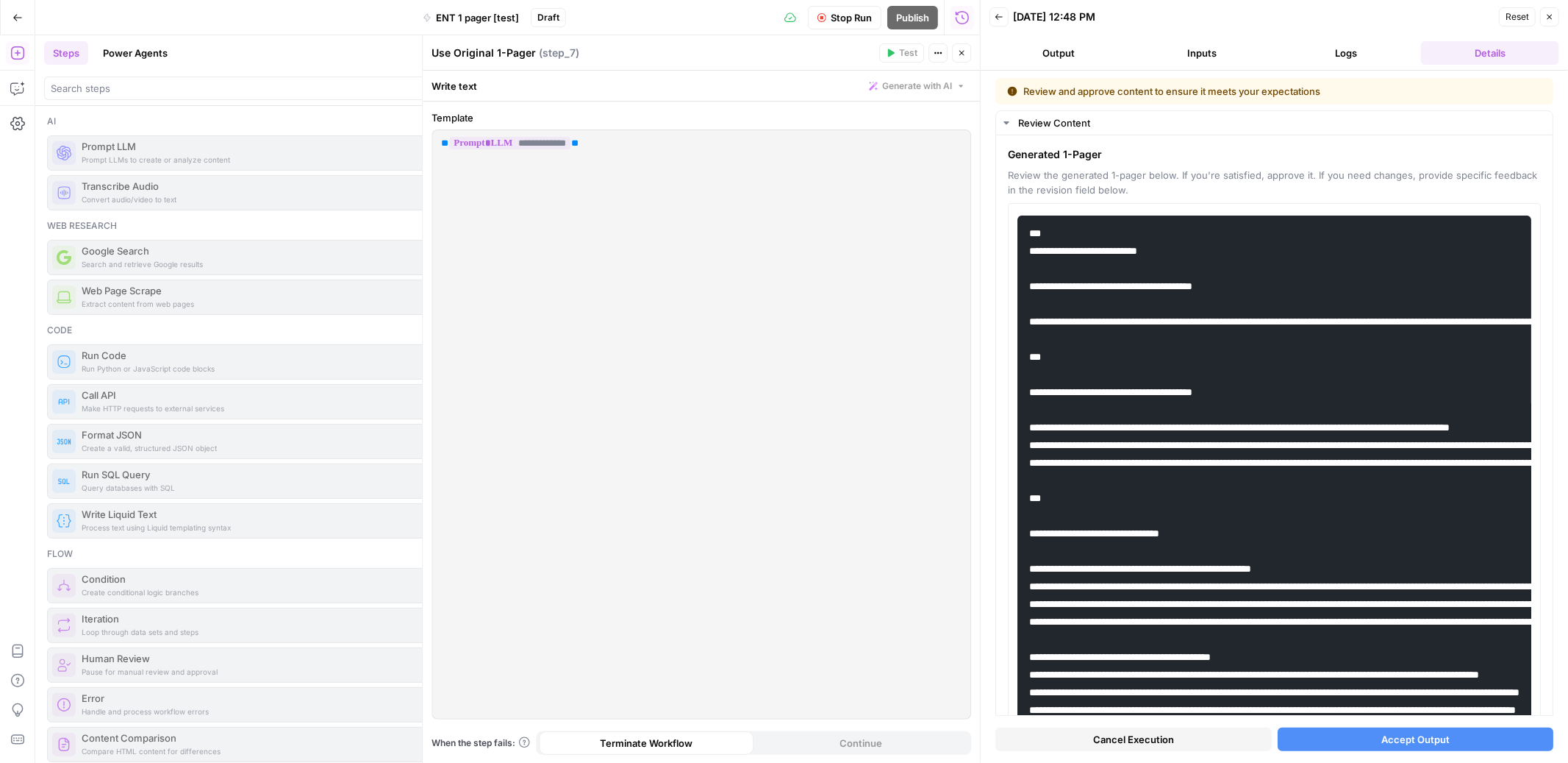
click at [964, 58] on button "Close" at bounding box center [961, 53] width 19 height 19
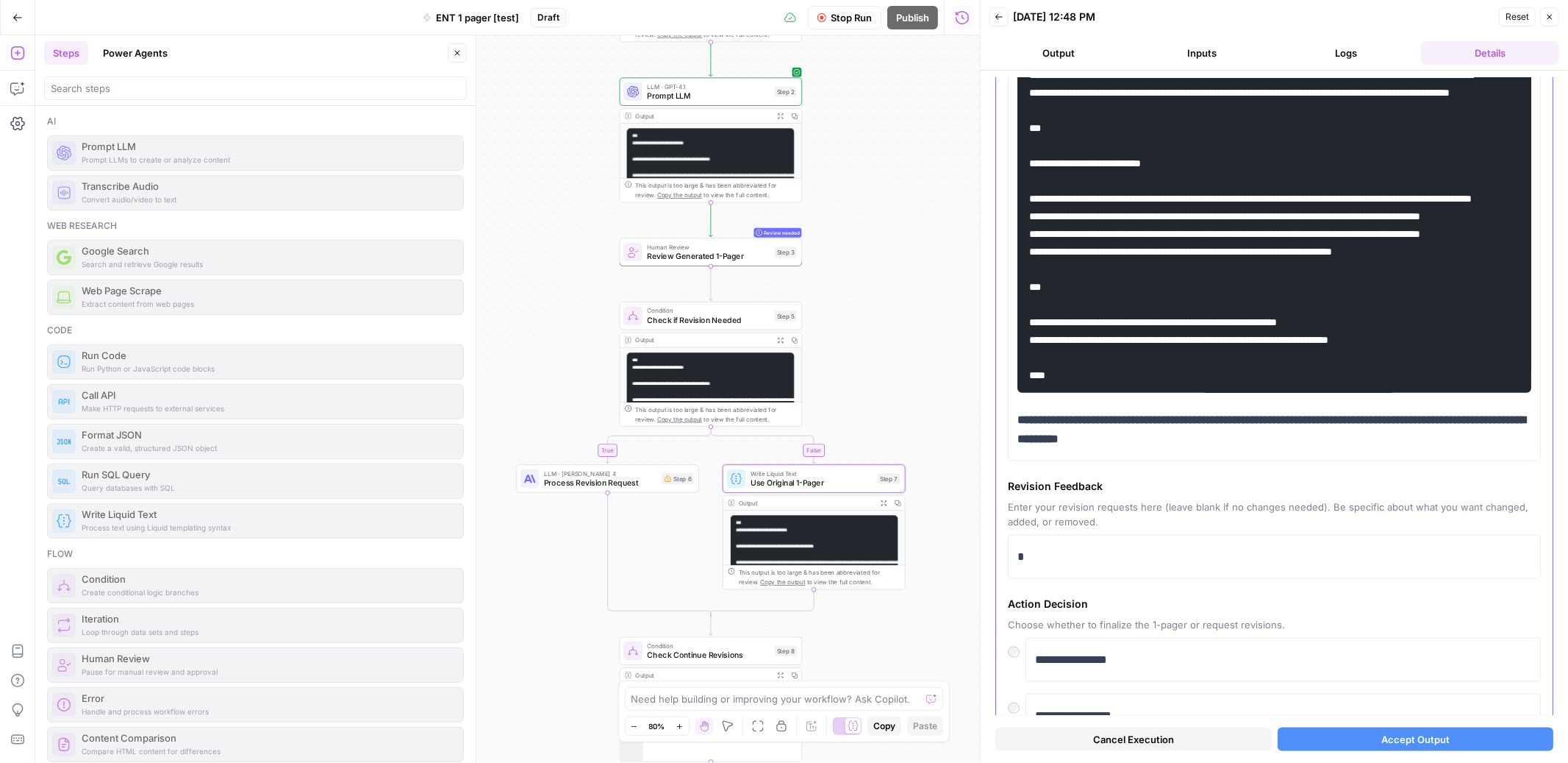
scroll to position [1423, 0]
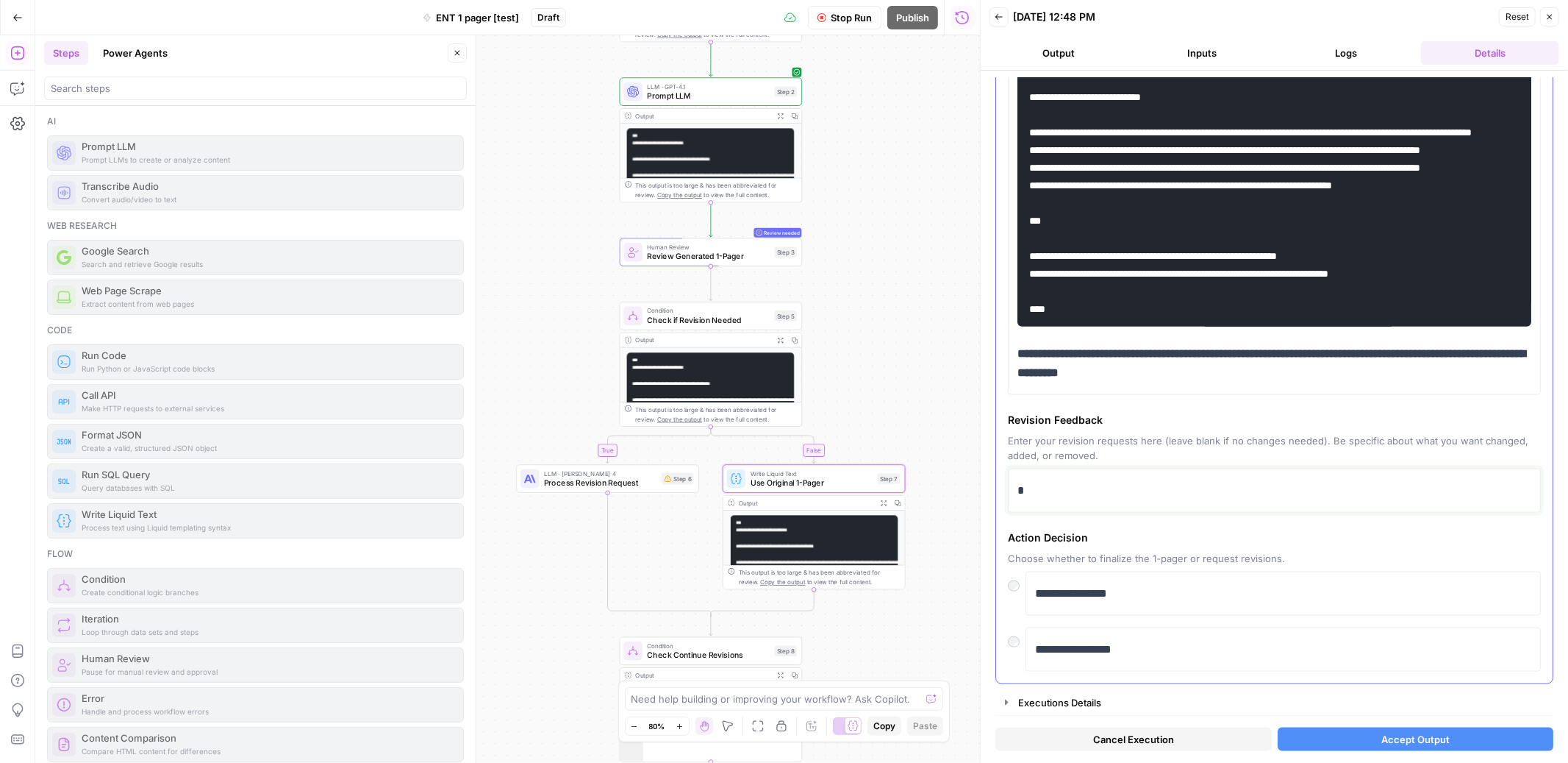
click at [1158, 493] on p "*" at bounding box center [1274, 490] width 514 height 19
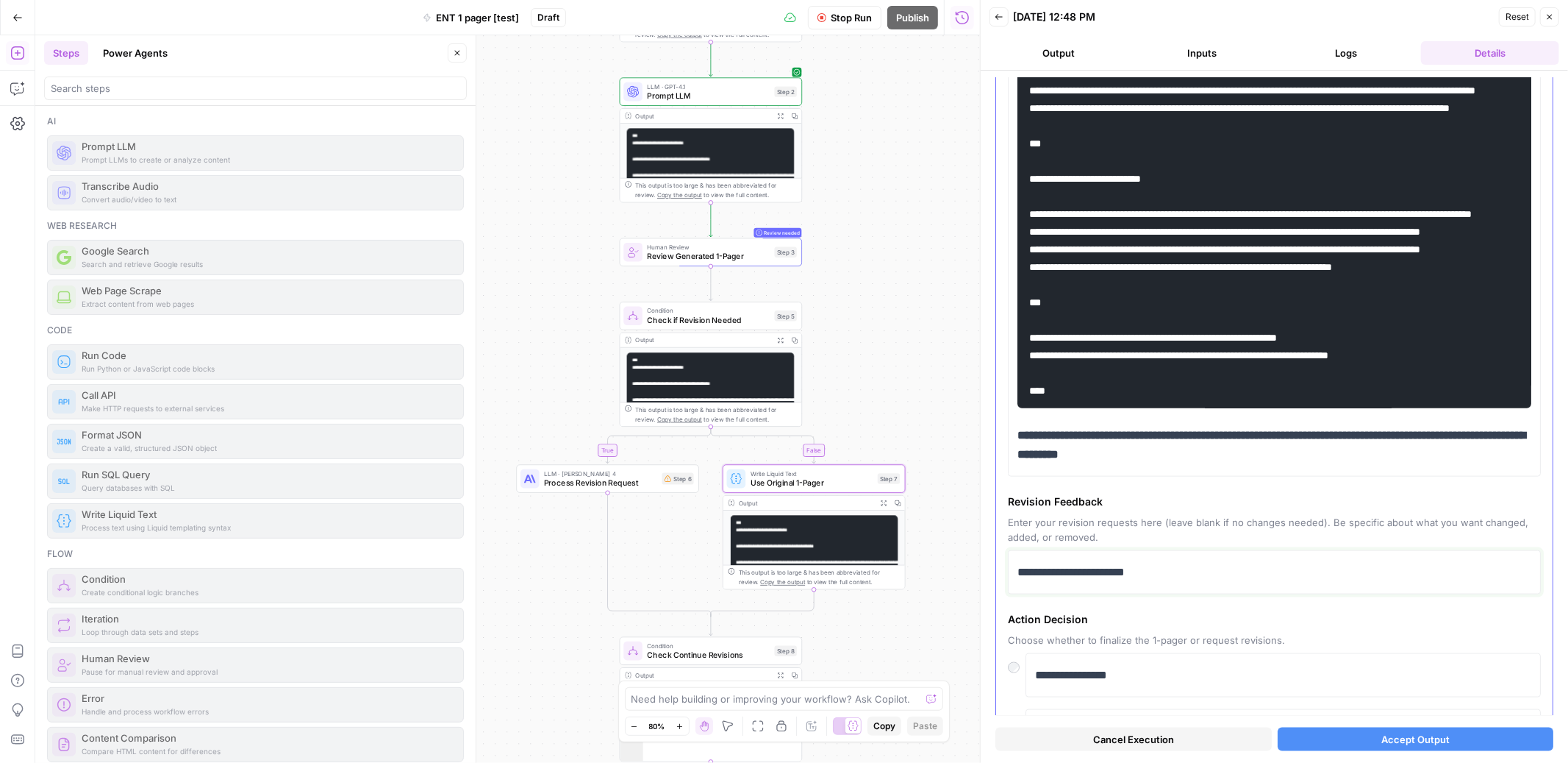
scroll to position [1327, 0]
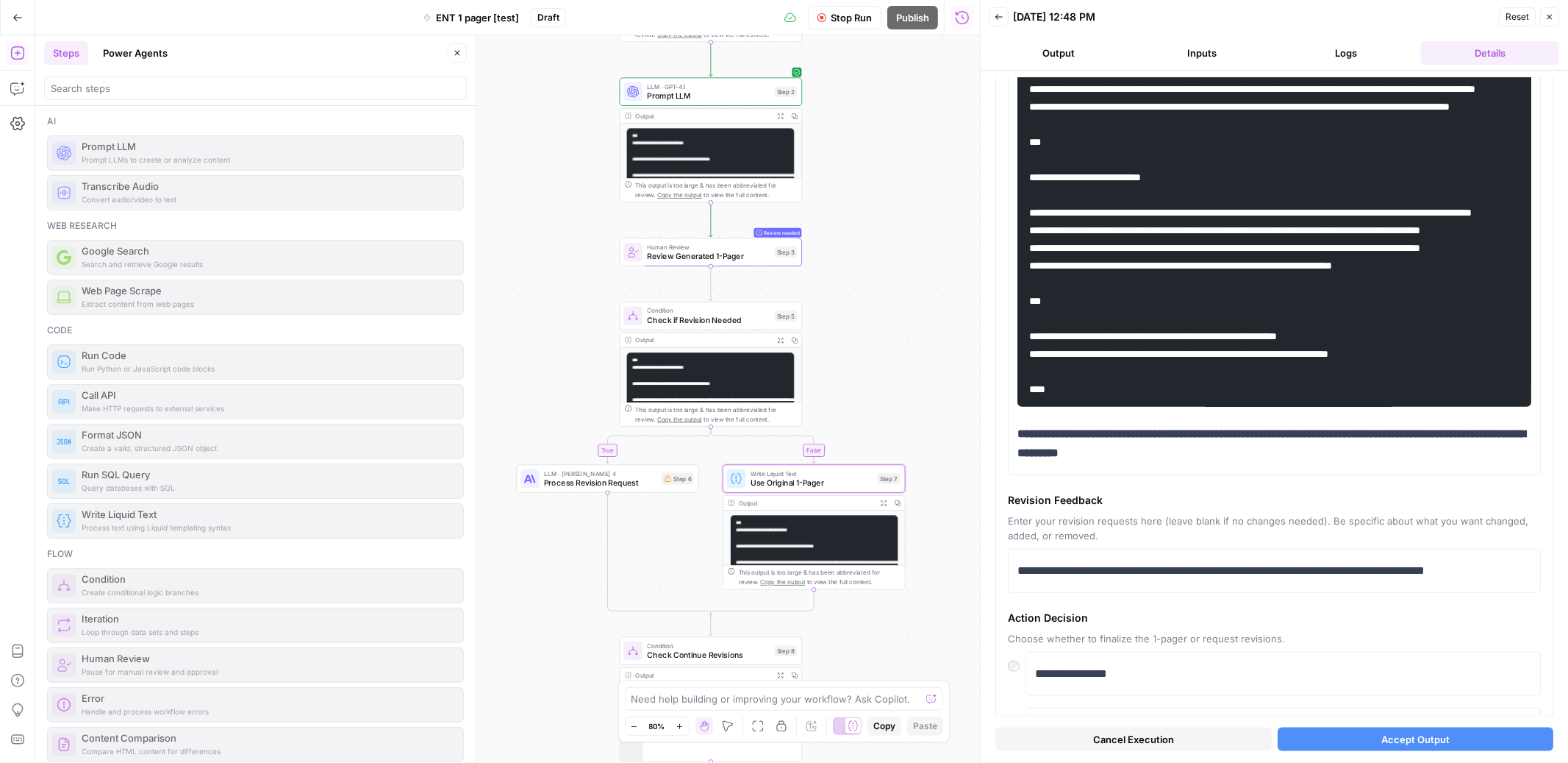
click at [1364, 740] on button "Accept Output" at bounding box center [1416, 739] width 276 height 23
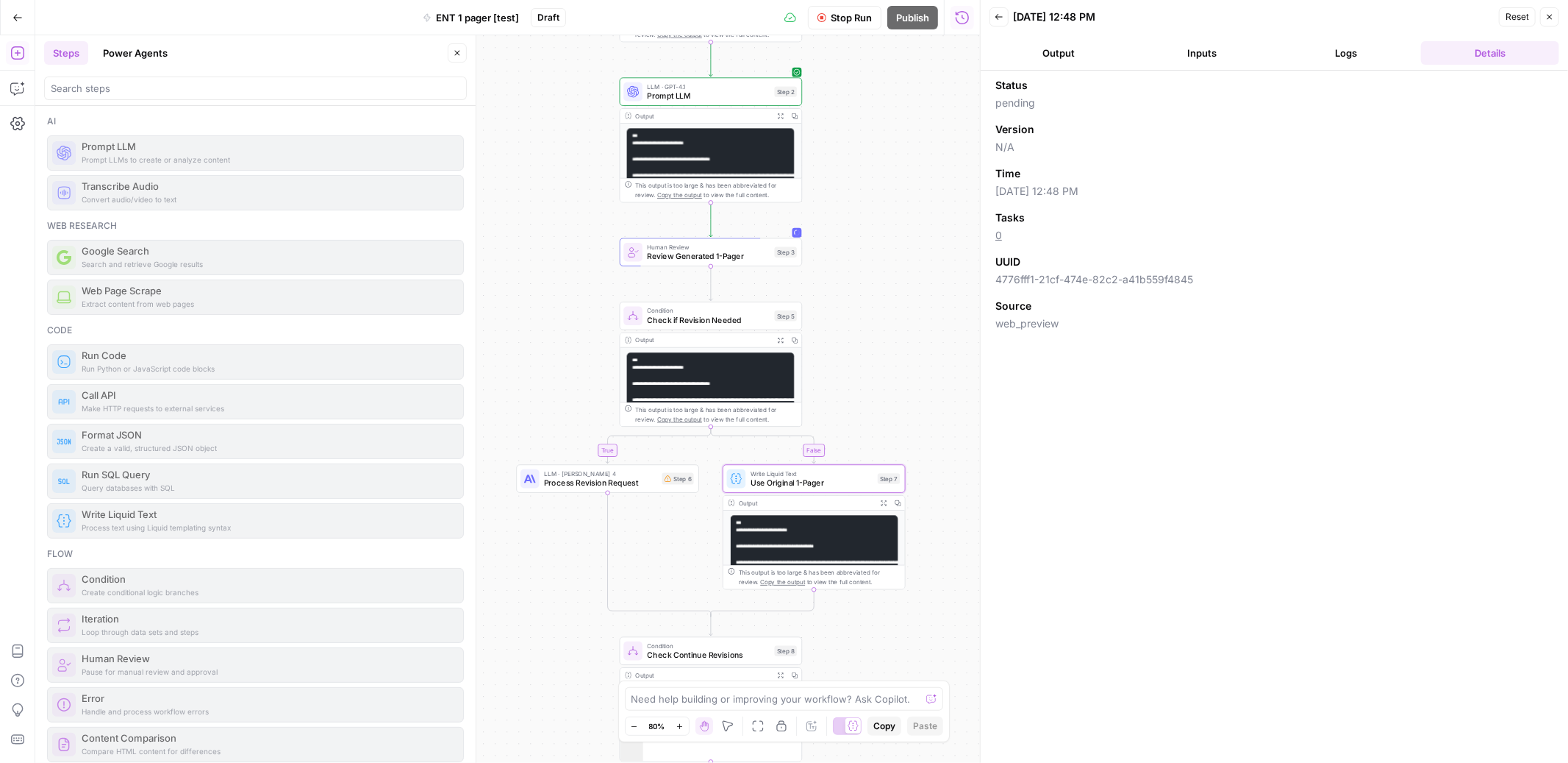
click at [1341, 56] on button "Logs" at bounding box center [1347, 52] width 139 height 23
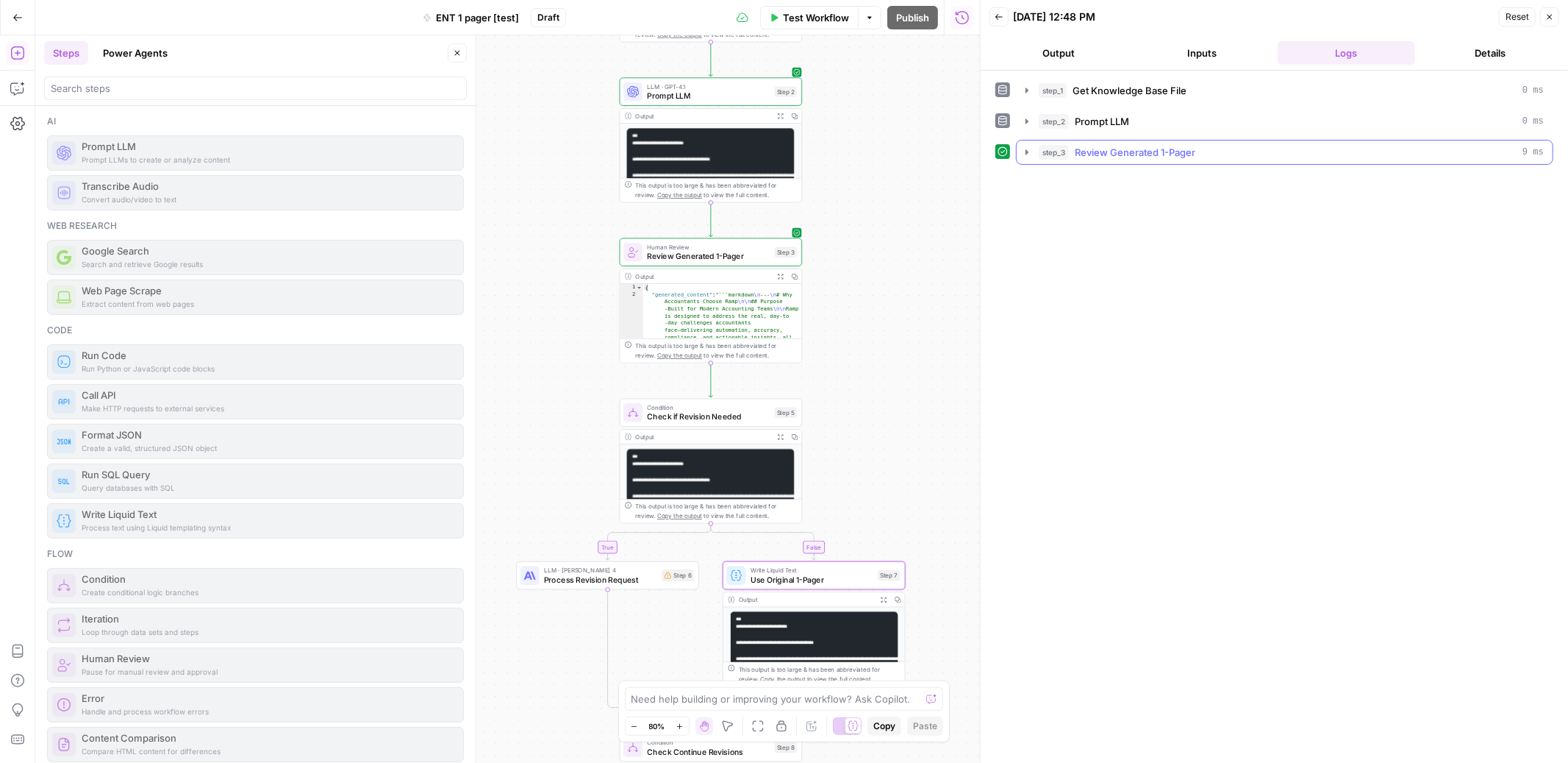
click at [1024, 153] on icon "button" at bounding box center [1027, 152] width 12 height 12
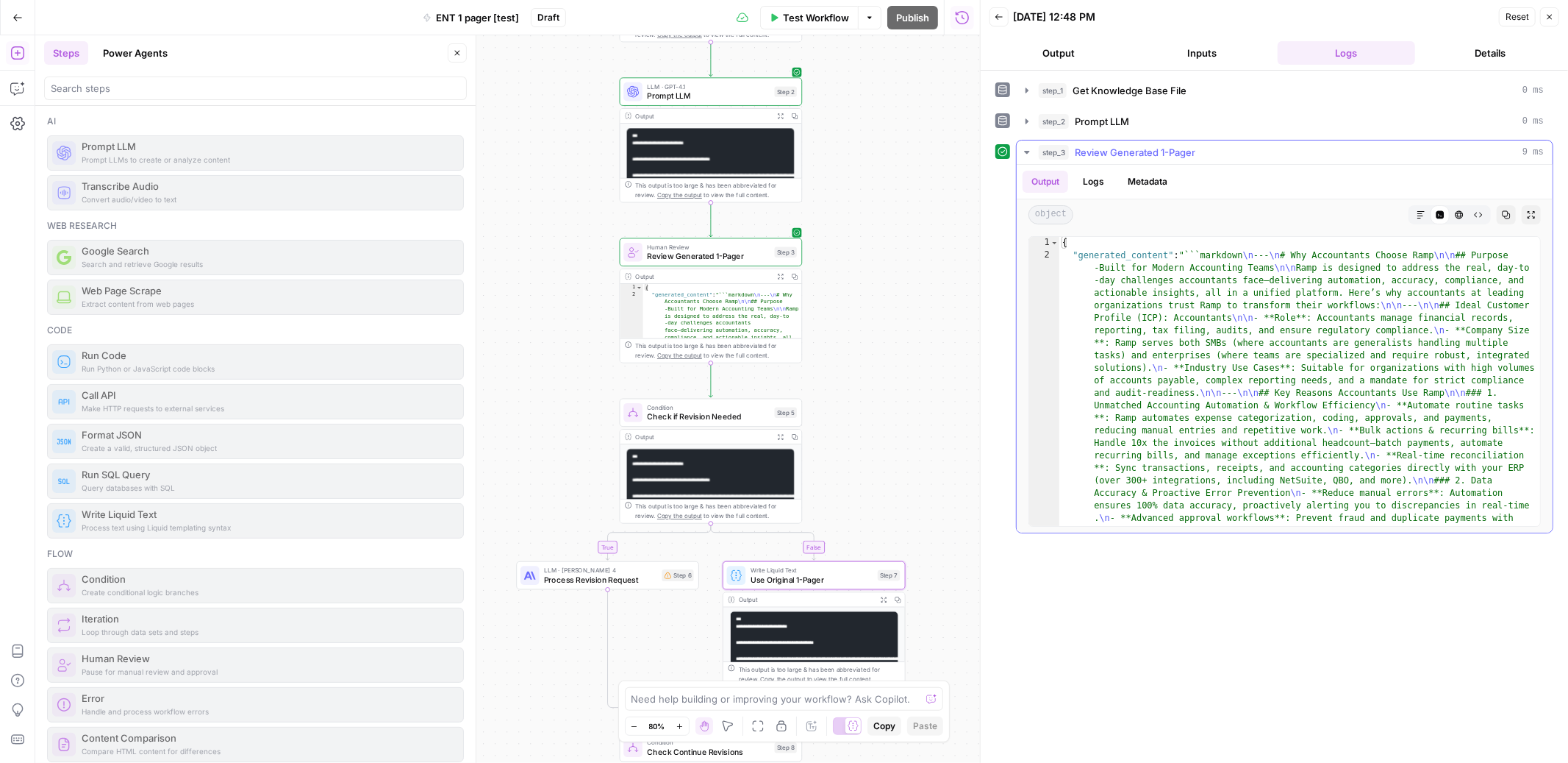
click at [1426, 213] on button "Markdown" at bounding box center [1421, 215] width 19 height 19
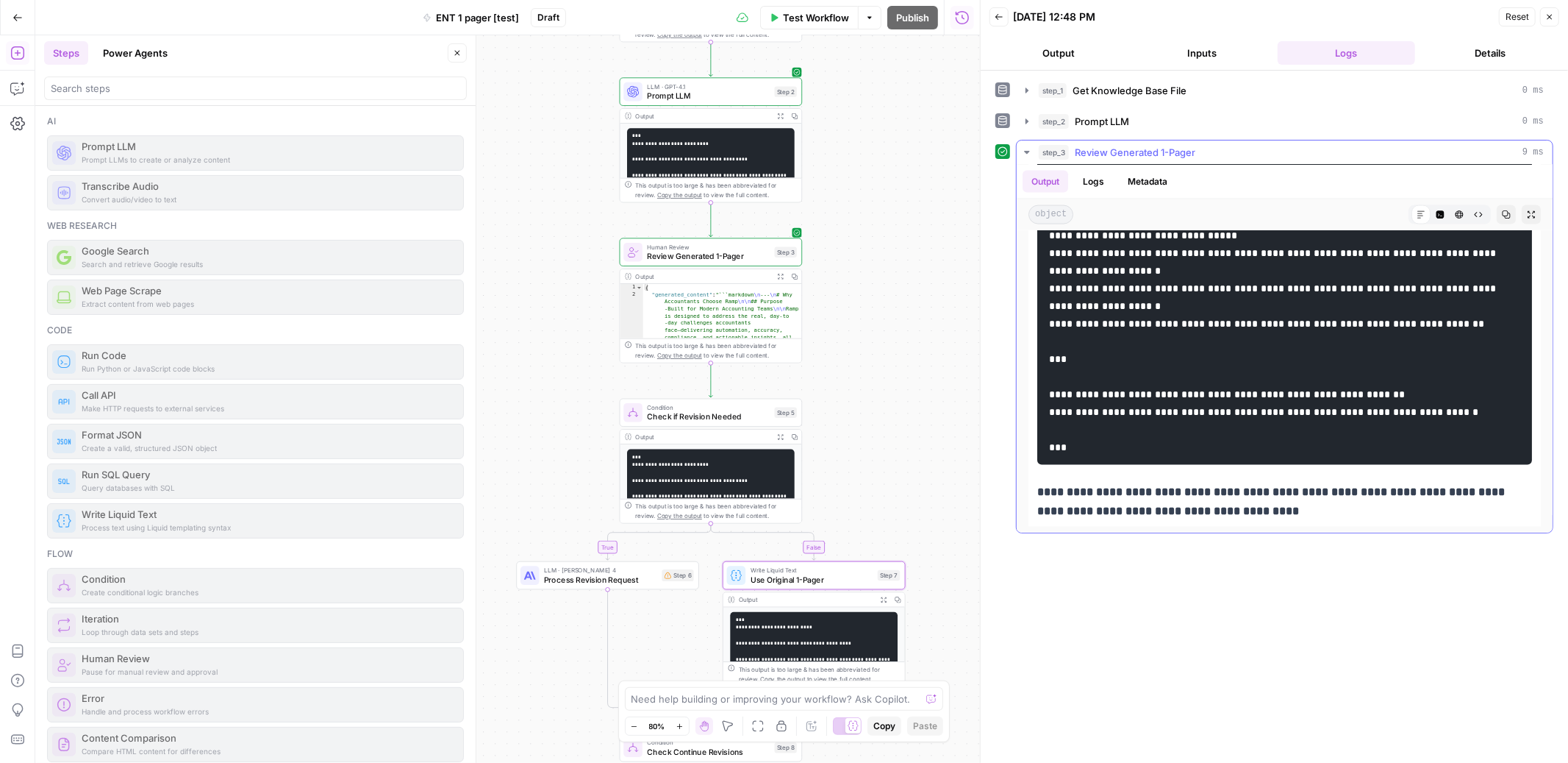
scroll to position [2247, 0]
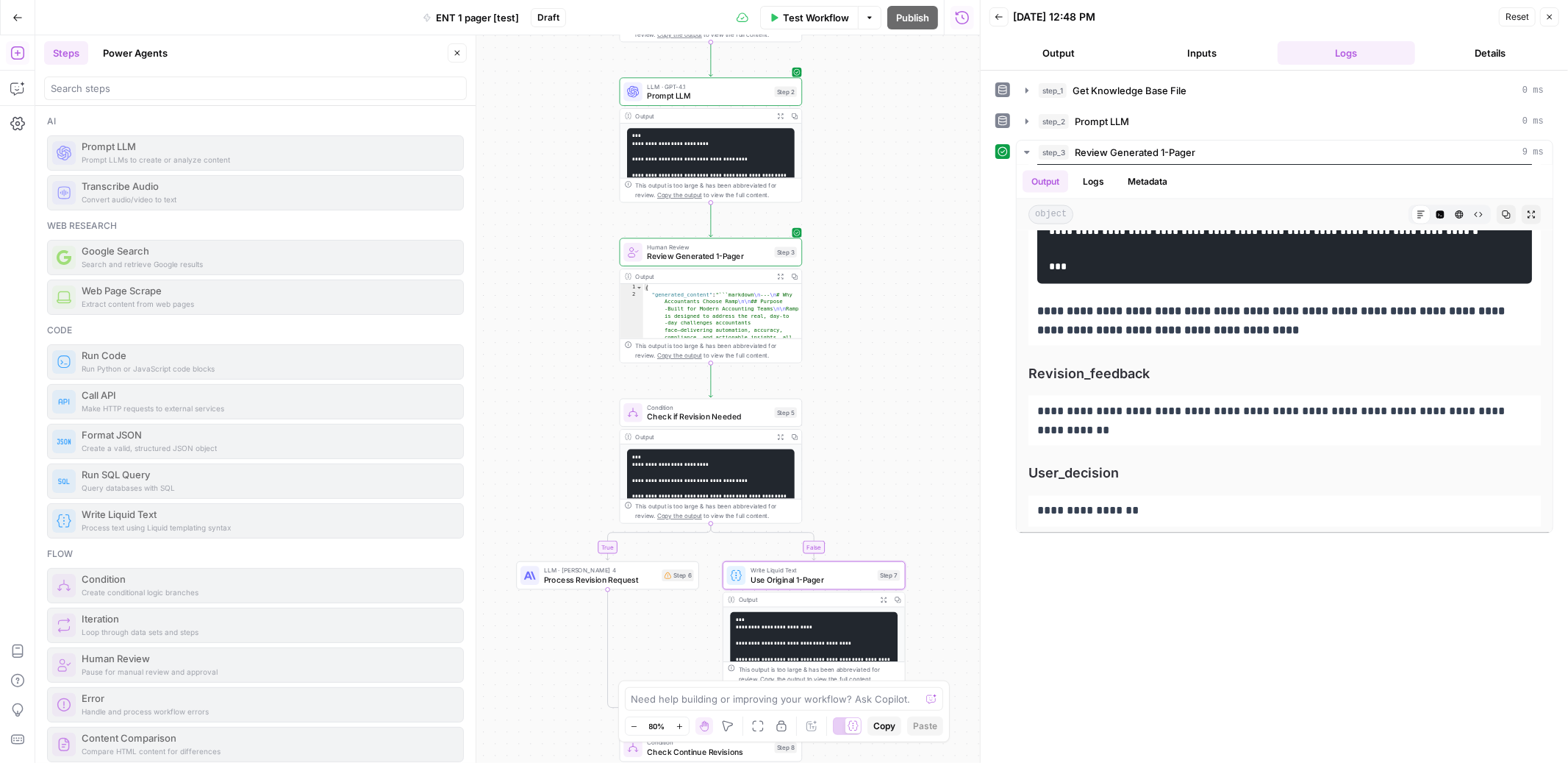
click at [634, 577] on span "Process Revision Request" at bounding box center [600, 579] width 113 height 12
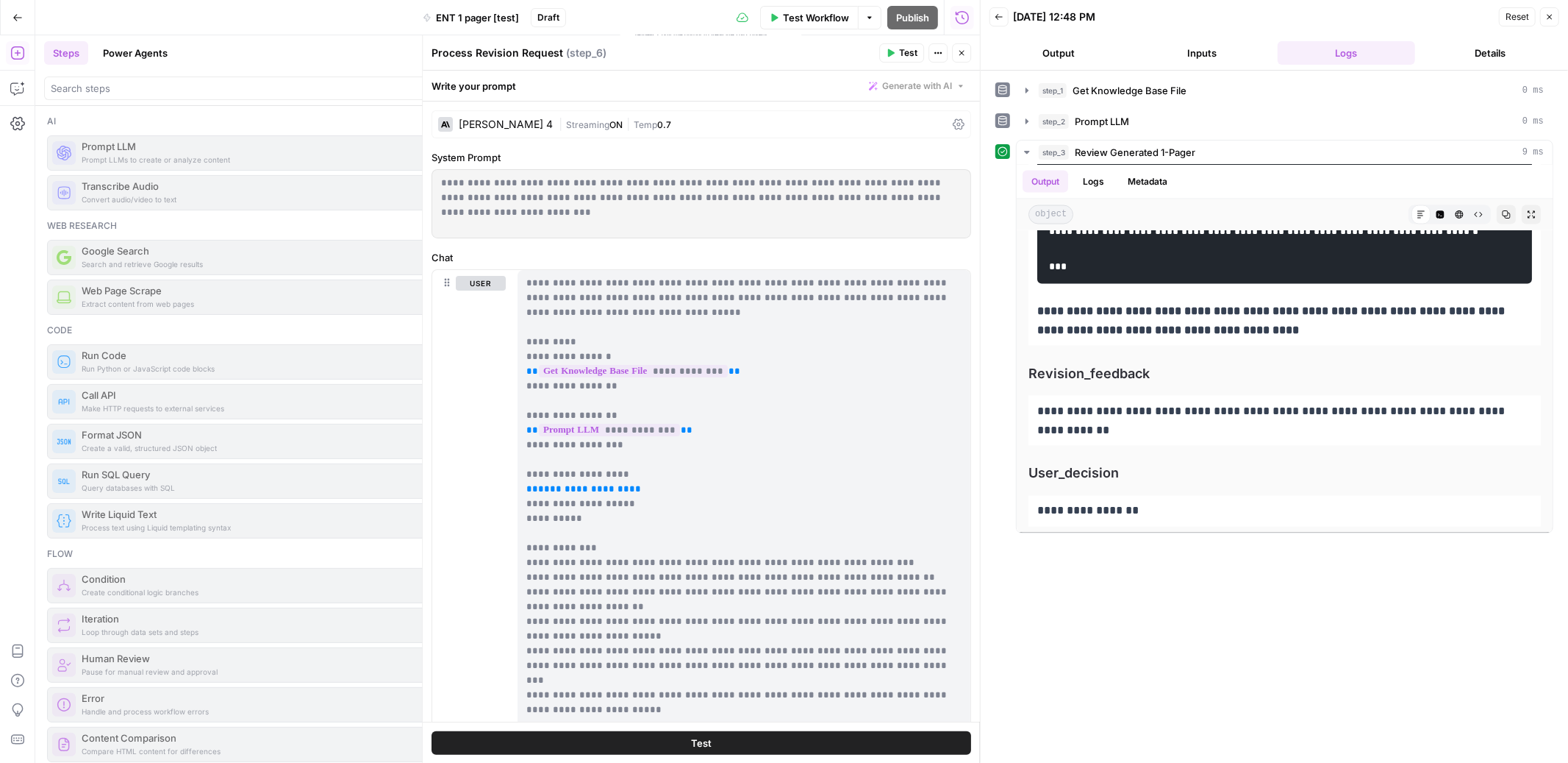
click at [657, 484] on p "**********" at bounding box center [744, 547] width 435 height 544
click at [961, 53] on icon "button" at bounding box center [962, 53] width 5 height 5
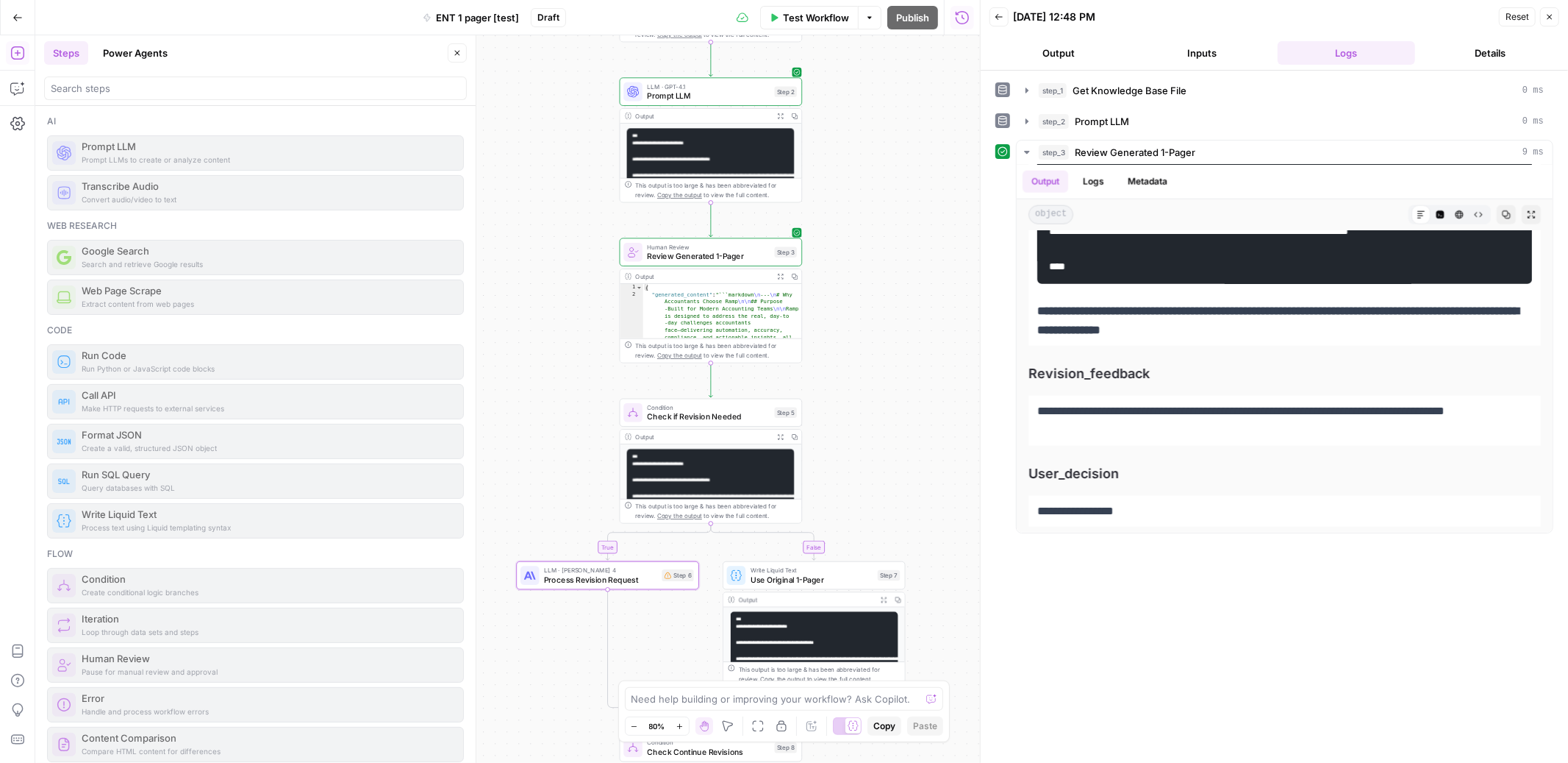
scroll to position [1524, 0]
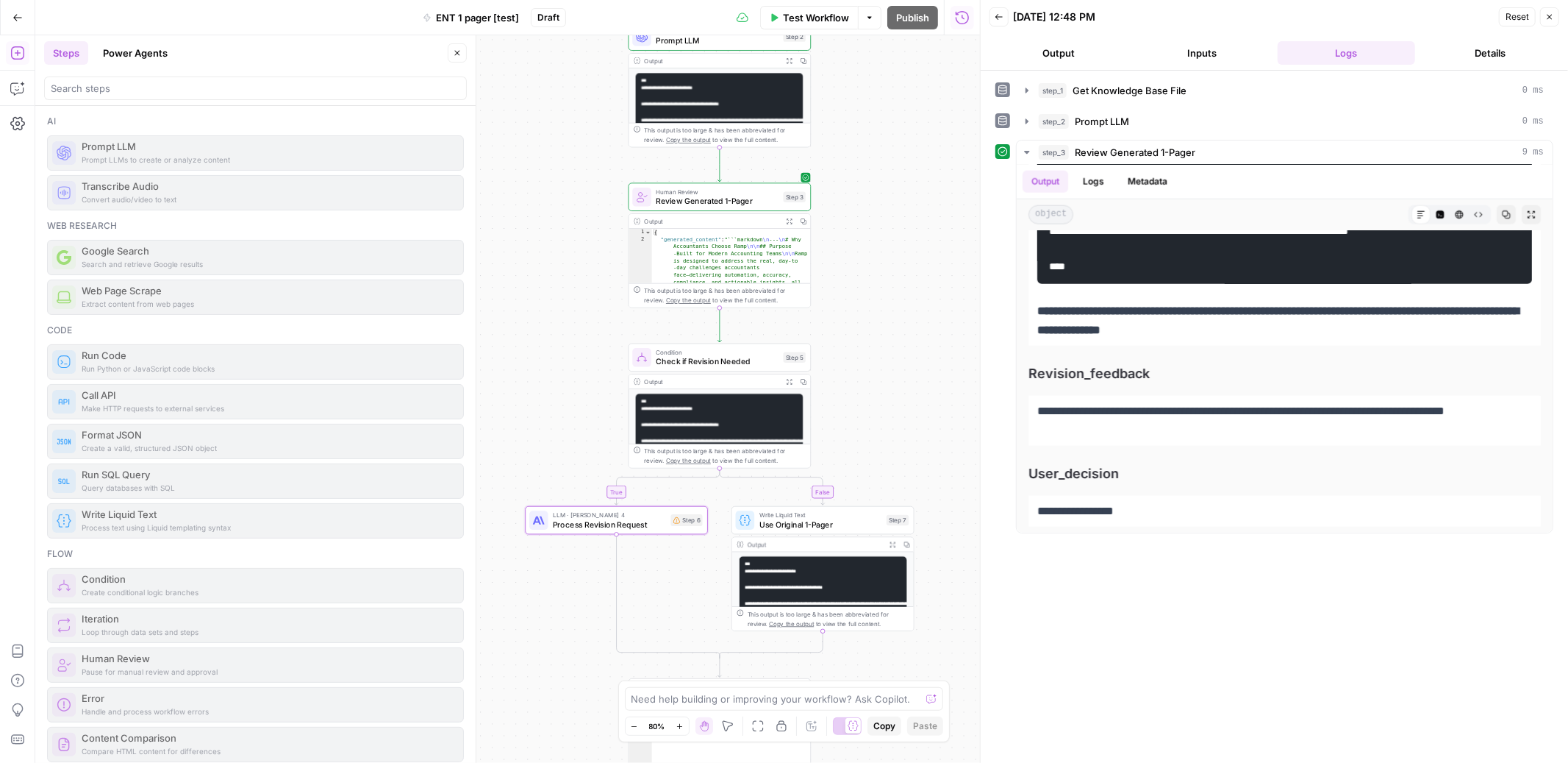
drag, startPoint x: 861, startPoint y: 439, endPoint x: 871, endPoint y: 383, distance: 56.9
click at [871, 383] on div "true false true false Workflow Set Inputs Inputs Get Knowledge Base File Get Kn…" at bounding box center [507, 399] width 945 height 728
click at [727, 346] on span "Condition" at bounding box center [717, 351] width 123 height 10
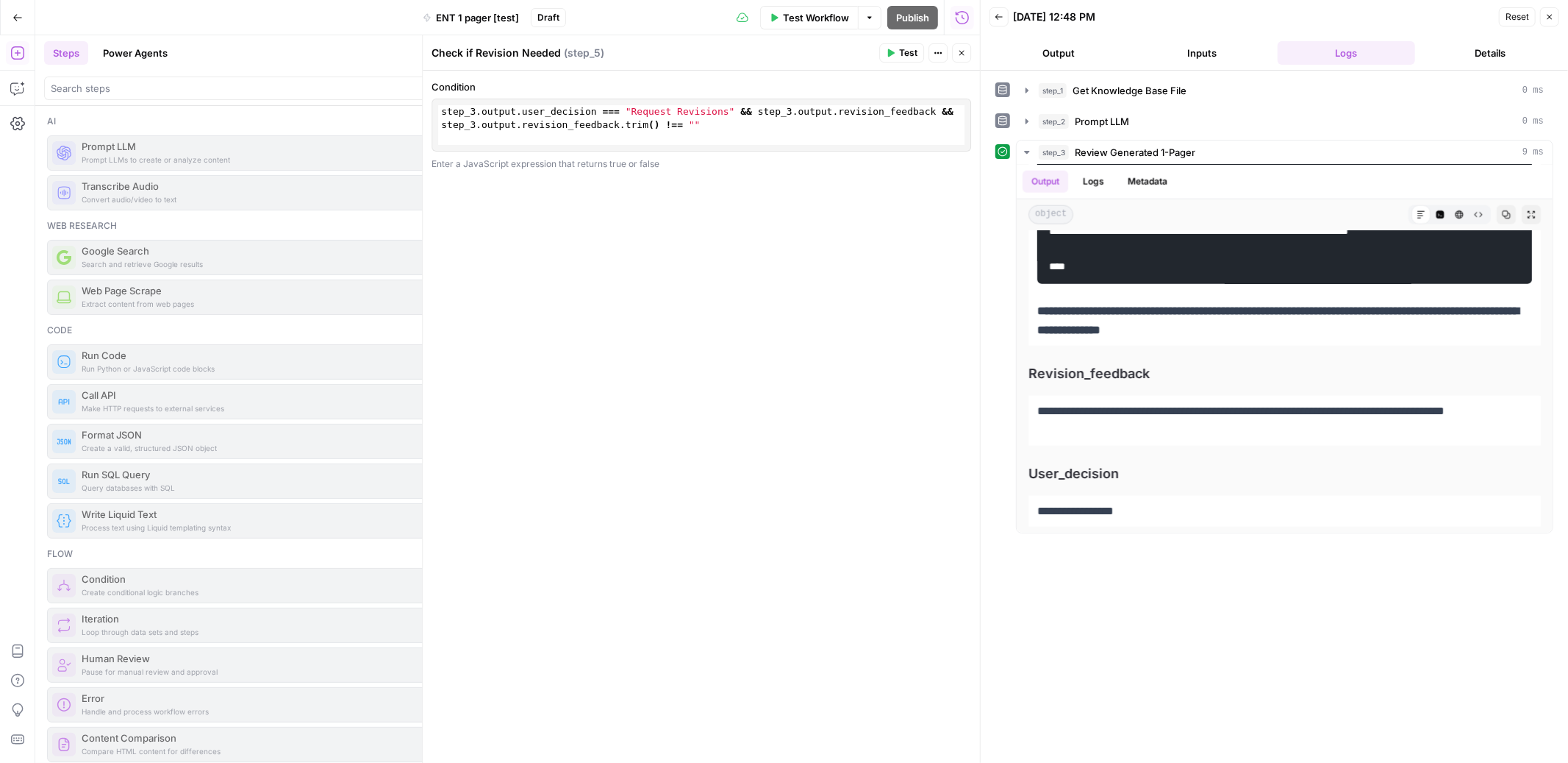
click at [956, 50] on button "Close" at bounding box center [961, 53] width 19 height 19
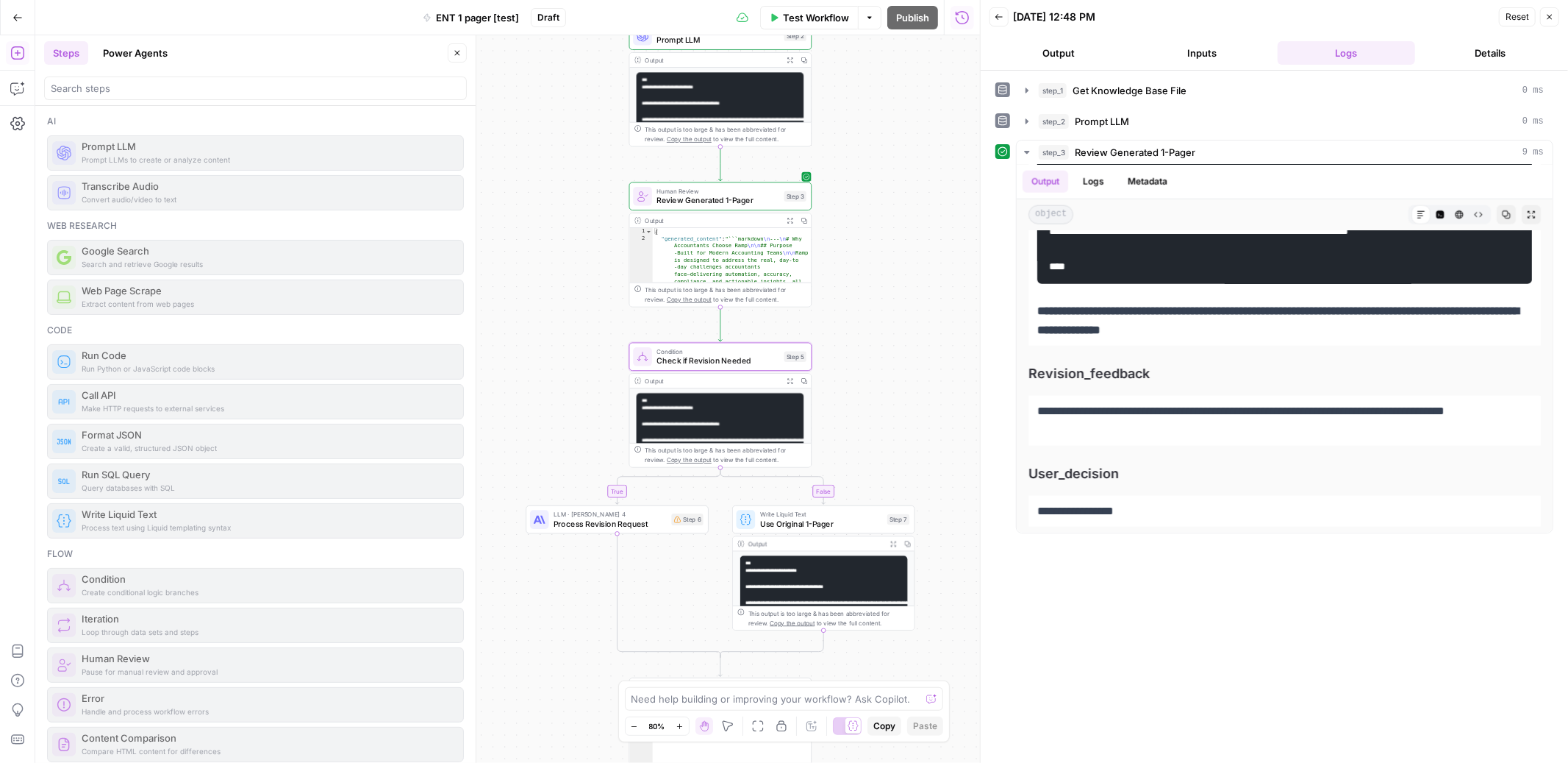
click at [732, 350] on span "Condition" at bounding box center [717, 351] width 123 height 10
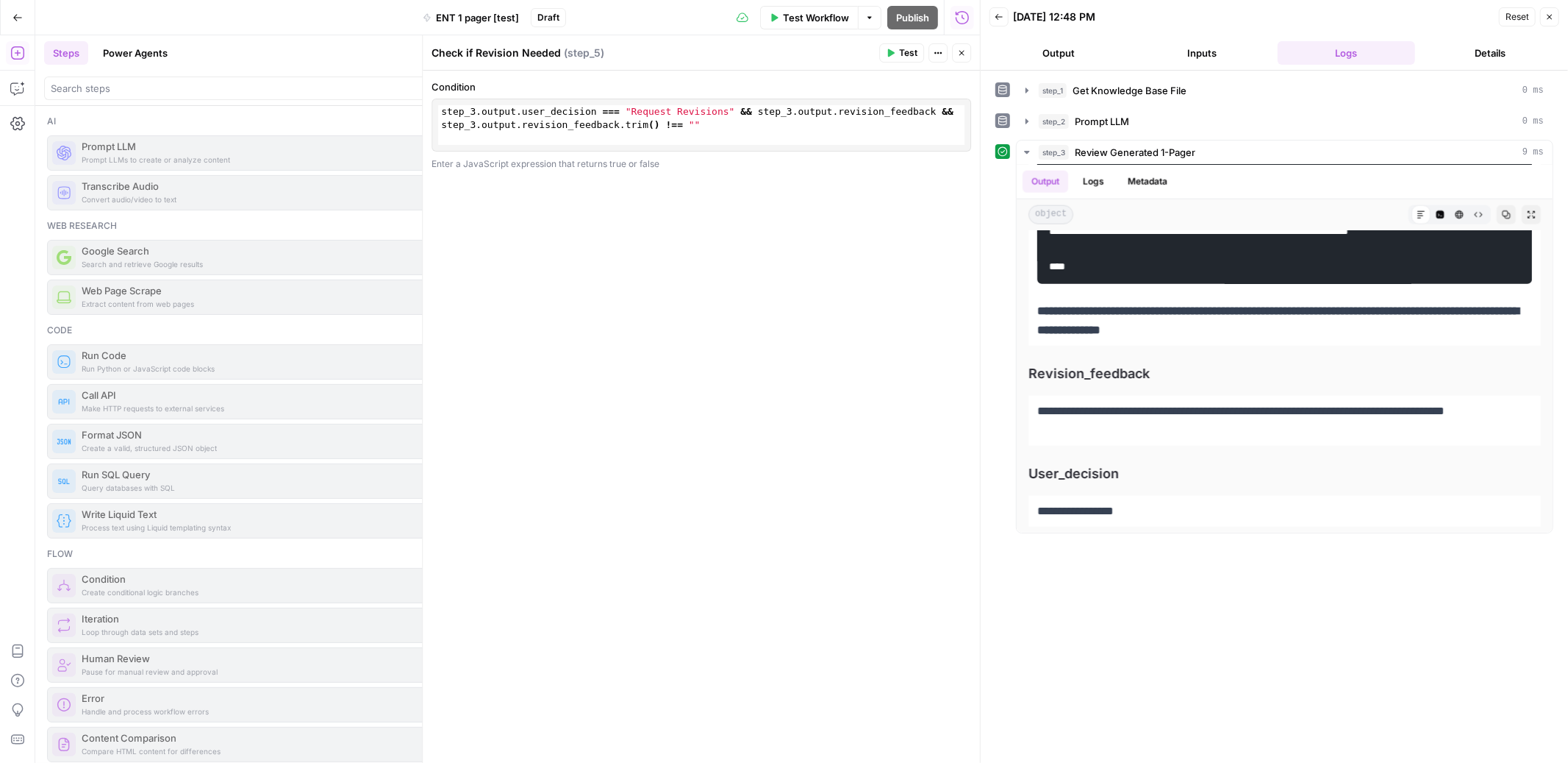
click at [966, 51] on button "Close" at bounding box center [961, 53] width 19 height 19
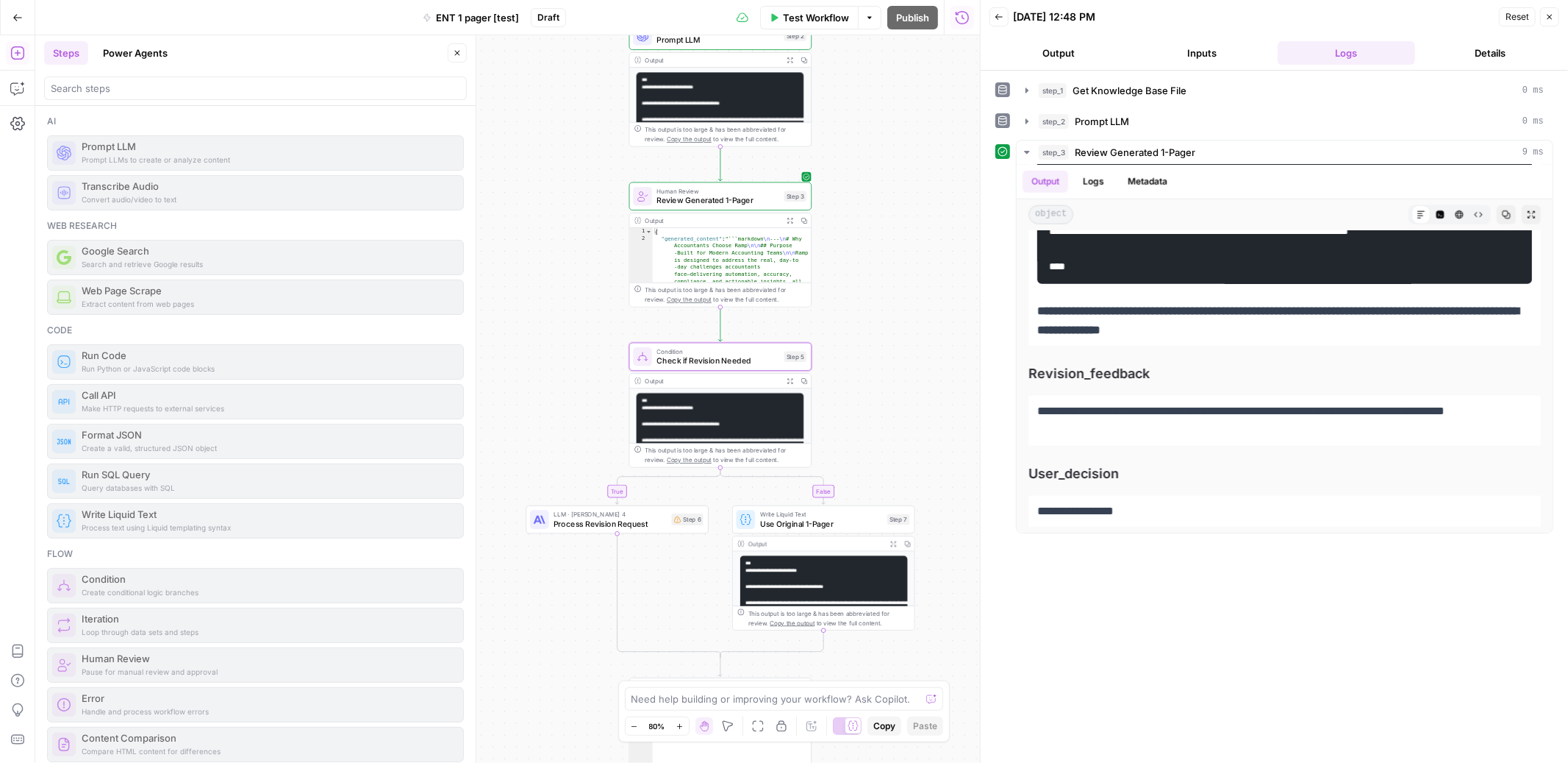
click at [459, 49] on icon "button" at bounding box center [457, 53] width 9 height 9
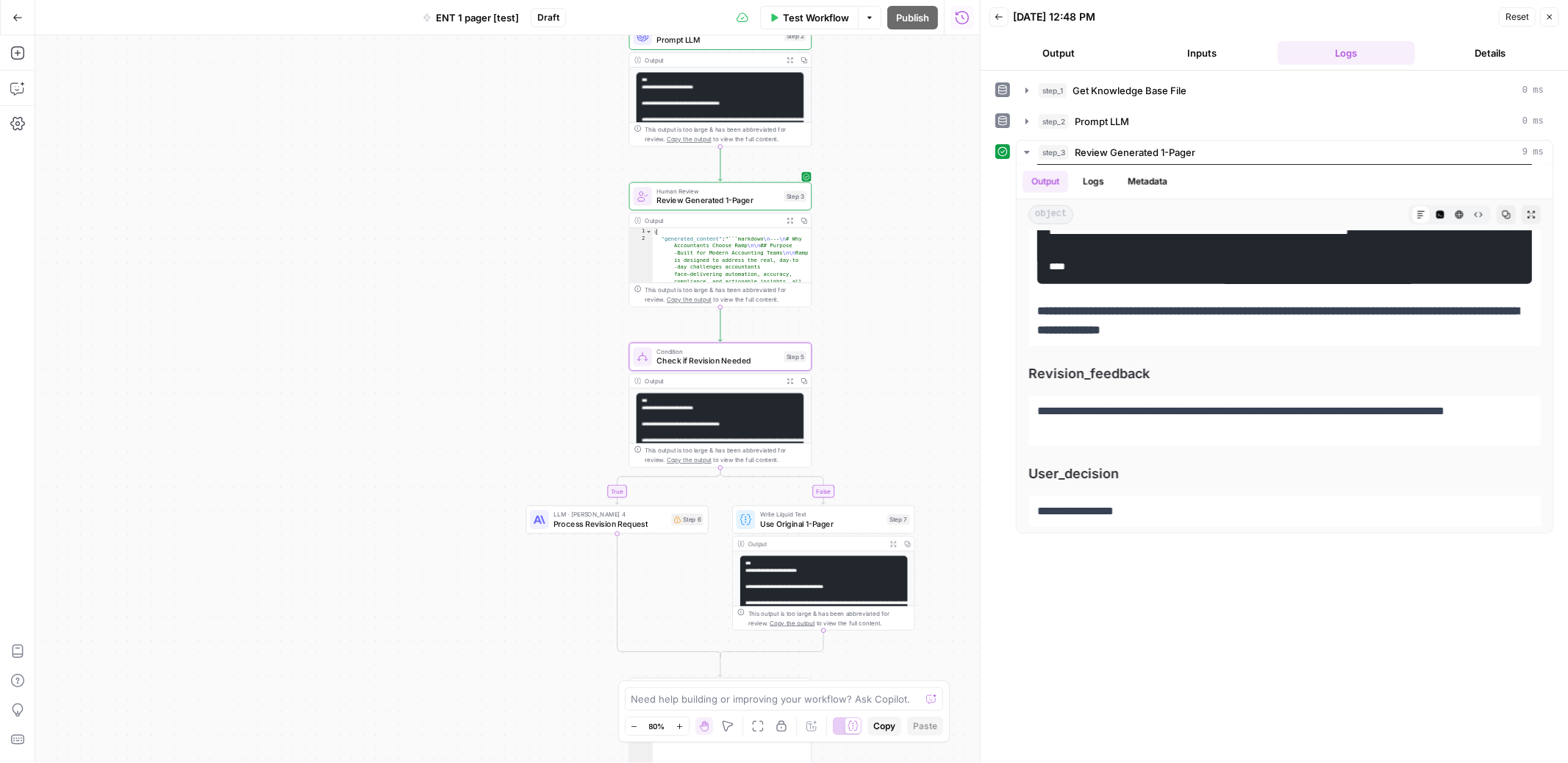
click at [729, 344] on div "Condition Check if Revision Needed Step 5" at bounding box center [721, 357] width 183 height 28
click at [737, 355] on span "Check if Revision Needed" at bounding box center [718, 361] width 123 height 12
click at [750, 200] on span "Review Generated 1-Pager" at bounding box center [719, 200] width 123 height 12
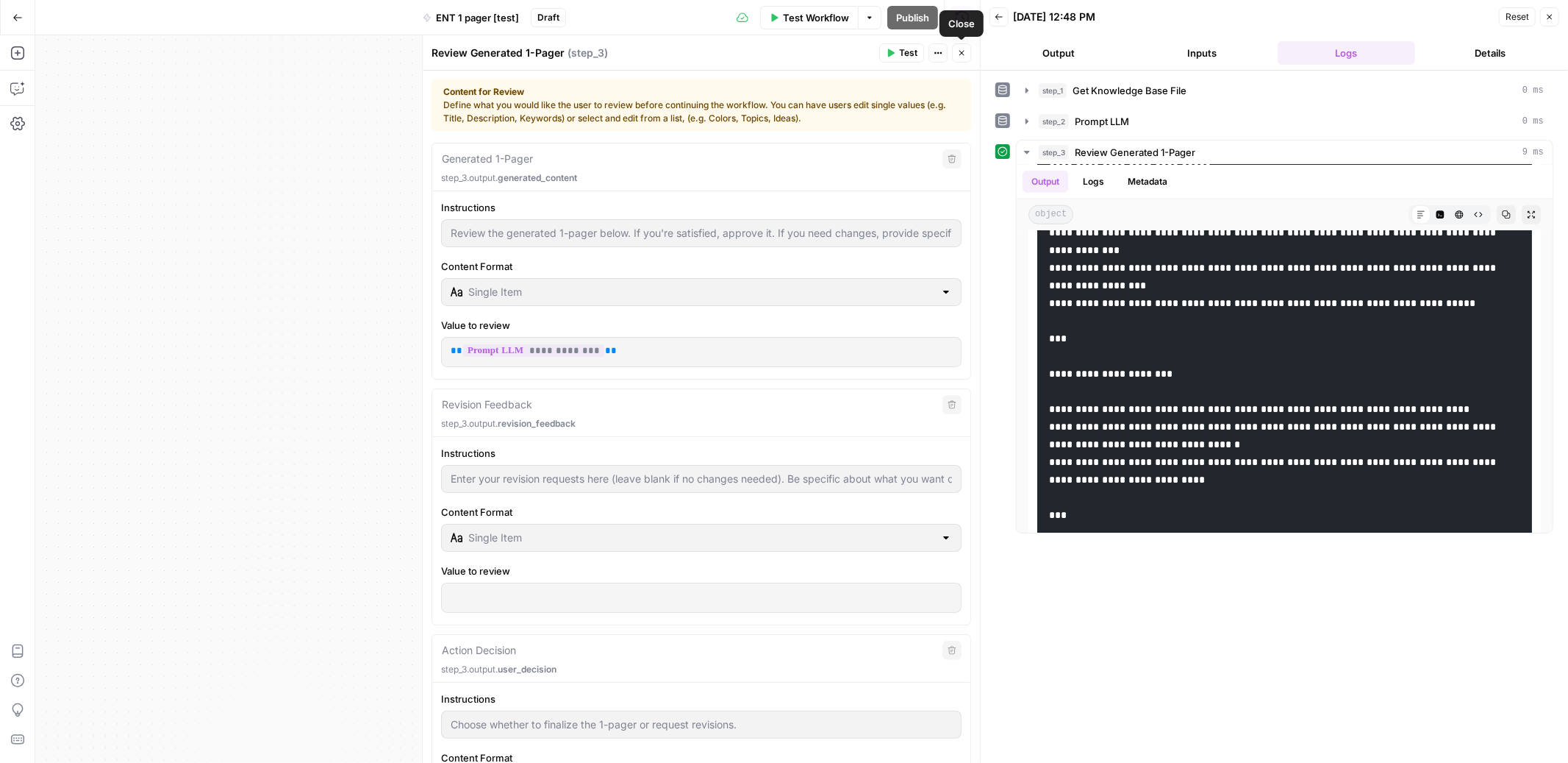
click at [961, 55] on icon "button" at bounding box center [961, 53] width 9 height 9
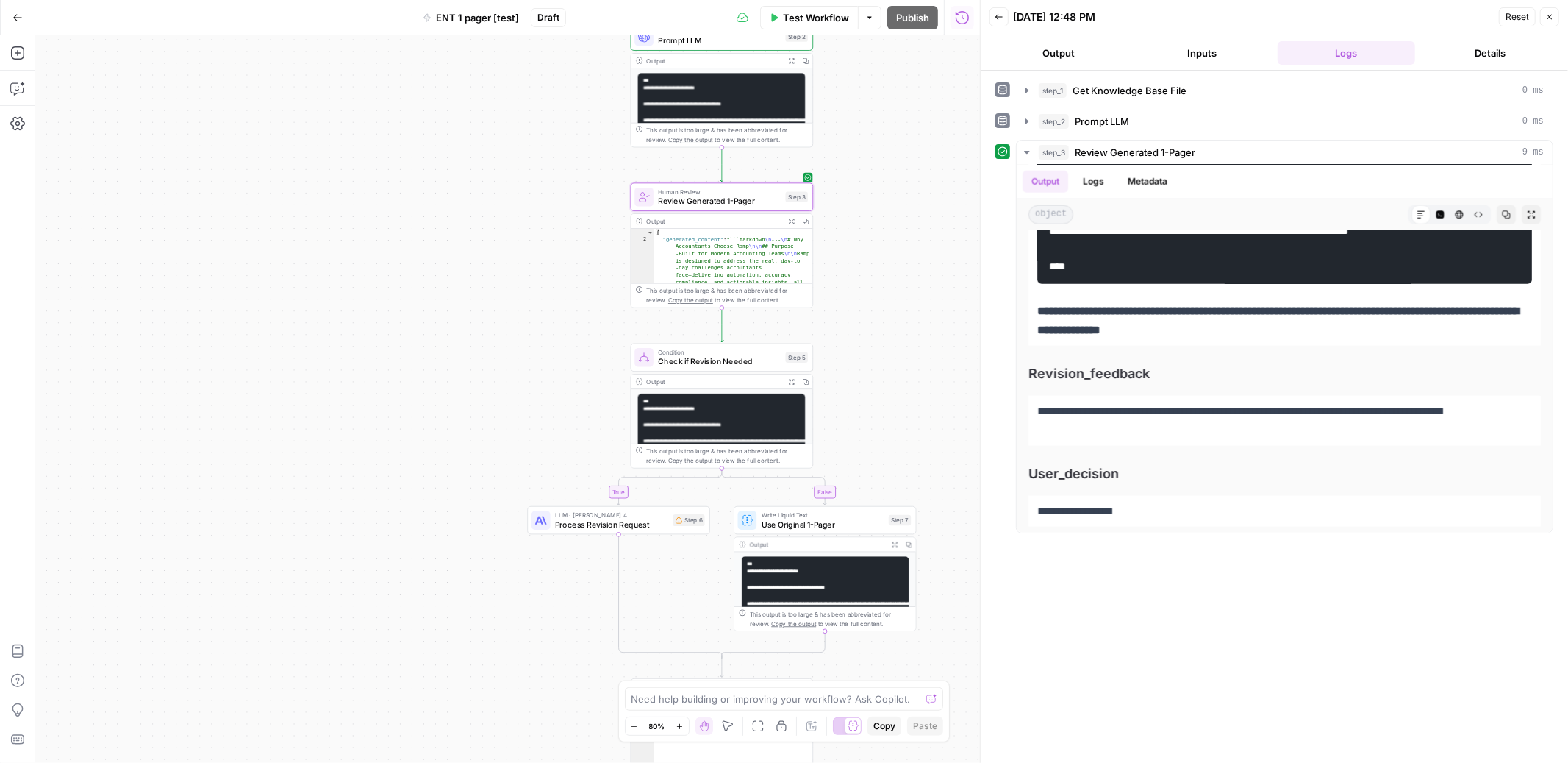
click at [736, 357] on span "Check if Revision Needed" at bounding box center [719, 361] width 123 height 12
click at [736, 357] on span "Check if Revision Needed" at bounding box center [719, 361] width 123 height 12
click at [974, 357] on div "Condition 1 step_3 . output . user_decision === "Request Revisions" && step_3 .…" at bounding box center [1253, 417] width 558 height 692
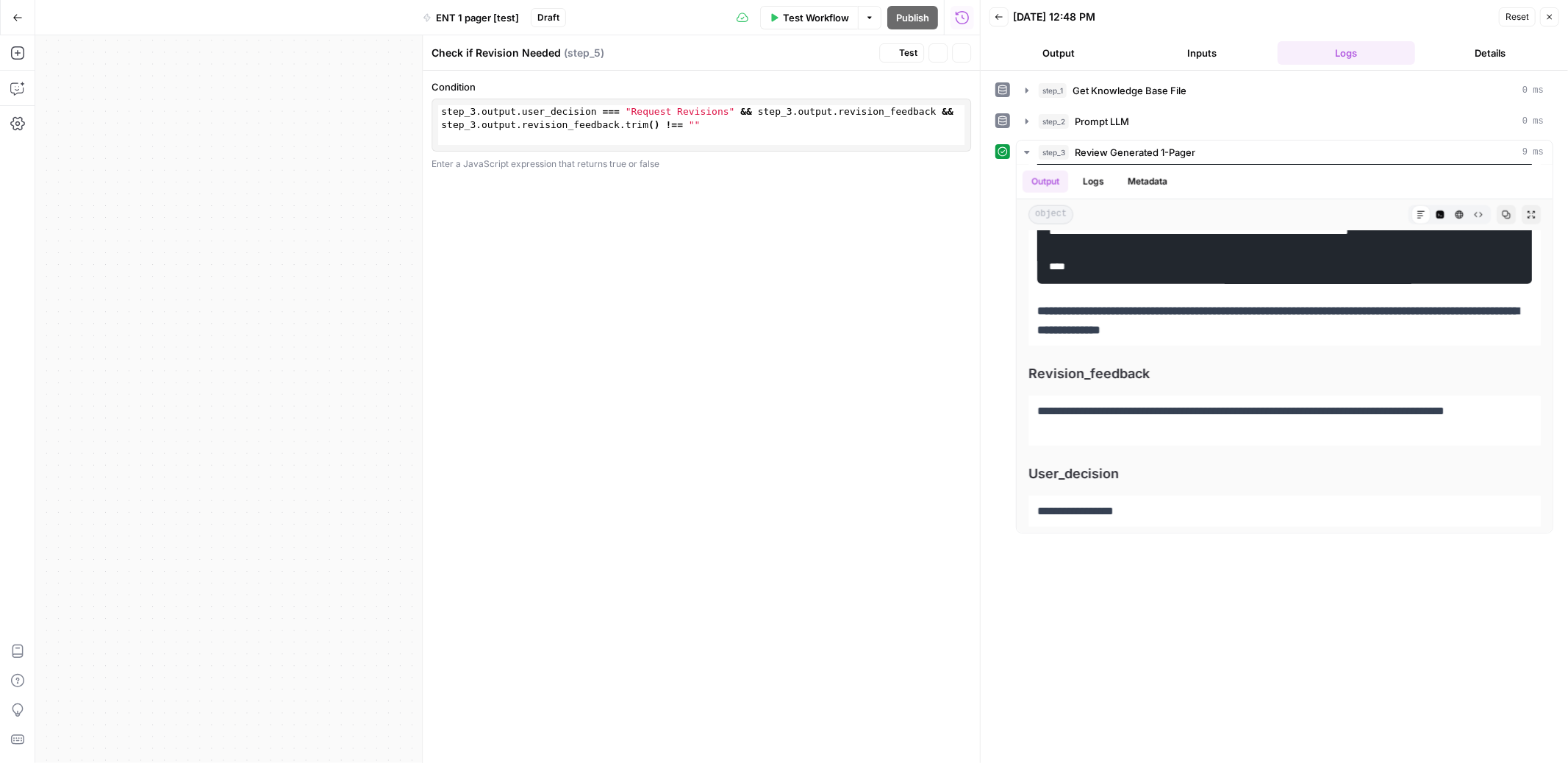
click at [736, 357] on div "Condition 1 step_3 . output . user_decision === "Request Revisions" && step_3 .…" at bounding box center [702, 417] width 558 height 692
click at [796, 189] on div "Condition 1 step_3 . output . user_decision === "Request Revisions" && step_3 .…" at bounding box center [702, 417] width 558 height 692
click at [900, 58] on span "Test" at bounding box center [908, 53] width 18 height 14
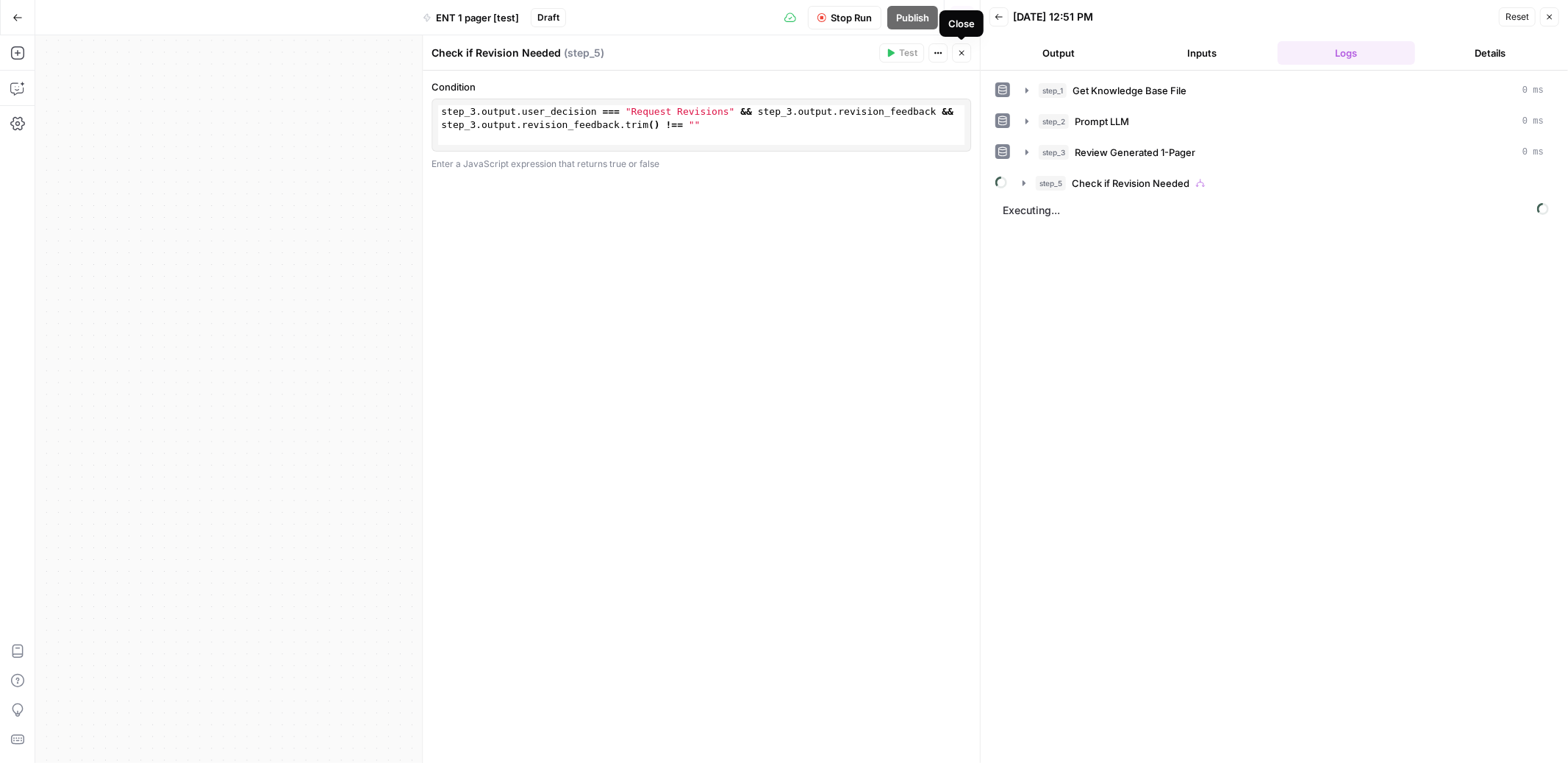
click at [962, 58] on button "Close" at bounding box center [961, 53] width 19 height 19
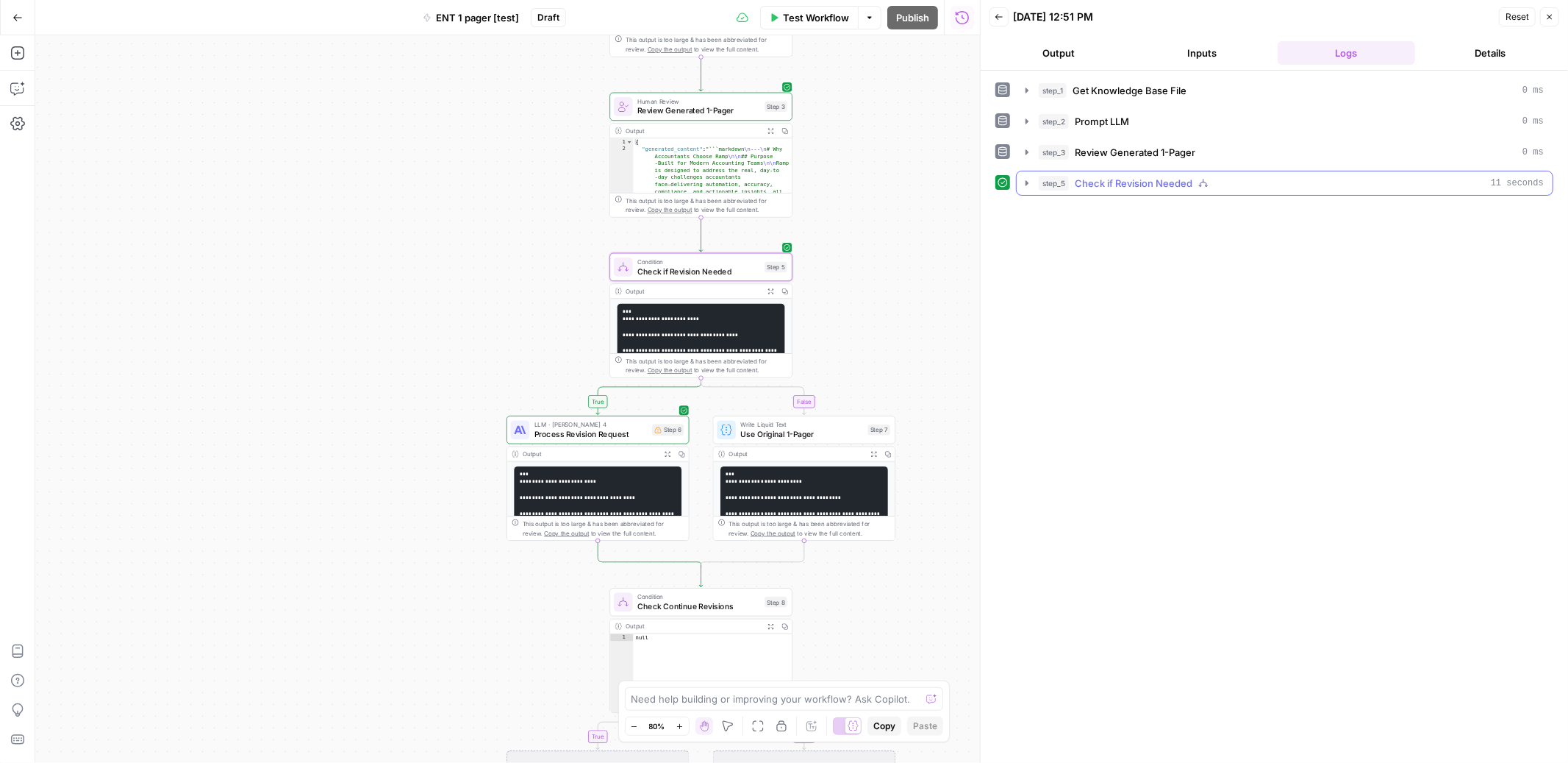
click at [1026, 185] on icon "button" at bounding box center [1027, 183] width 3 height 5
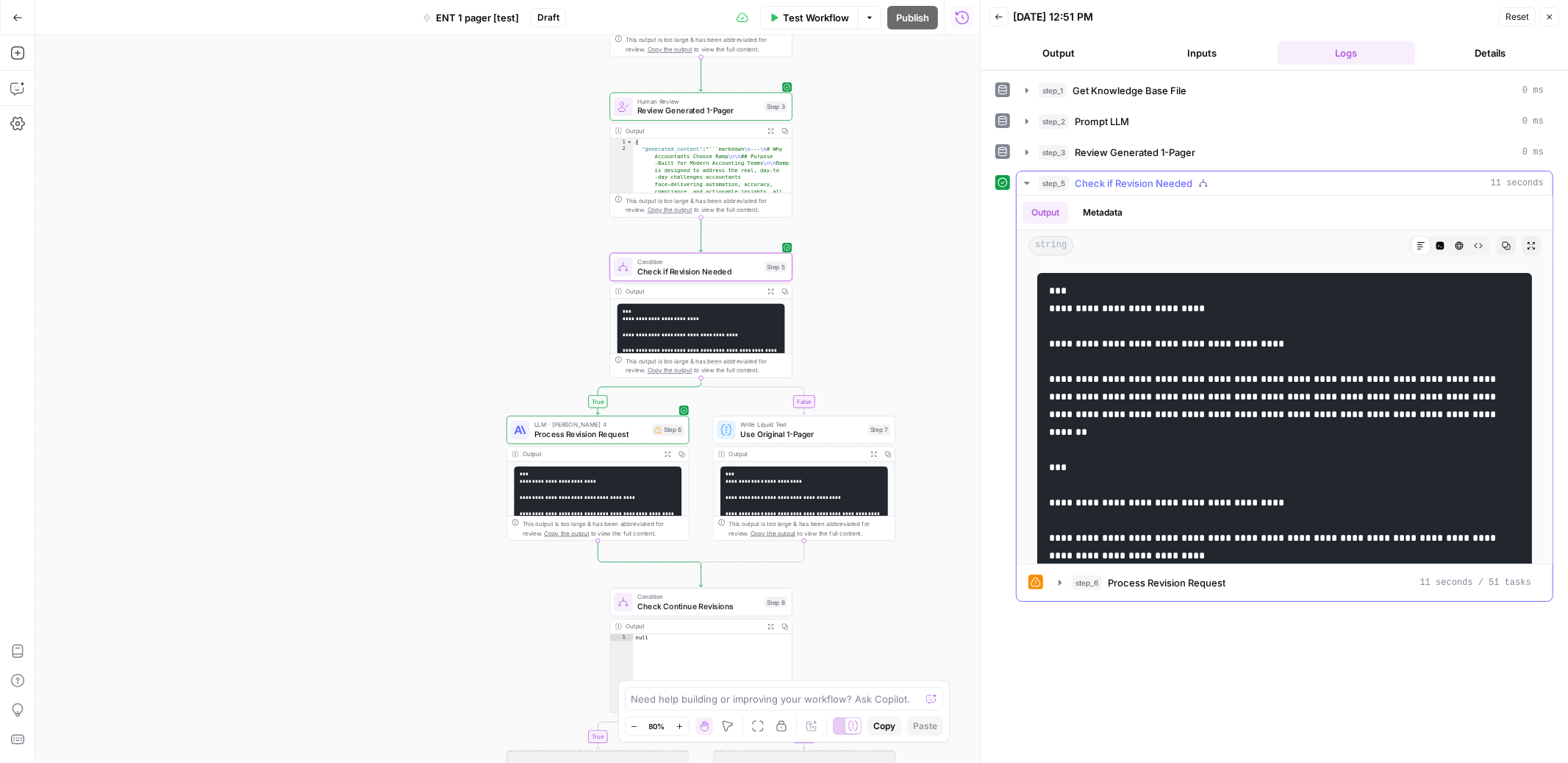
click at [1022, 184] on icon "button" at bounding box center [1027, 183] width 12 height 12
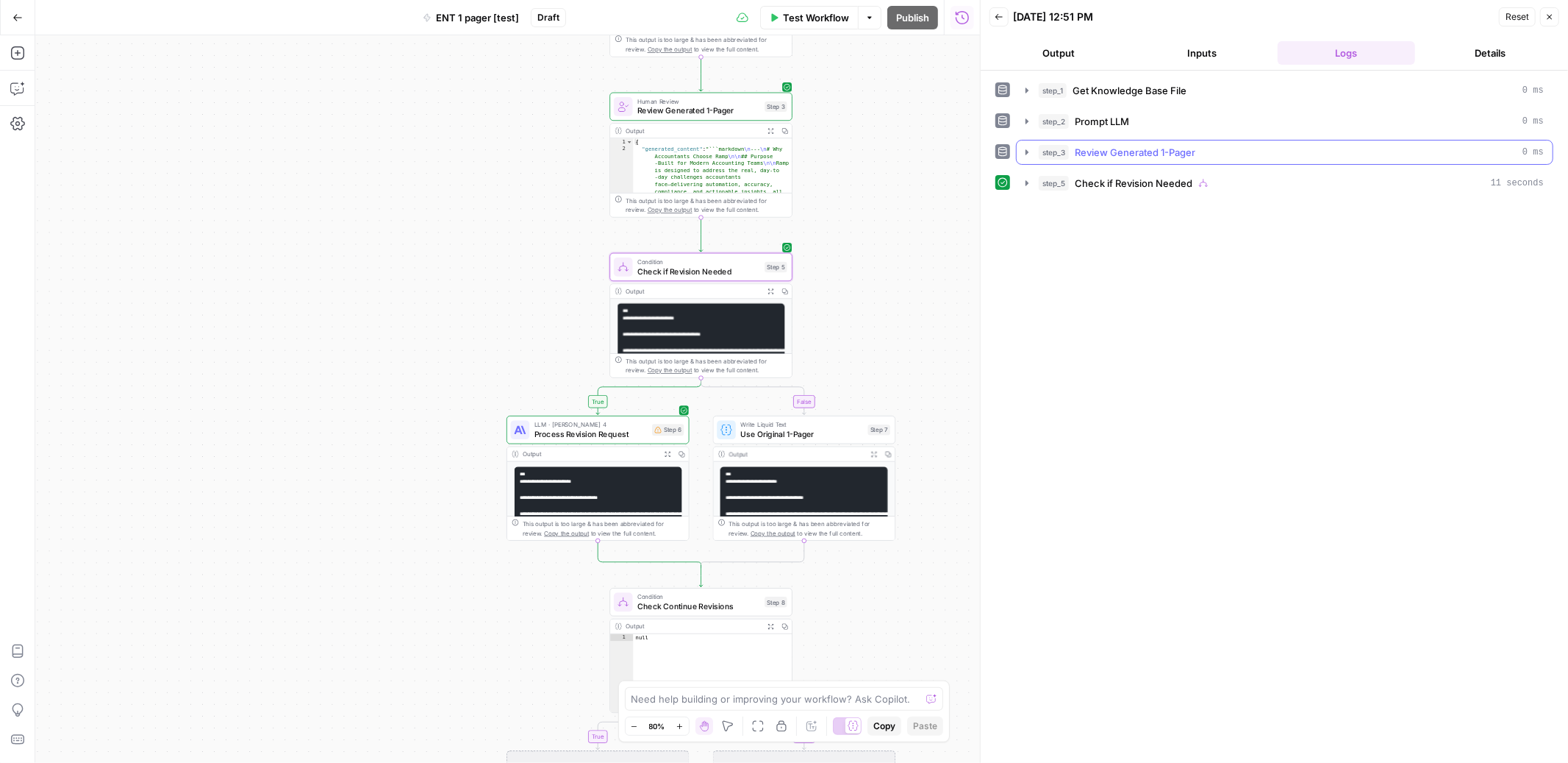
click at [1025, 152] on icon "button" at bounding box center [1027, 152] width 12 height 12
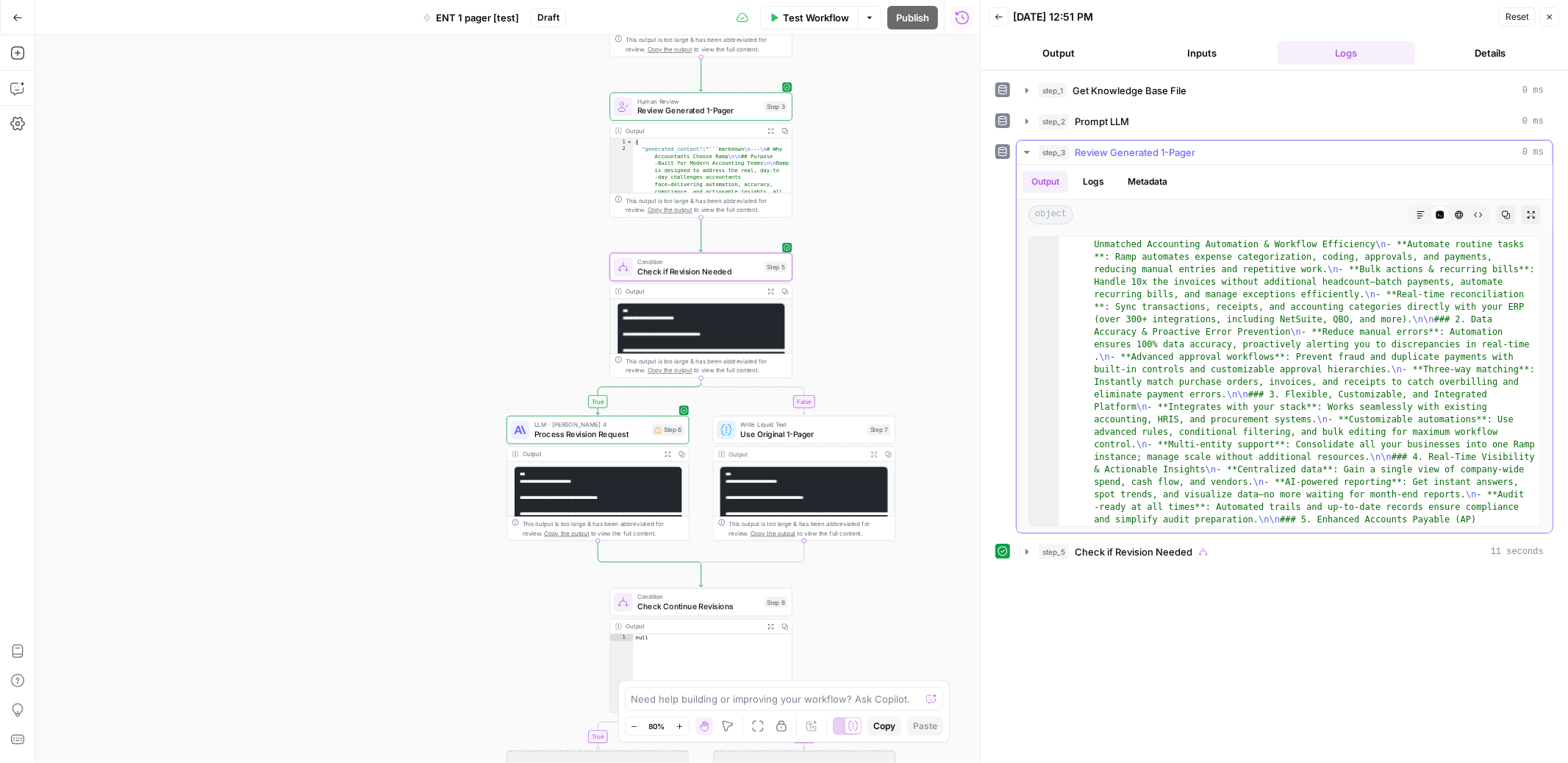
scroll to position [585, 0]
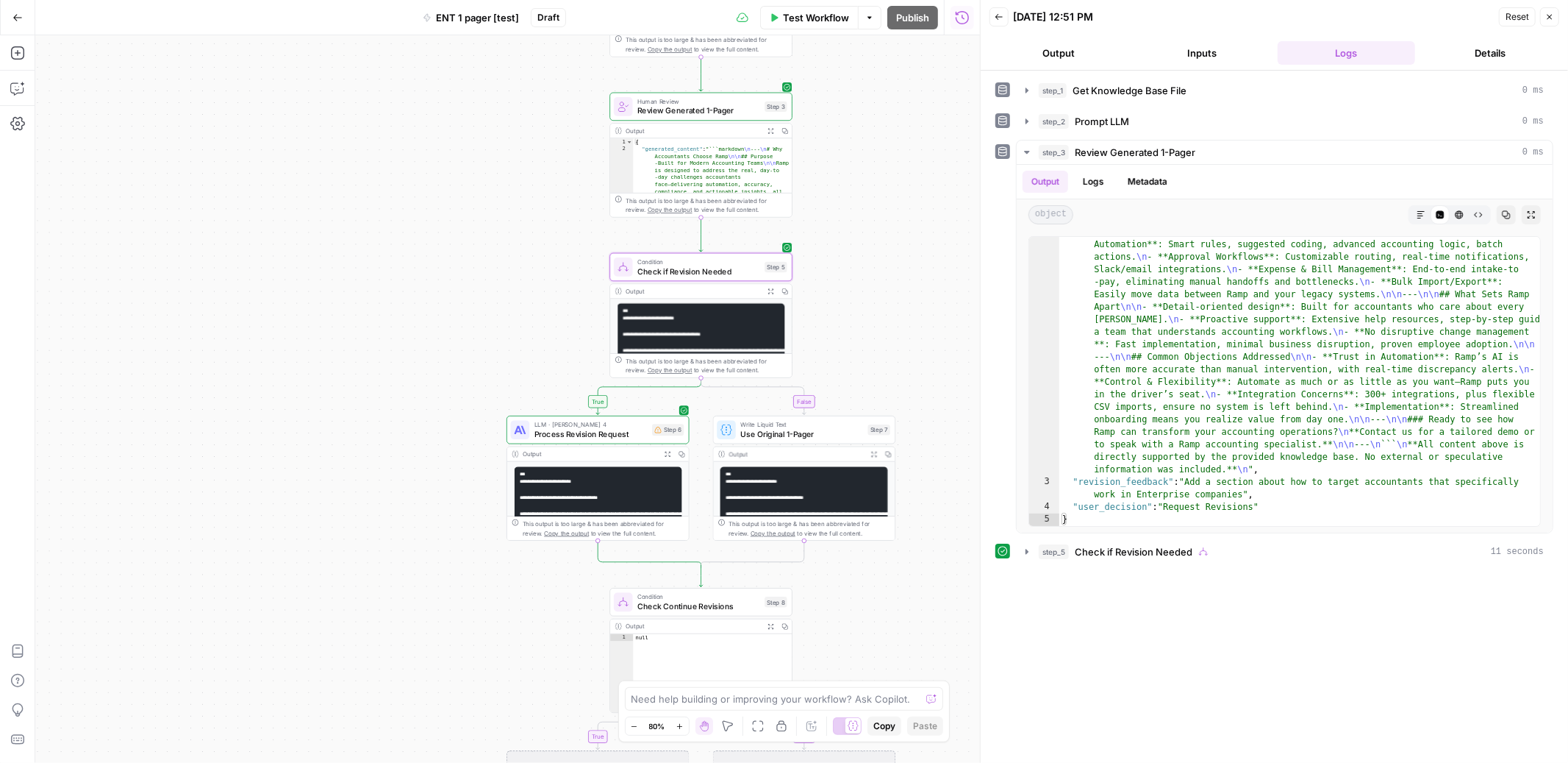
click at [601, 428] on span "Process Revision Request" at bounding box center [591, 434] width 113 height 12
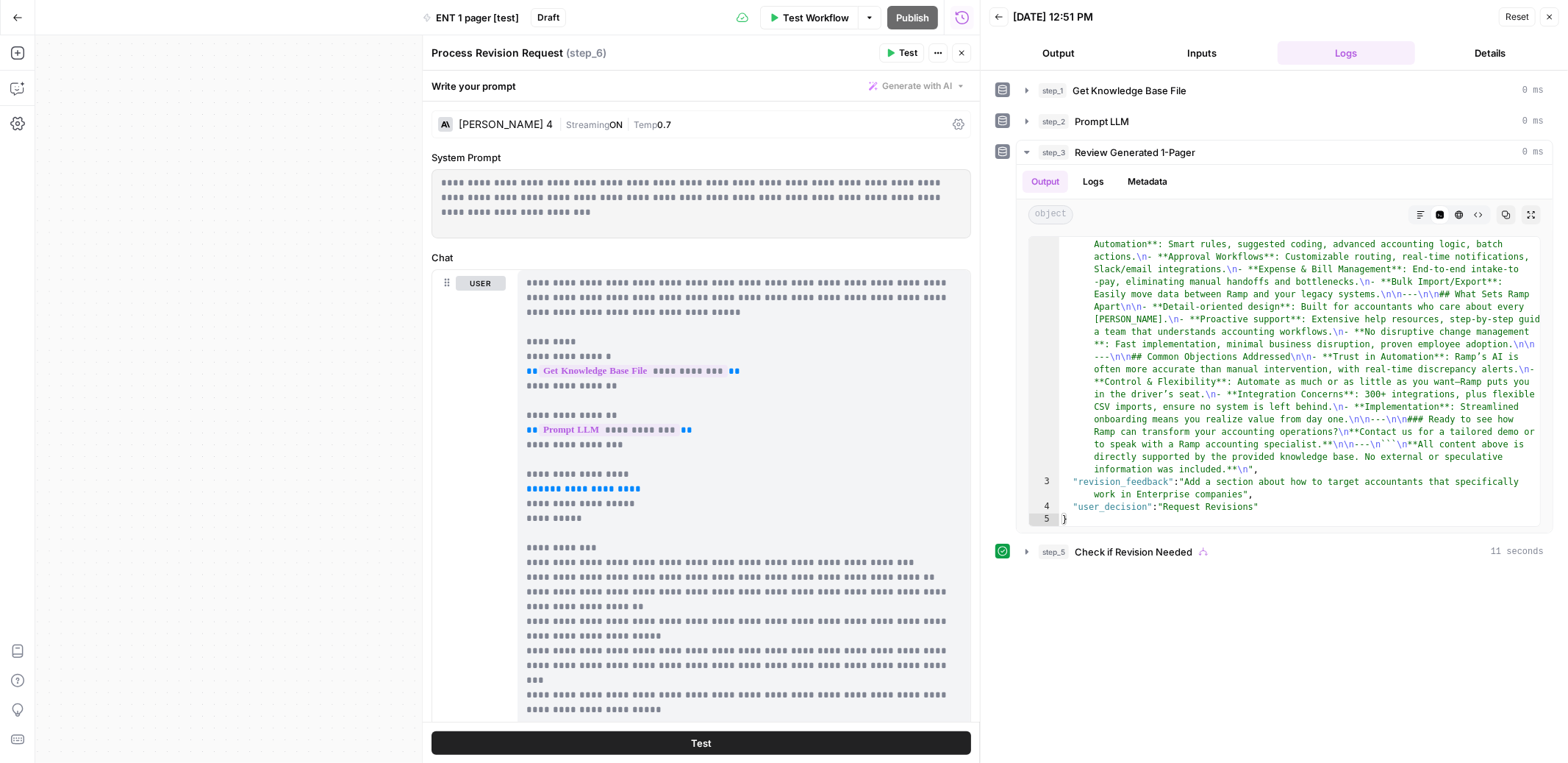
click at [780, 352] on p "**********" at bounding box center [744, 547] width 435 height 544
click at [961, 53] on icon "button" at bounding box center [962, 53] width 5 height 5
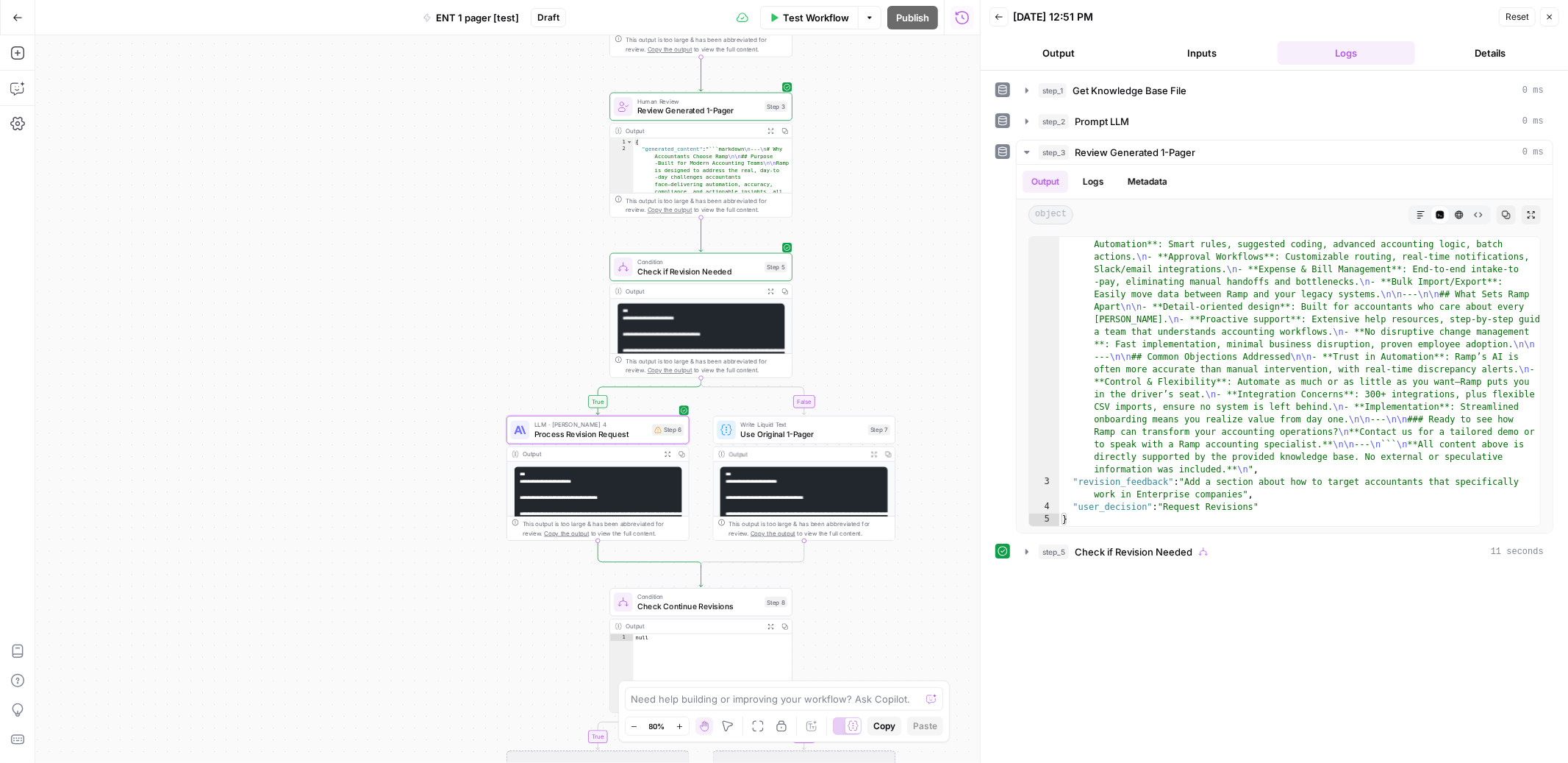
click at [591, 428] on span "Process Revision Request" at bounding box center [591, 434] width 113 height 12
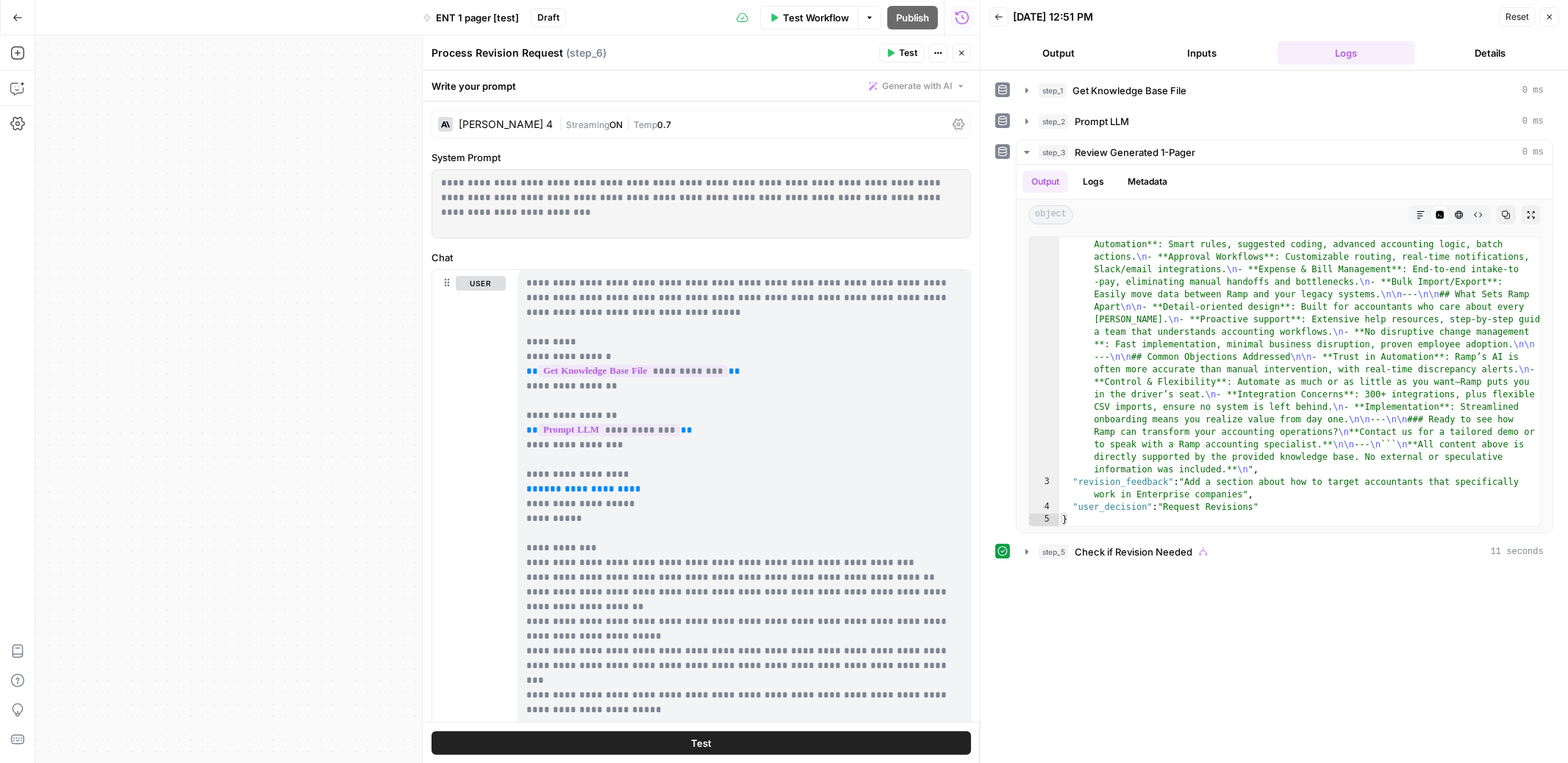
click at [652, 484] on p "**********" at bounding box center [744, 547] width 435 height 544
click at [644, 486] on p "**********" at bounding box center [744, 547] width 435 height 544
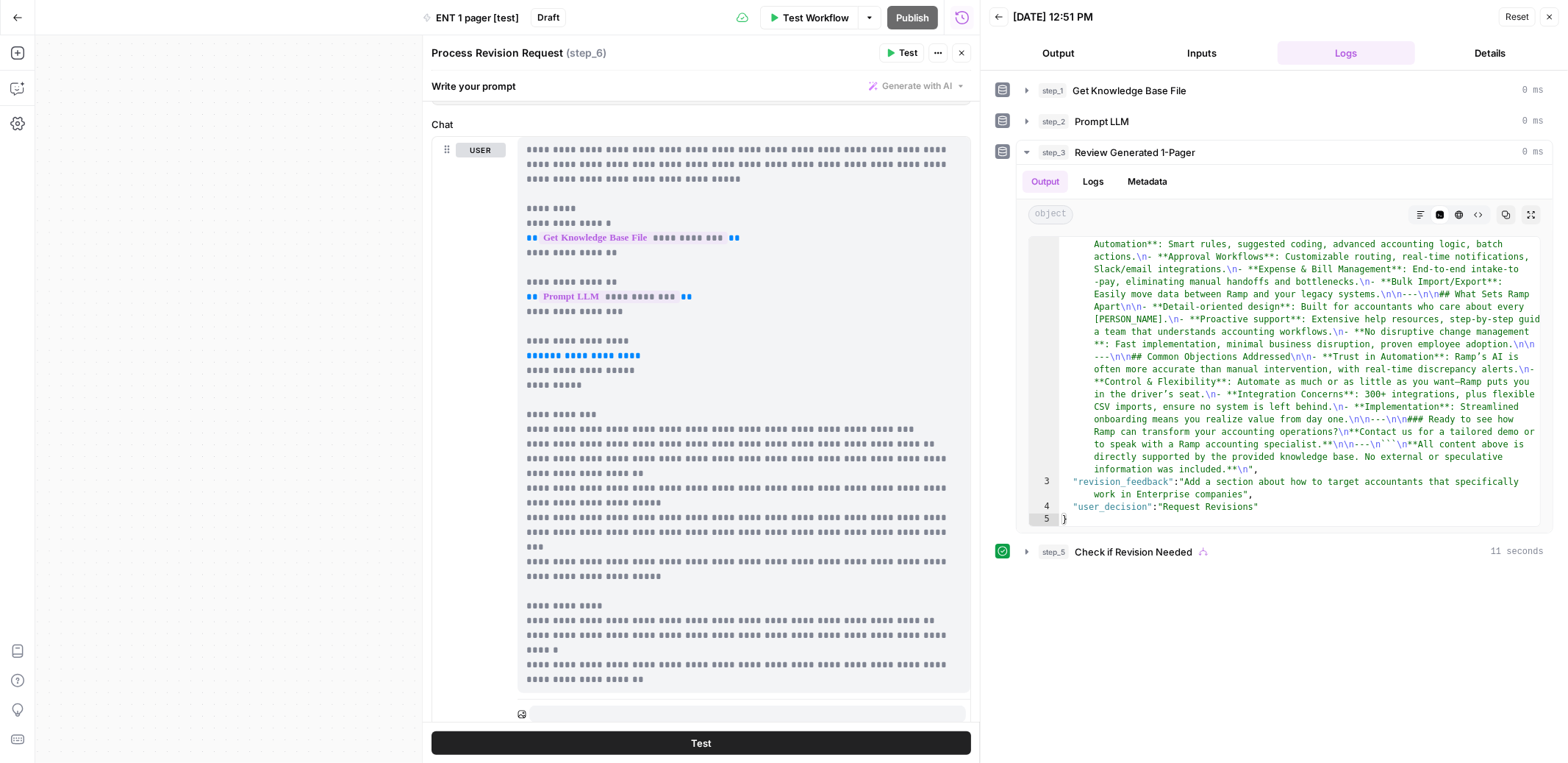
scroll to position [148, 0]
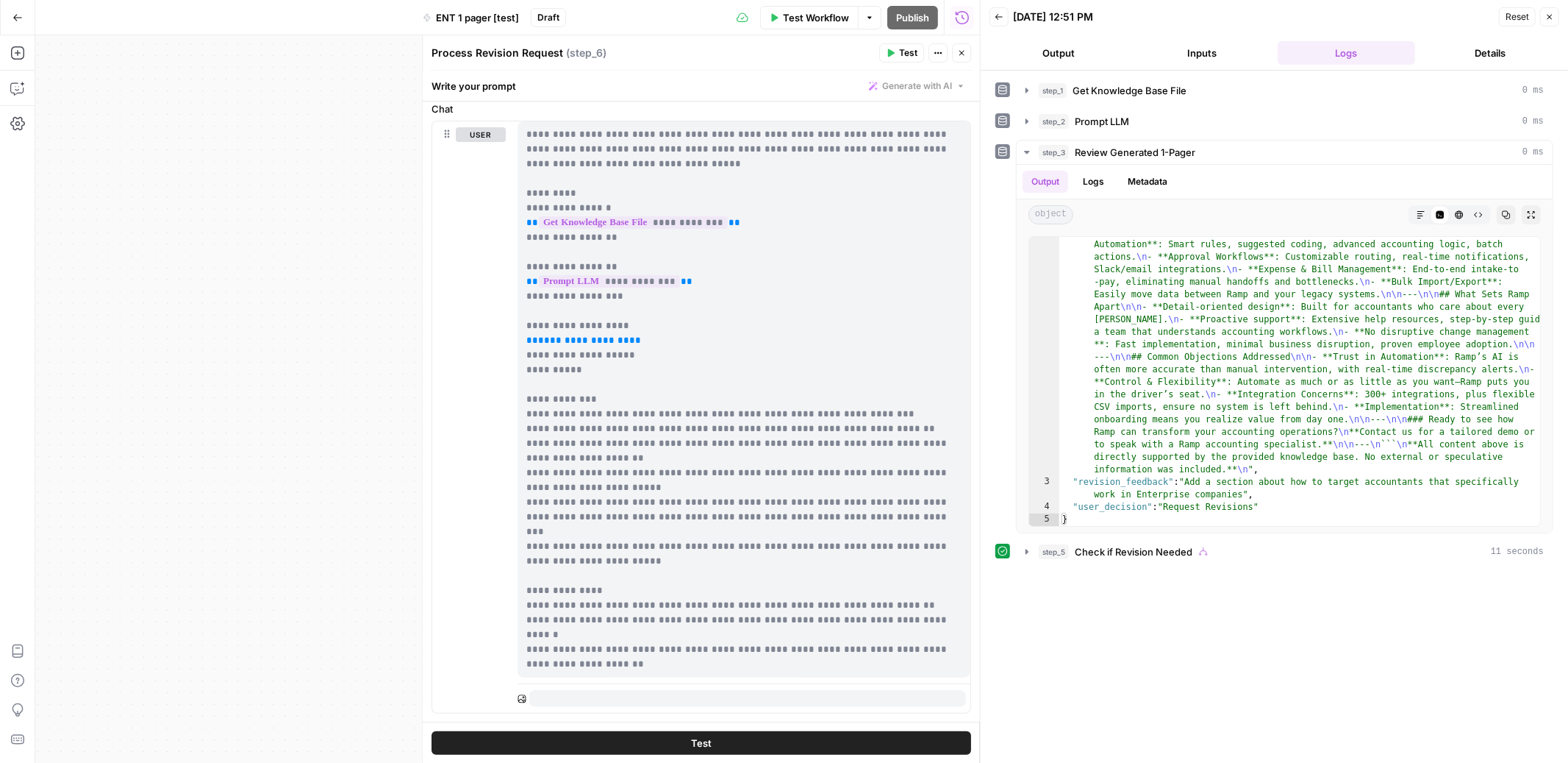
click at [629, 459] on p "**********" at bounding box center [744, 399] width 435 height 544
click at [634, 352] on p "**********" at bounding box center [744, 399] width 435 height 544
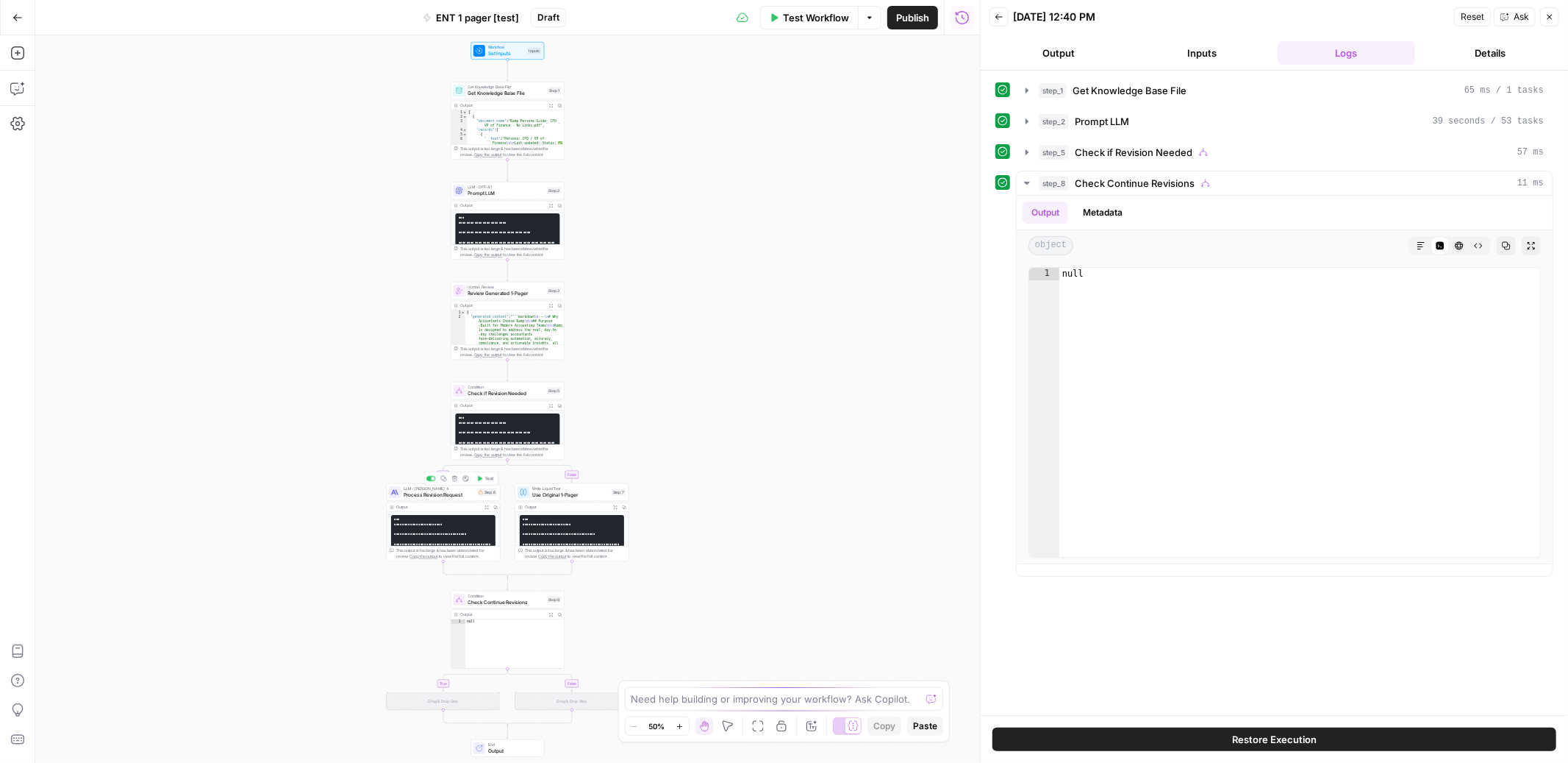
click at [464, 493] on span "Process Revision Request" at bounding box center [439, 495] width 71 height 7
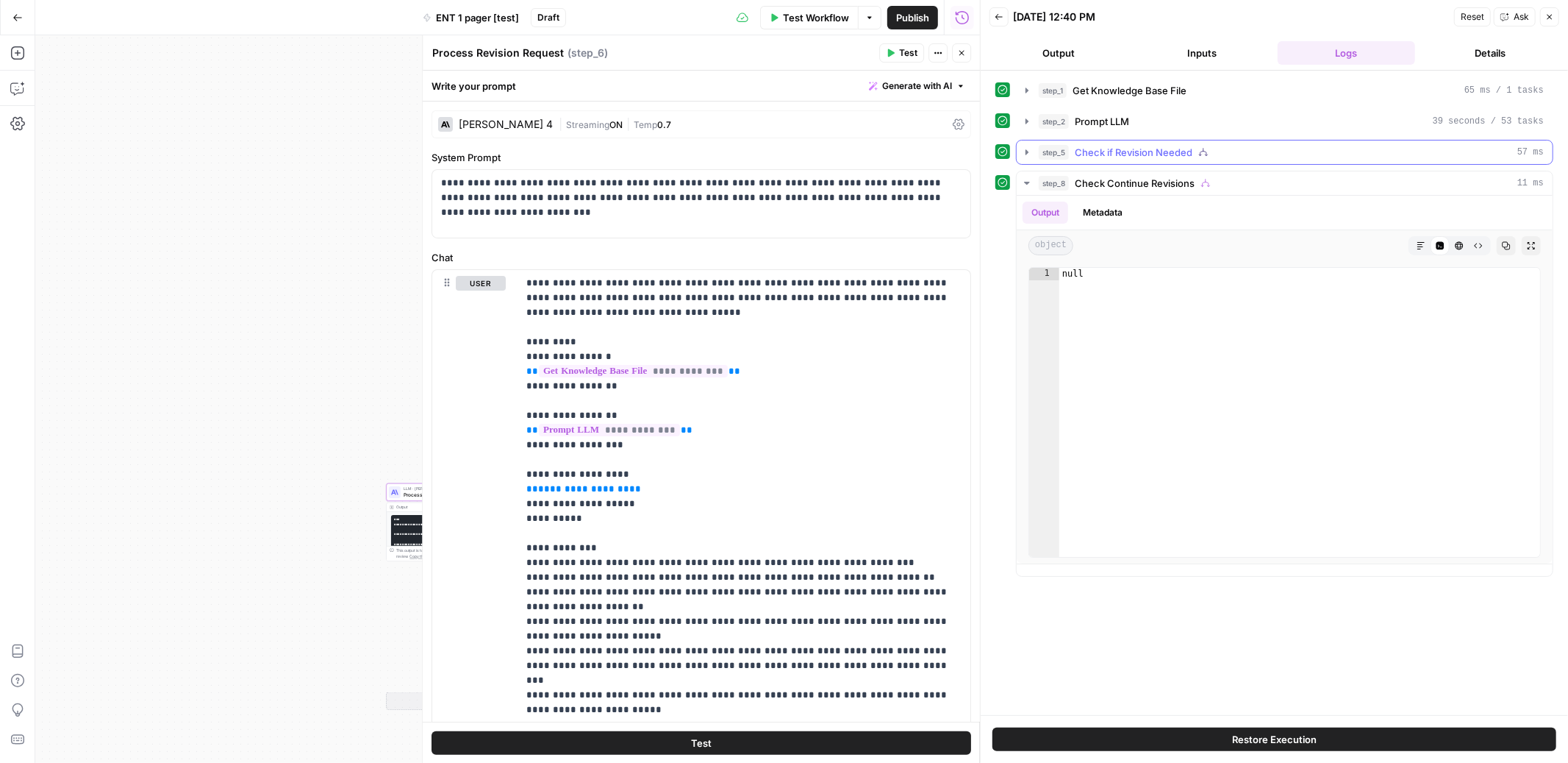
click at [1018, 154] on button "step_5 Check if Revision Needed 57 ms" at bounding box center [1284, 151] width 536 height 23
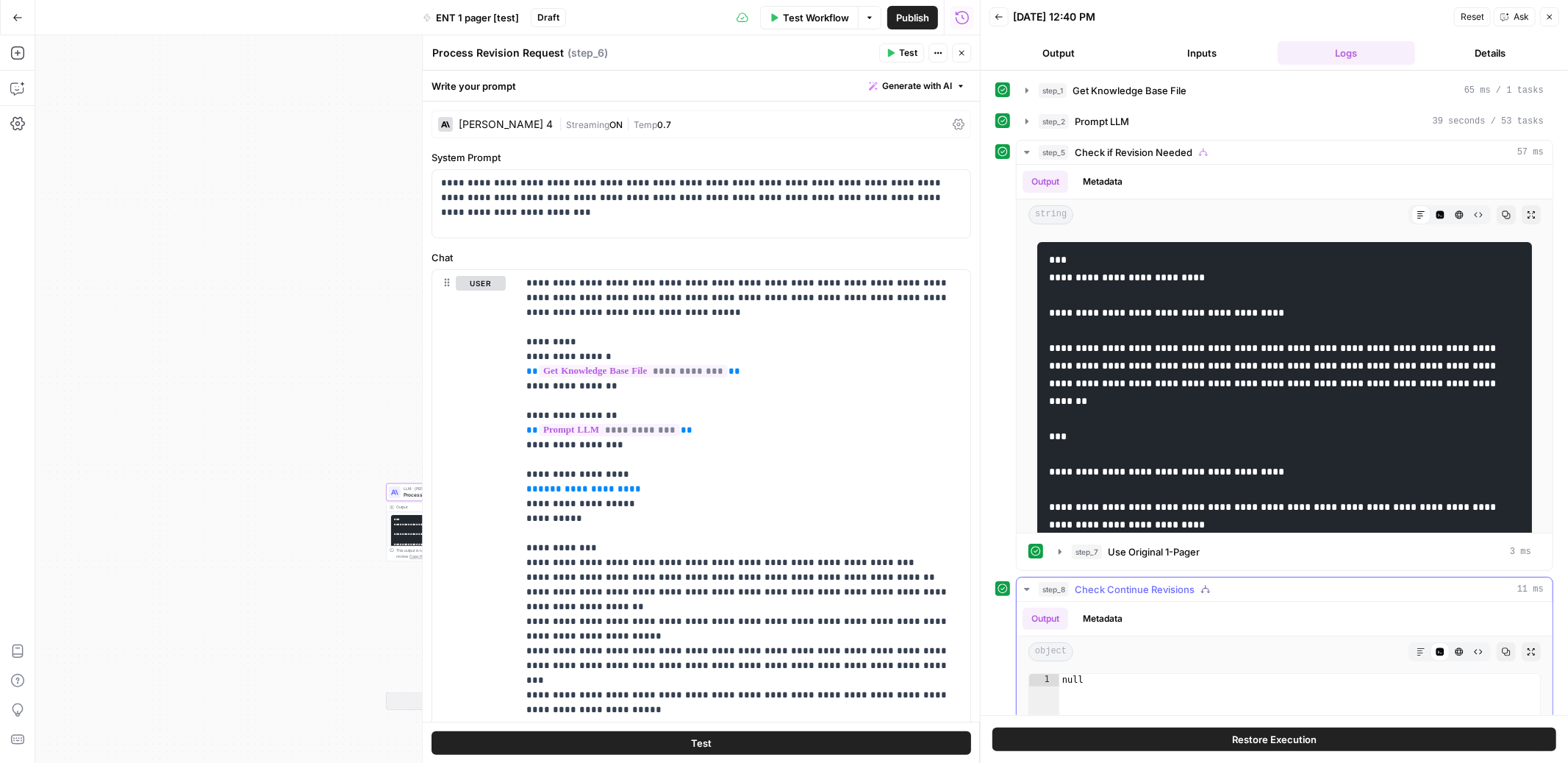
click at [1030, 594] on icon "button" at bounding box center [1027, 589] width 12 height 12
click at [1025, 151] on icon "button" at bounding box center [1027, 152] width 12 height 12
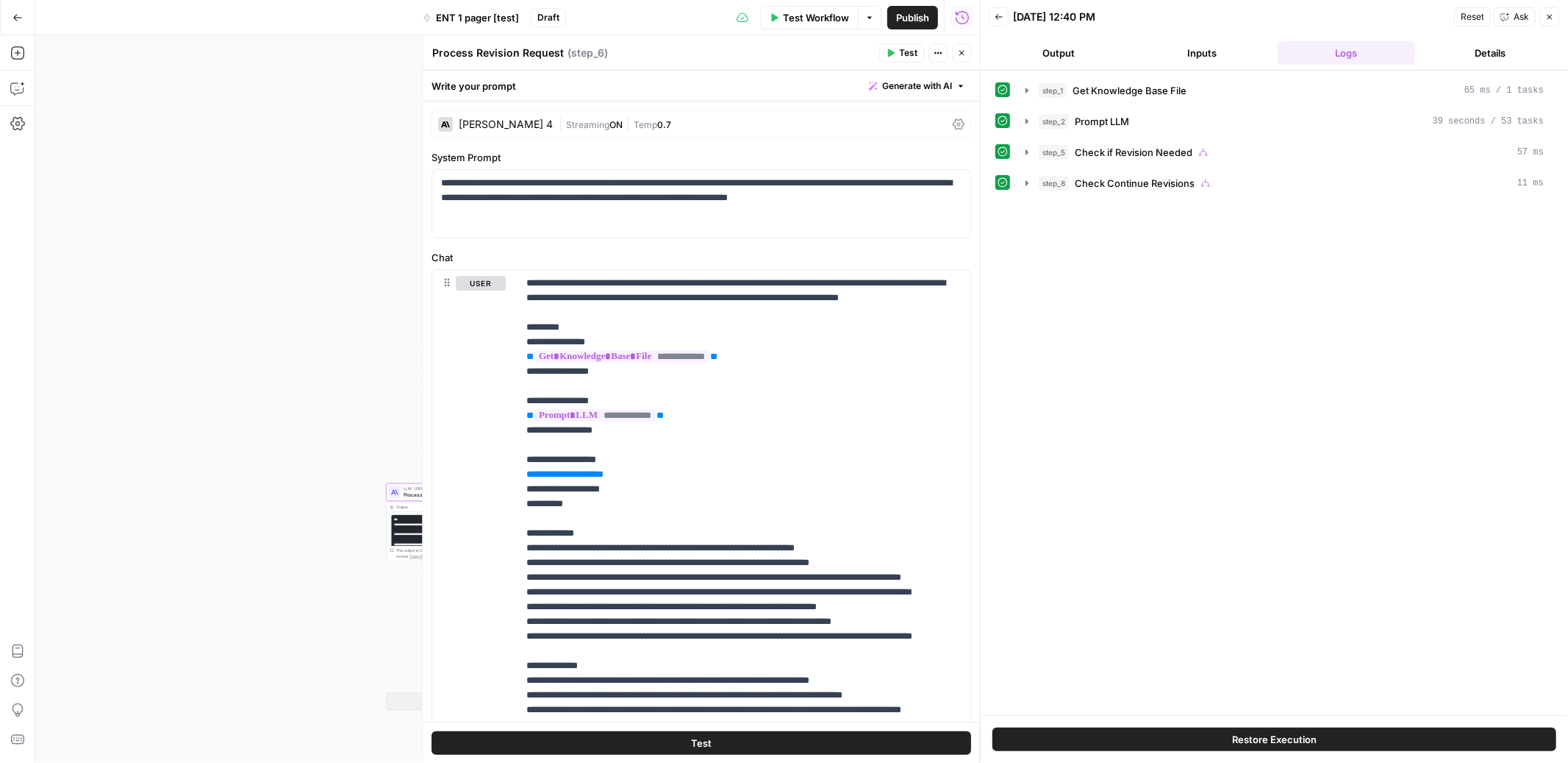
click at [1555, 14] on button "Close" at bounding box center [1550, 17] width 19 height 19
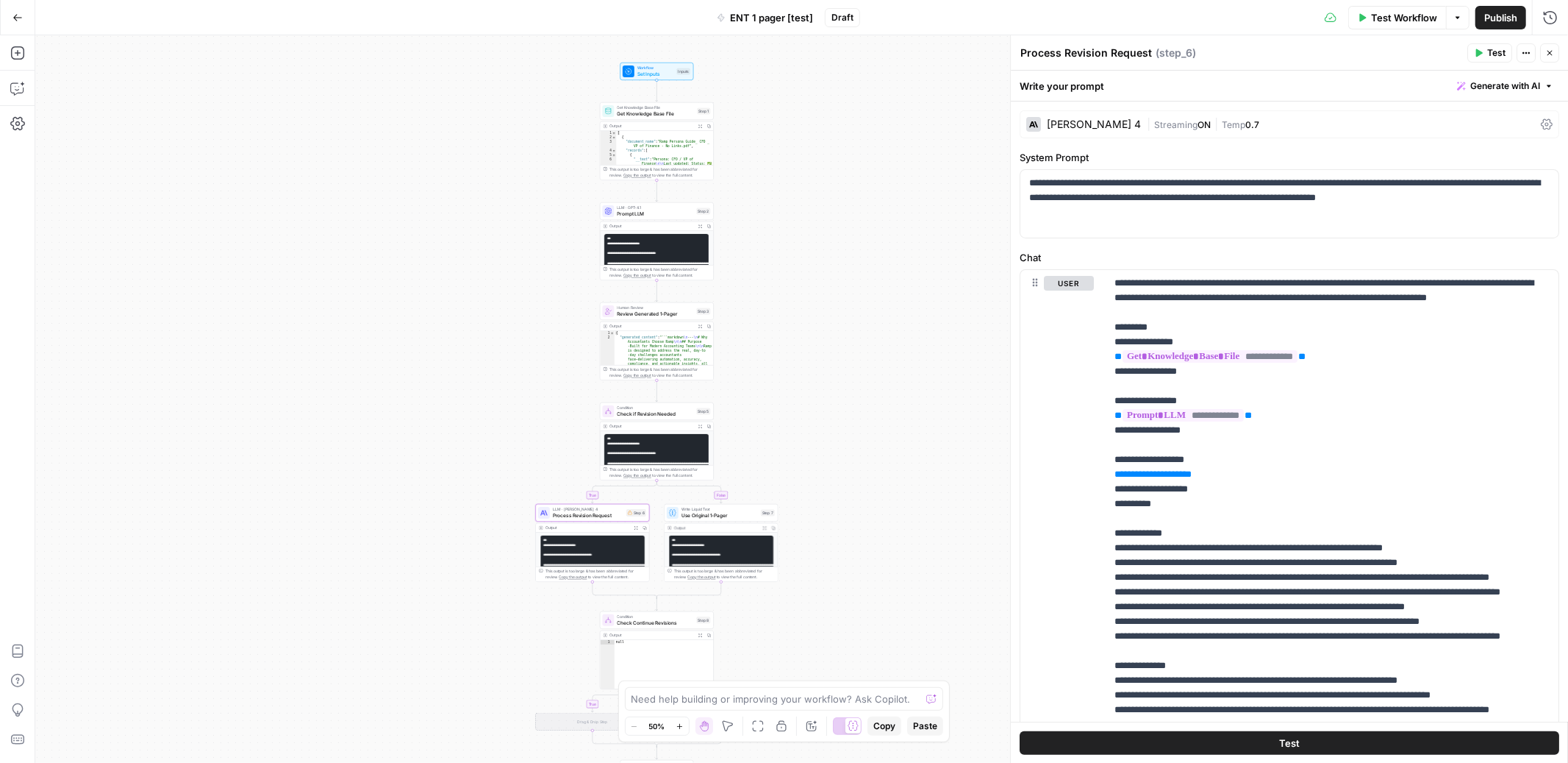
drag, startPoint x: 657, startPoint y: 270, endPoint x: 809, endPoint y: 292, distance: 153.6
click at [809, 292] on div "true false true false Workflow Set Inputs Inputs Get Knowledge Base File Get Kn…" at bounding box center [801, 399] width 1533 height 728
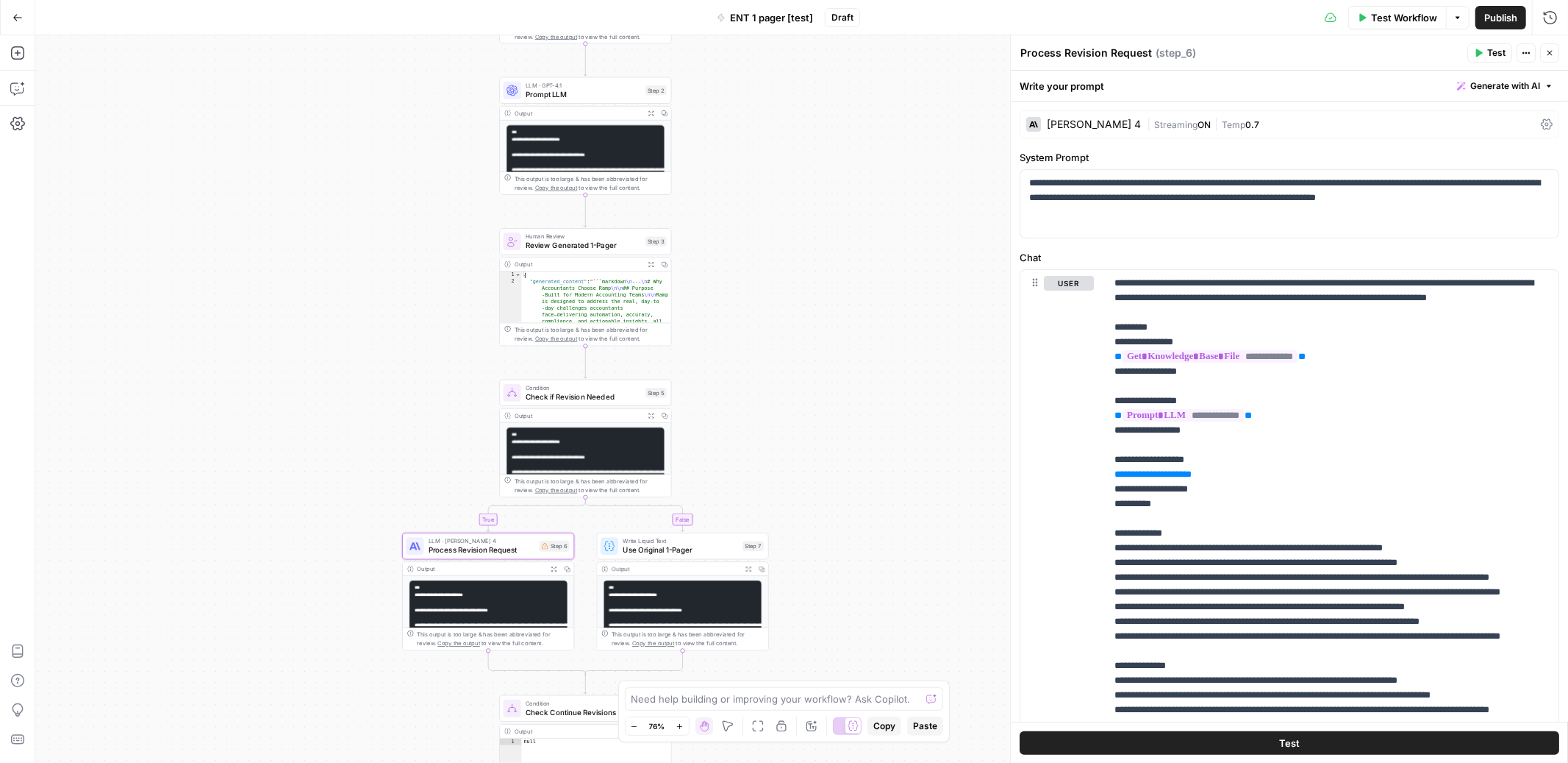
drag, startPoint x: 772, startPoint y: 430, endPoint x: 776, endPoint y: 339, distance: 91.1
click at [776, 339] on div "true false true false Workflow Set Inputs Inputs Get Knowledge Base File Get Kn…" at bounding box center [801, 399] width 1533 height 728
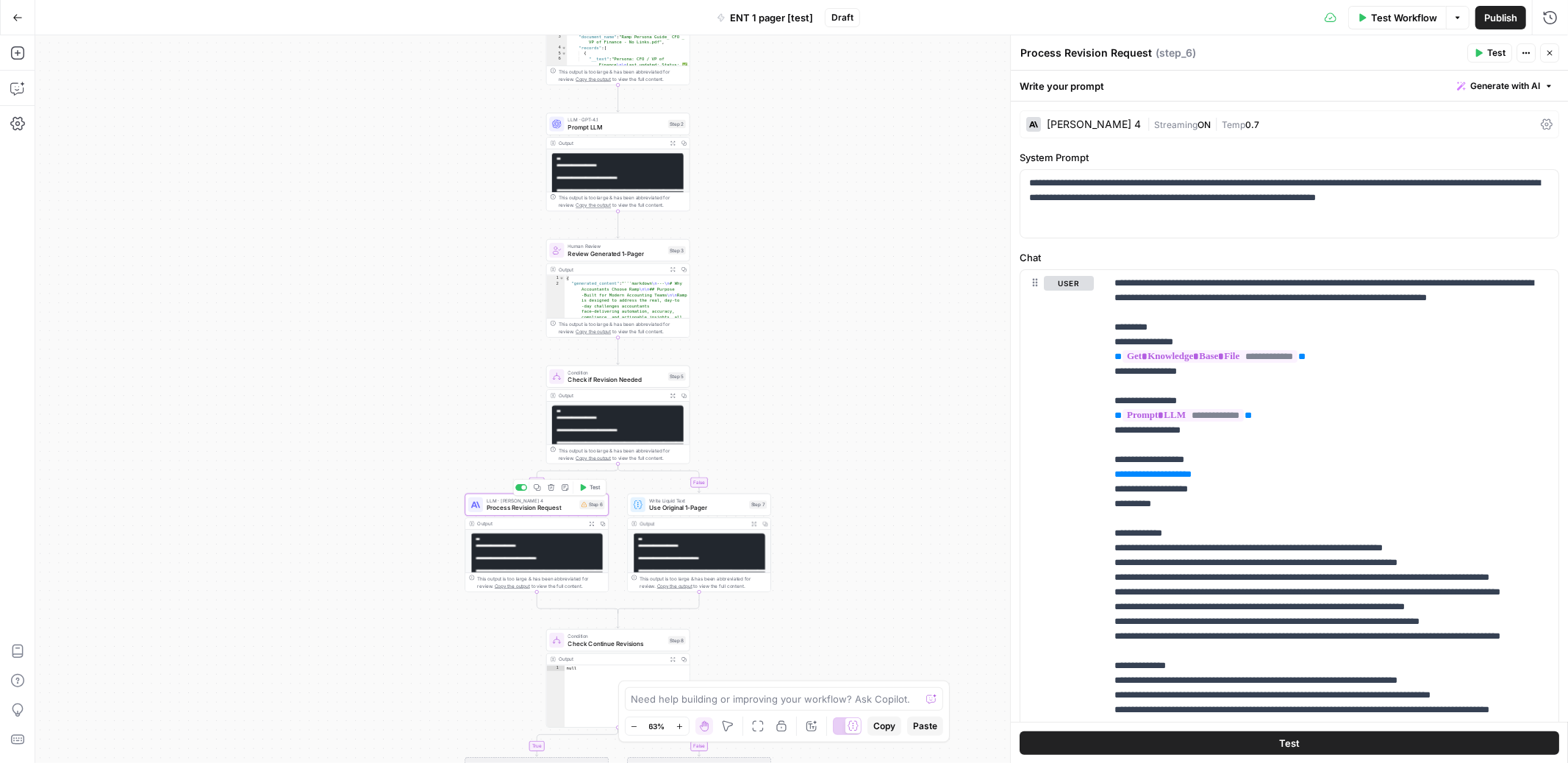
click at [567, 507] on span "Process Revision Request" at bounding box center [531, 508] width 89 height 10
drag, startPoint x: 1225, startPoint y: 494, endPoint x: 1074, endPoint y: 493, distance: 151.0
click at [1074, 493] on div "**********" at bounding box center [1290, 566] width 538 height 591
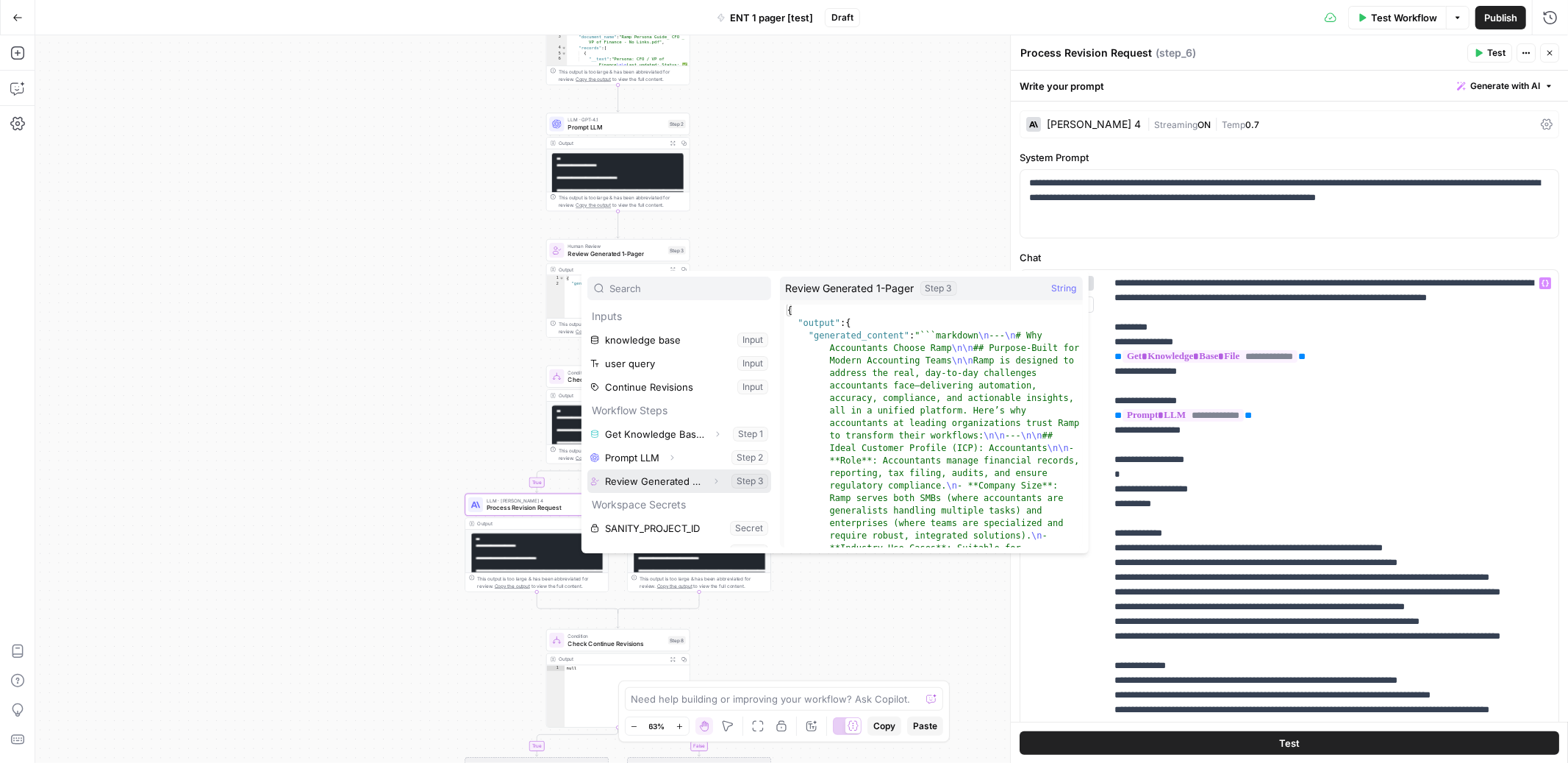
click at [720, 480] on span "Expand" at bounding box center [720, 480] width 1 height 1
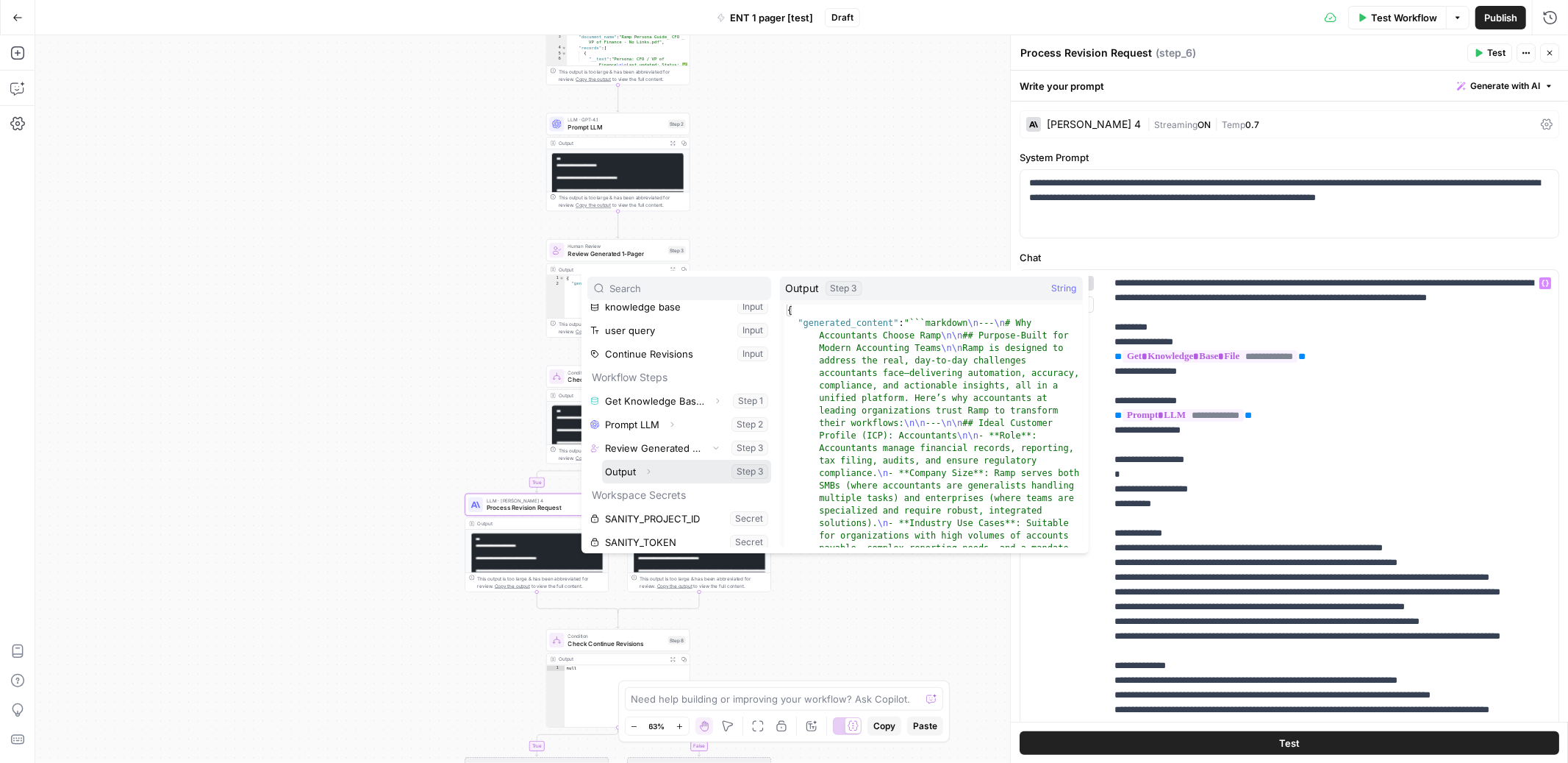
click at [647, 469] on icon "button" at bounding box center [649, 471] width 3 height 5
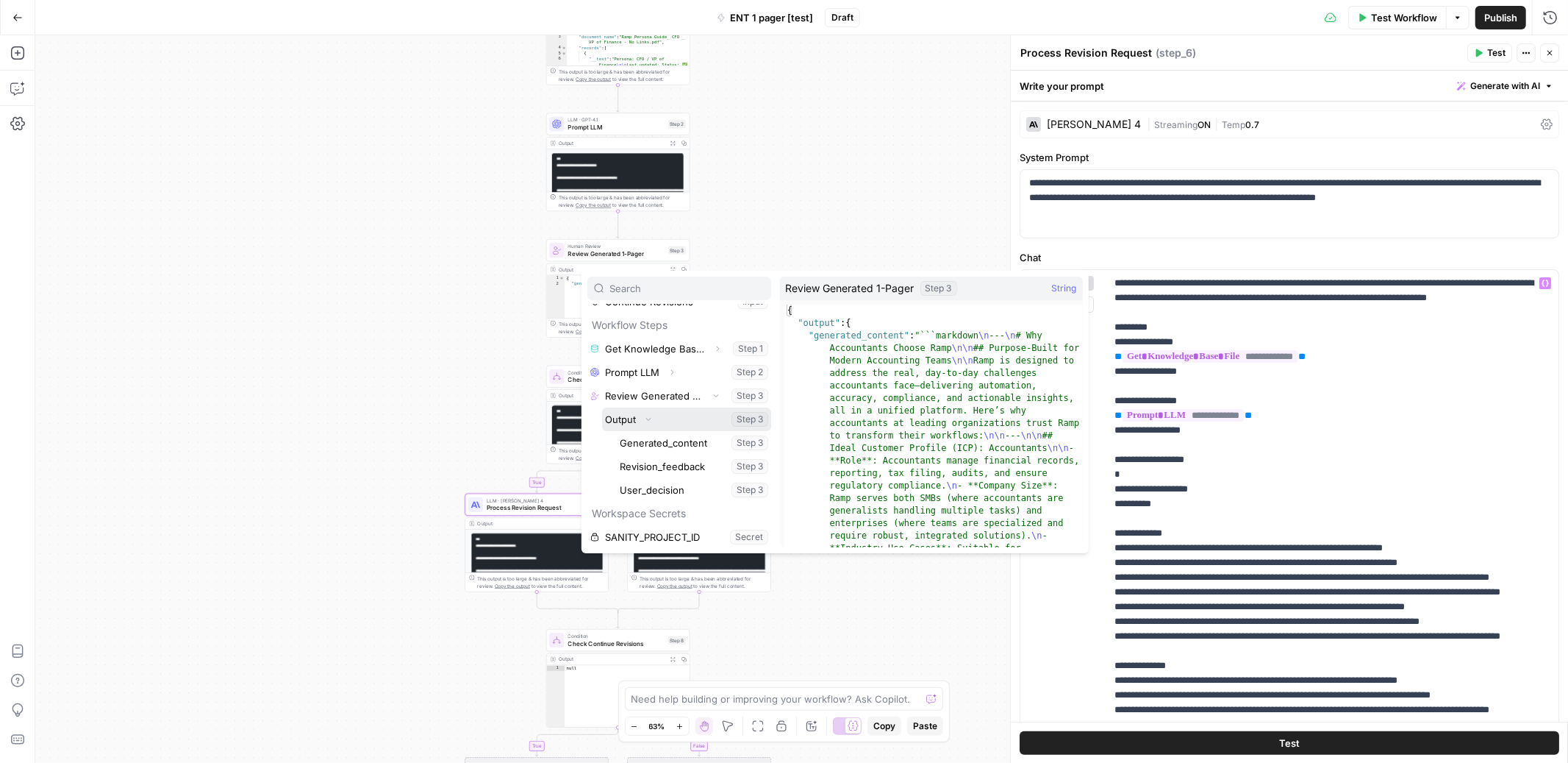
scroll to position [91, 0]
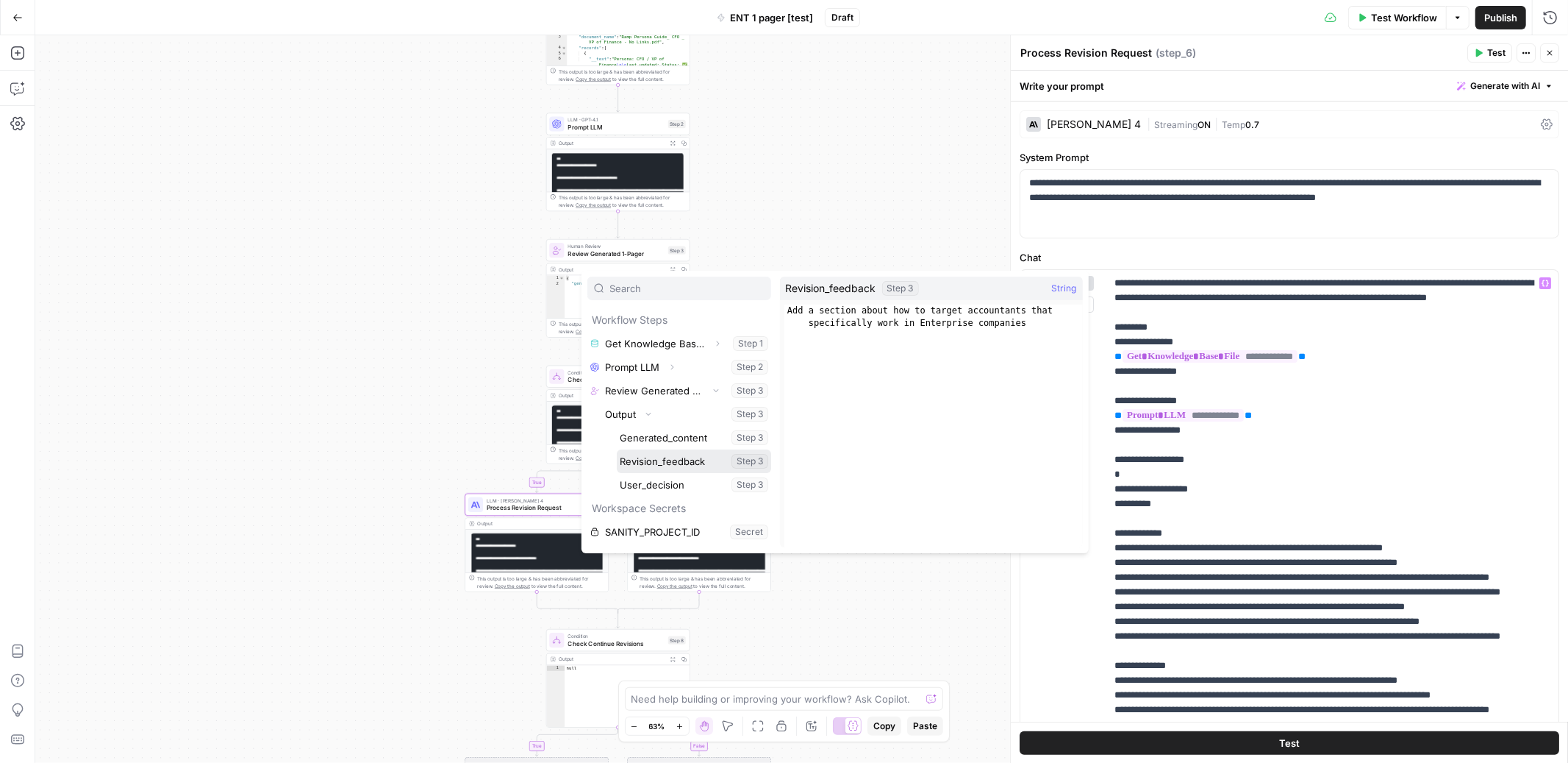
click at [668, 458] on button "Select variable Revision_feedback" at bounding box center [694, 461] width 155 height 23
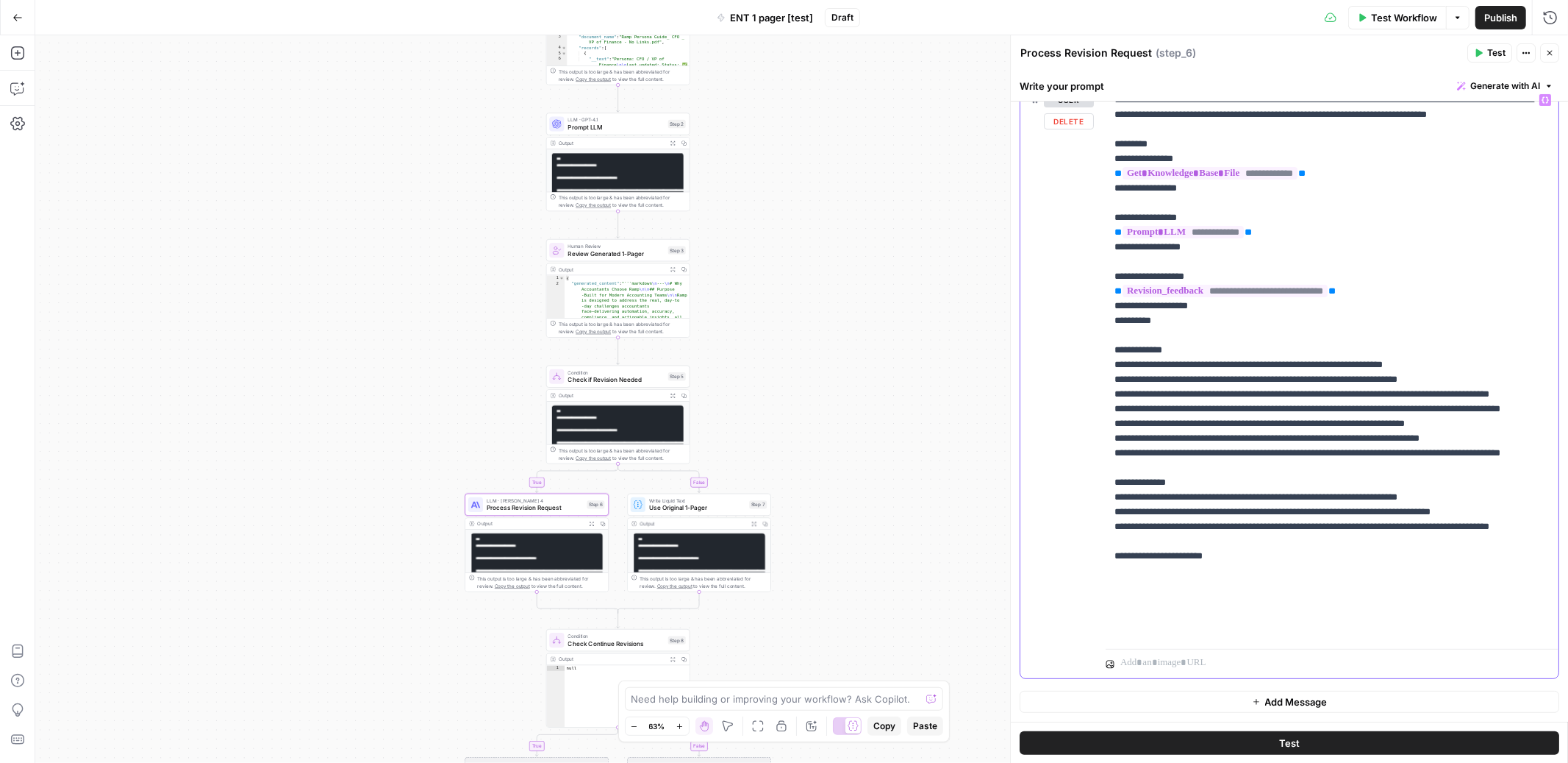
scroll to position [0, 0]
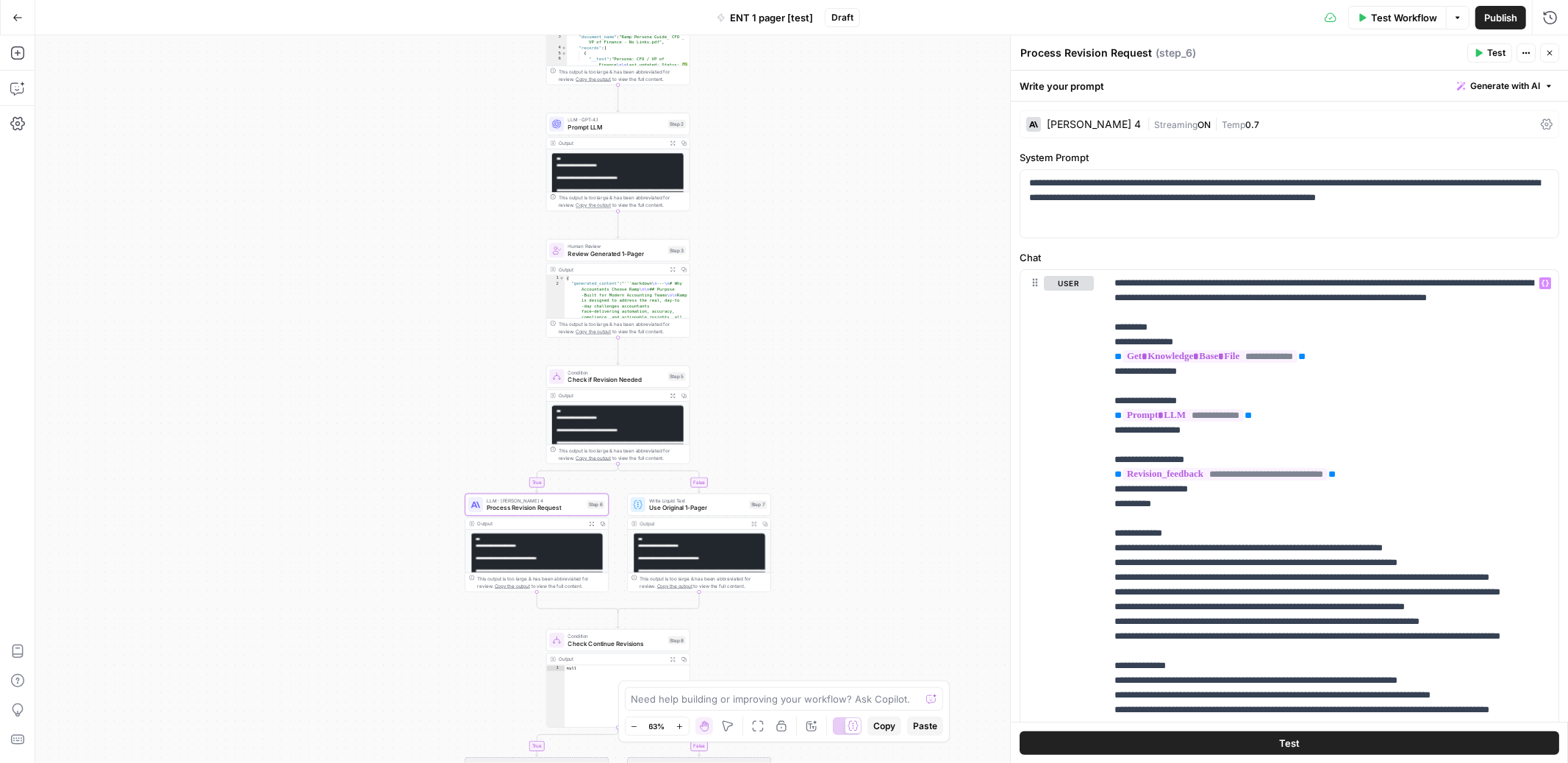
click at [1198, 126] on span "ON" at bounding box center [1204, 125] width 14 height 11
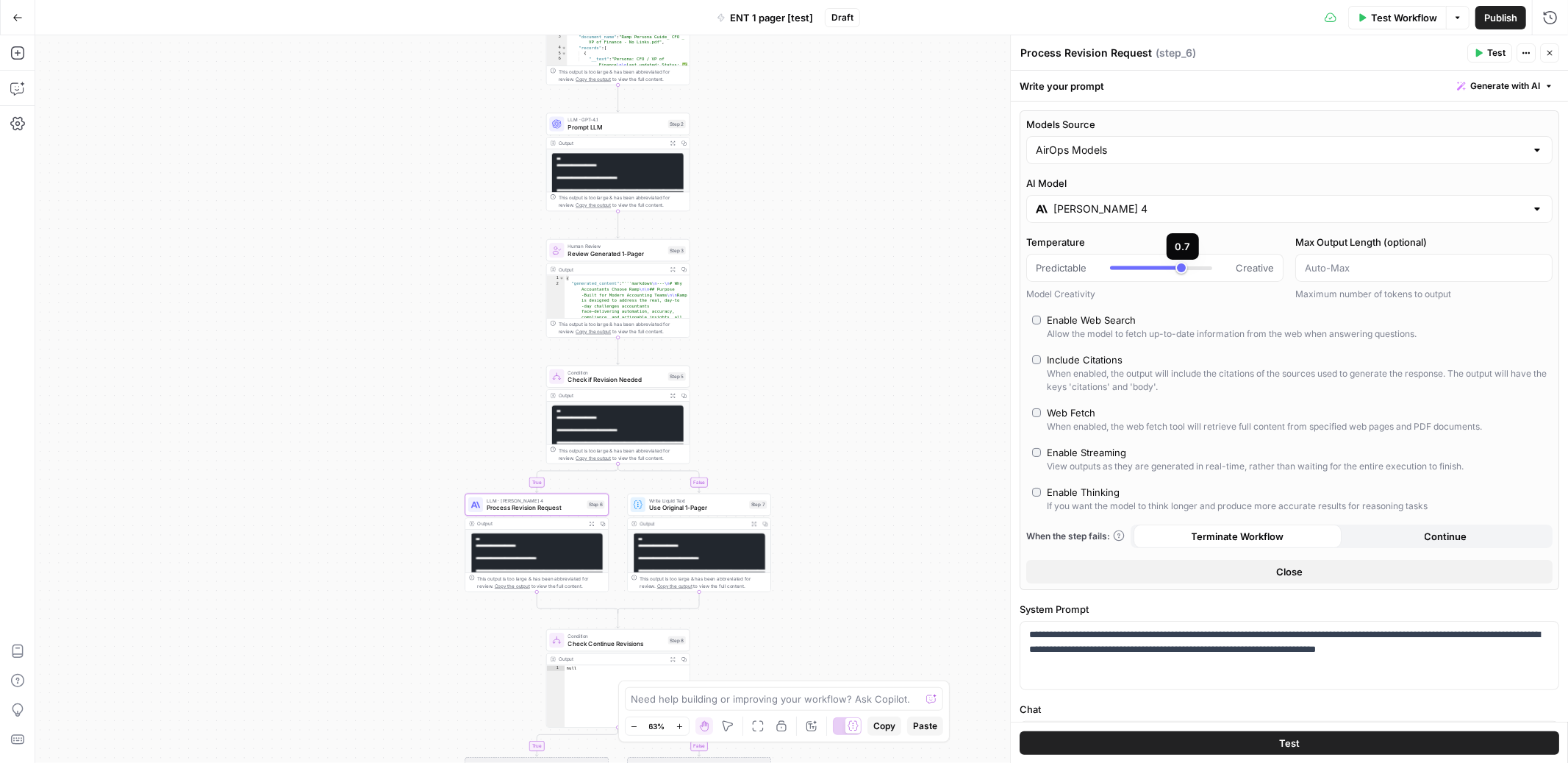
type input "***"
click at [1143, 265] on div at bounding box center [1162, 268] width 103 height 14
click at [1545, 57] on button "Close" at bounding box center [1550, 53] width 19 height 19
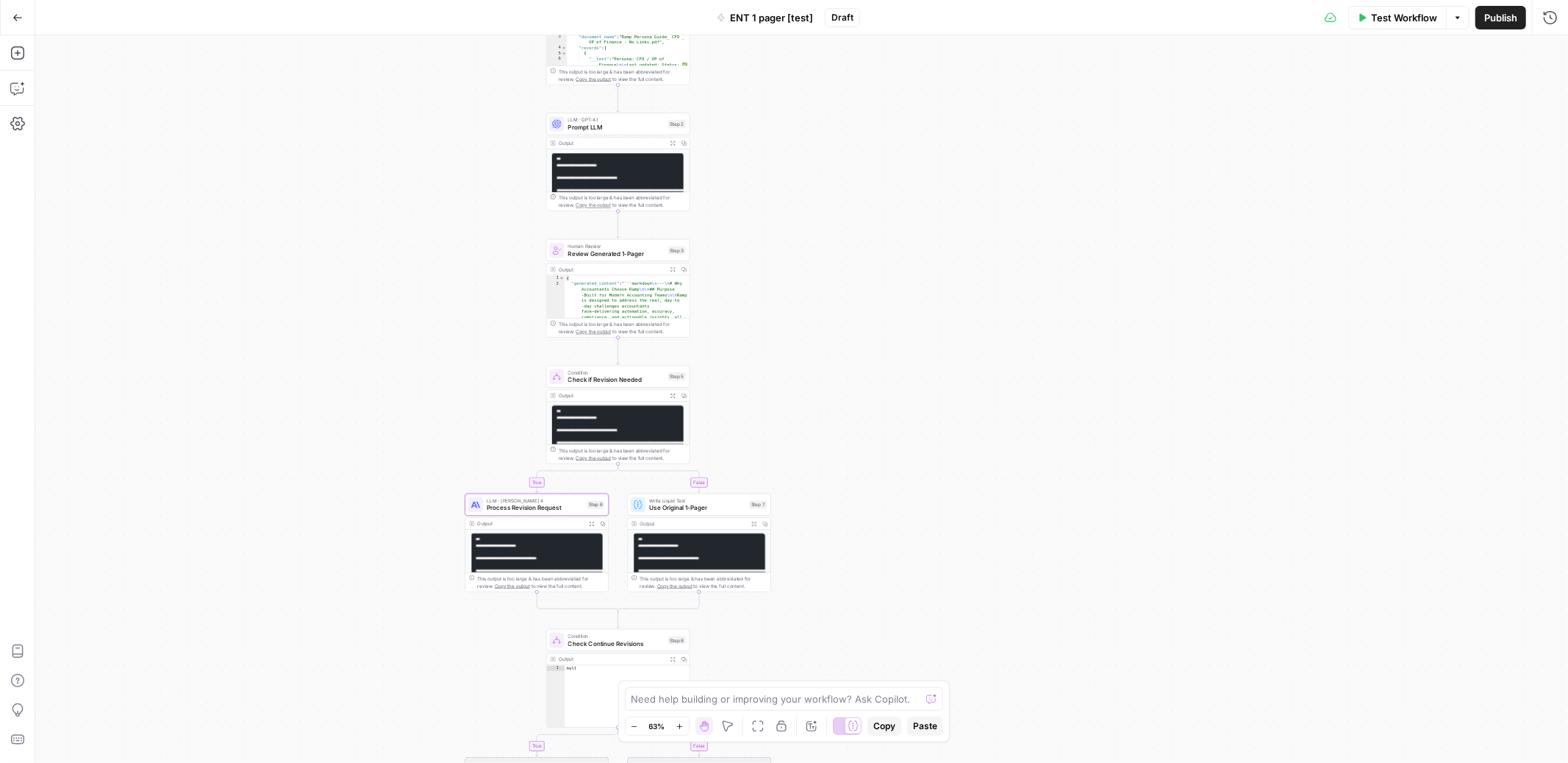
click at [637, 256] on span "Review Generated 1-Pager" at bounding box center [616, 253] width 96 height 10
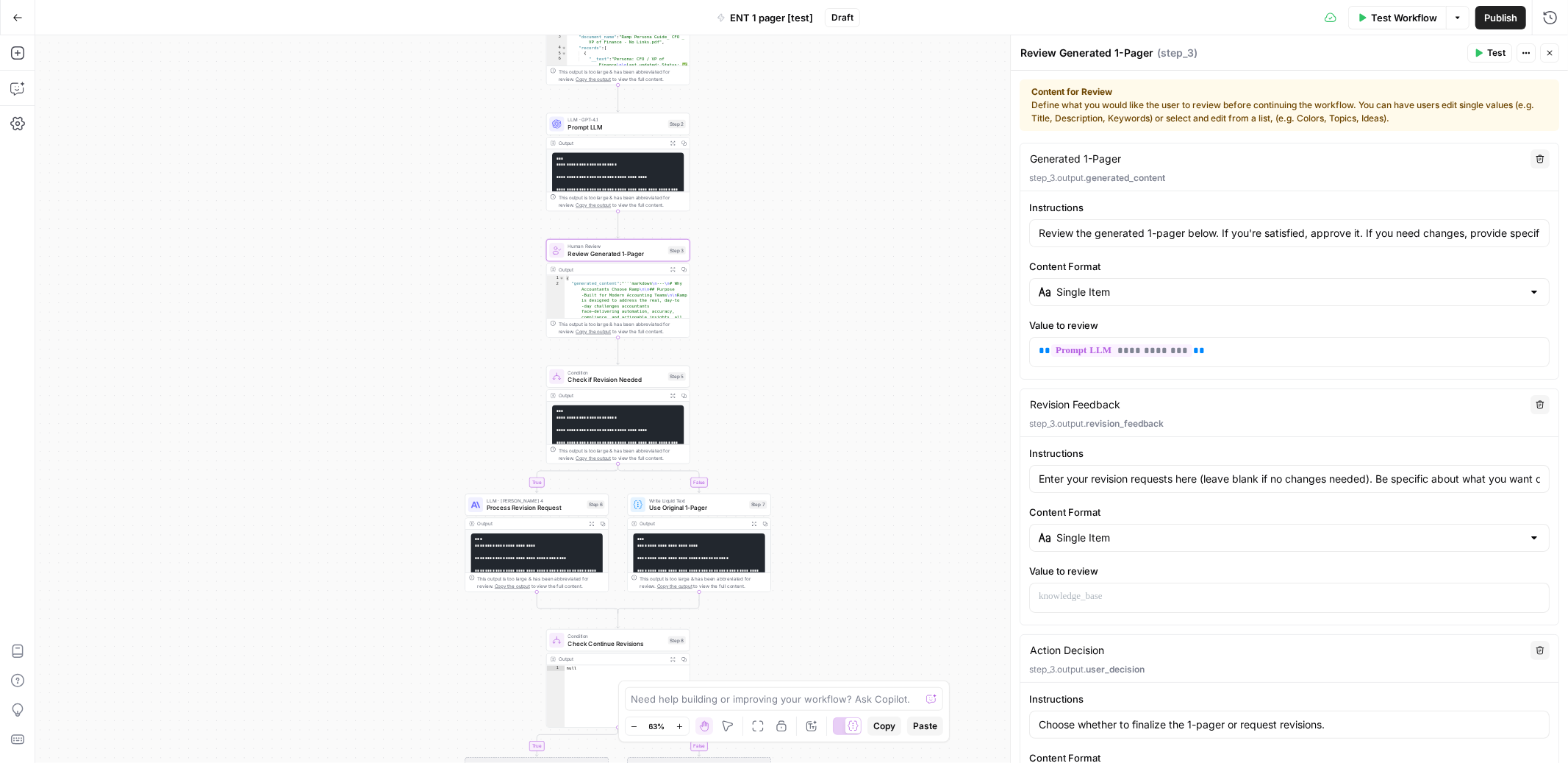
click at [1556, 54] on button "Close" at bounding box center [1550, 53] width 19 height 19
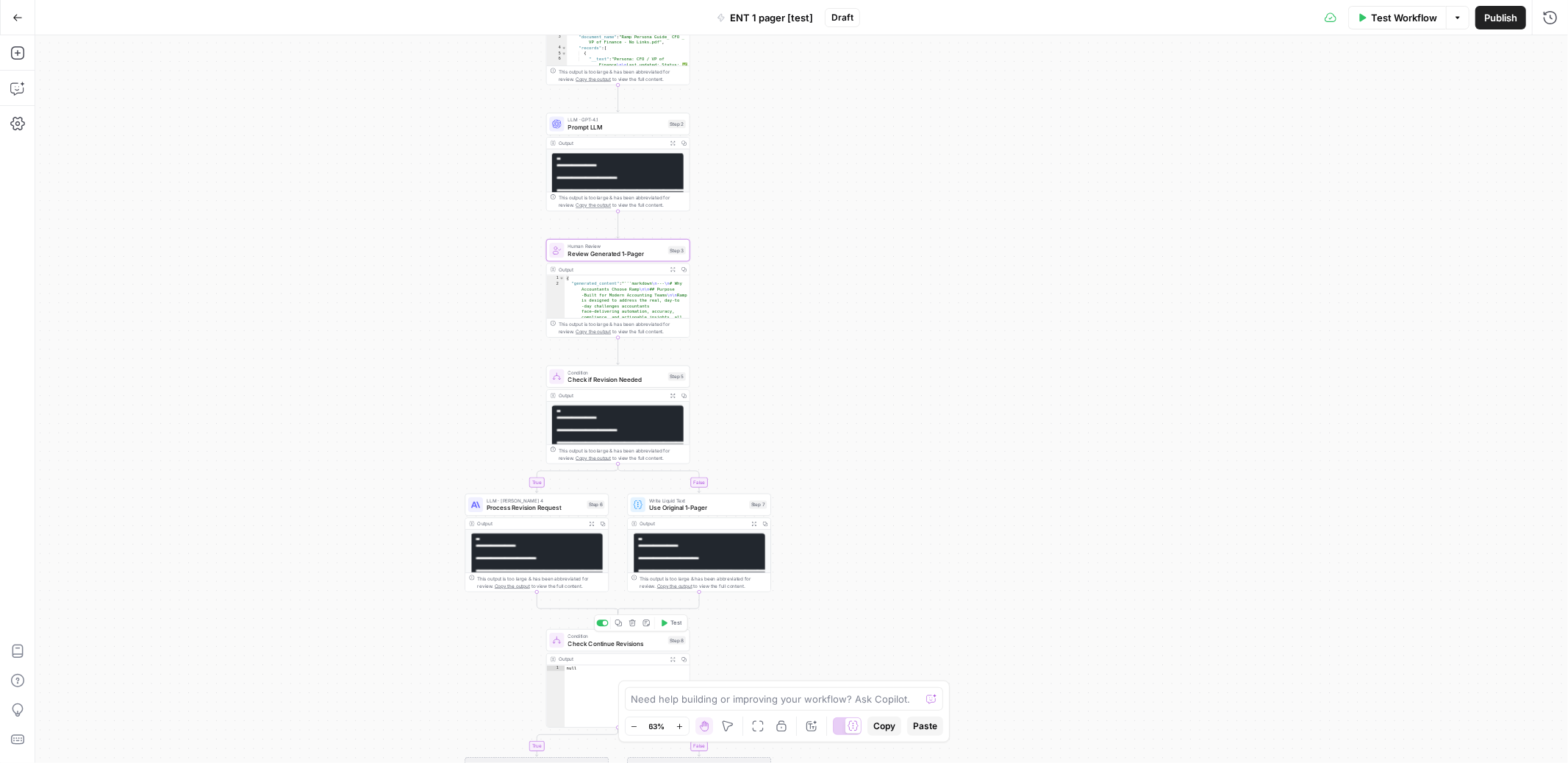
click at [624, 646] on span "Check Continue Revisions" at bounding box center [616, 644] width 96 height 10
click at [1554, 50] on icon "button" at bounding box center [1550, 53] width 9 height 9
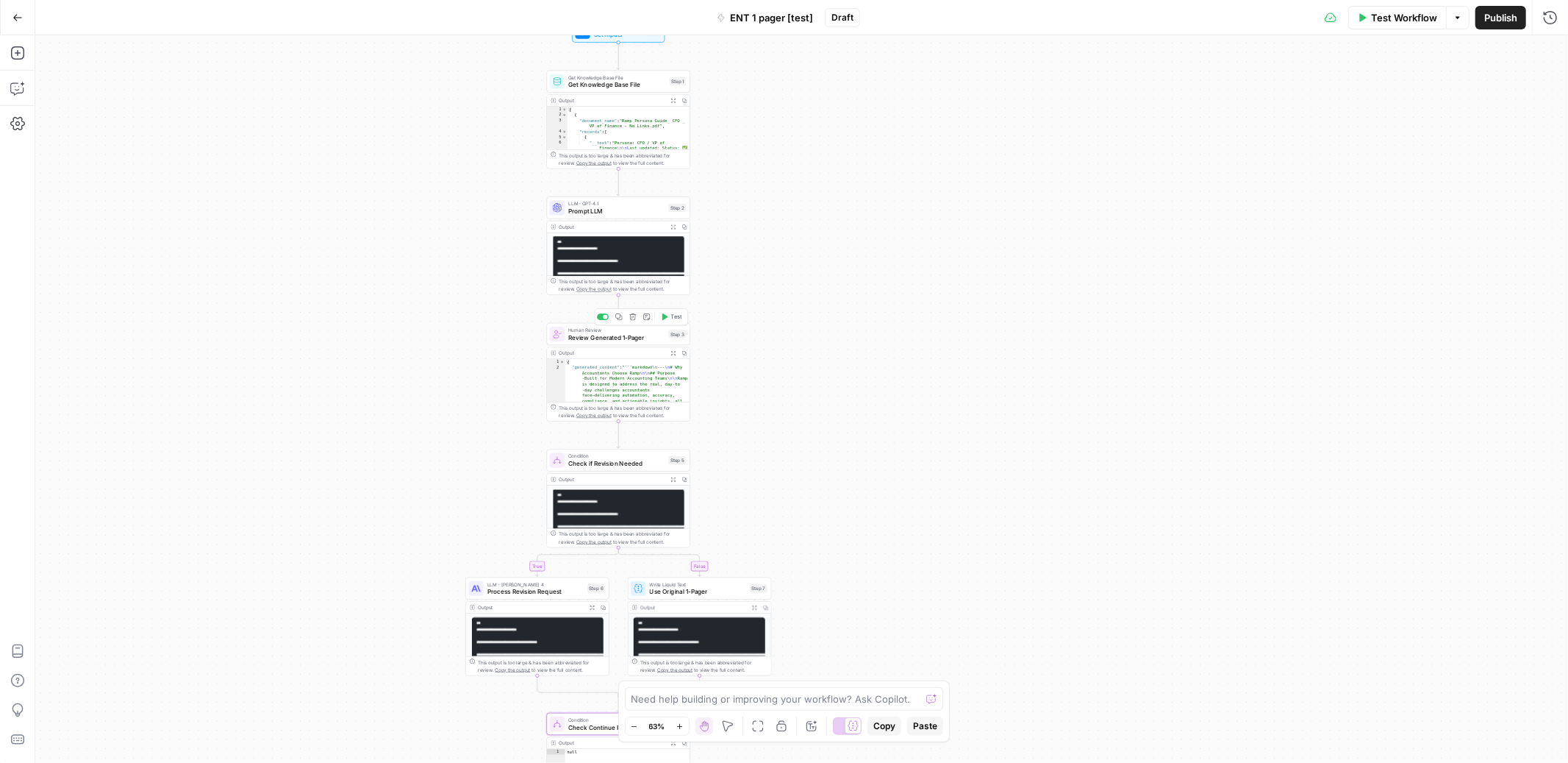
click at [647, 337] on span "Review Generated 1-Pager" at bounding box center [616, 337] width 96 height 10
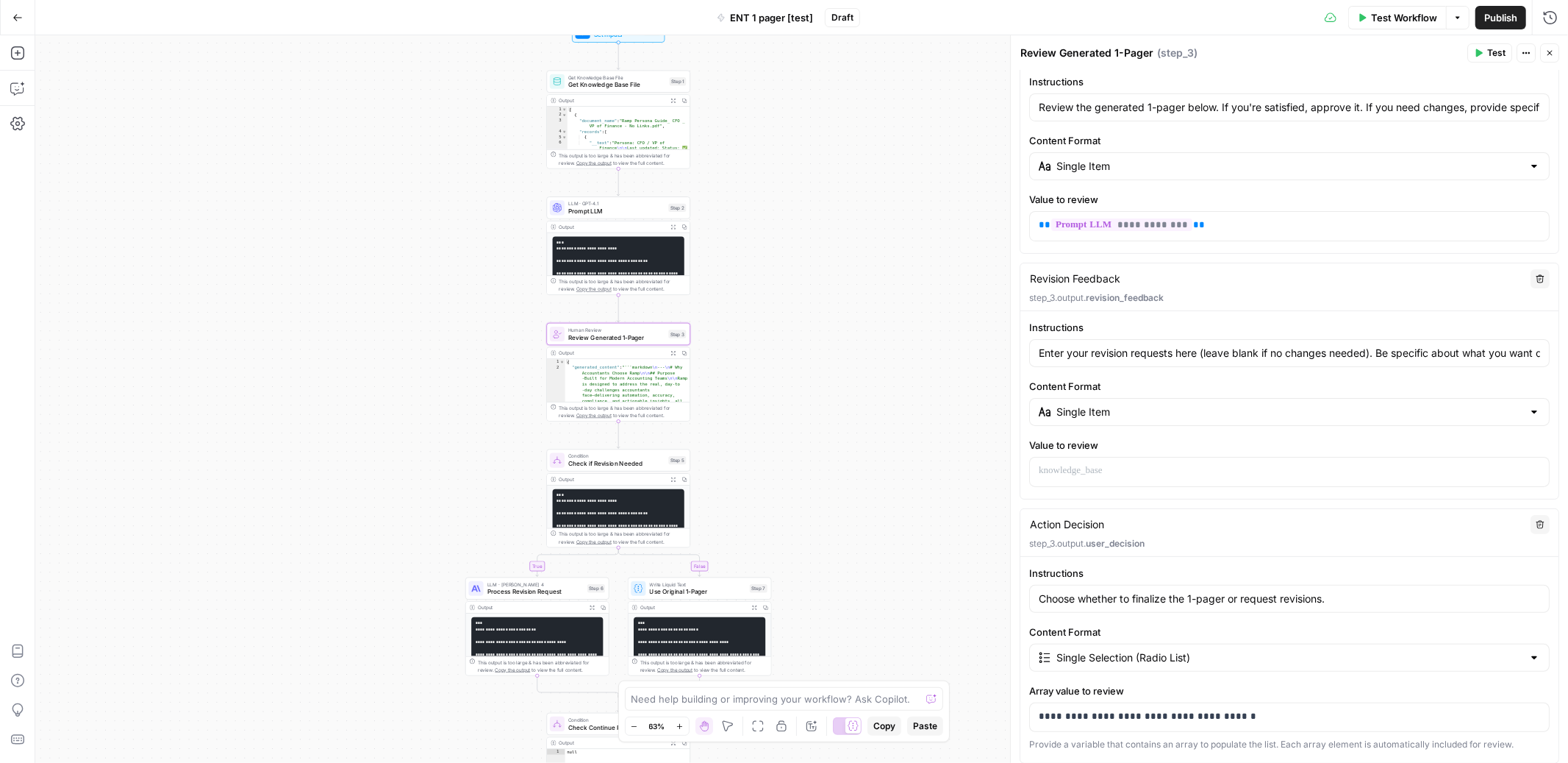
scroll to position [315, 0]
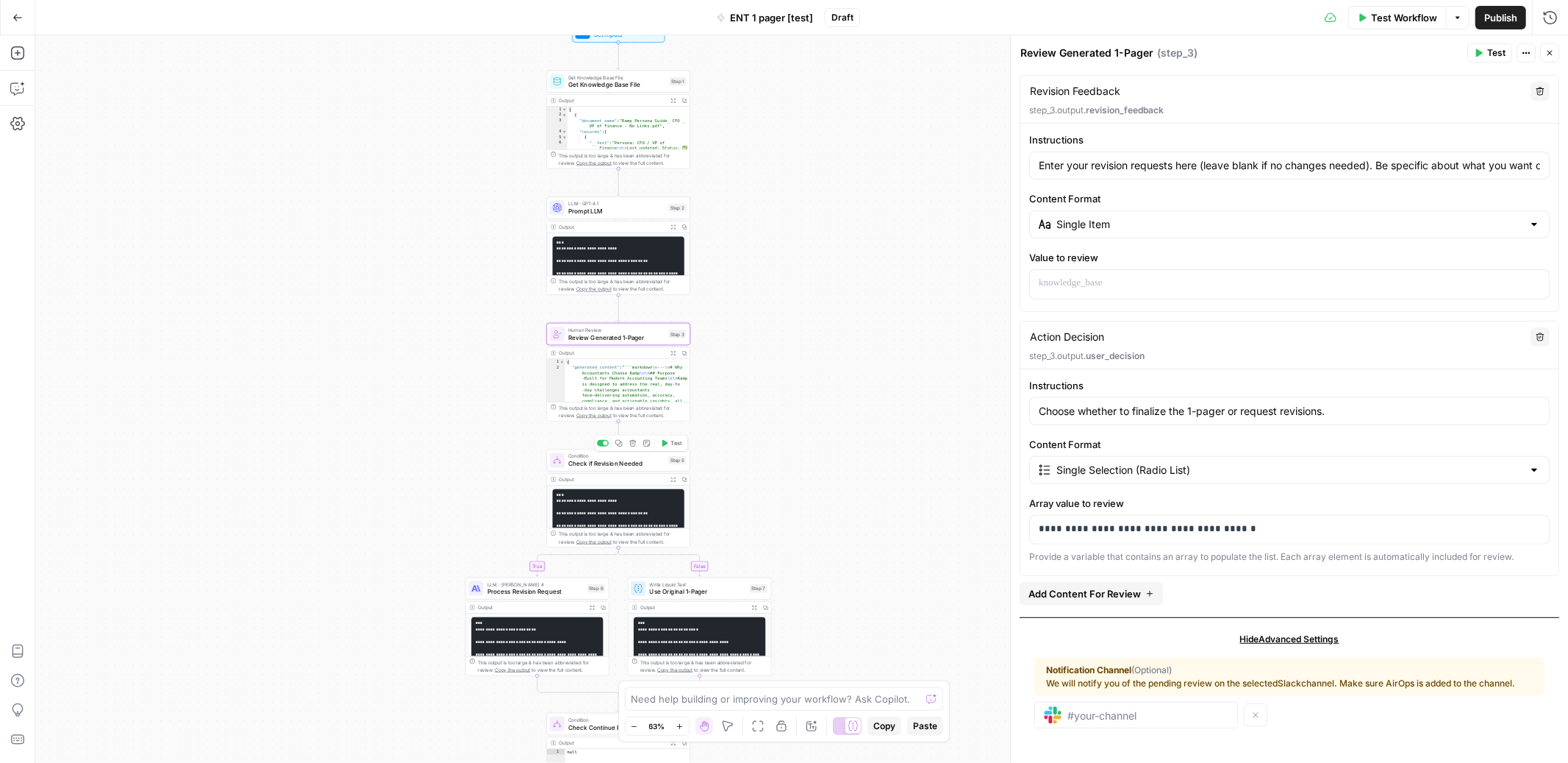
click at [631, 465] on span "Check if Revision Needed" at bounding box center [616, 464] width 96 height 10
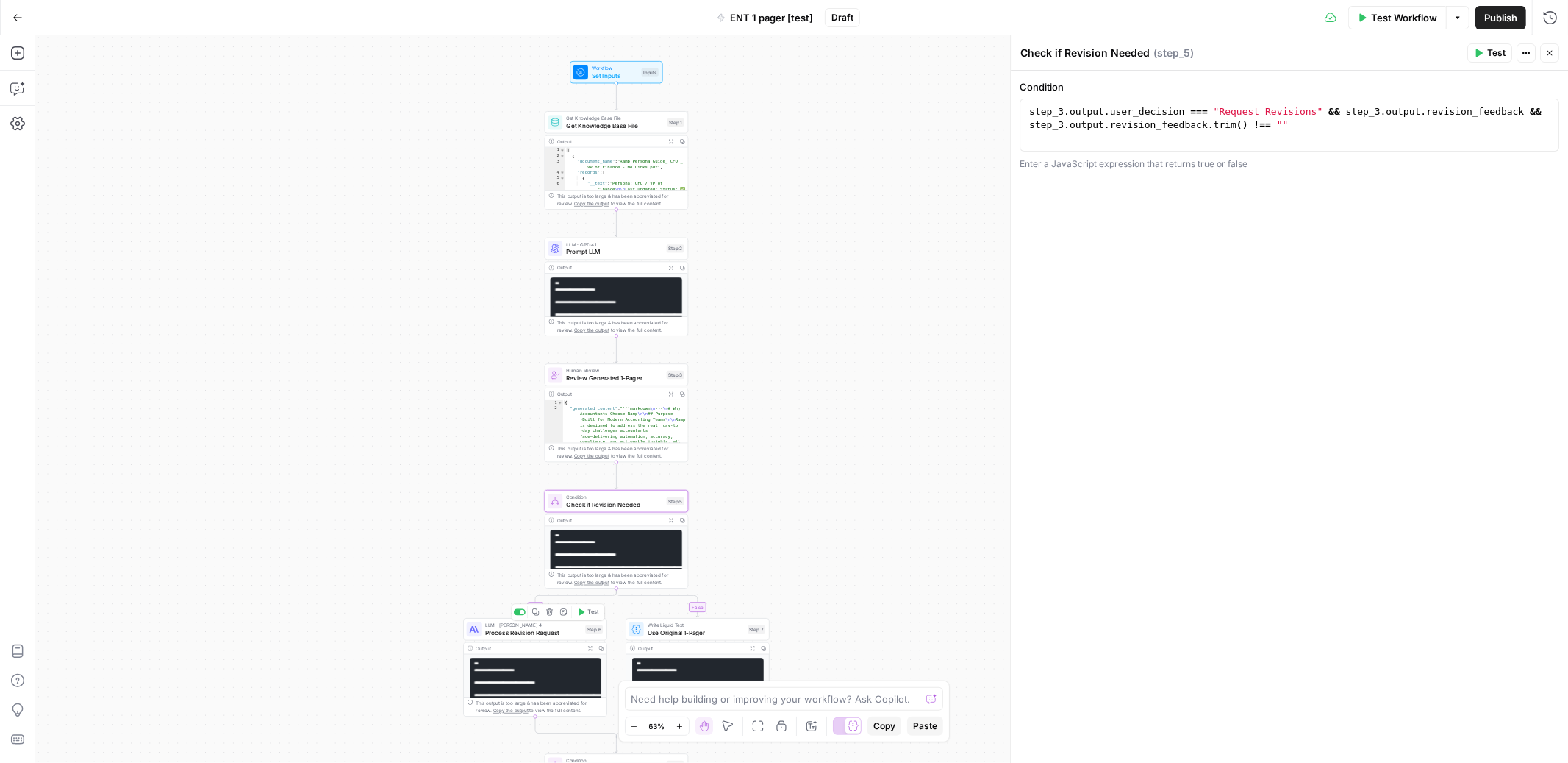
click at [587, 611] on span "Test" at bounding box center [593, 612] width 11 height 8
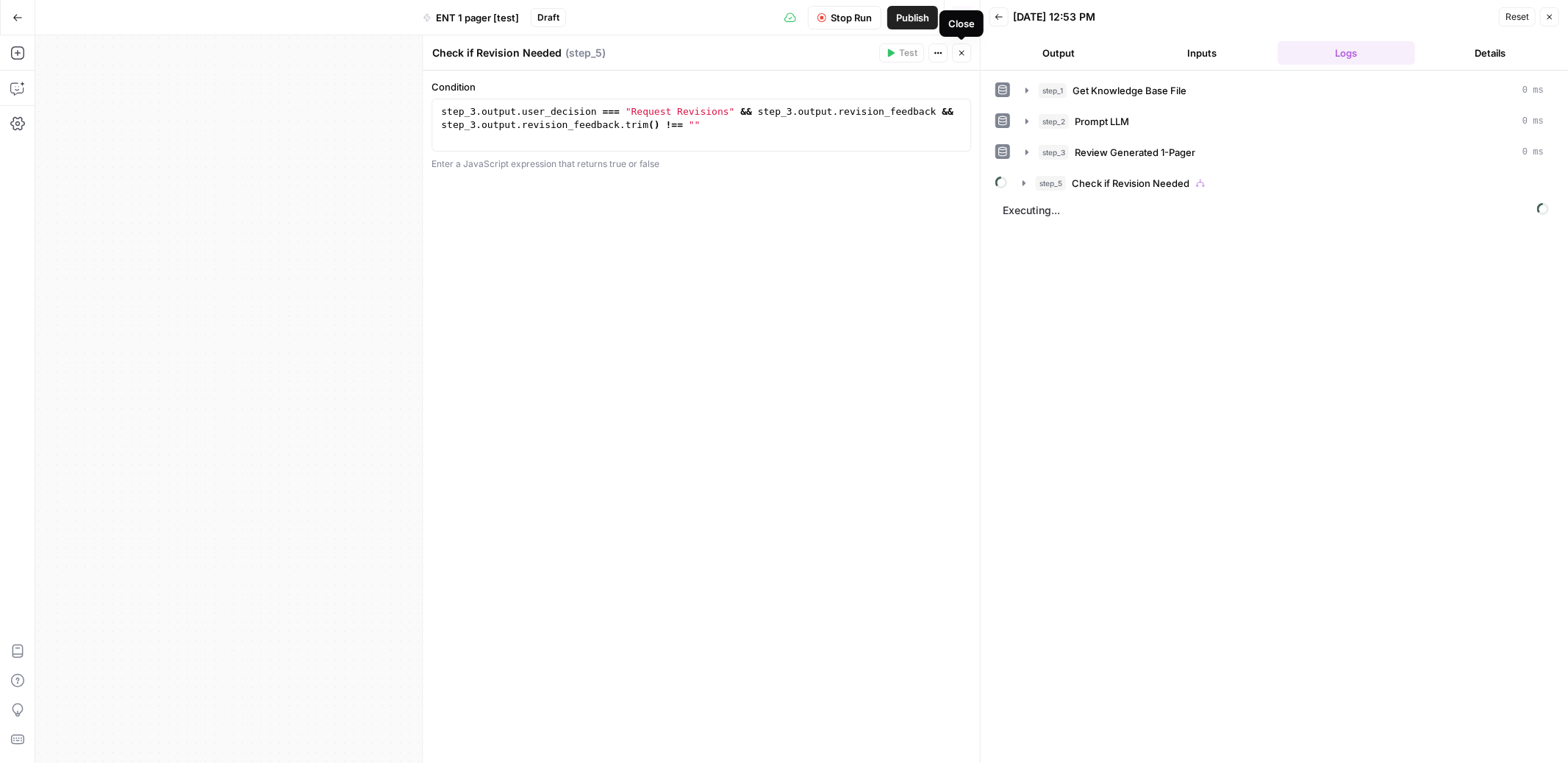
click at [963, 59] on button "Close" at bounding box center [961, 53] width 19 height 19
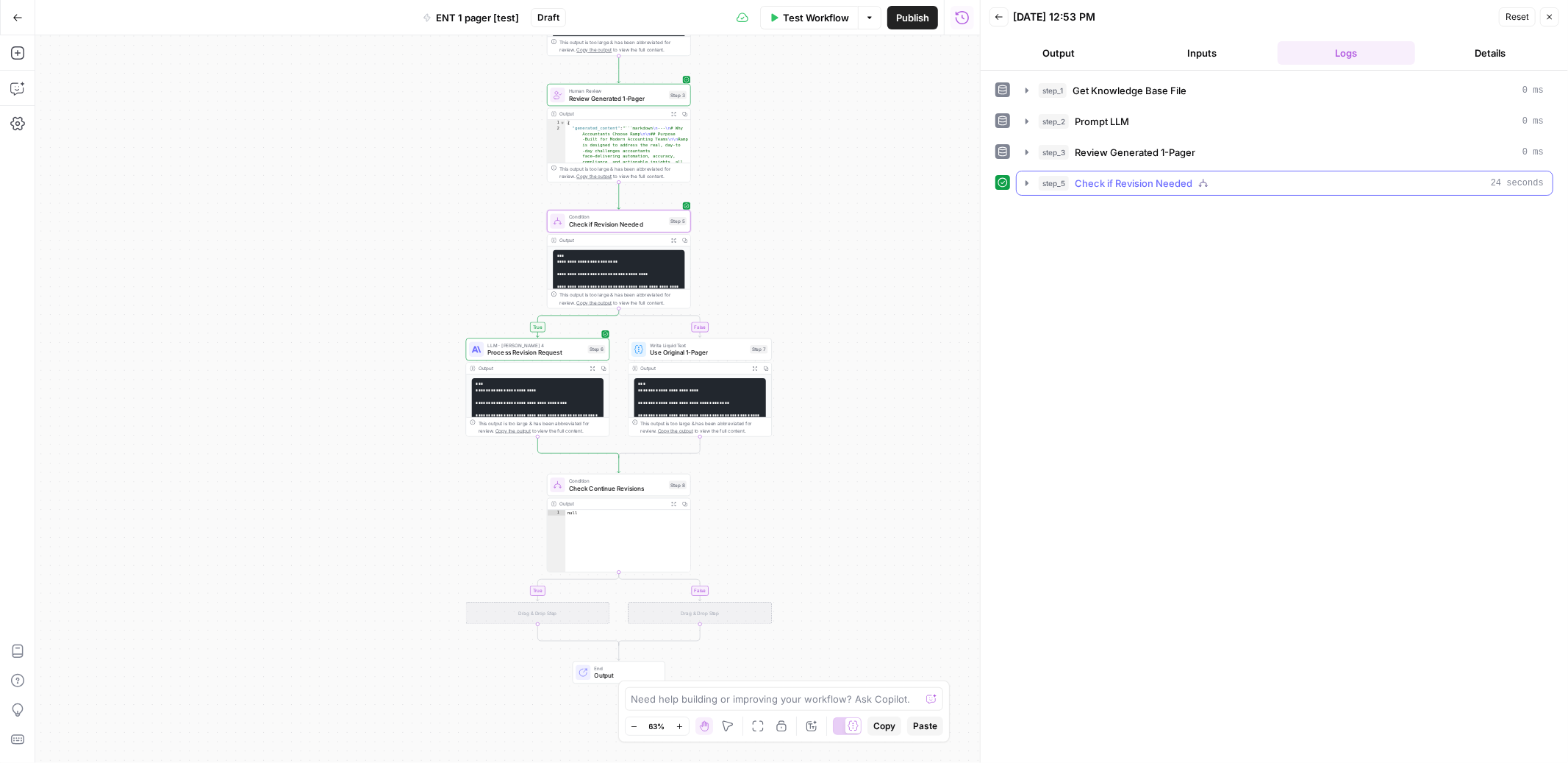
click at [1025, 184] on icon "button" at bounding box center [1027, 183] width 12 height 12
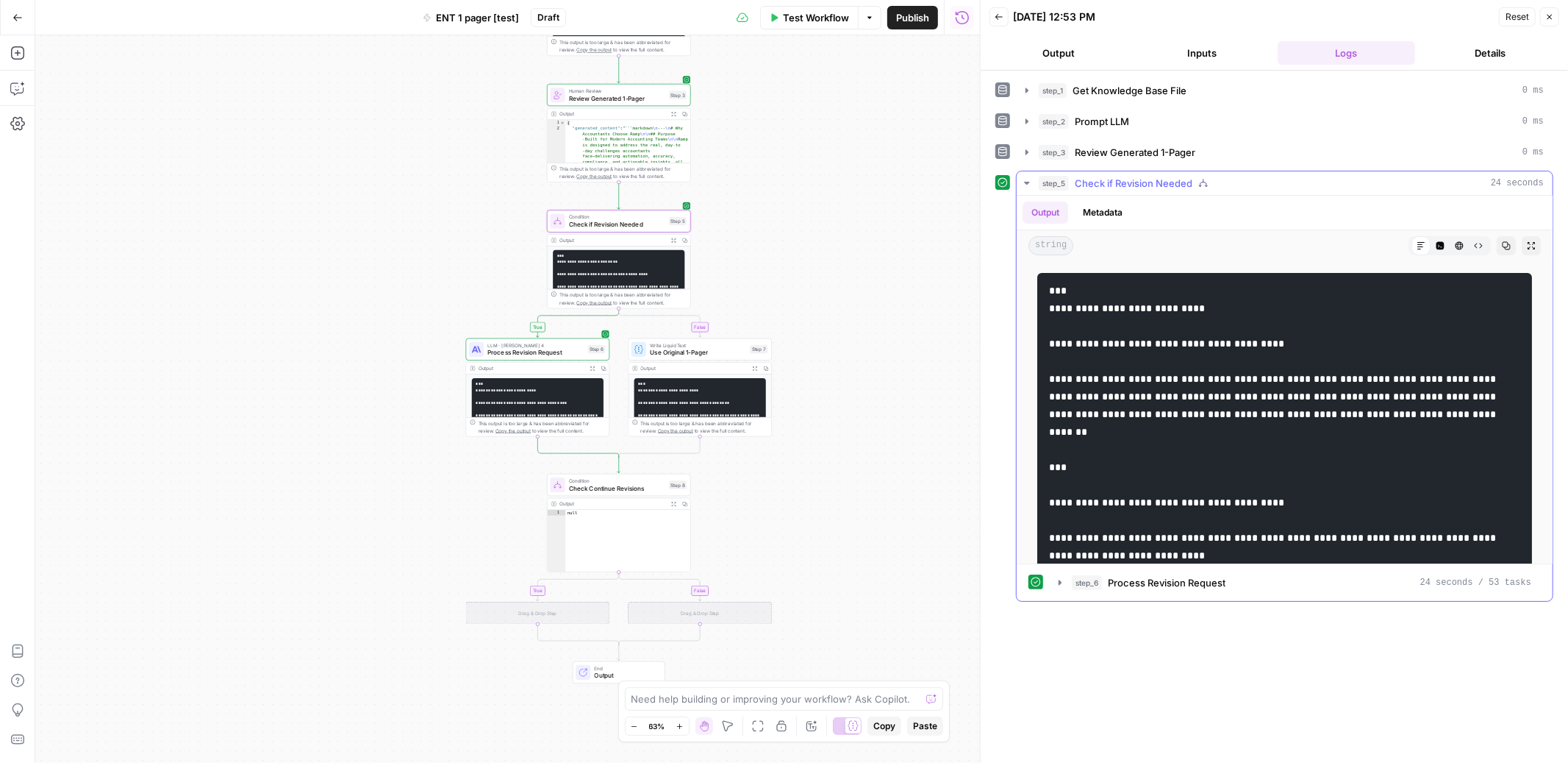
click at [1025, 184] on icon "button" at bounding box center [1027, 183] width 12 height 12
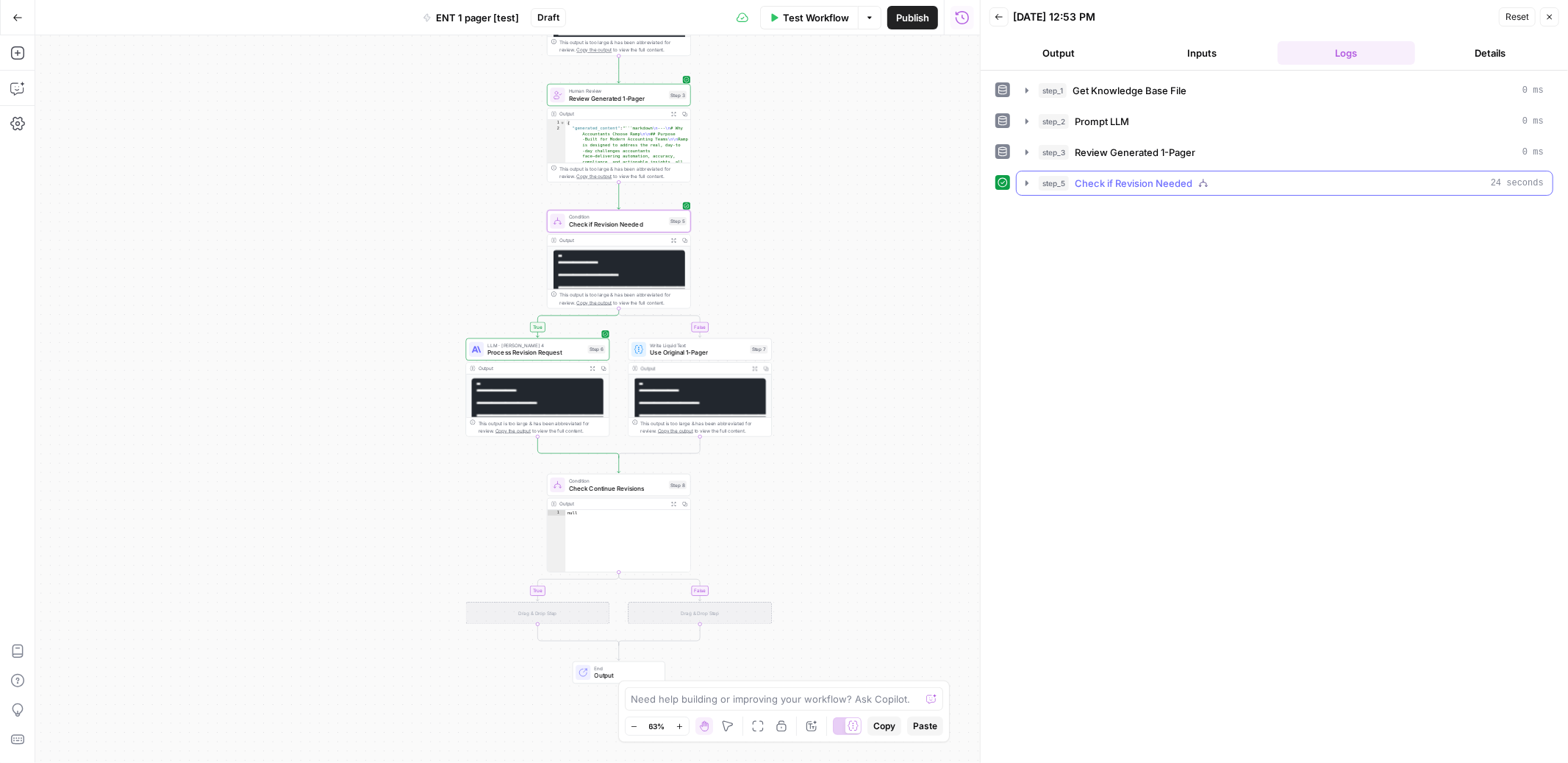
click at [1025, 184] on icon "button" at bounding box center [1027, 183] width 12 height 12
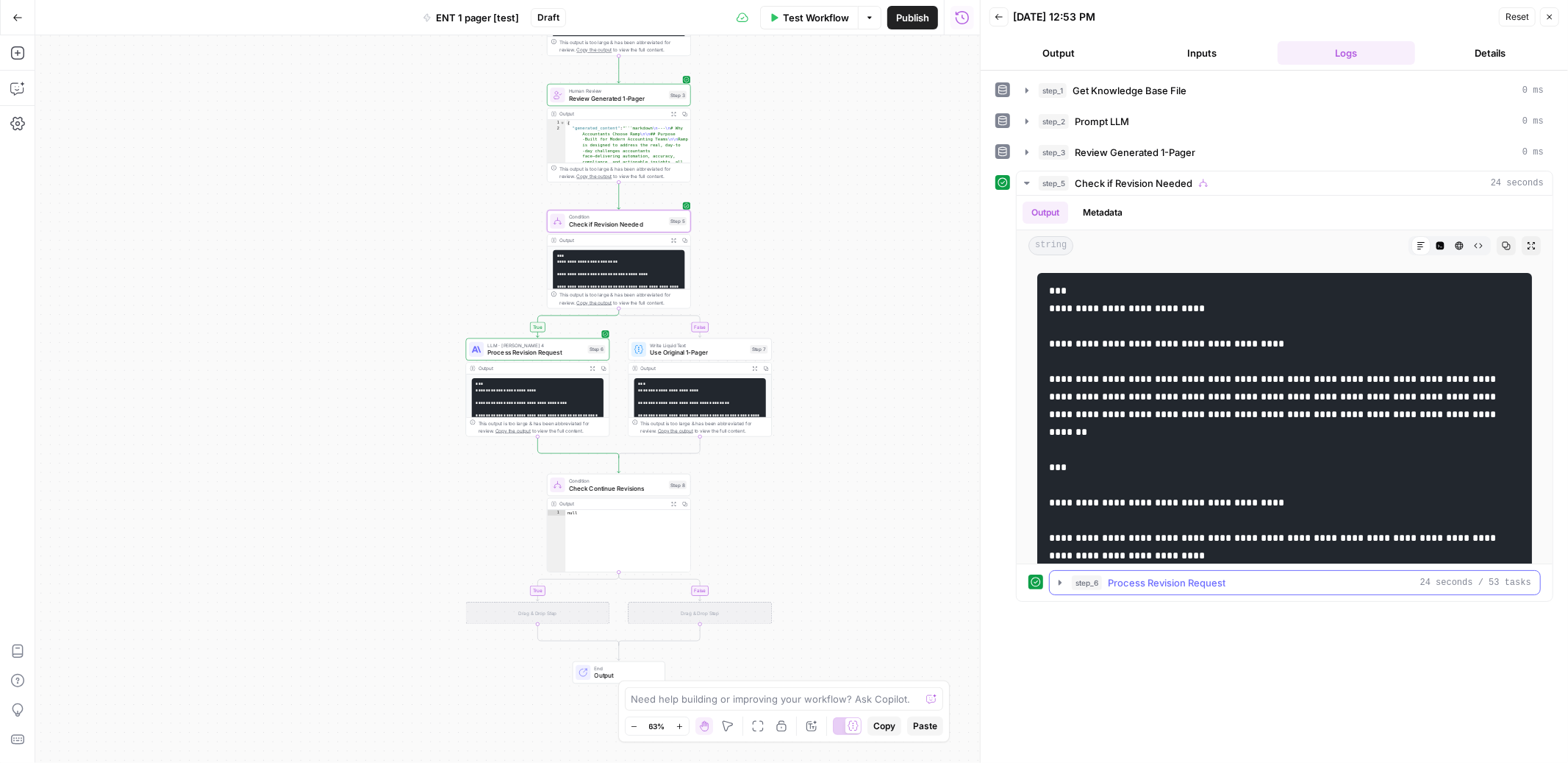
click at [1058, 581] on icon "button" at bounding box center [1060, 582] width 12 height 12
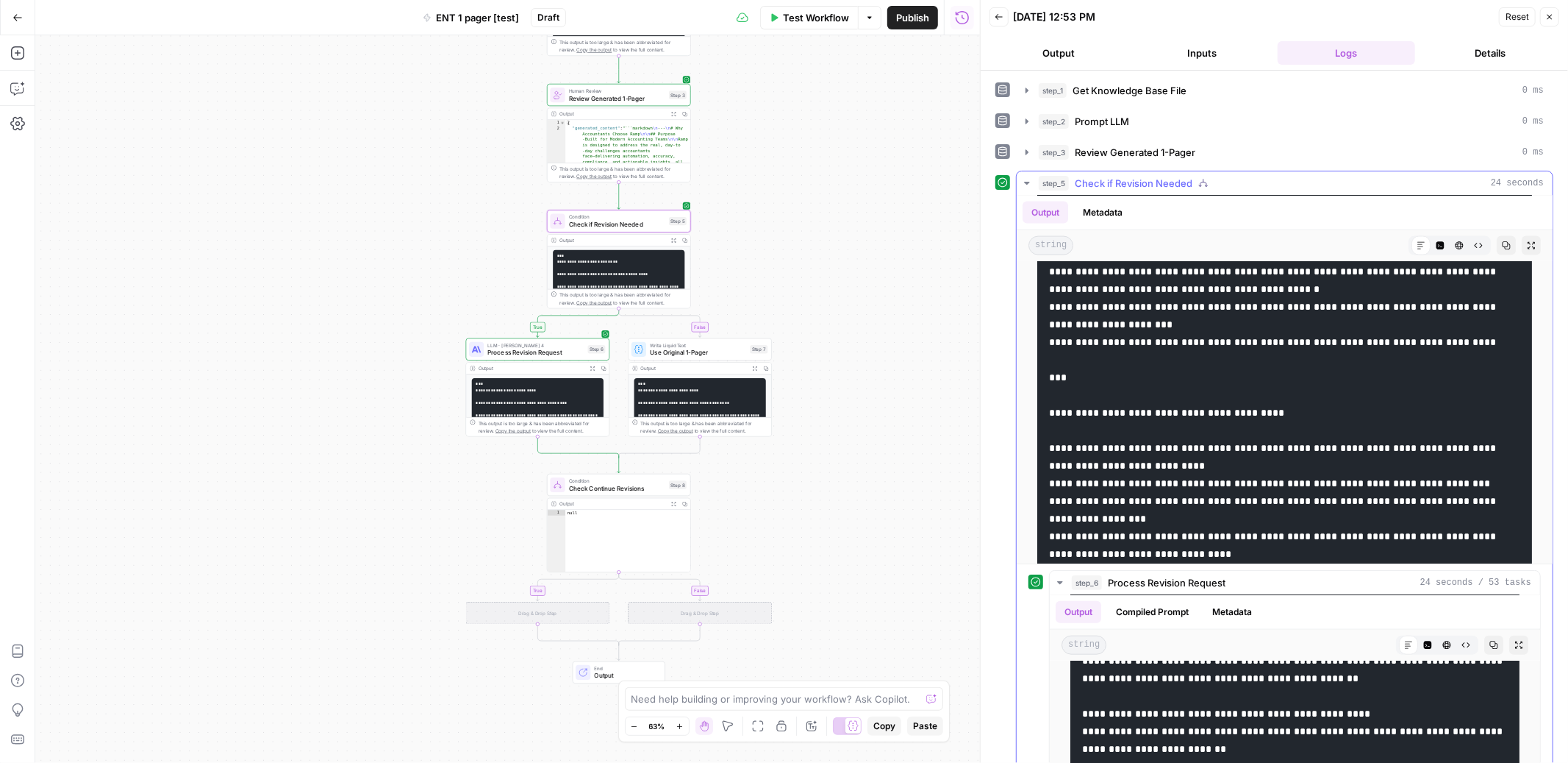
scroll to position [1871, 0]
click at [1026, 188] on icon "button" at bounding box center [1027, 183] width 12 height 12
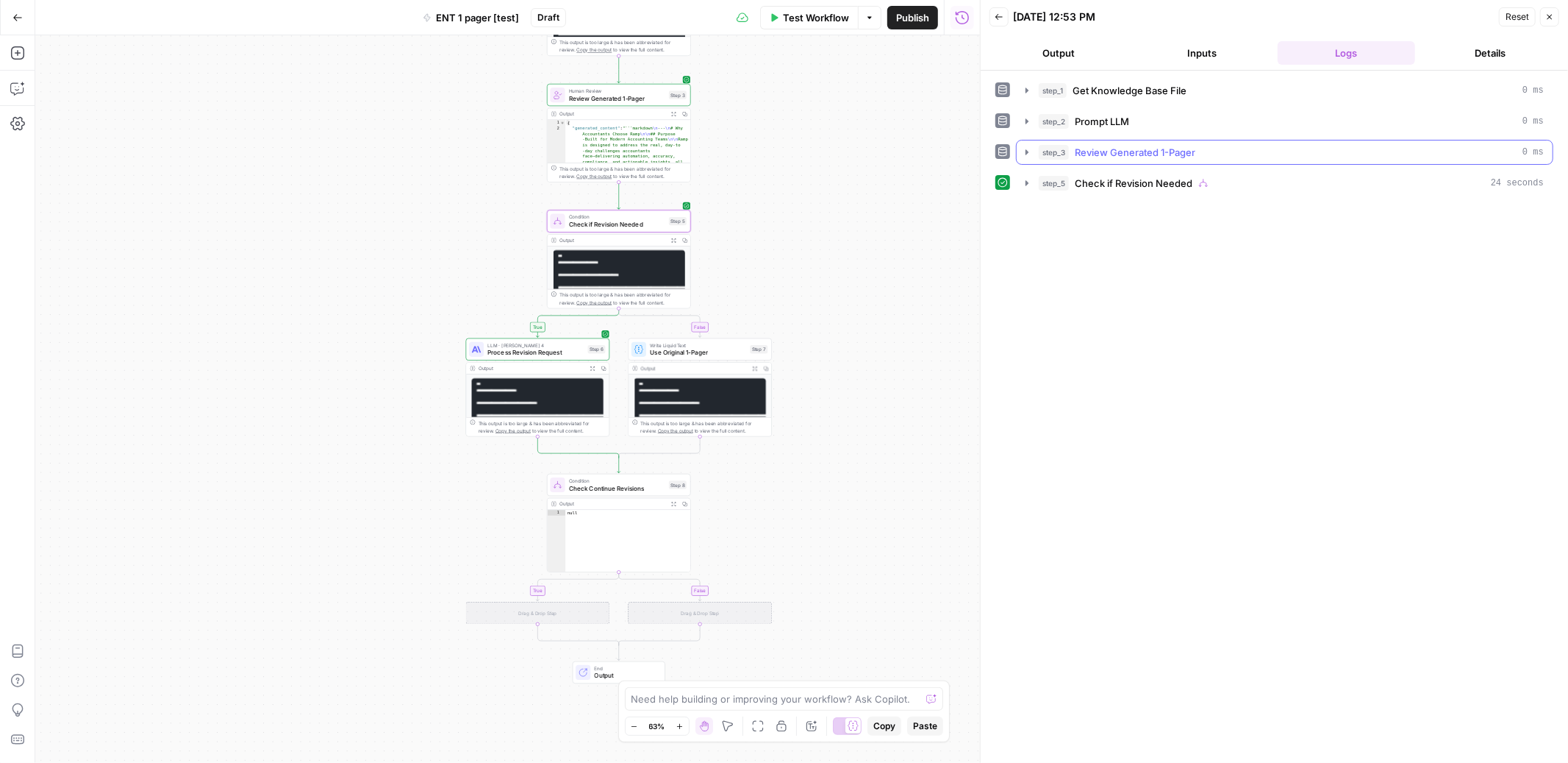
click at [1025, 150] on icon "button" at bounding box center [1027, 152] width 12 height 12
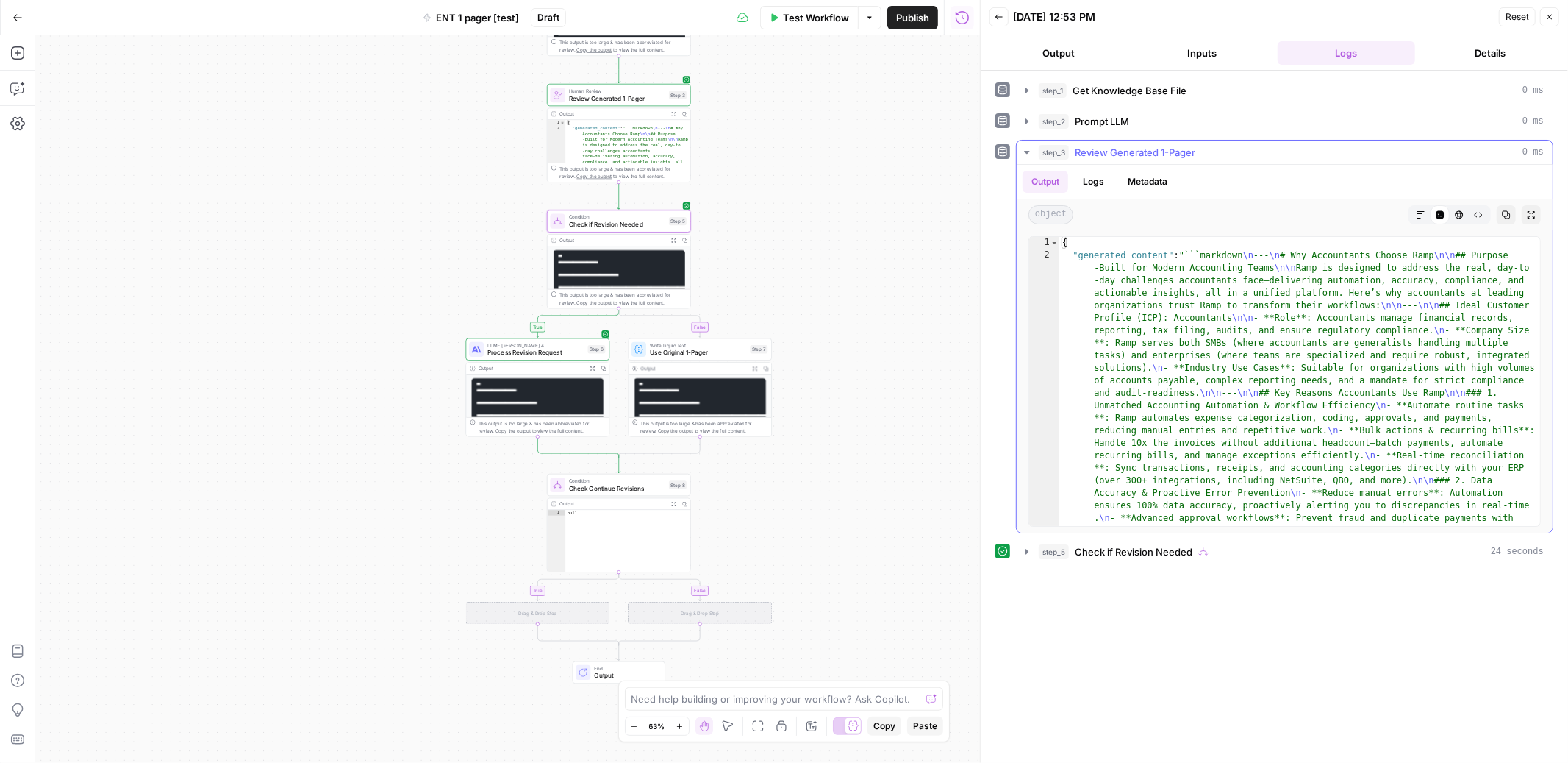
click at [1416, 210] on button "Markdown" at bounding box center [1421, 215] width 19 height 19
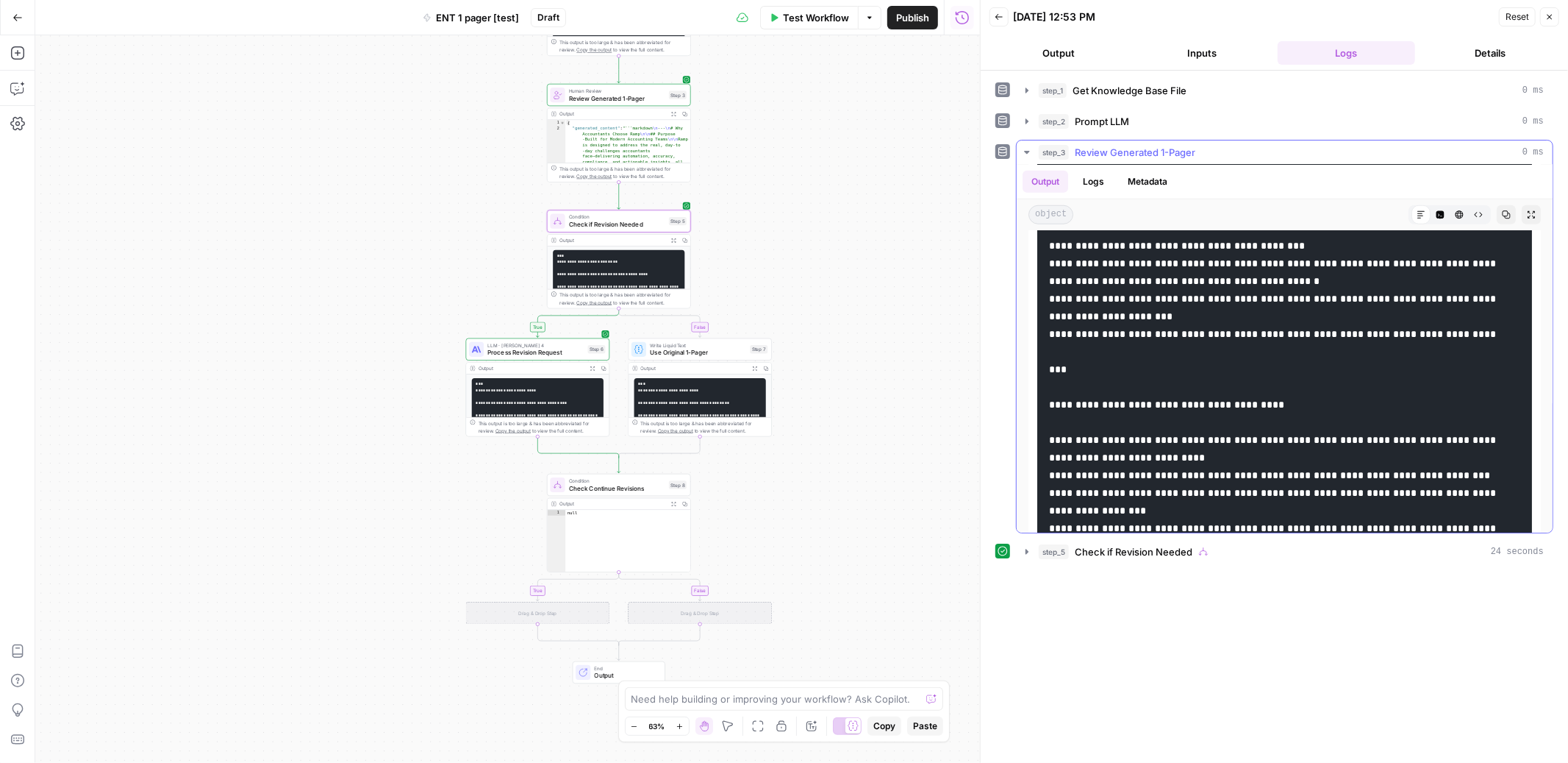
scroll to position [1076, 0]
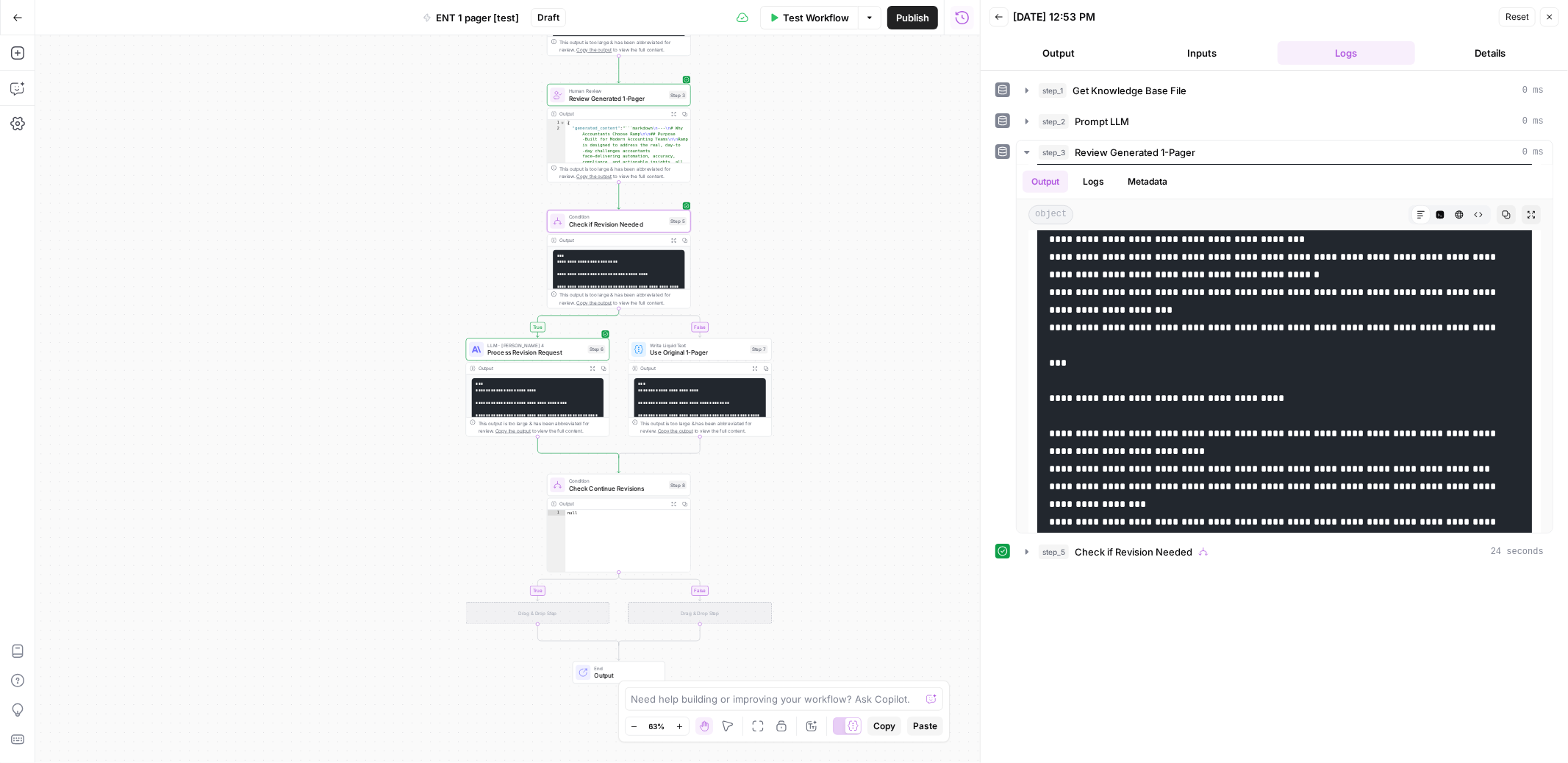
click at [1028, 559] on button "step_5 Check if Revision Needed 24 seconds" at bounding box center [1284, 551] width 536 height 23
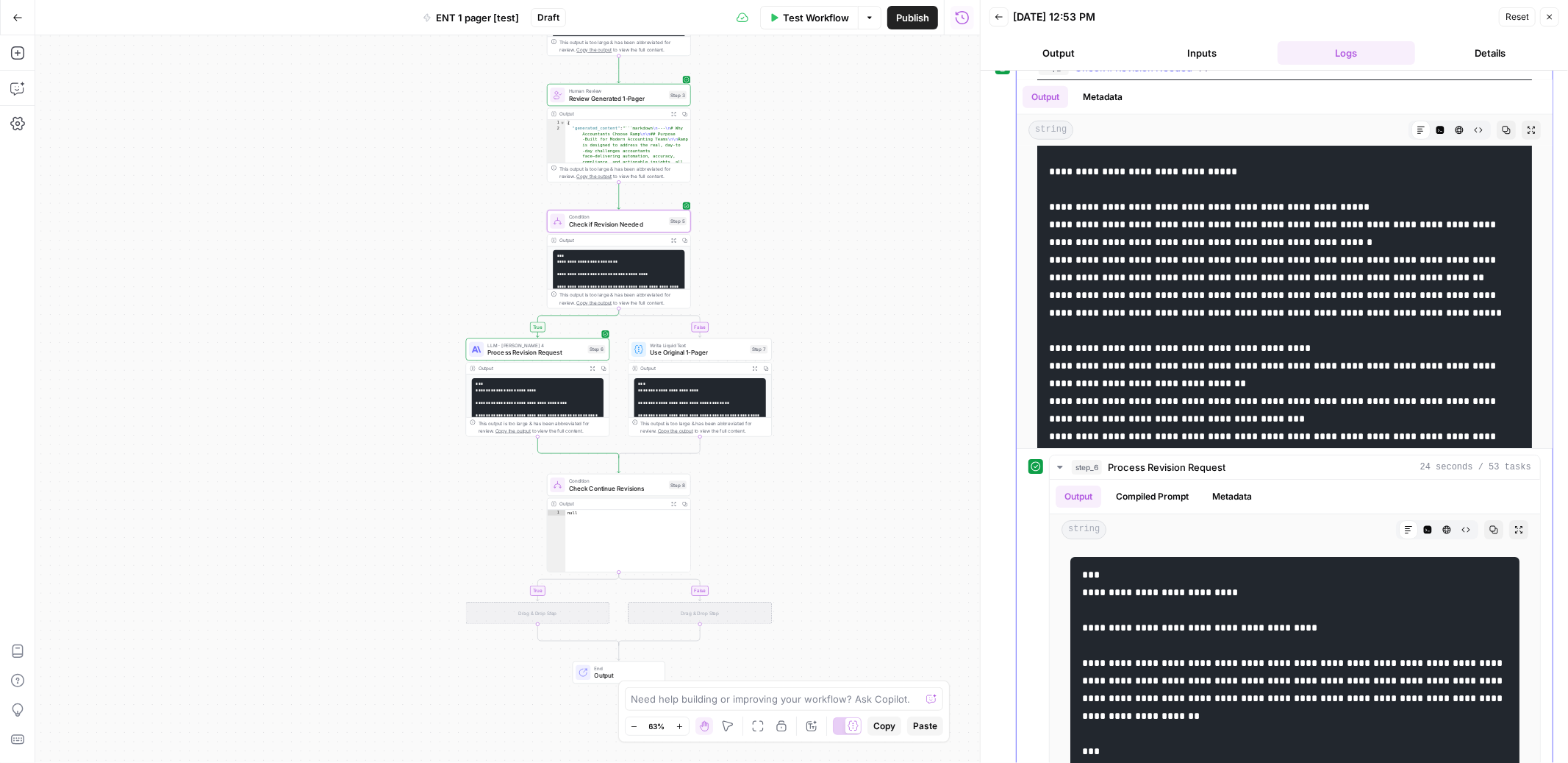
scroll to position [1275, 0]
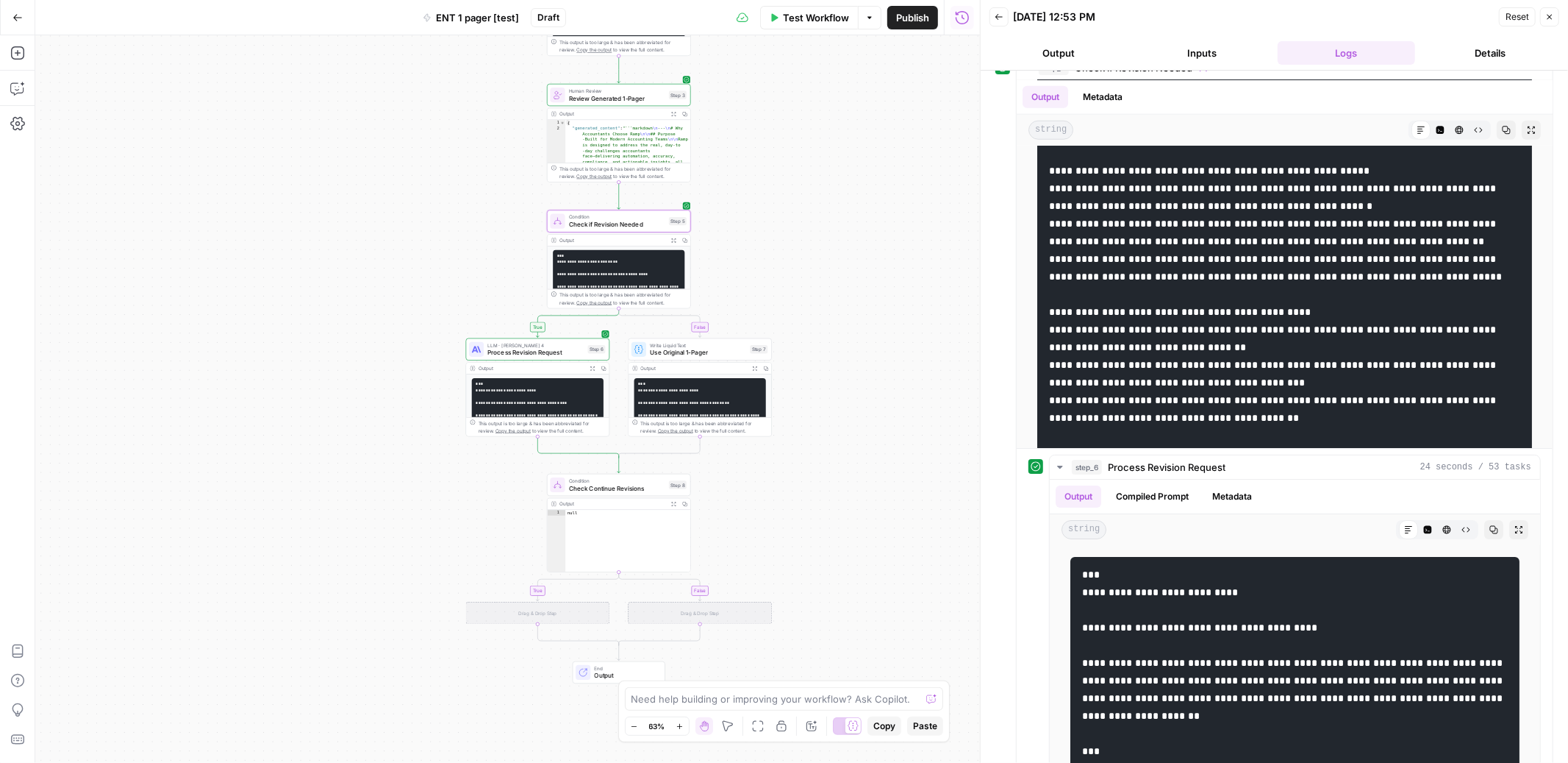
click at [1279, 12] on div "09/25/25 at 12:53 PM" at bounding box center [1254, 17] width 482 height 14
